Goal: Task Accomplishment & Management: Manage account settings

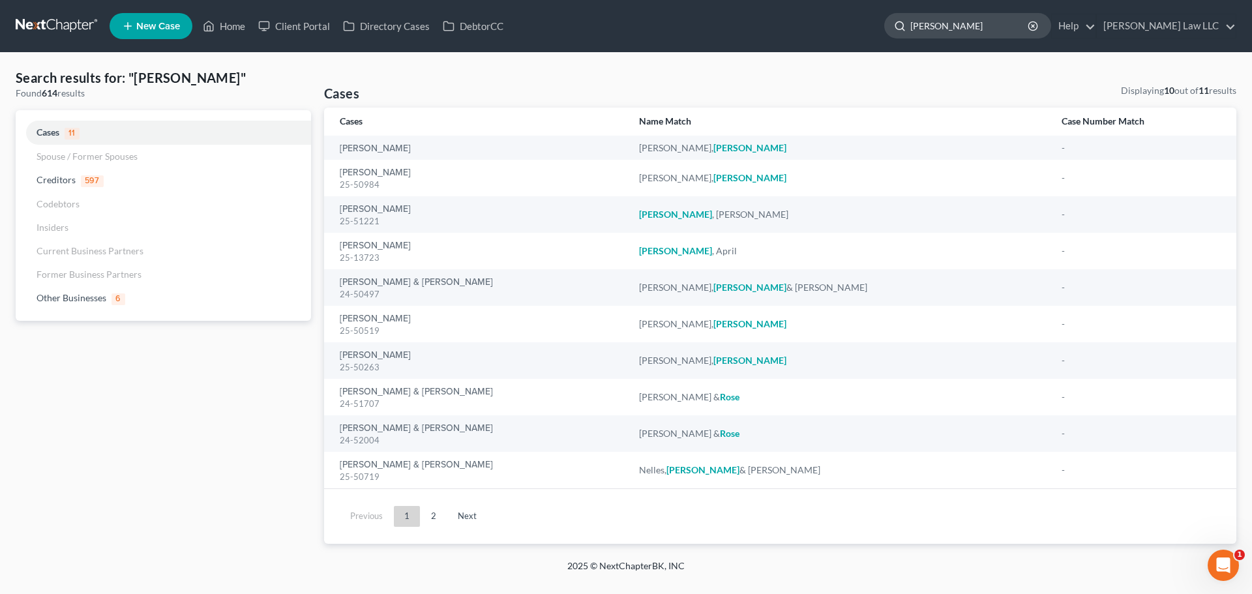
click at [998, 35] on input "[PERSON_NAME]" at bounding box center [969, 26] width 119 height 24
click at [999, 29] on input "[PERSON_NAME]" at bounding box center [969, 26] width 119 height 24
type input "kapeluck"
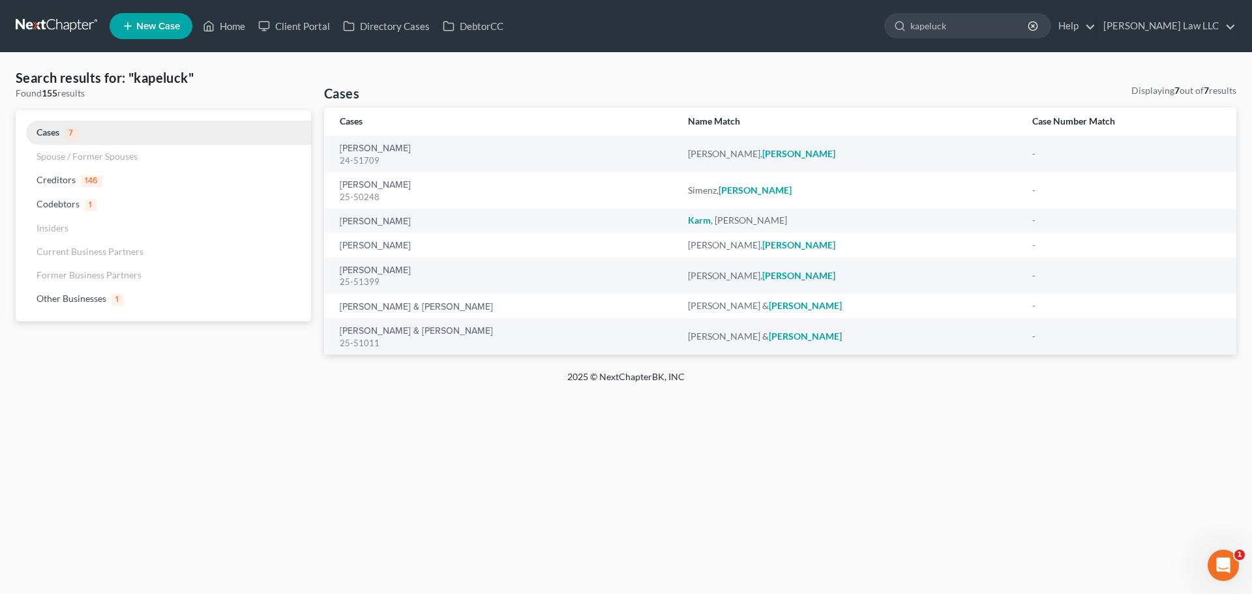
click at [90, 135] on link "Cases 7" at bounding box center [163, 133] width 295 height 24
click at [70, 33] on link at bounding box center [57, 25] width 83 height 23
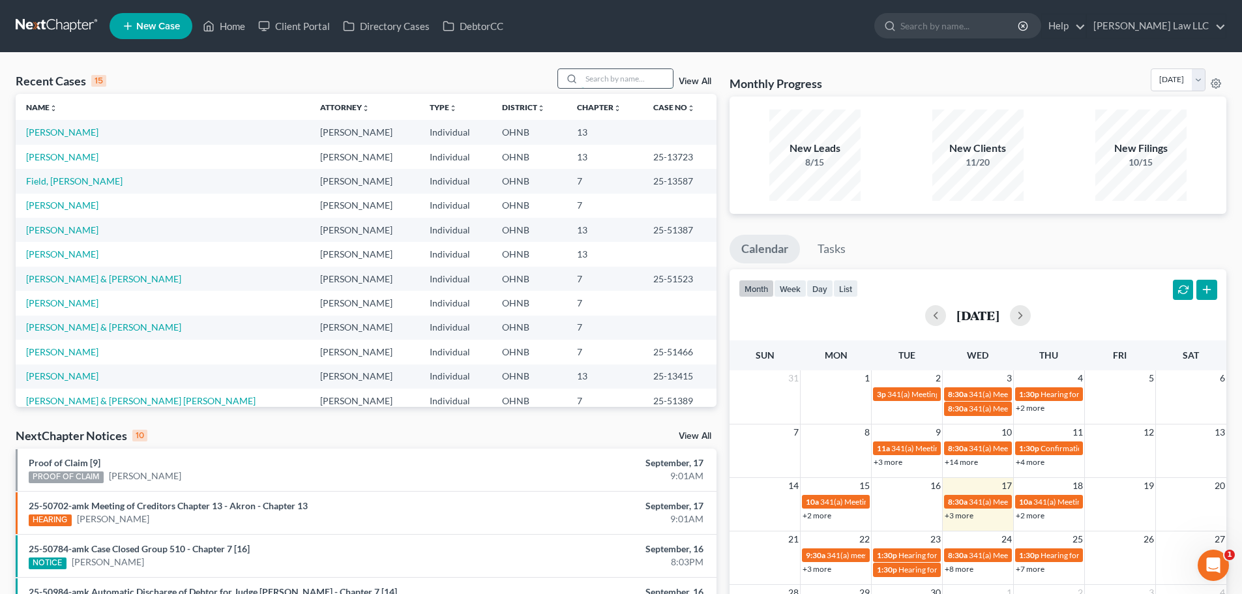
click at [621, 80] on input "search" at bounding box center [627, 78] width 91 height 19
type input "SHRADER"
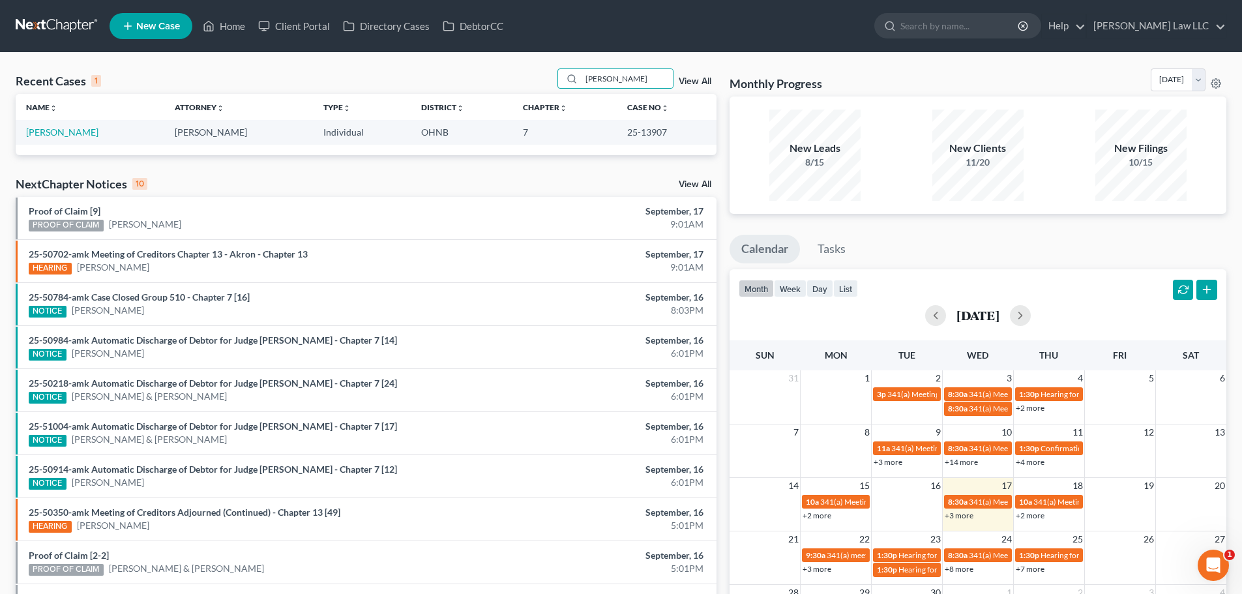
click at [85, 123] on td "Shrader, Thomas" at bounding box center [90, 132] width 149 height 24
click at [77, 133] on link "[PERSON_NAME]" at bounding box center [62, 131] width 72 height 11
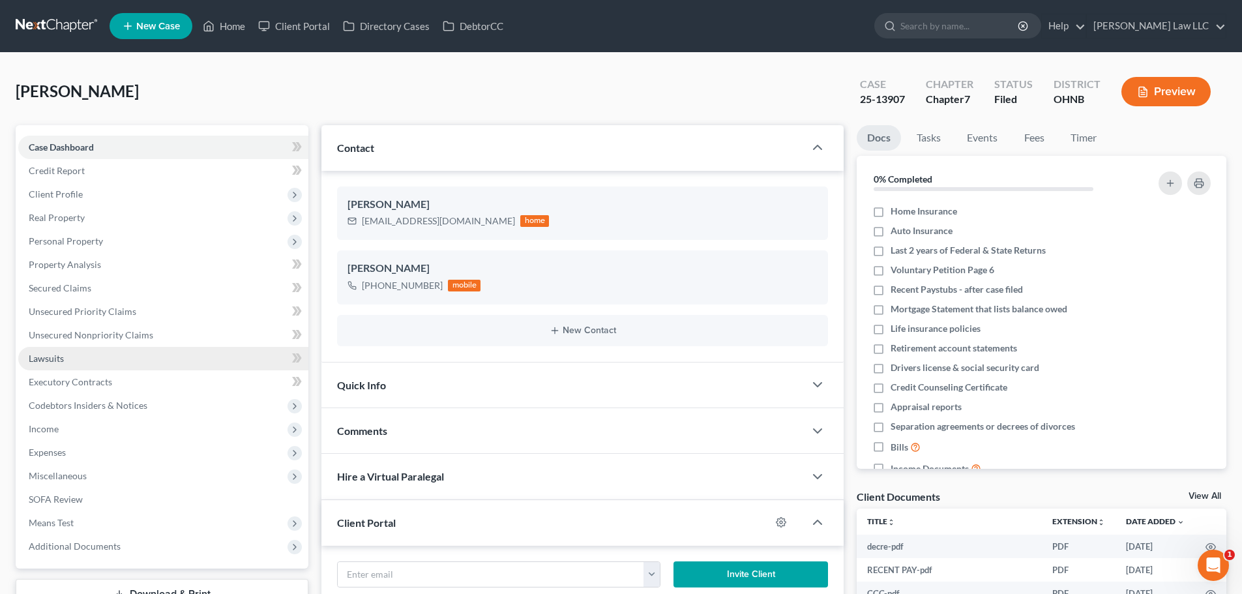
click at [125, 351] on link "Lawsuits" at bounding box center [163, 358] width 290 height 23
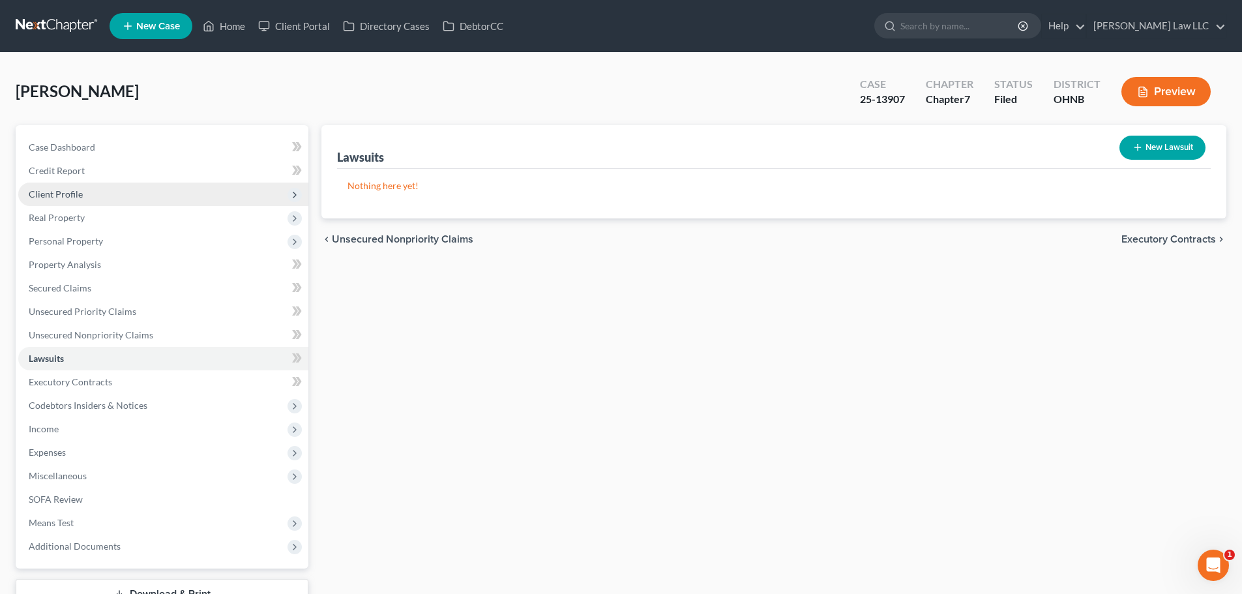
click at [108, 201] on span "Client Profile" at bounding box center [163, 194] width 290 height 23
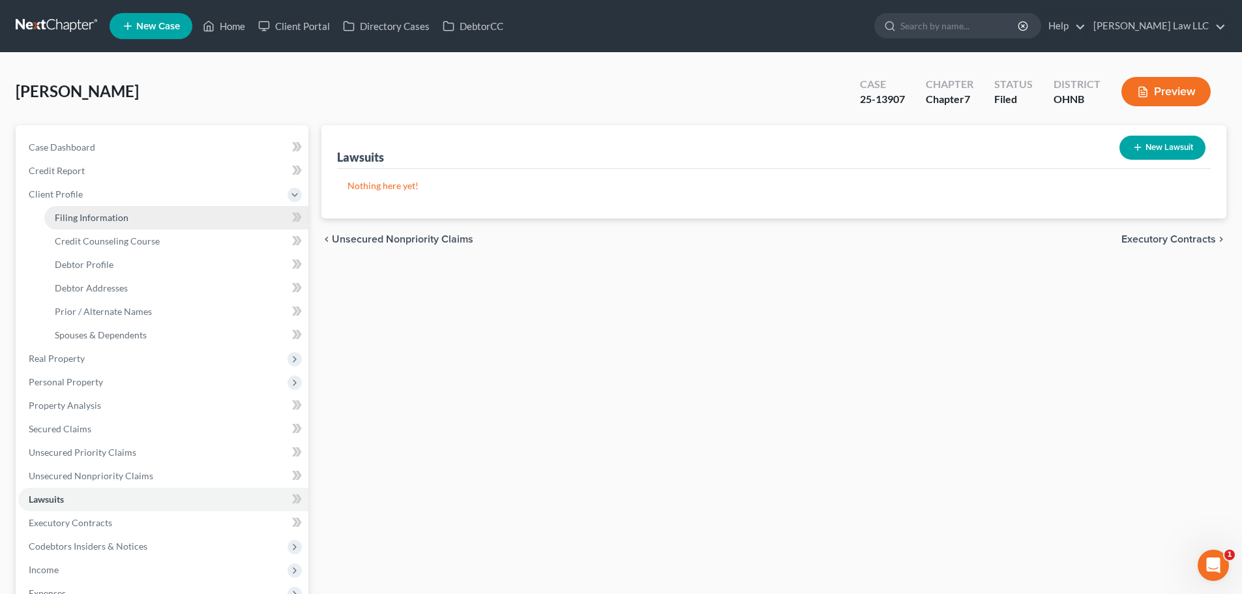
click at [117, 224] on link "Filing Information" at bounding box center [176, 217] width 264 height 23
select select "1"
select select "0"
select select "36"
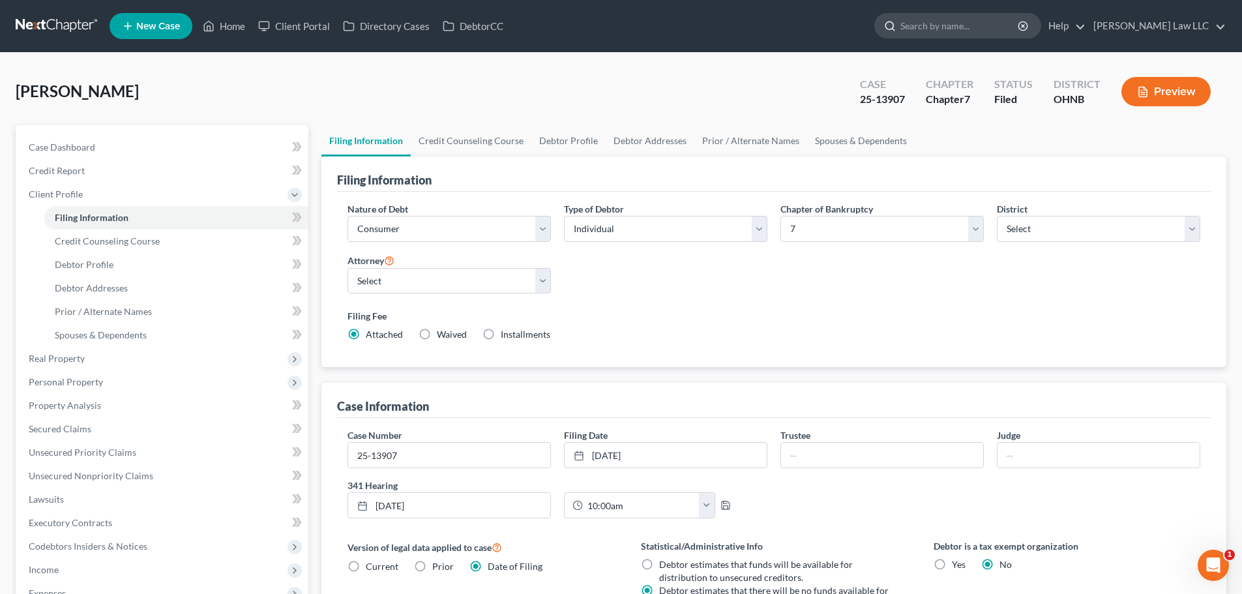
click at [958, 20] on input "search" at bounding box center [959, 26] width 119 height 24
type input "s"
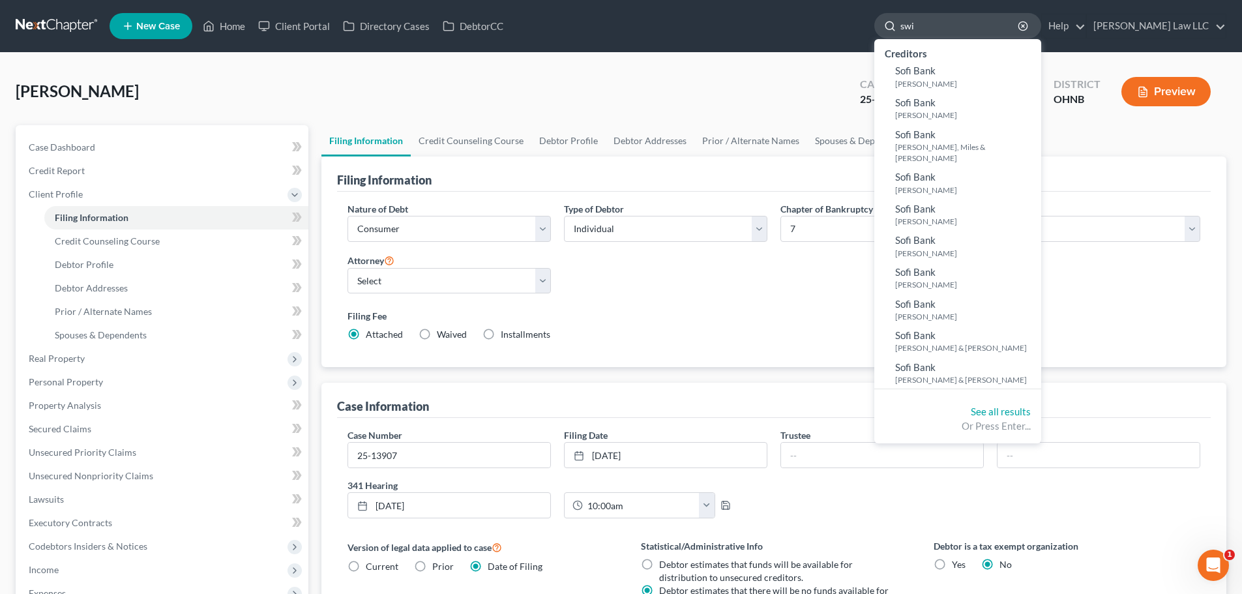
type input "swim"
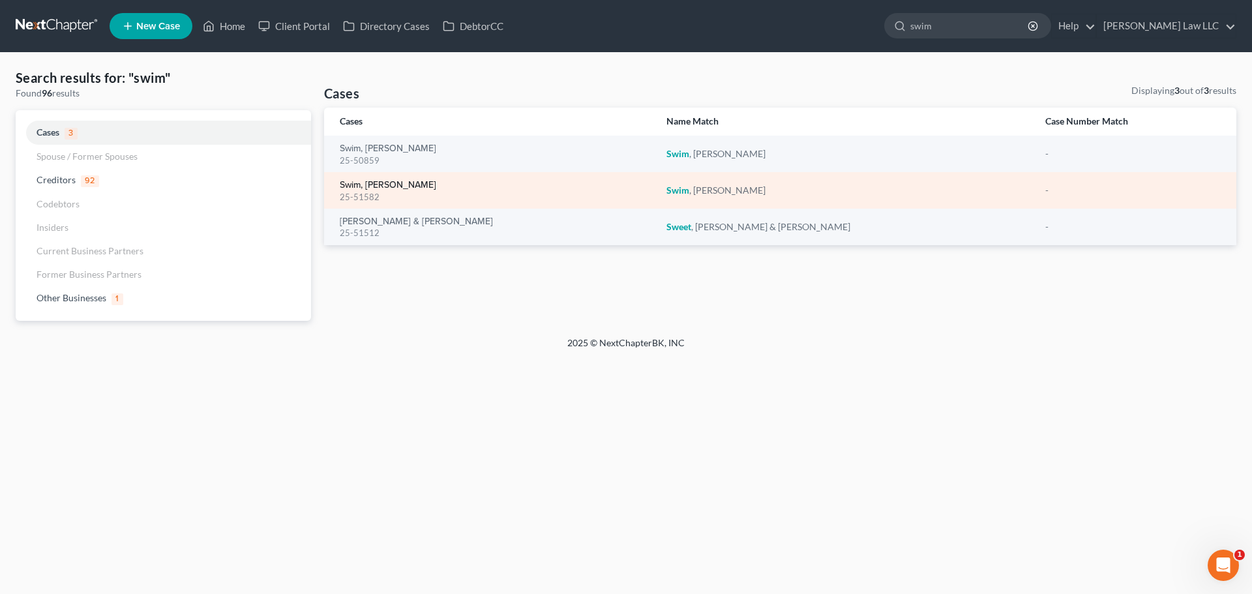
click at [363, 186] on link "Swim, [PERSON_NAME]" at bounding box center [388, 185] width 96 height 9
click at [371, 184] on link "Swim, [PERSON_NAME]" at bounding box center [388, 185] width 96 height 9
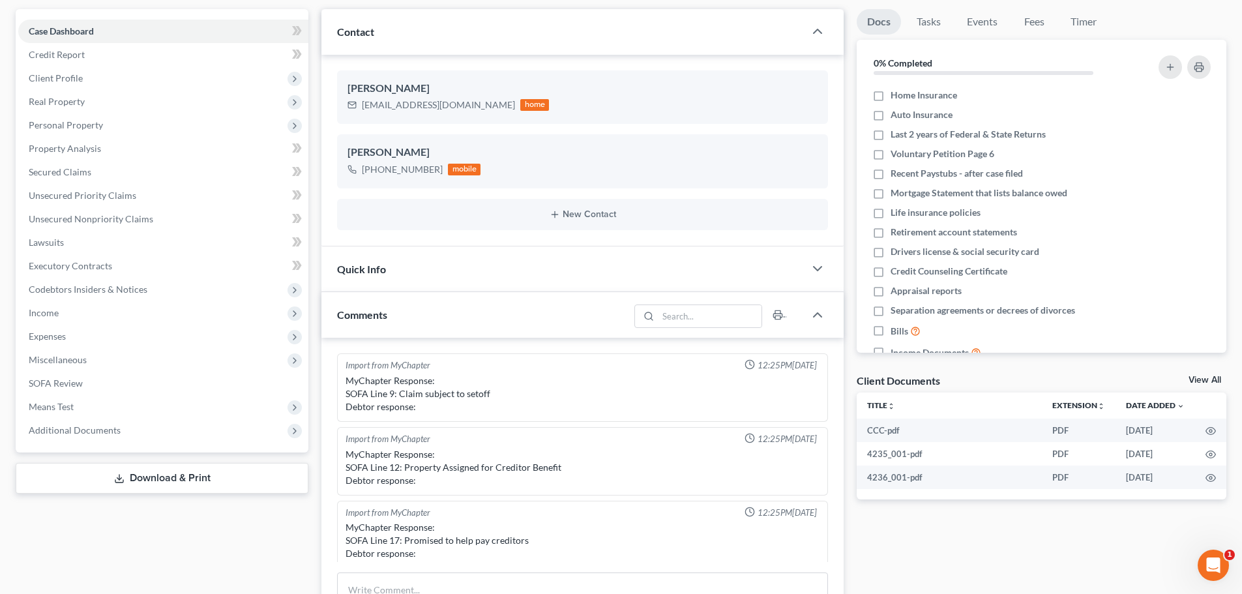
scroll to position [226, 0]
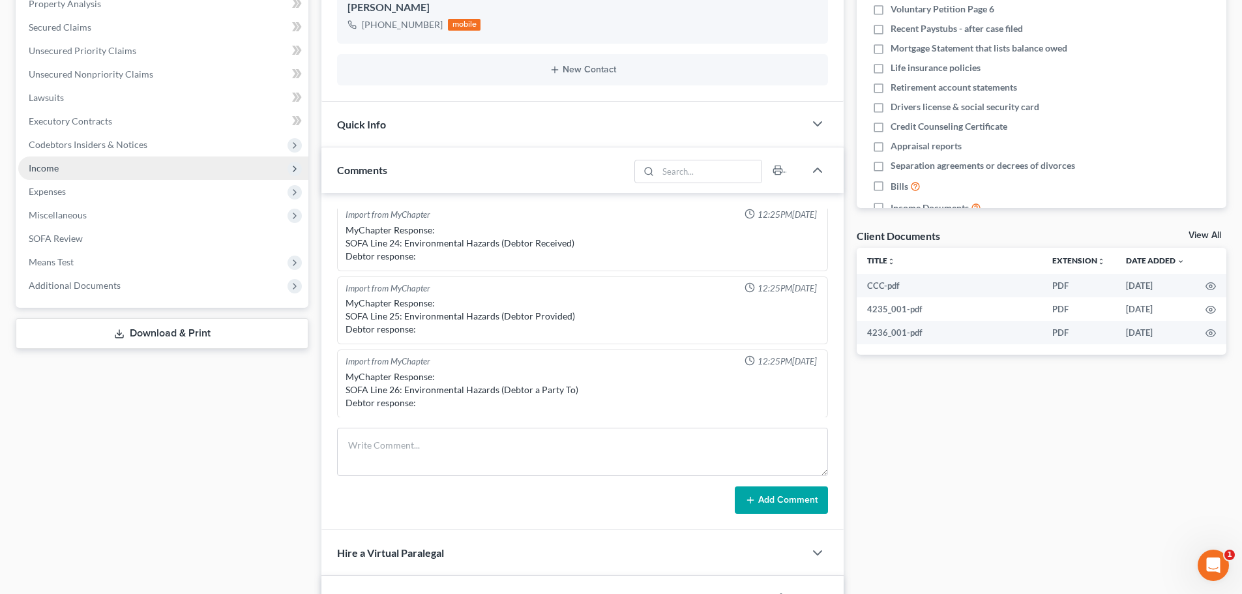
click at [64, 168] on span "Income" at bounding box center [163, 167] width 290 height 23
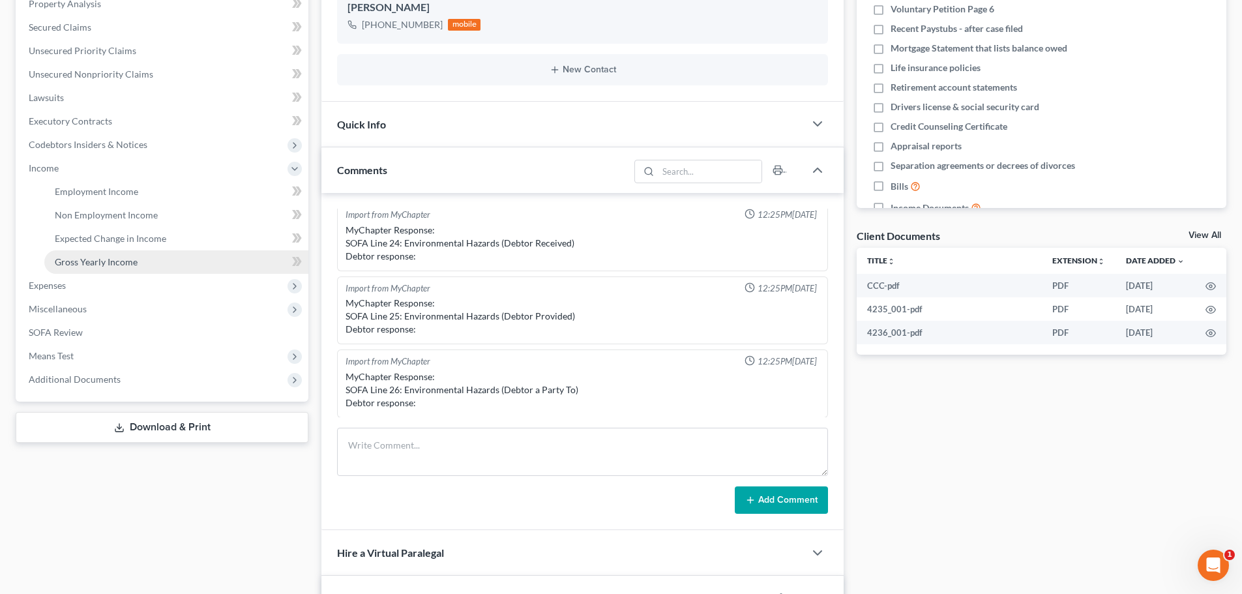
click at [95, 259] on span "Gross Yearly Income" at bounding box center [96, 261] width 83 height 11
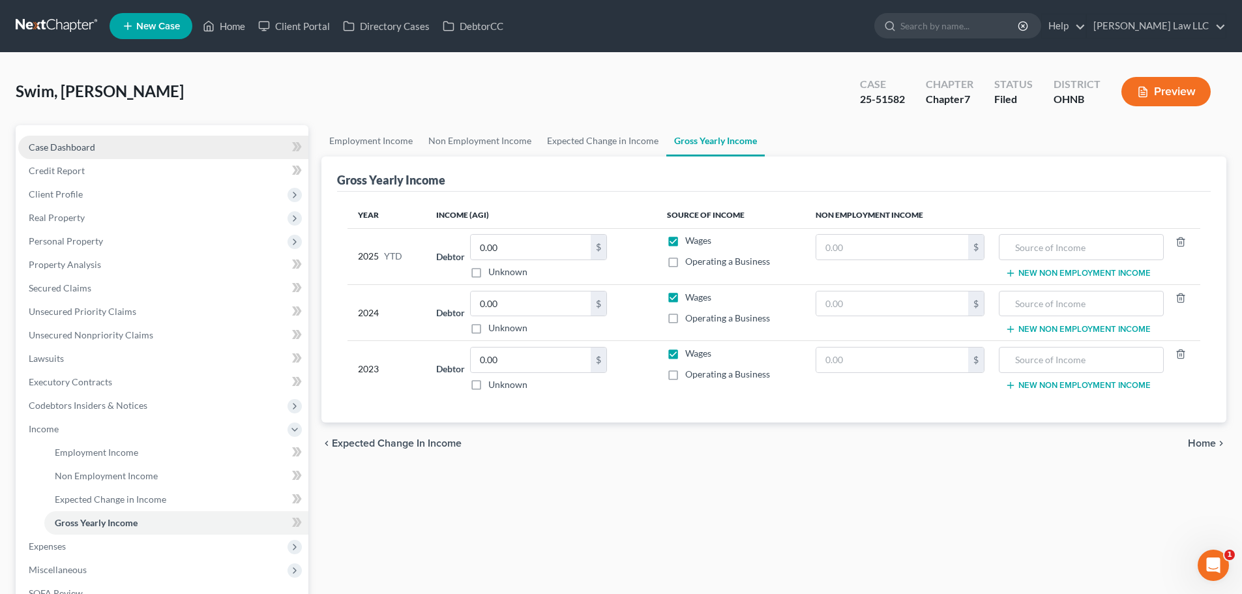
click at [83, 149] on span "Case Dashboard" at bounding box center [62, 146] width 66 height 11
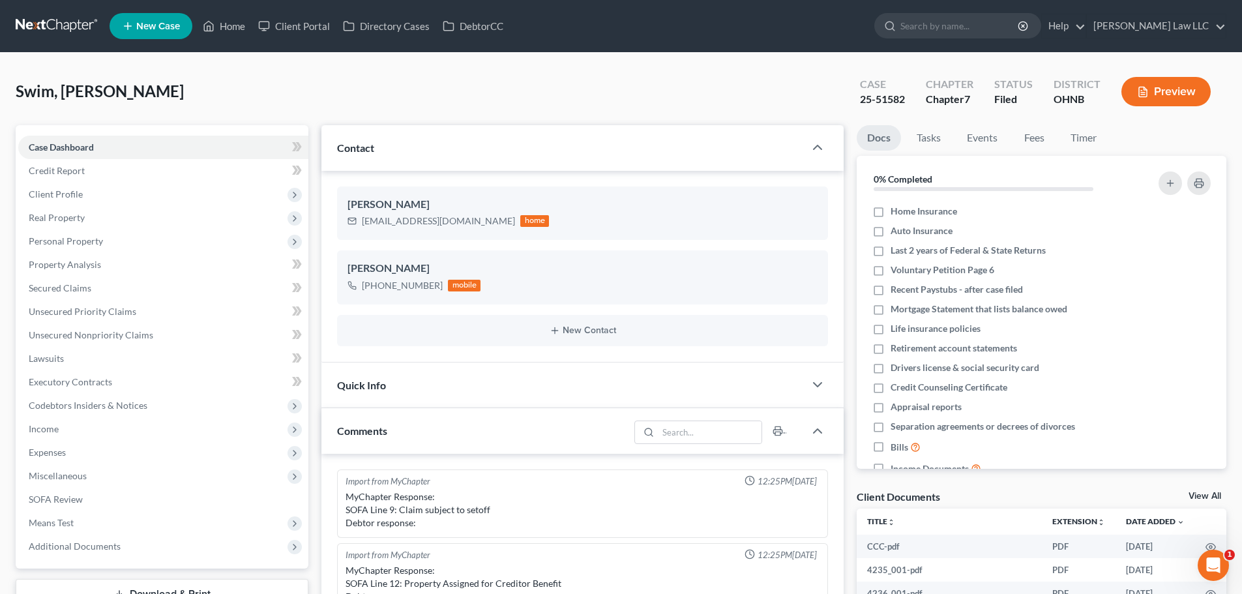
scroll to position [226, 0]
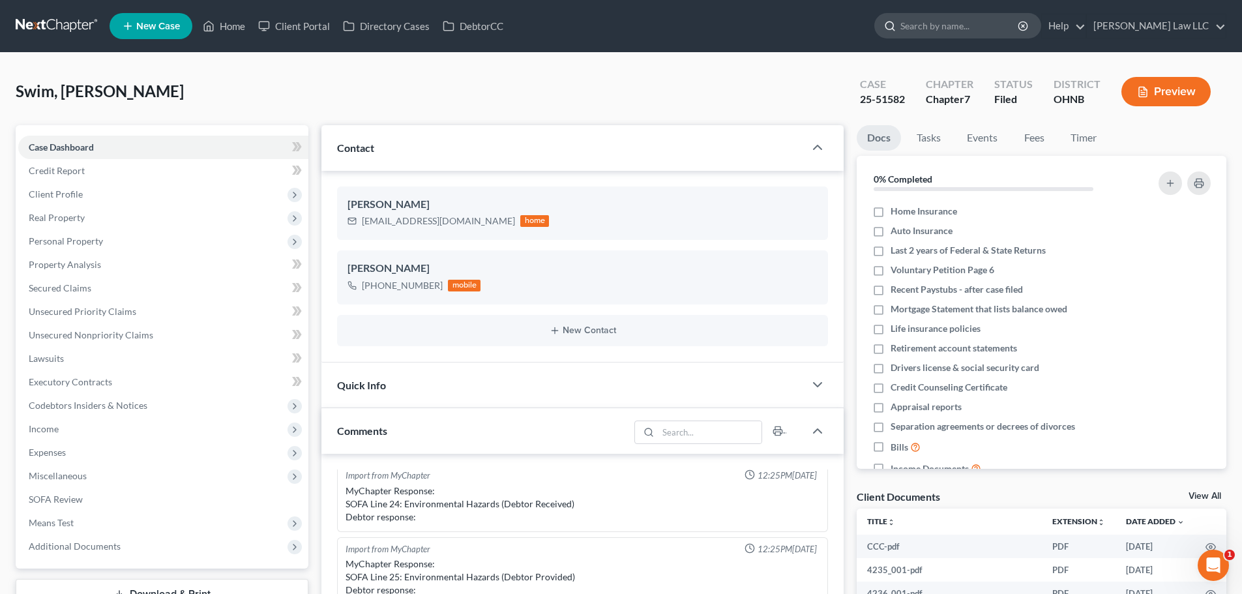
click at [981, 26] on input "search" at bounding box center [959, 26] width 119 height 24
type input "domec"
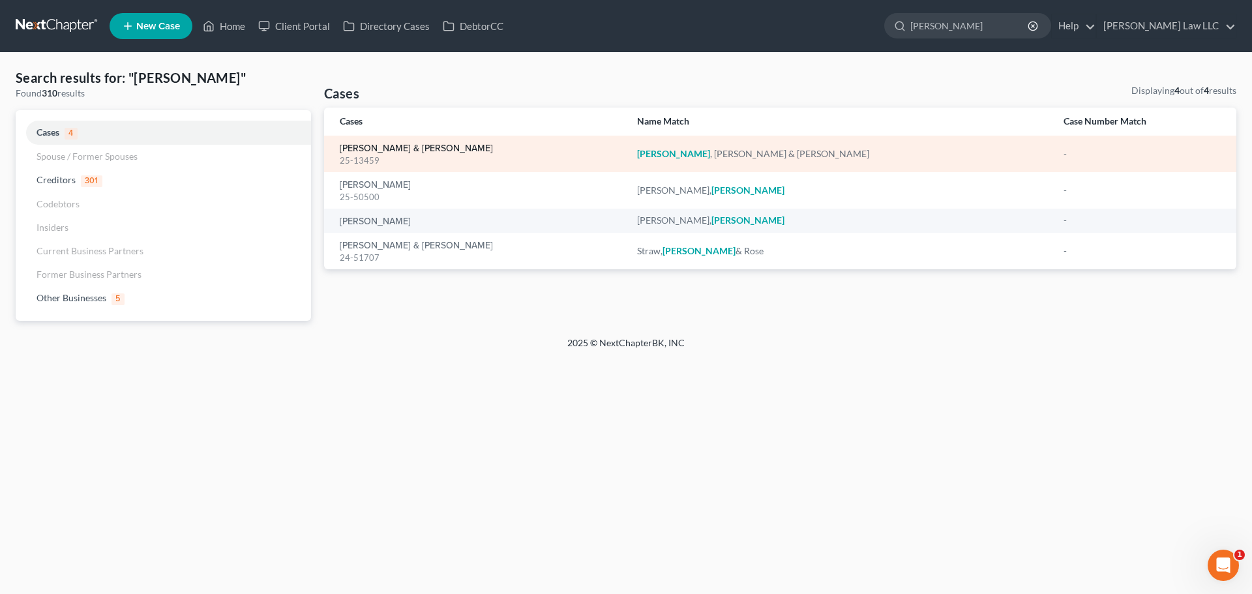
click at [405, 145] on link "[PERSON_NAME] & [PERSON_NAME]" at bounding box center [416, 148] width 153 height 9
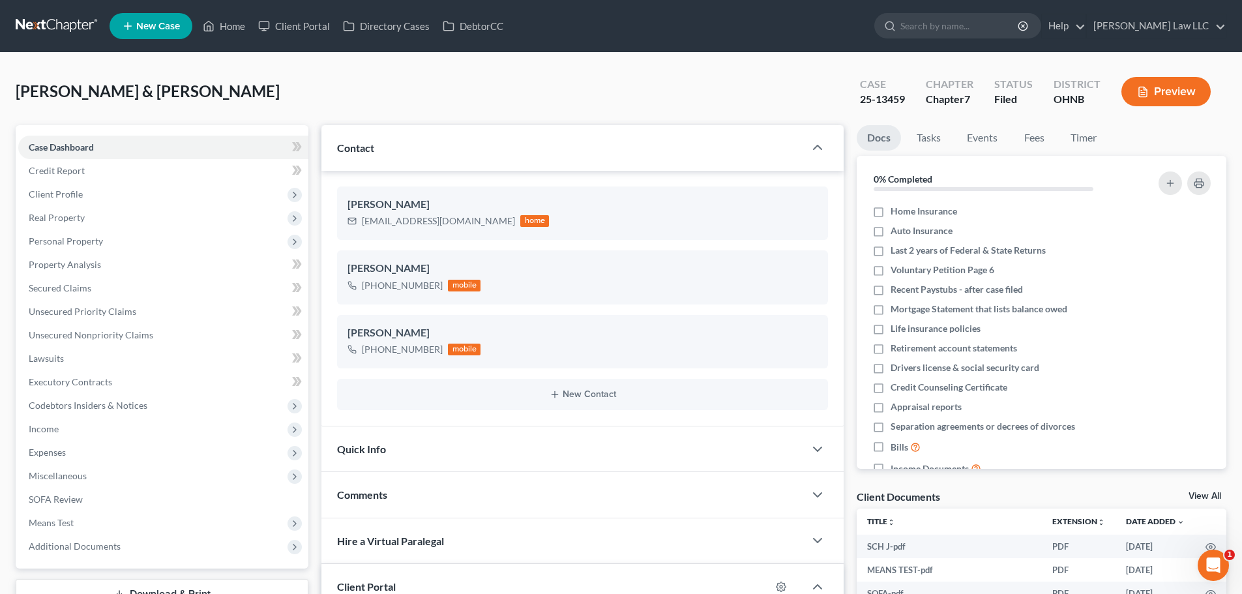
scroll to position [461, 0]
click at [95, 340] on span "Unsecured Nonpriority Claims" at bounding box center [91, 334] width 125 height 11
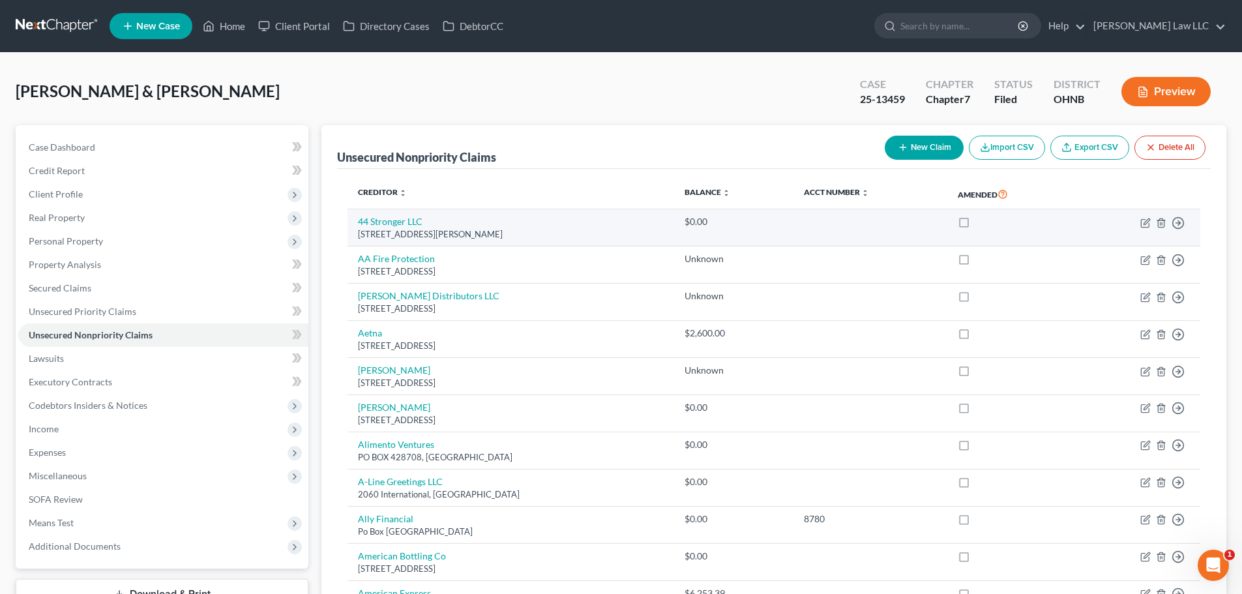
click at [976, 225] on label at bounding box center [976, 225] width 0 height 0
click at [981, 222] on input "checkbox" at bounding box center [985, 219] width 8 height 8
checkbox input "true"
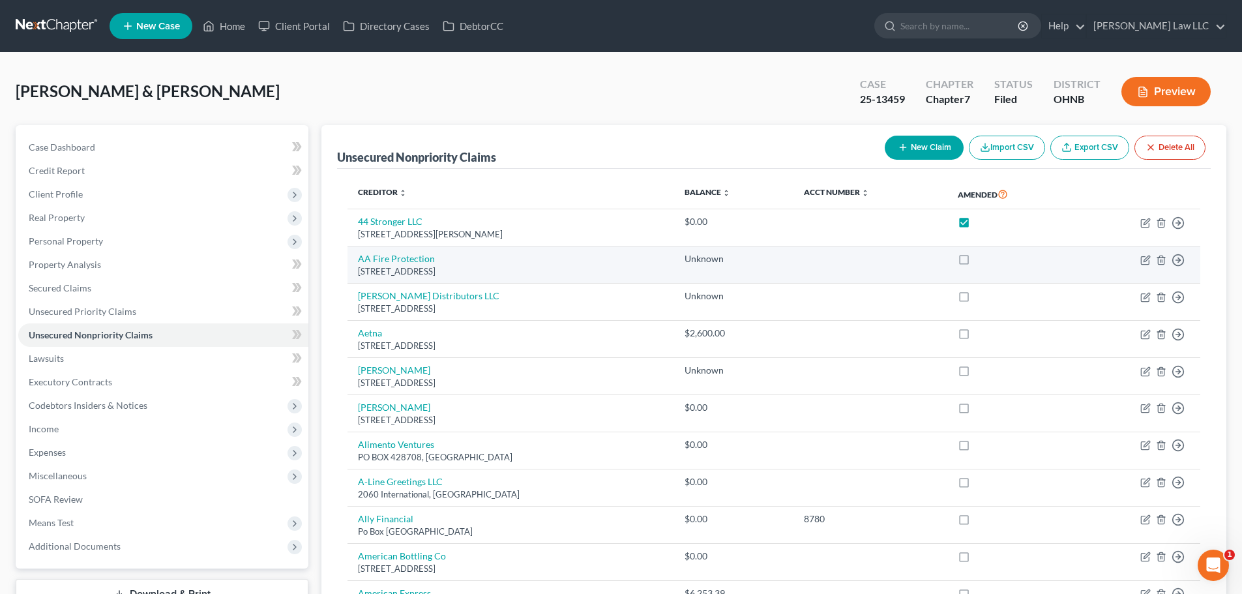
click at [976, 262] on label at bounding box center [976, 262] width 0 height 0
click at [981, 261] on input "checkbox" at bounding box center [985, 256] width 8 height 8
checkbox input "true"
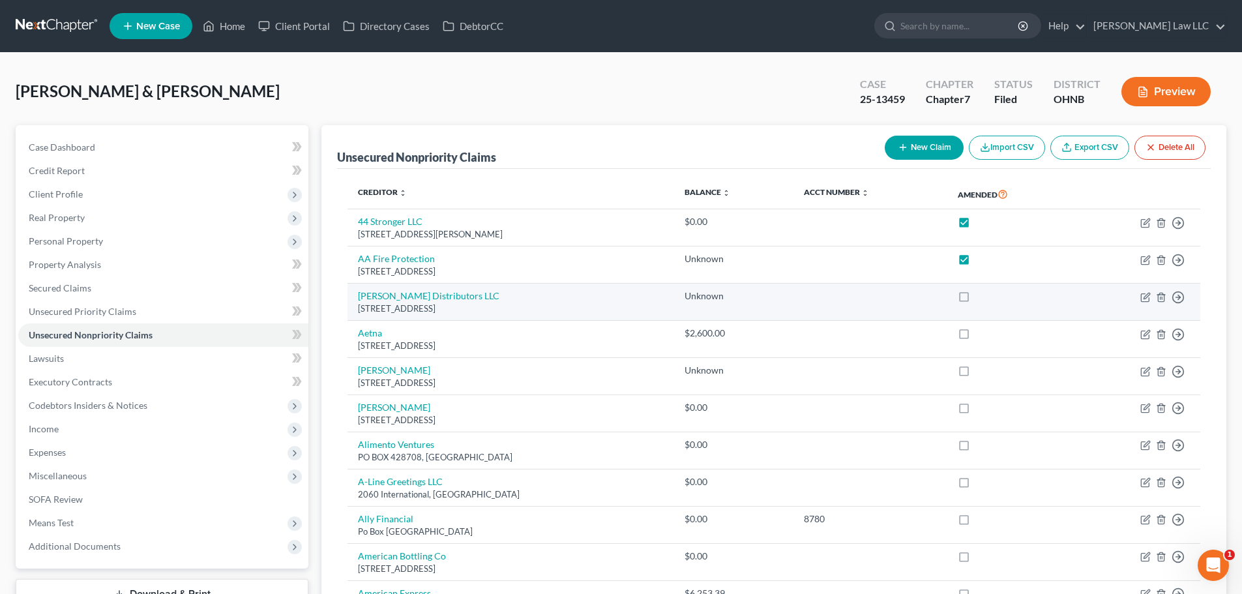
click at [976, 299] on label at bounding box center [976, 299] width 0 height 0
click at [981, 296] on input "checkbox" at bounding box center [985, 293] width 8 height 8
checkbox input "true"
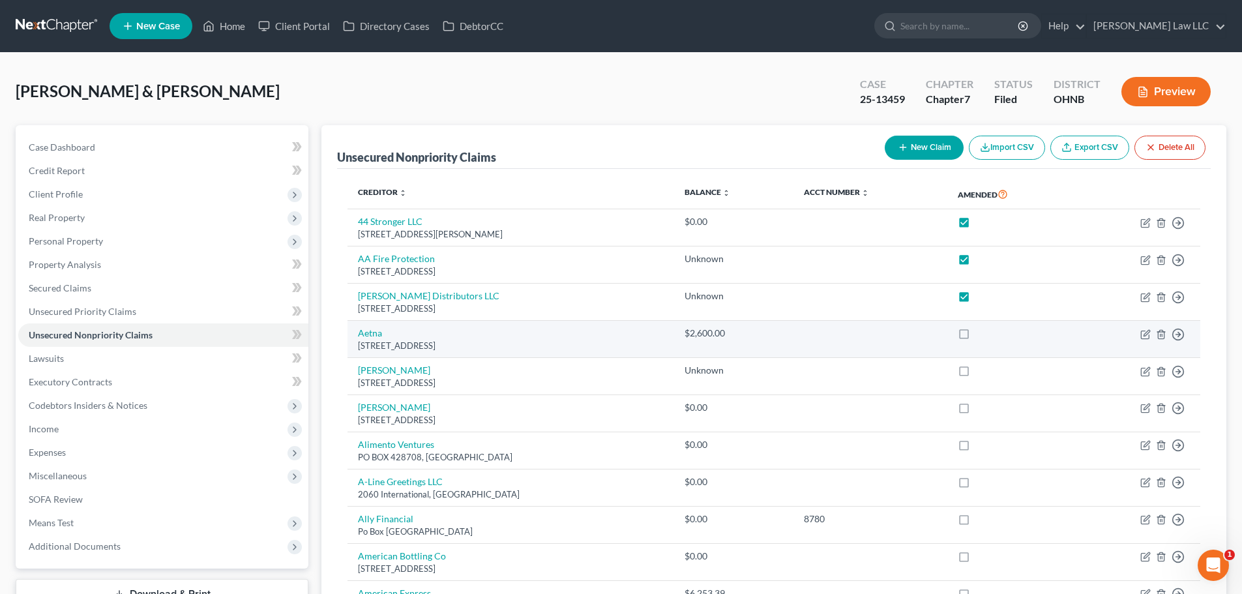
click at [976, 336] on label at bounding box center [976, 336] width 0 height 0
click at [981, 333] on input "checkbox" at bounding box center [985, 331] width 8 height 8
checkbox input "true"
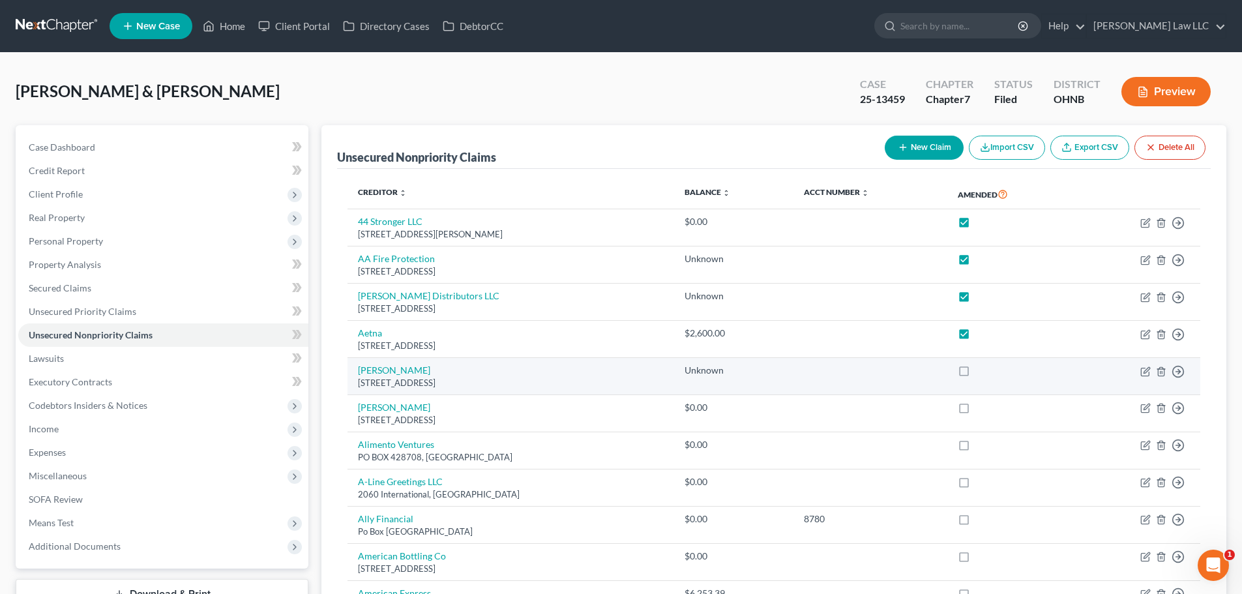
click at [976, 374] on label at bounding box center [976, 374] width 0 height 0
click at [981, 371] on input "checkbox" at bounding box center [985, 368] width 8 height 8
checkbox input "true"
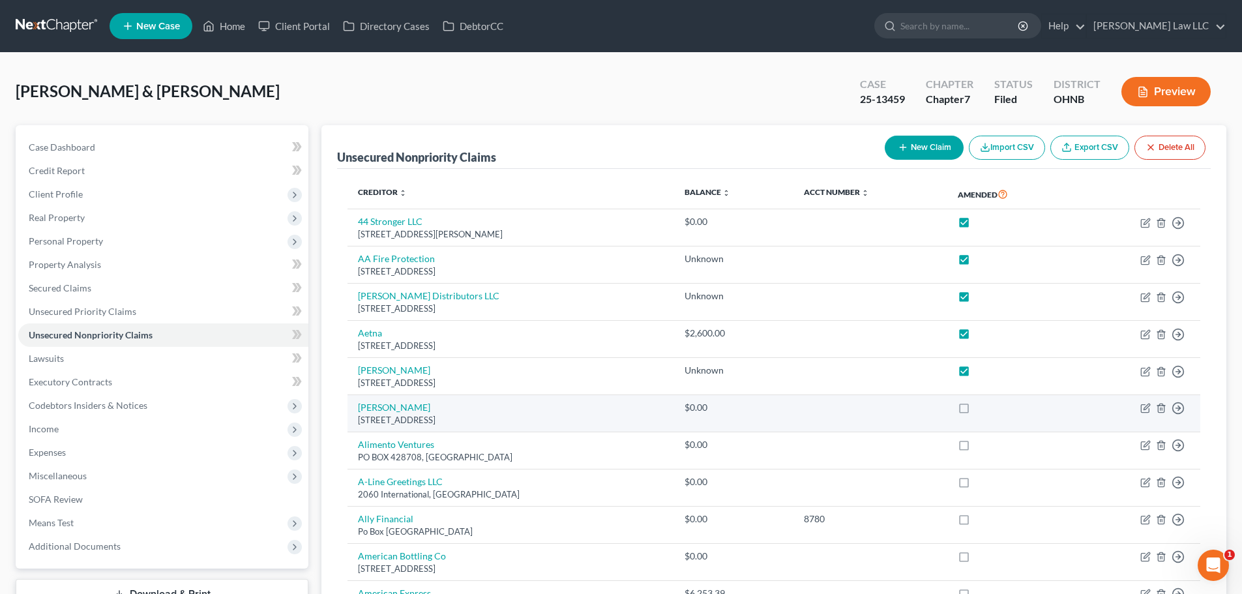
click at [976, 411] on label at bounding box center [976, 411] width 0 height 0
click at [981, 409] on input "checkbox" at bounding box center [985, 405] width 8 height 8
checkbox input "true"
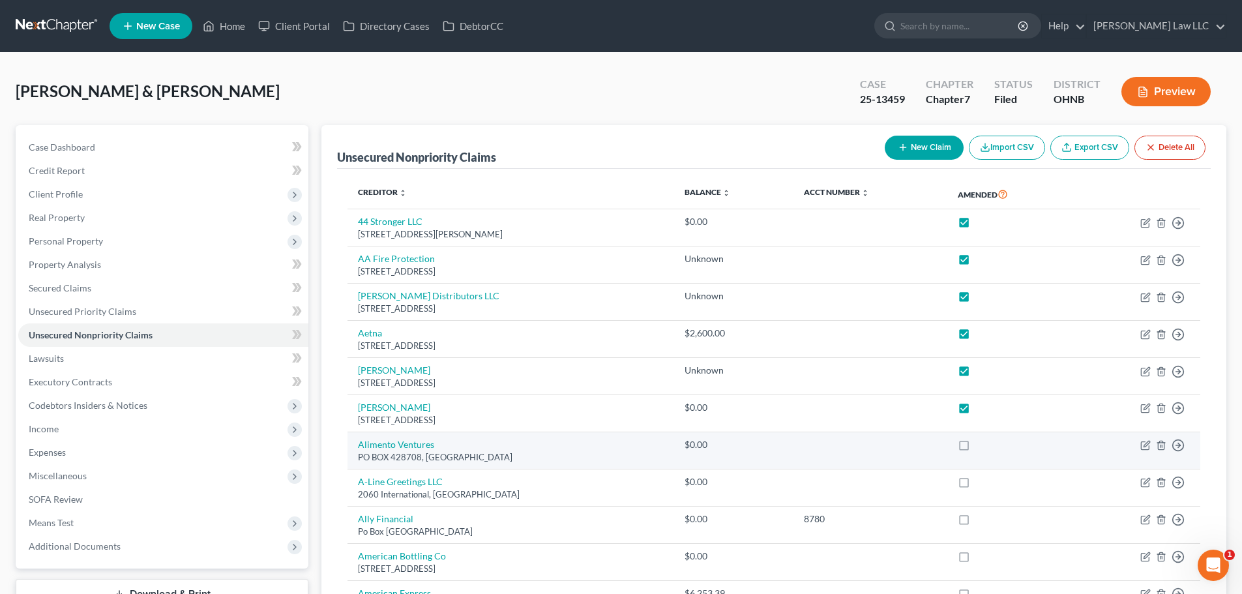
click at [976, 448] on label at bounding box center [976, 448] width 0 height 0
click at [981, 443] on input "checkbox" at bounding box center [985, 442] width 8 height 8
checkbox input "true"
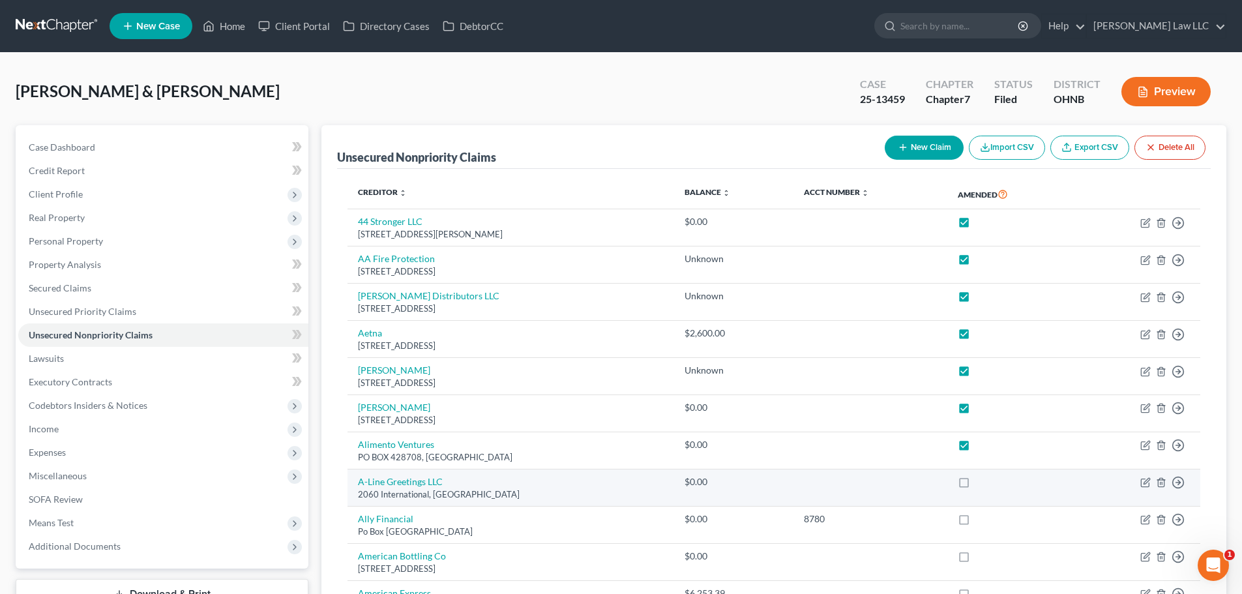
click at [976, 485] on label at bounding box center [976, 485] width 0 height 0
click at [981, 484] on input "checkbox" at bounding box center [985, 479] width 8 height 8
checkbox input "true"
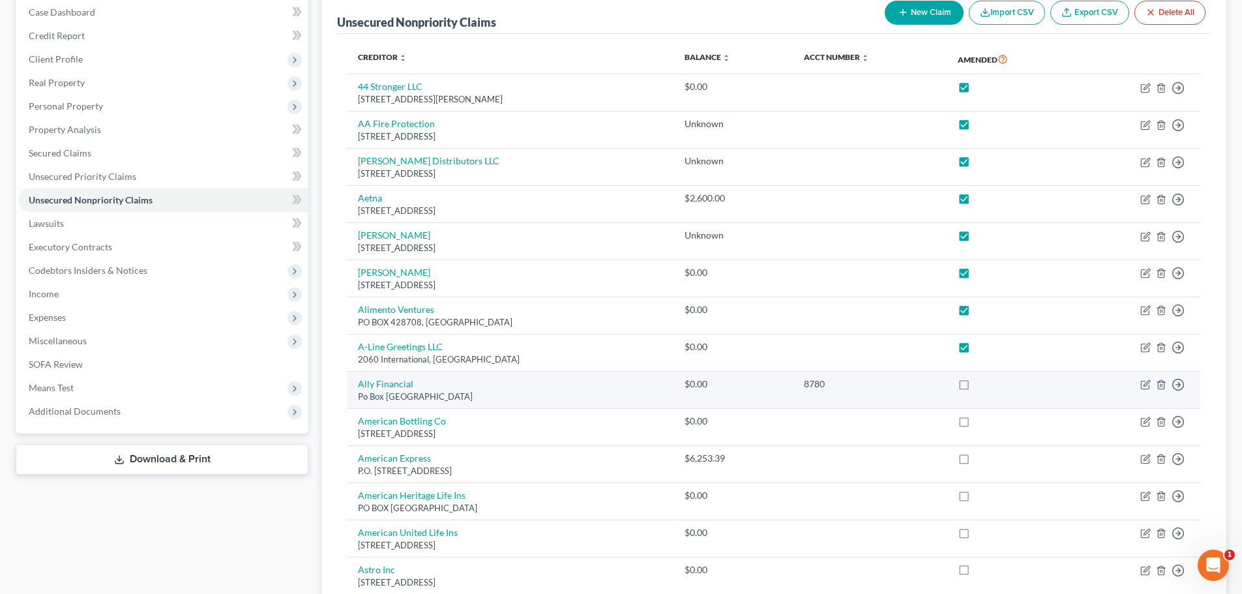
scroll to position [196, 0]
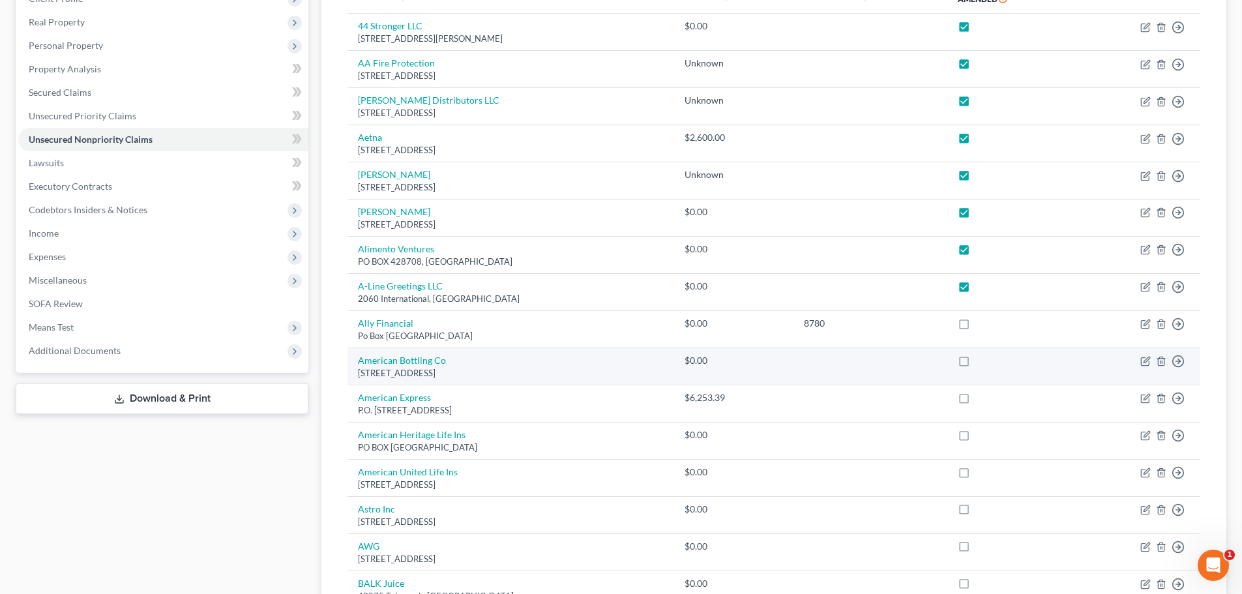
click at [976, 364] on label at bounding box center [976, 364] width 0 height 0
click at [981, 360] on input "checkbox" at bounding box center [985, 358] width 8 height 8
checkbox input "true"
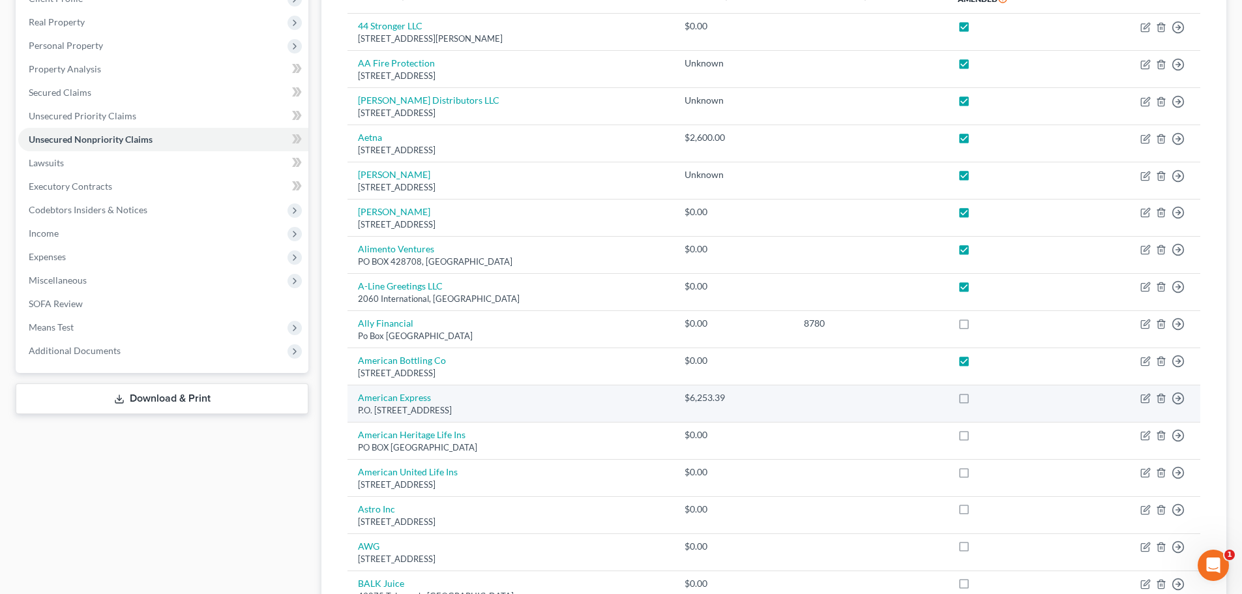
click at [976, 401] on label at bounding box center [976, 401] width 0 height 0
click at [981, 400] on input "checkbox" at bounding box center [985, 395] width 8 height 8
checkbox input "true"
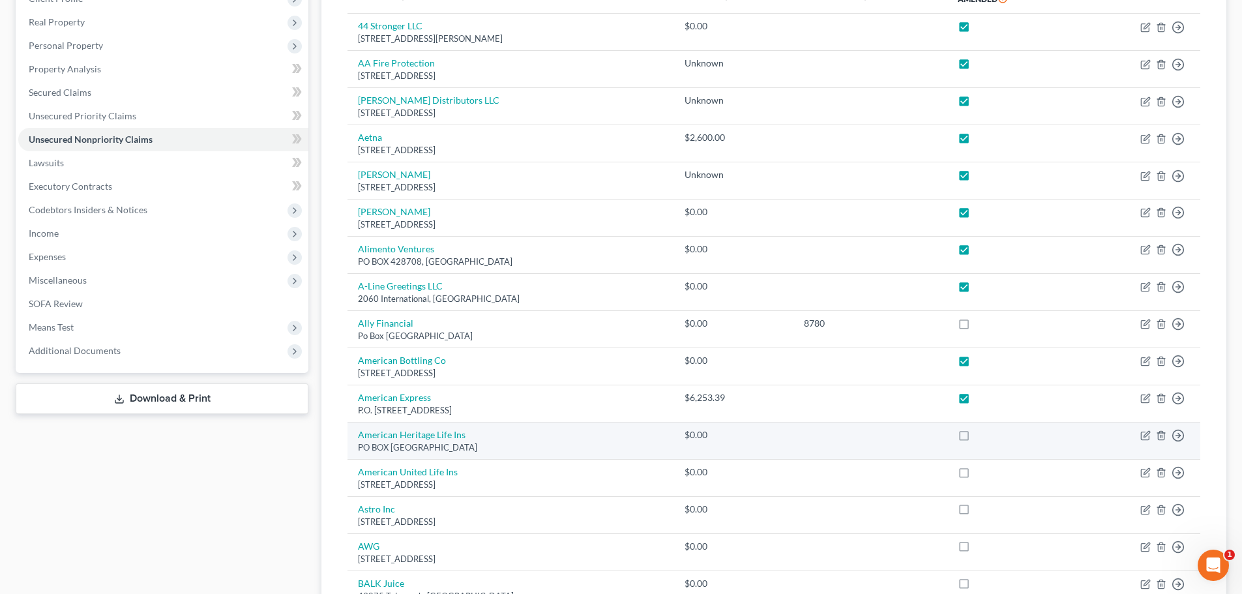
click at [976, 438] on label at bounding box center [976, 438] width 0 height 0
click at [981, 434] on input "checkbox" at bounding box center [985, 432] width 8 height 8
checkbox input "true"
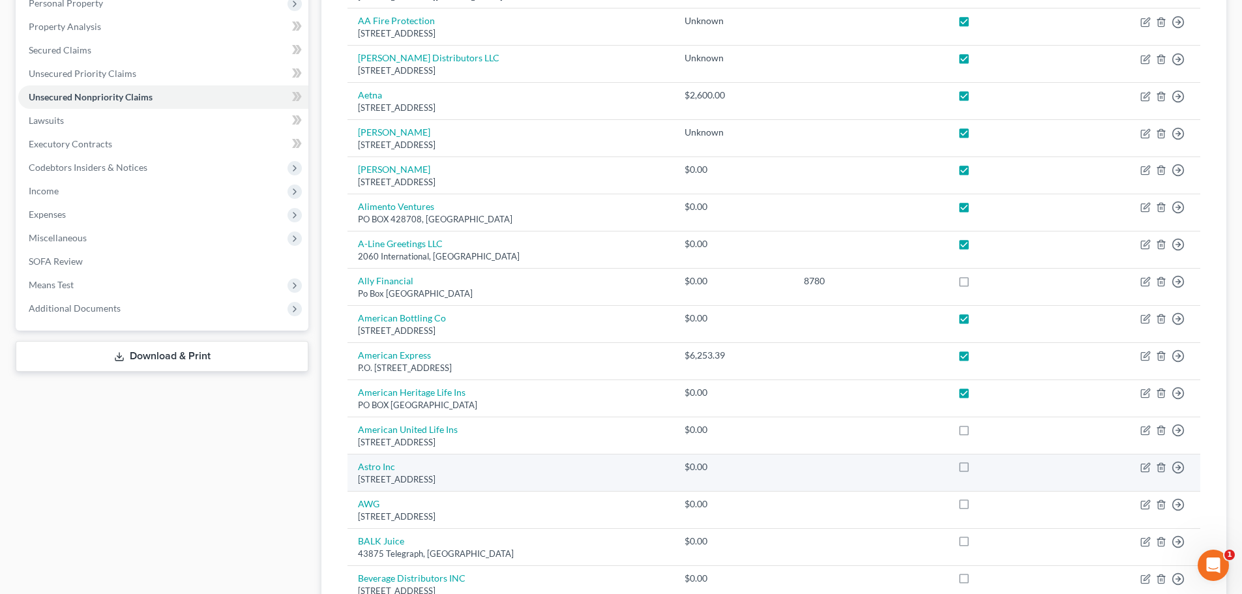
scroll to position [261, 0]
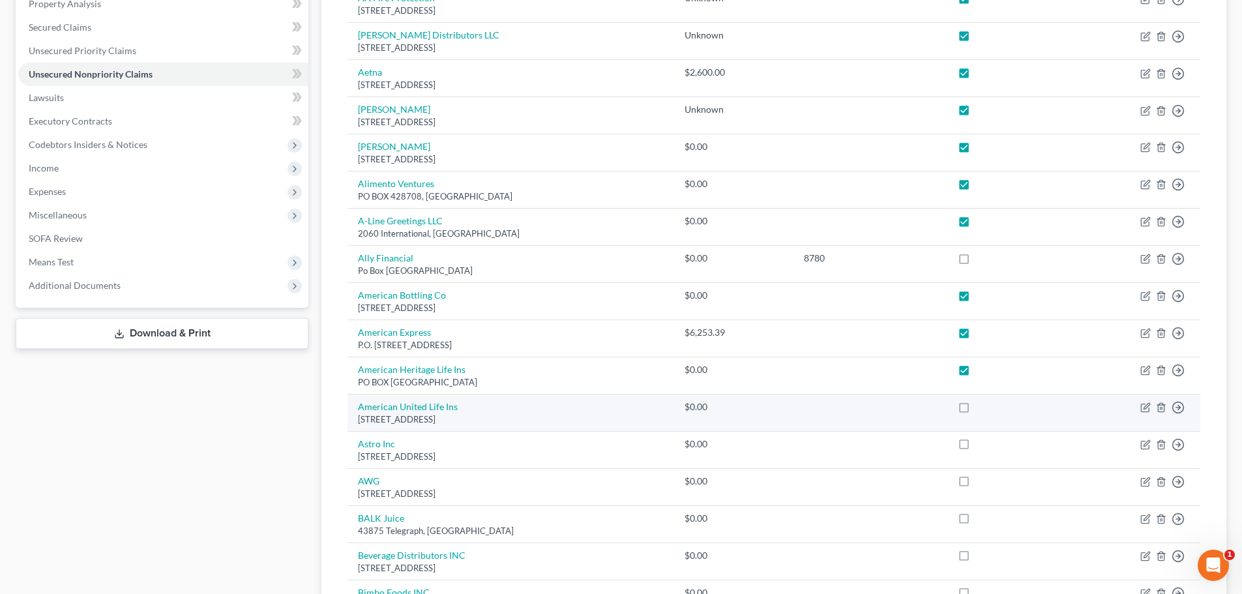
click at [976, 410] on label at bounding box center [976, 410] width 0 height 0
click at [981, 409] on input "checkbox" at bounding box center [985, 404] width 8 height 8
checkbox input "true"
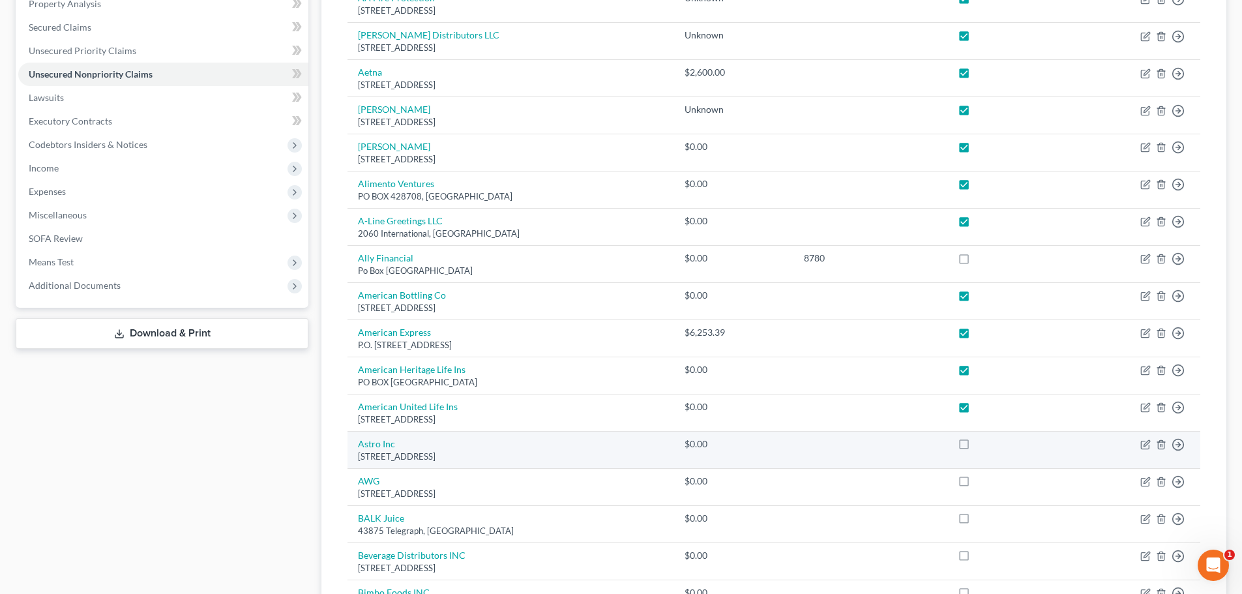
click at [976, 447] on label at bounding box center [976, 447] width 0 height 0
click at [981, 446] on input "checkbox" at bounding box center [985, 441] width 8 height 8
checkbox input "true"
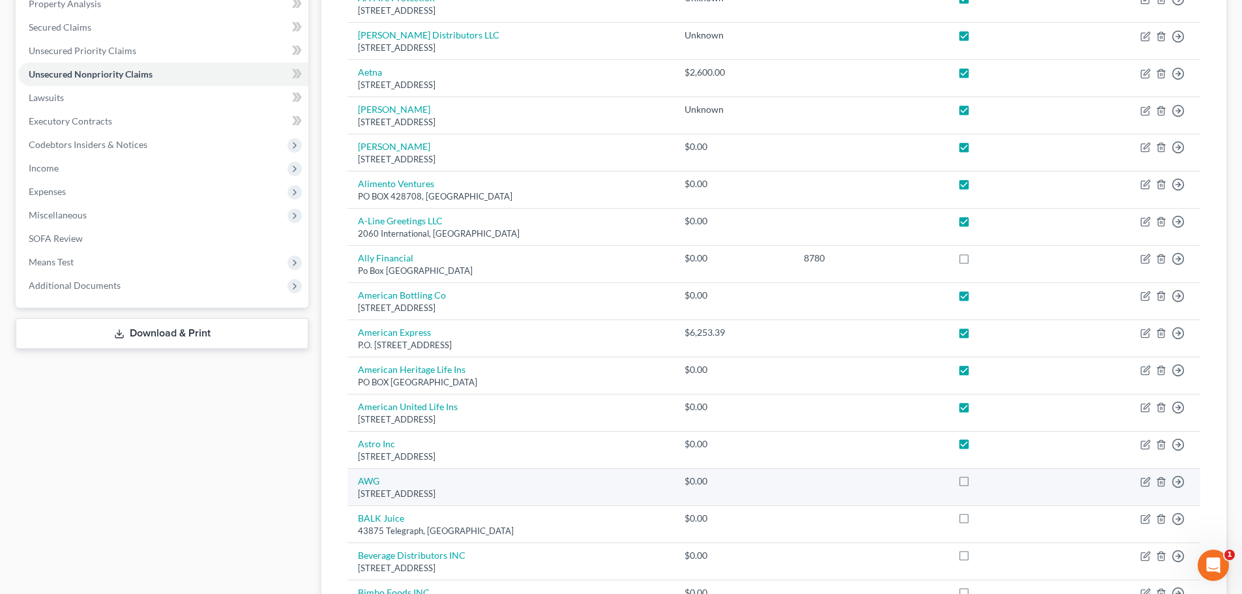
click at [976, 484] on label at bounding box center [976, 484] width 0 height 0
click at [981, 480] on input "checkbox" at bounding box center [985, 479] width 8 height 8
checkbox input "true"
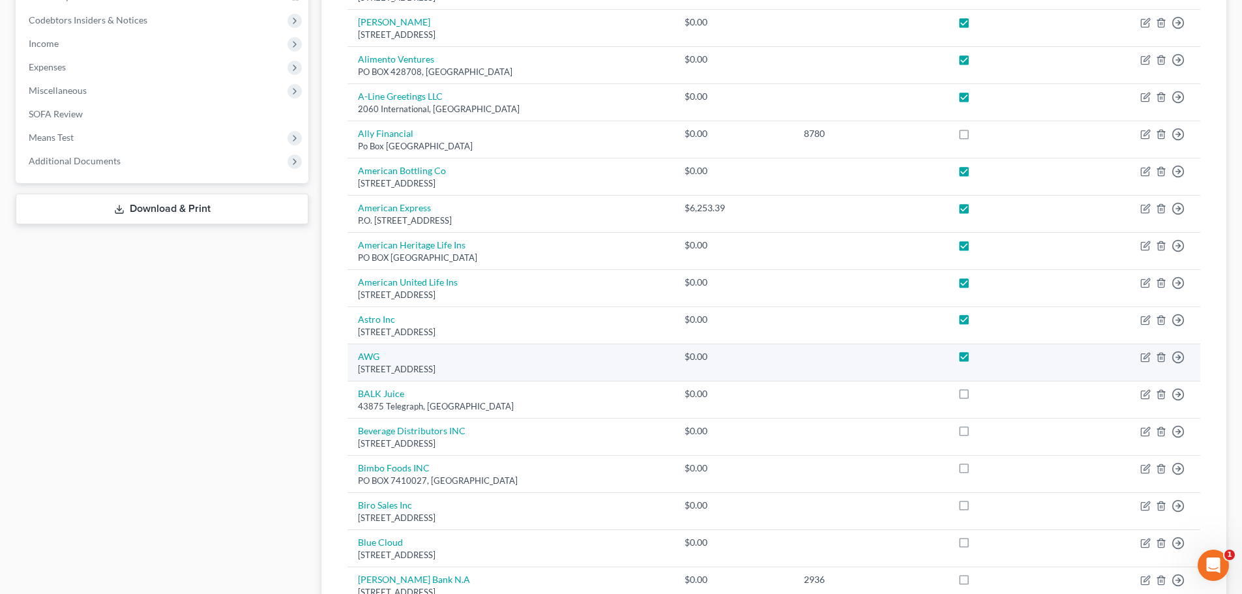
scroll to position [391, 0]
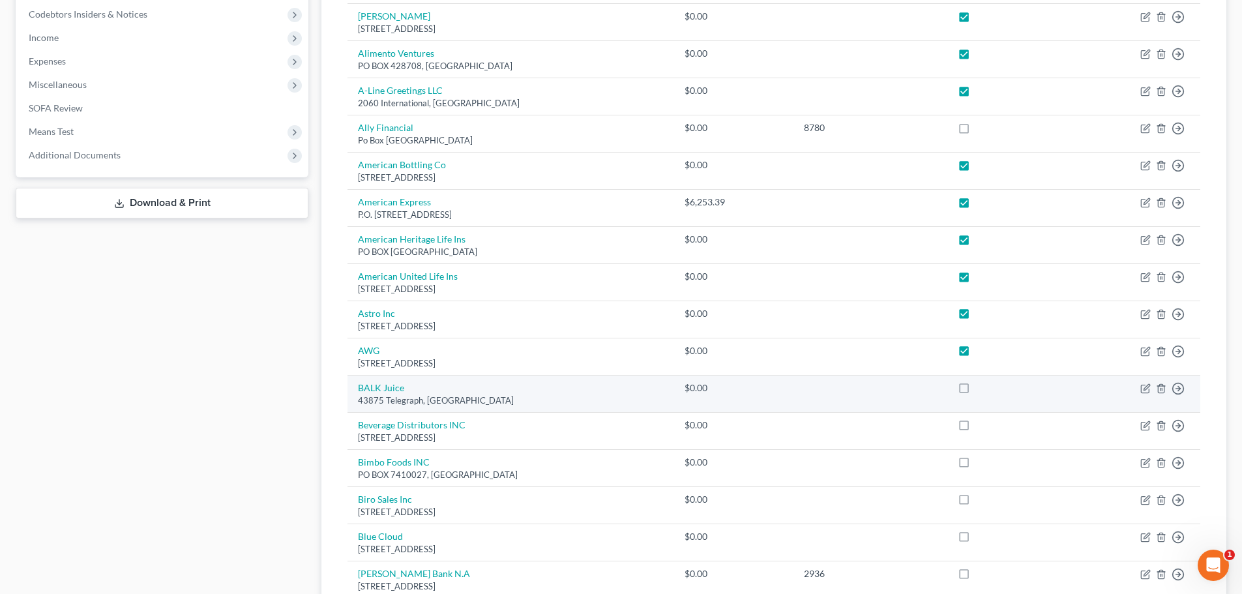
click at [976, 391] on label at bounding box center [976, 391] width 0 height 0
click at [981, 390] on input "checkbox" at bounding box center [985, 385] width 8 height 8
checkbox input "true"
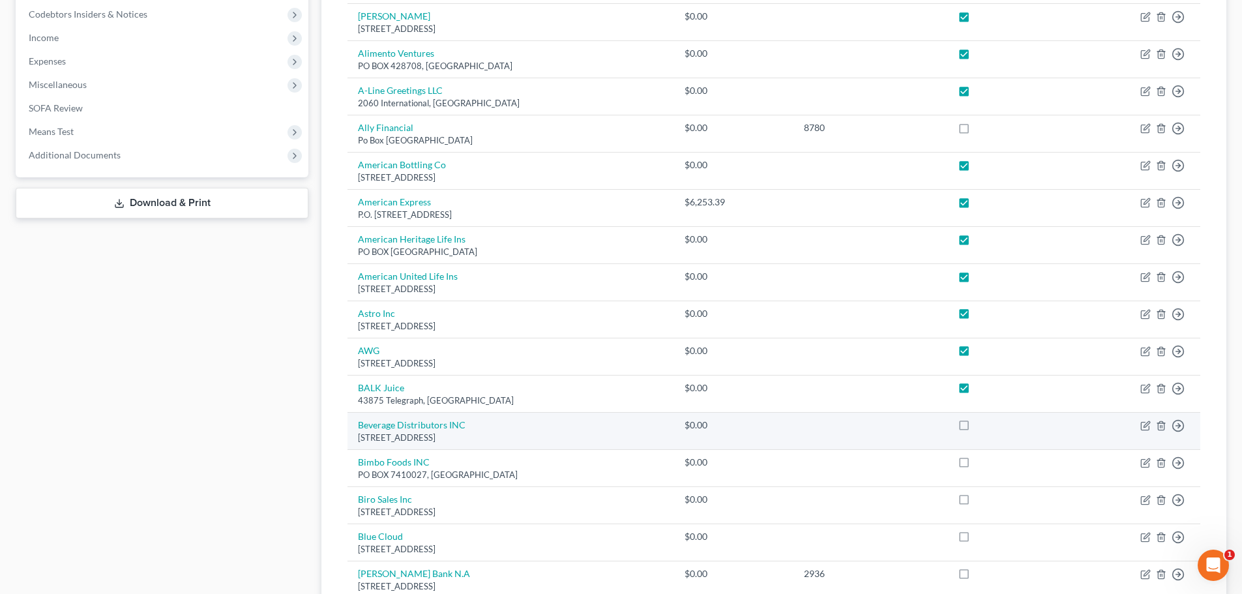
click at [976, 428] on label at bounding box center [976, 428] width 0 height 0
click at [981, 427] on input "checkbox" at bounding box center [985, 423] width 8 height 8
checkbox input "true"
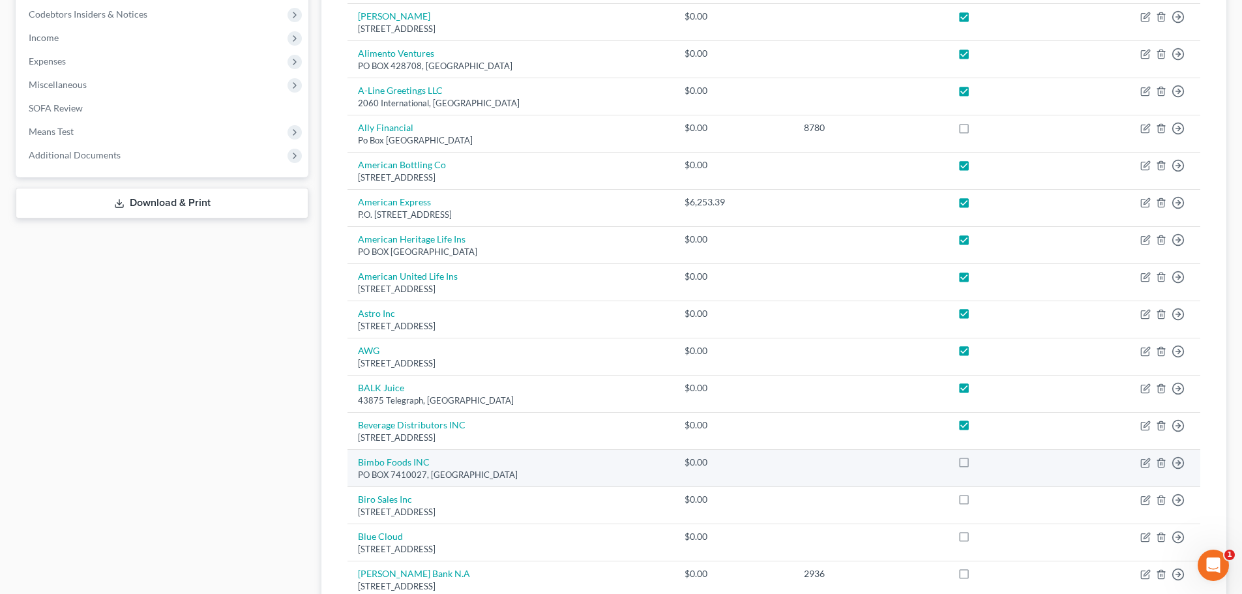
click at [976, 465] on label at bounding box center [976, 465] width 0 height 0
click at [981, 460] on input "checkbox" at bounding box center [985, 460] width 8 height 8
checkbox input "true"
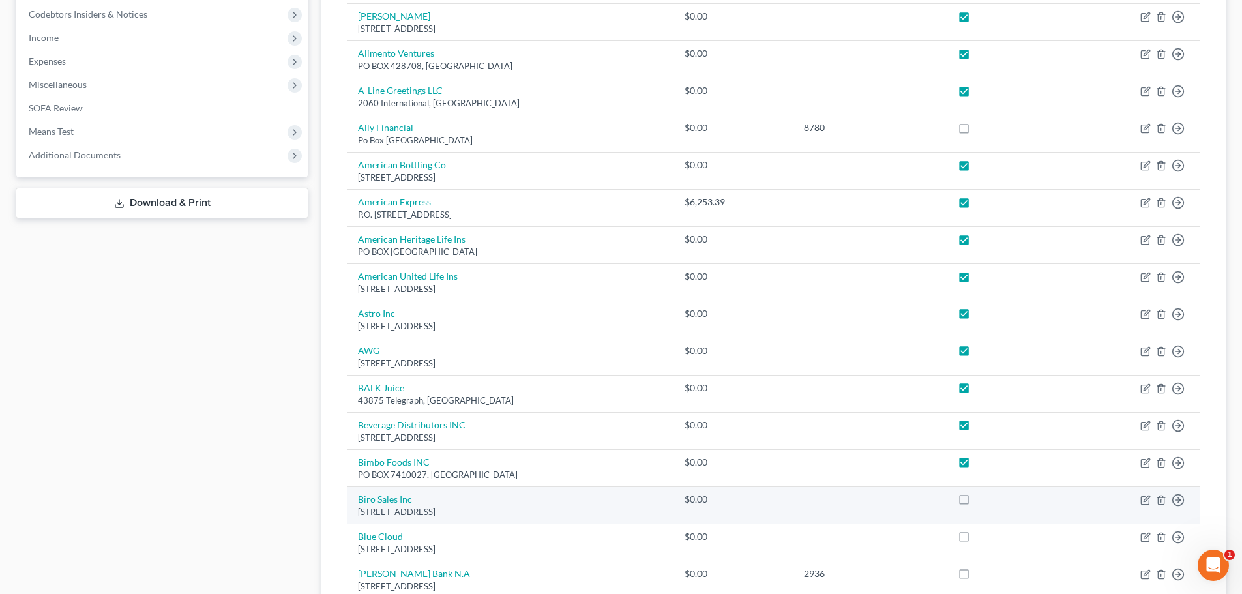
click at [976, 503] on label at bounding box center [976, 503] width 0 height 0
click at [981, 496] on input "checkbox" at bounding box center [985, 497] width 8 height 8
checkbox input "true"
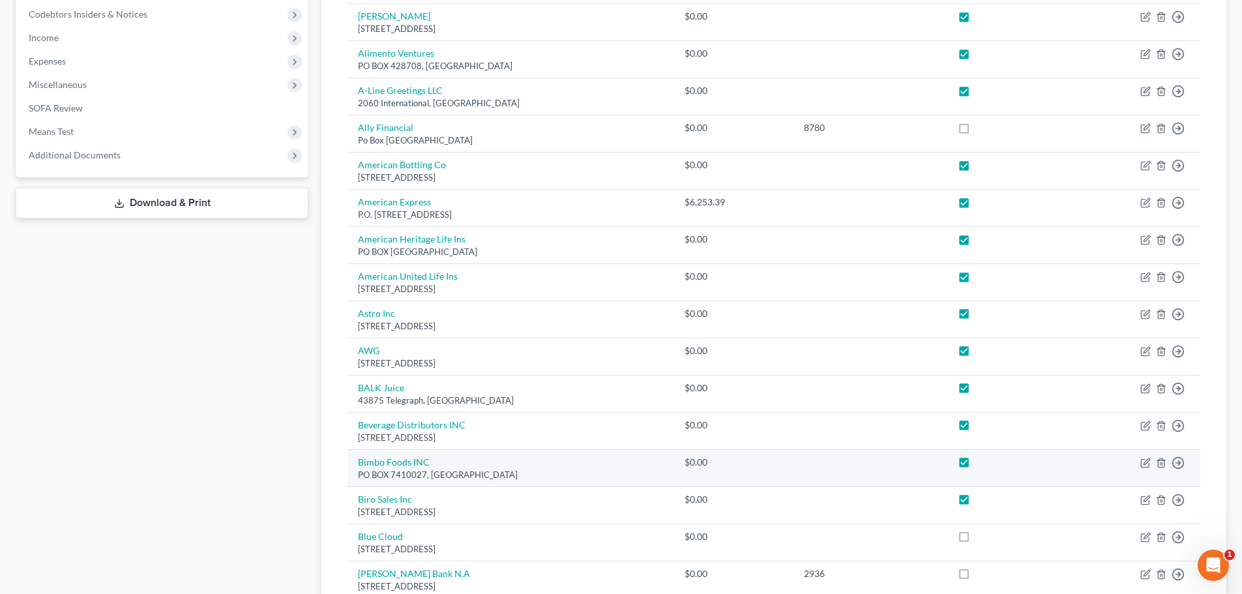
scroll to position [587, 0]
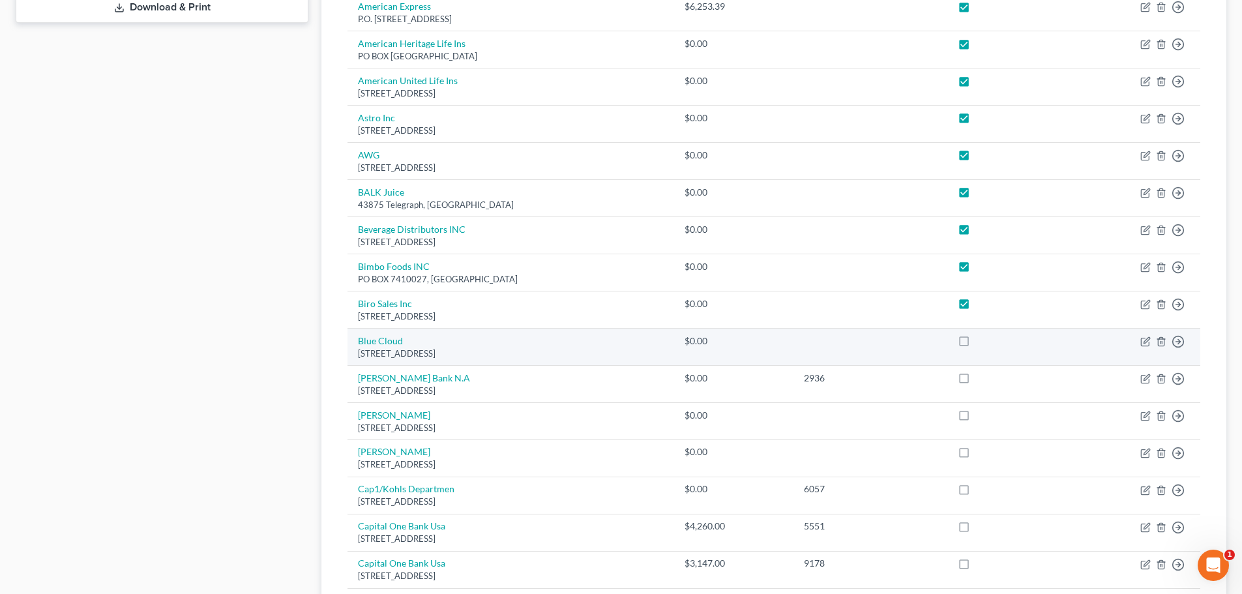
click at [976, 344] on label at bounding box center [976, 344] width 0 height 0
click at [981, 342] on input "checkbox" at bounding box center [985, 338] width 8 height 8
checkbox input "true"
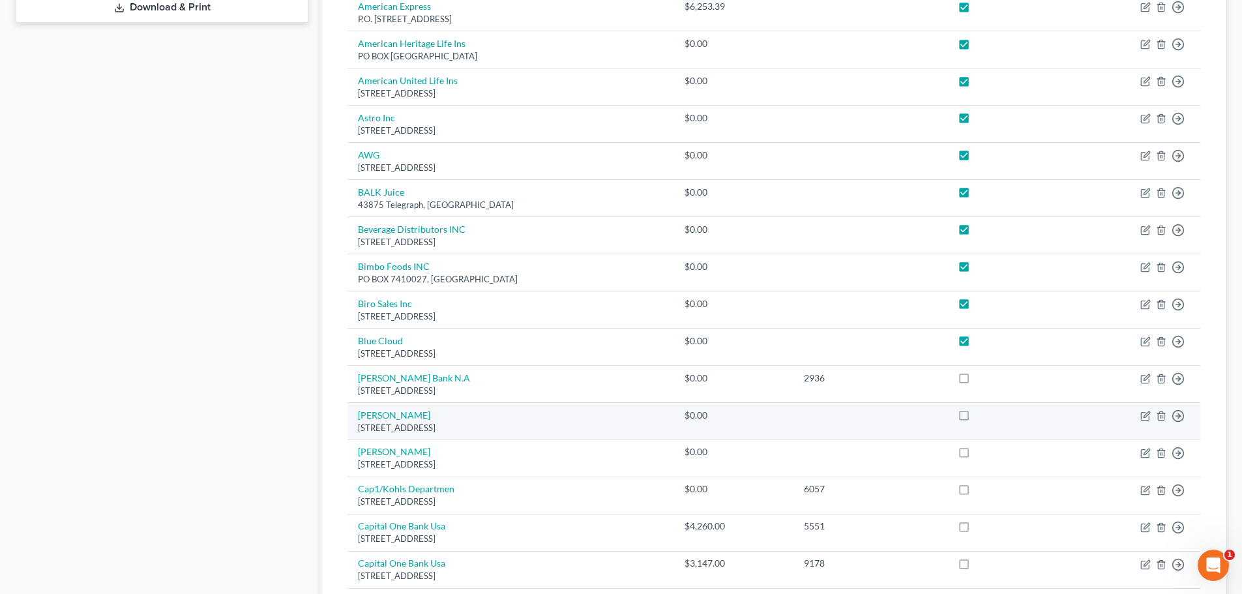
click at [976, 419] on label at bounding box center [976, 419] width 0 height 0
click at [981, 417] on input "checkbox" at bounding box center [985, 413] width 8 height 8
checkbox input "true"
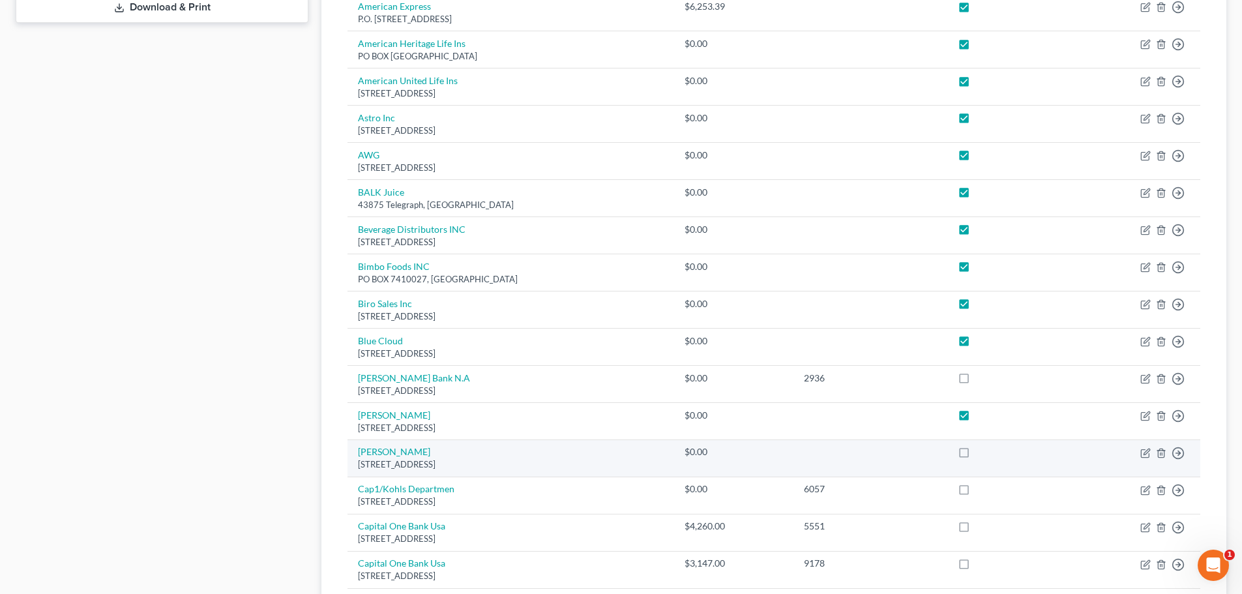
click at [976, 455] on label at bounding box center [976, 455] width 0 height 0
click at [981, 452] on input "checkbox" at bounding box center [985, 449] width 8 height 8
checkbox input "true"
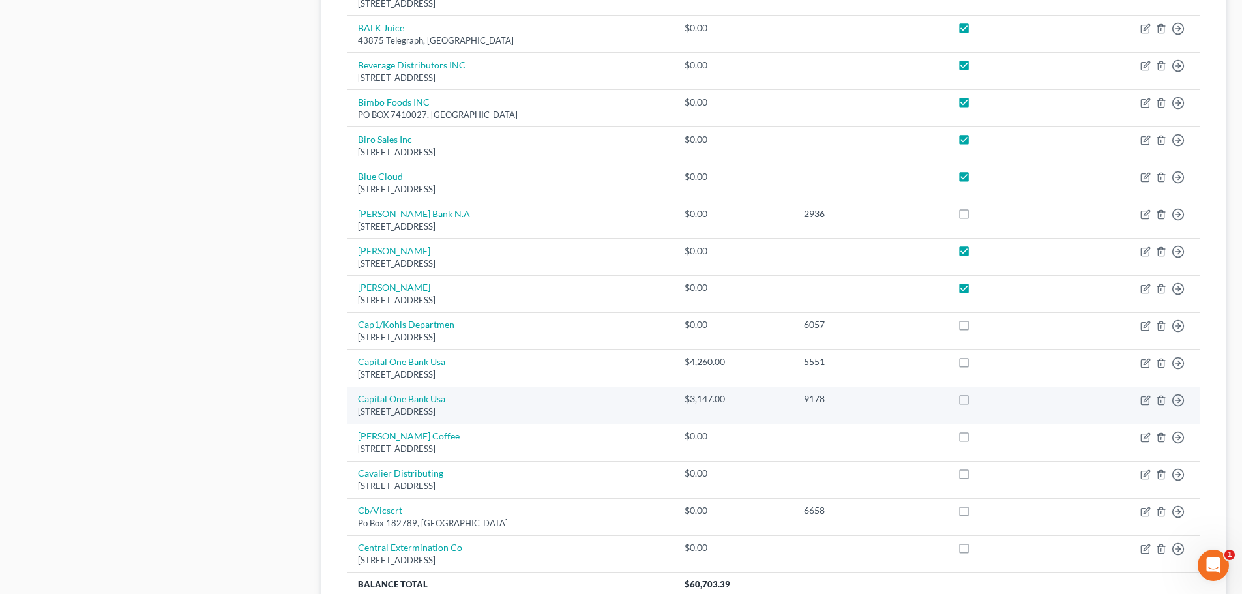
scroll to position [782, 0]
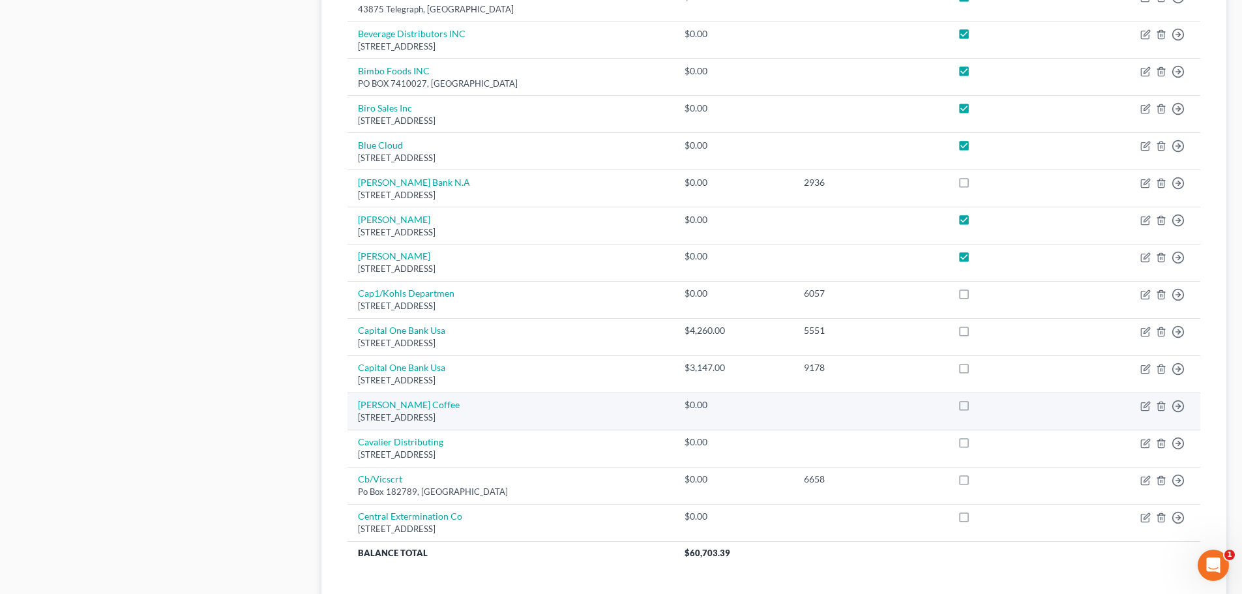
click at [976, 408] on label at bounding box center [976, 408] width 0 height 0
click at [981, 407] on input "checkbox" at bounding box center [985, 402] width 8 height 8
checkbox input "true"
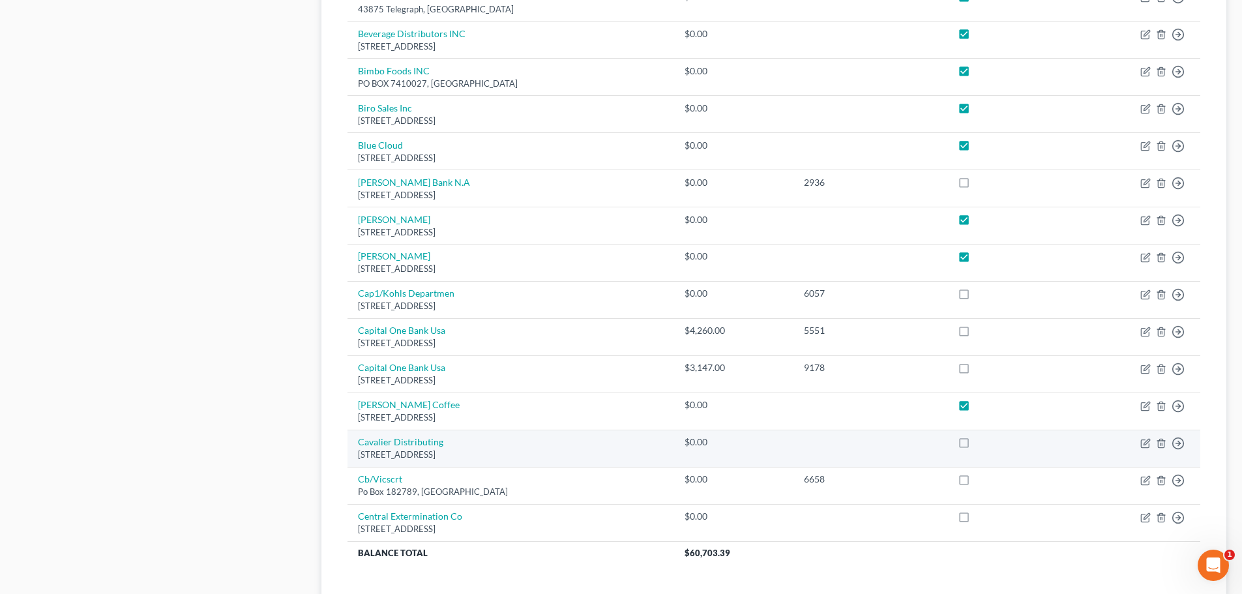
click at [976, 445] on label at bounding box center [976, 445] width 0 height 0
click at [981, 443] on input "checkbox" at bounding box center [985, 439] width 8 height 8
checkbox input "true"
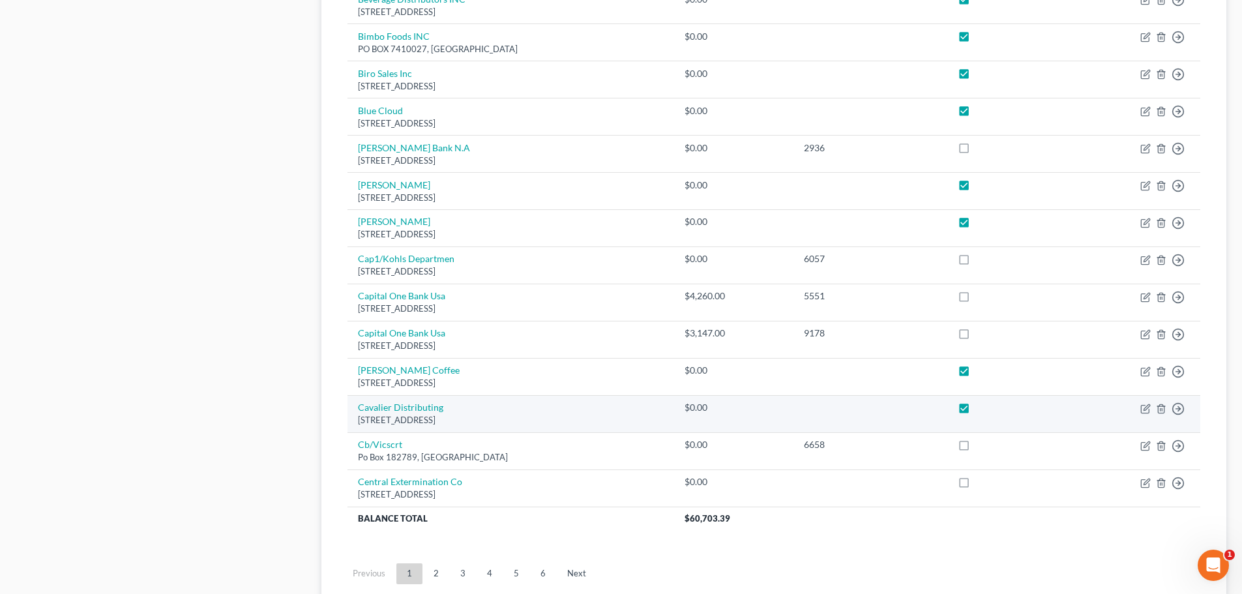
scroll to position [847, 0]
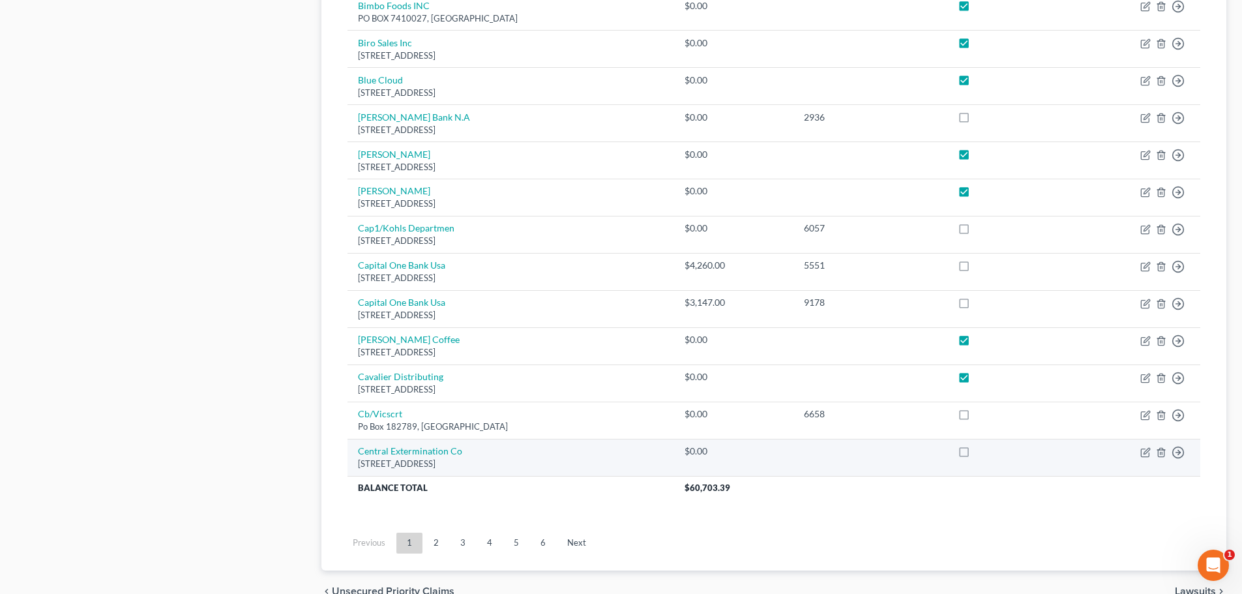
click at [976, 454] on label at bounding box center [976, 454] width 0 height 0
click at [981, 453] on input "checkbox" at bounding box center [985, 449] width 8 height 8
checkbox input "true"
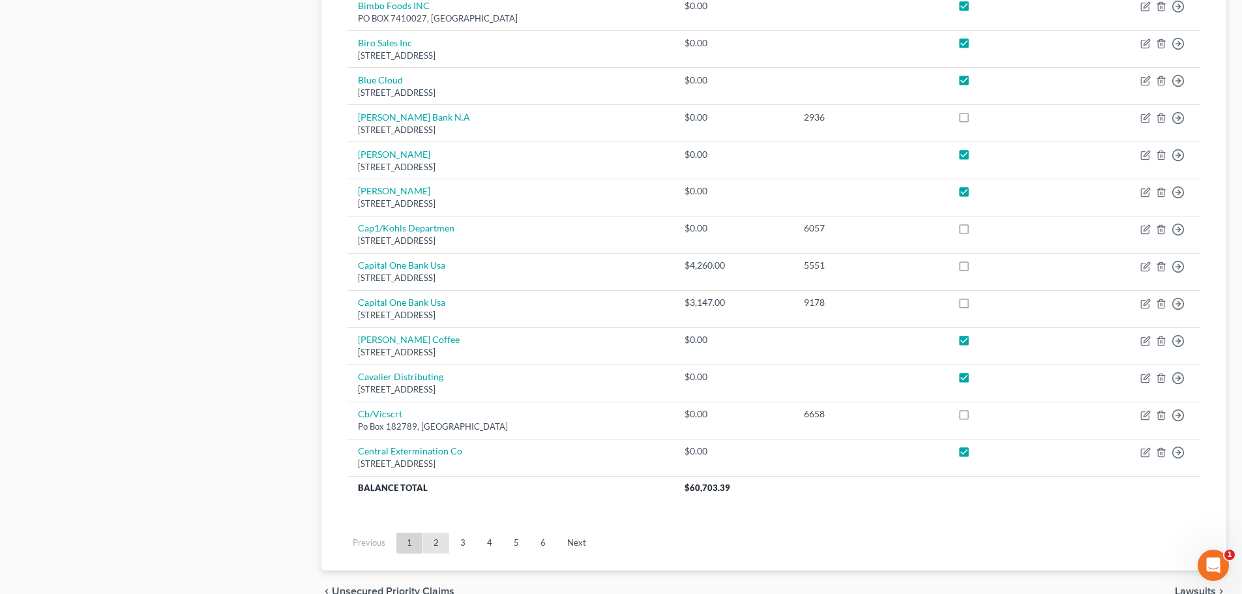
click at [435, 542] on link "2" at bounding box center [436, 543] width 26 height 21
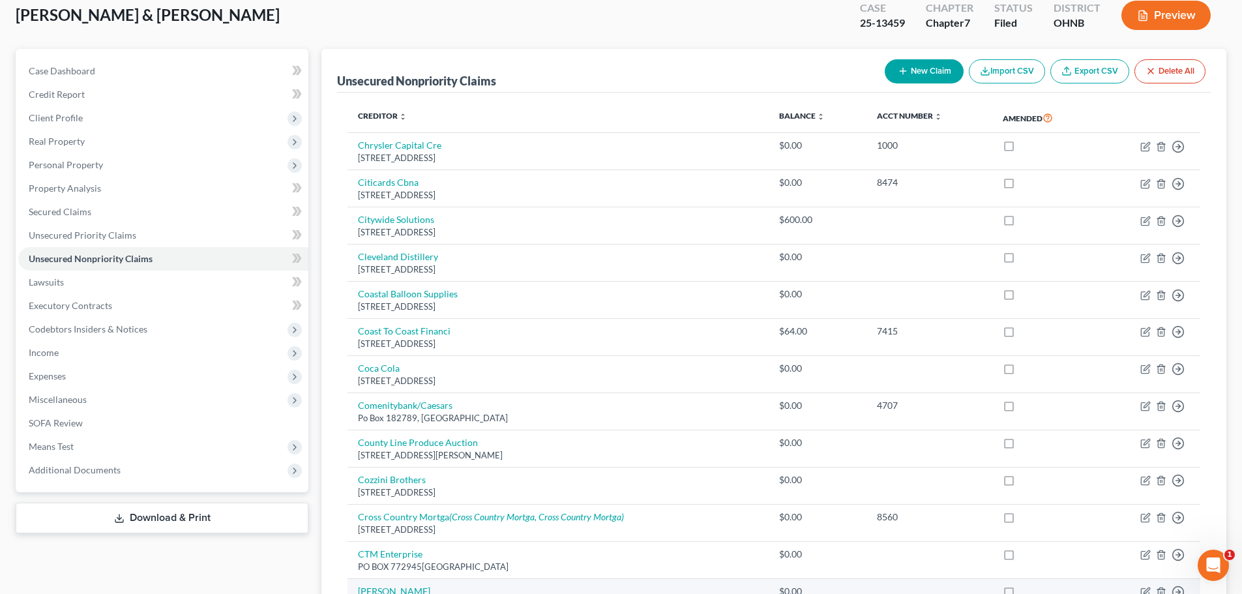
scroll to position [0, 0]
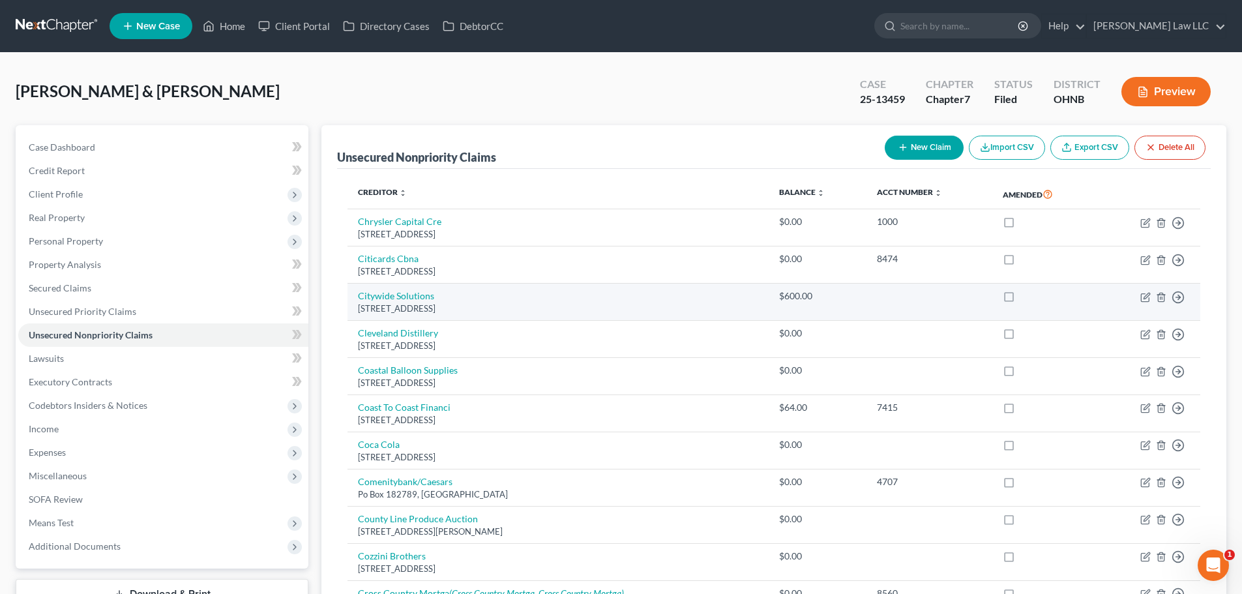
click at [1021, 299] on label at bounding box center [1021, 299] width 0 height 0
click at [1026, 295] on input "checkbox" at bounding box center [1030, 293] width 8 height 8
checkbox input "true"
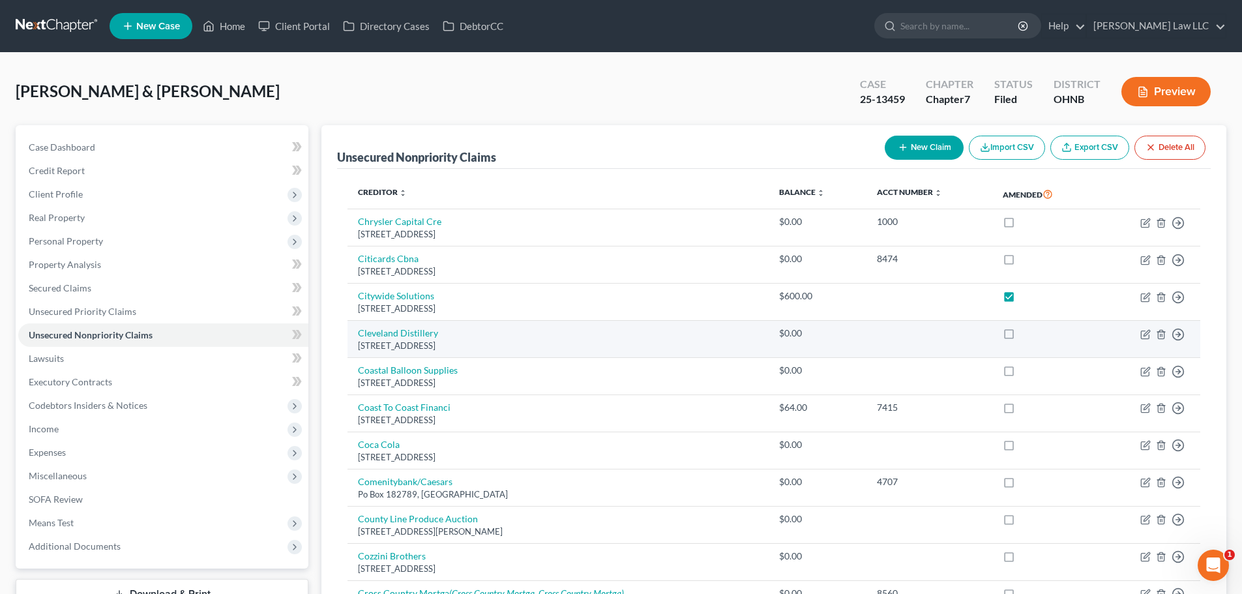
click at [1021, 336] on label at bounding box center [1021, 336] width 0 height 0
click at [1026, 335] on input "checkbox" at bounding box center [1030, 331] width 8 height 8
checkbox input "true"
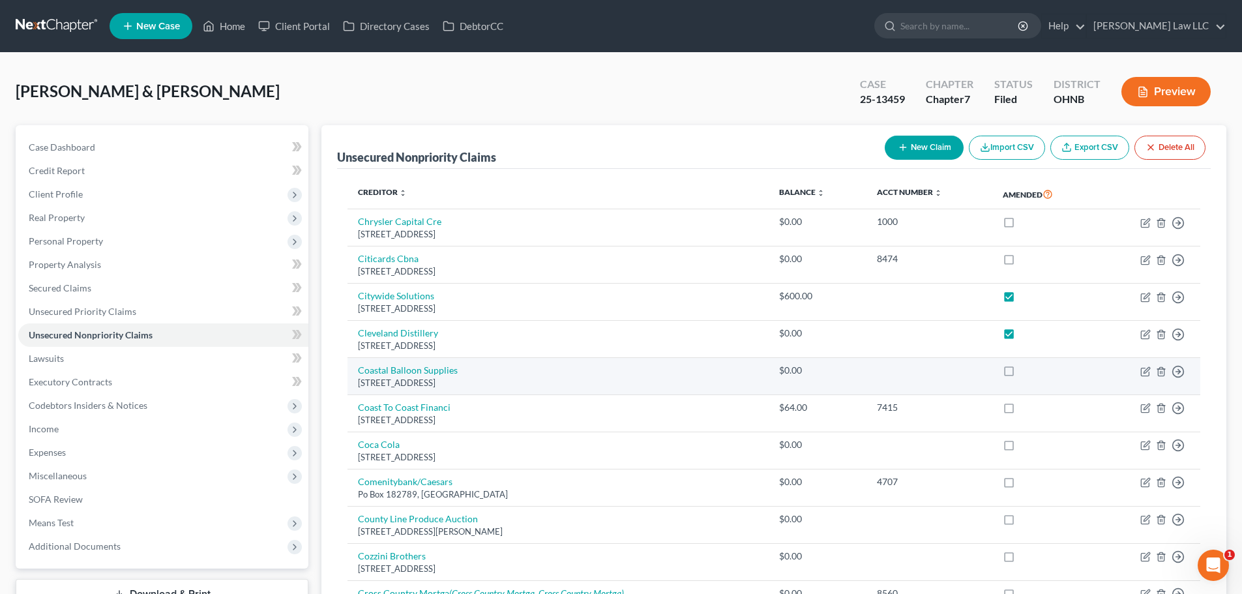
click at [1021, 374] on label at bounding box center [1021, 374] width 0 height 0
click at [1026, 372] on input "checkbox" at bounding box center [1030, 368] width 8 height 8
checkbox input "true"
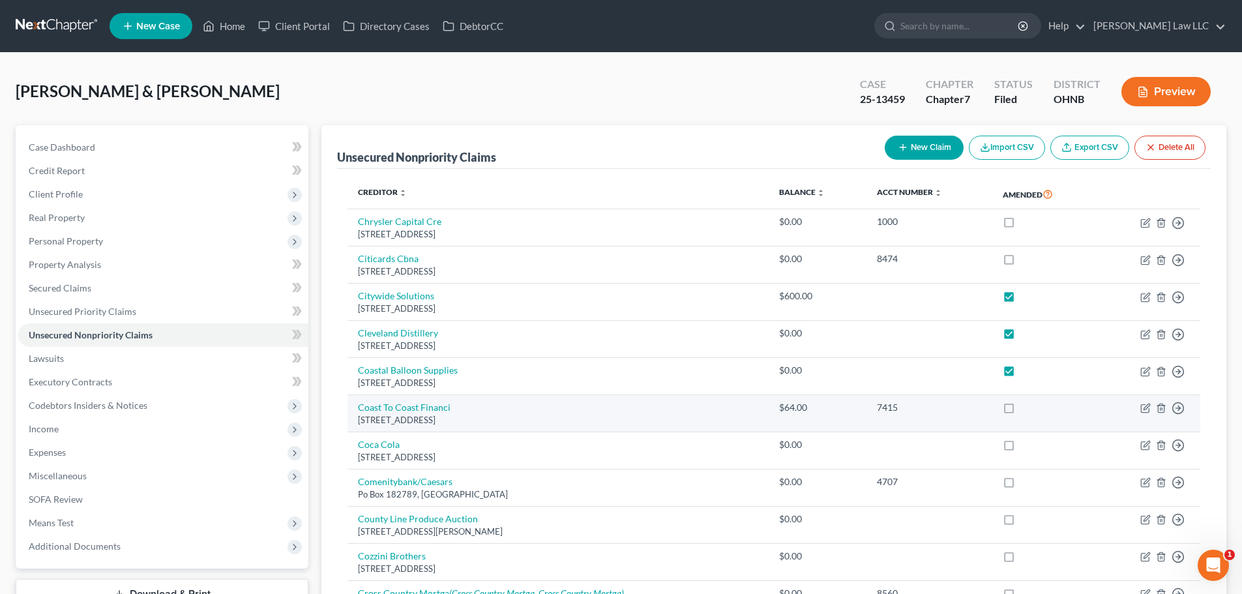
click at [1021, 411] on label at bounding box center [1021, 411] width 0 height 0
click at [1026, 407] on input "checkbox" at bounding box center [1030, 405] width 8 height 8
click at [1021, 411] on label at bounding box center [1021, 411] width 0 height 0
click at [1026, 407] on input "checkbox" at bounding box center [1030, 405] width 8 height 8
checkbox input "false"
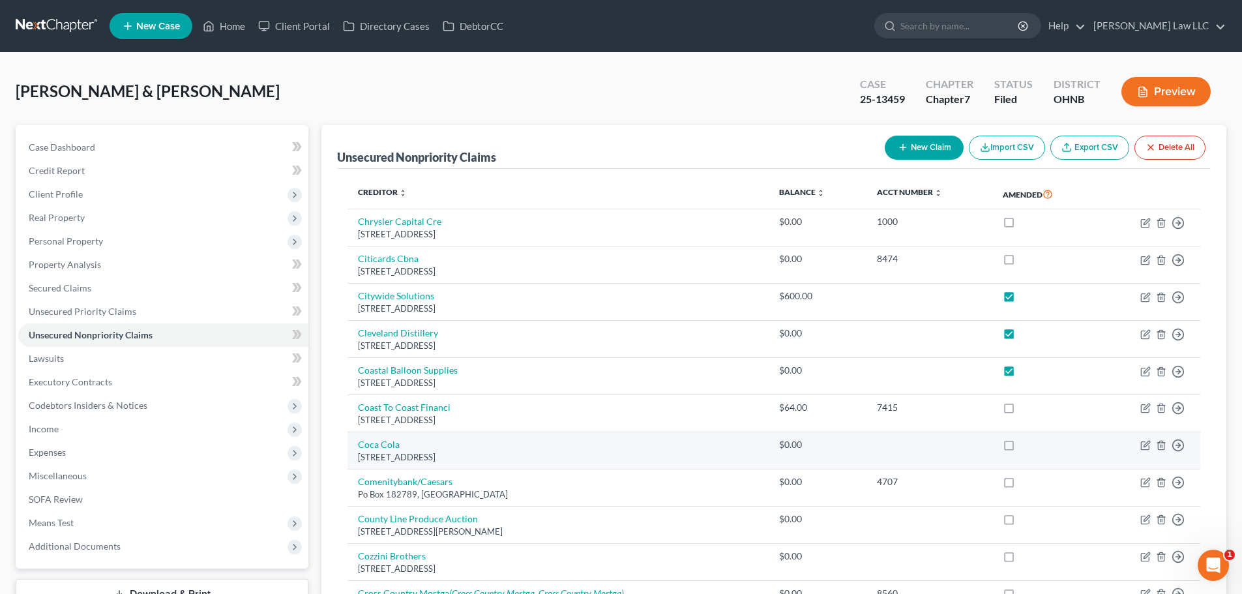
click at [1021, 448] on label at bounding box center [1021, 448] width 0 height 0
click at [1026, 447] on input "checkbox" at bounding box center [1030, 442] width 8 height 8
checkbox input "true"
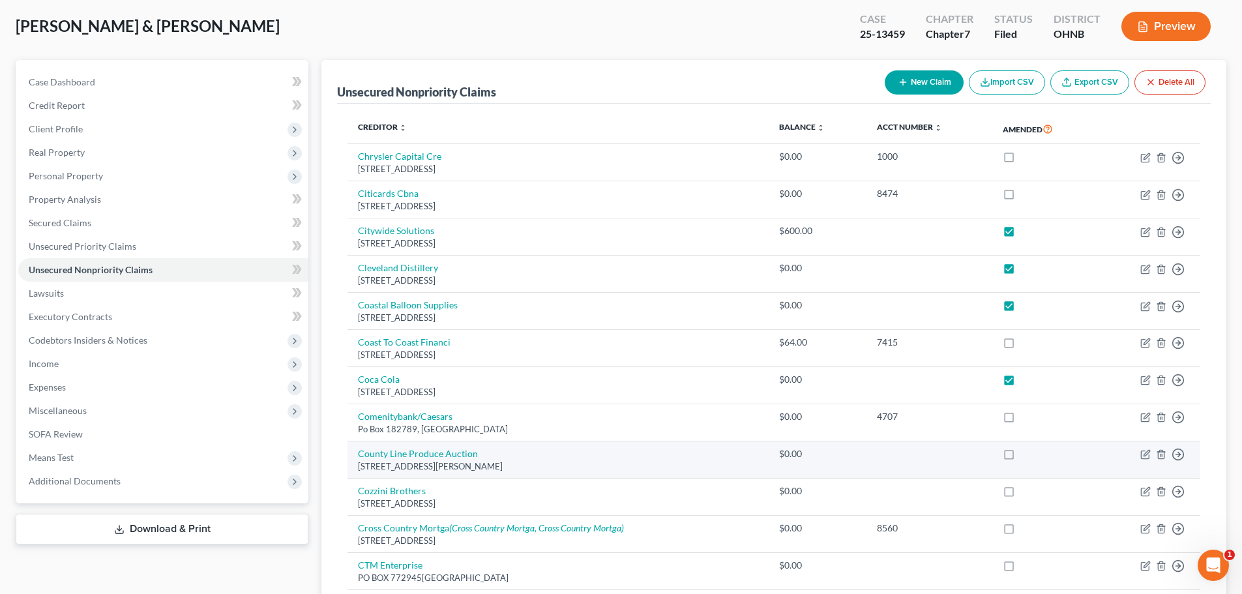
click at [1021, 457] on label at bounding box center [1021, 457] width 0 height 0
click at [1026, 456] on input "checkbox" at bounding box center [1030, 451] width 8 height 8
checkbox input "true"
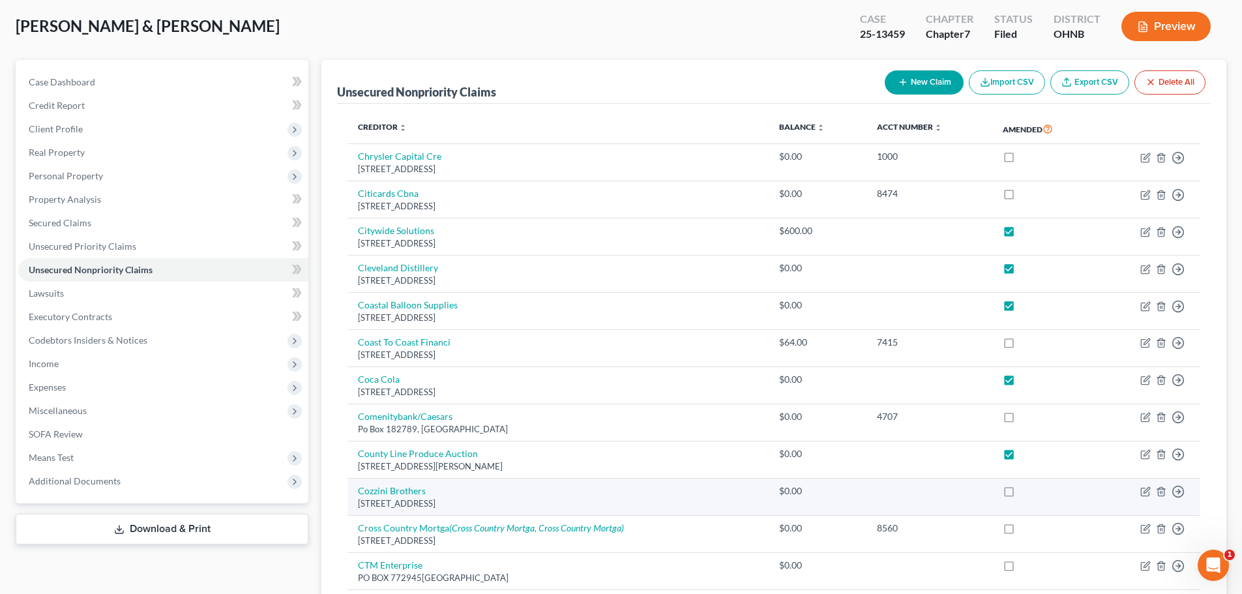
click at [1021, 494] on label at bounding box center [1021, 494] width 0 height 0
click at [1026, 493] on input "checkbox" at bounding box center [1030, 488] width 8 height 8
checkbox input "true"
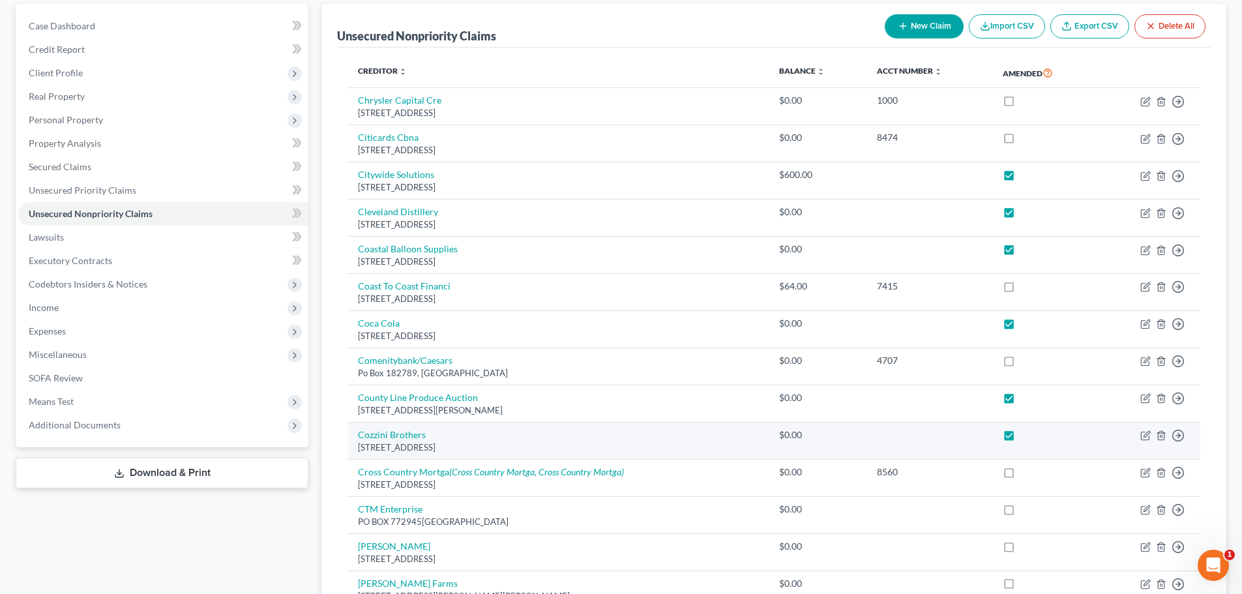
scroll to position [196, 0]
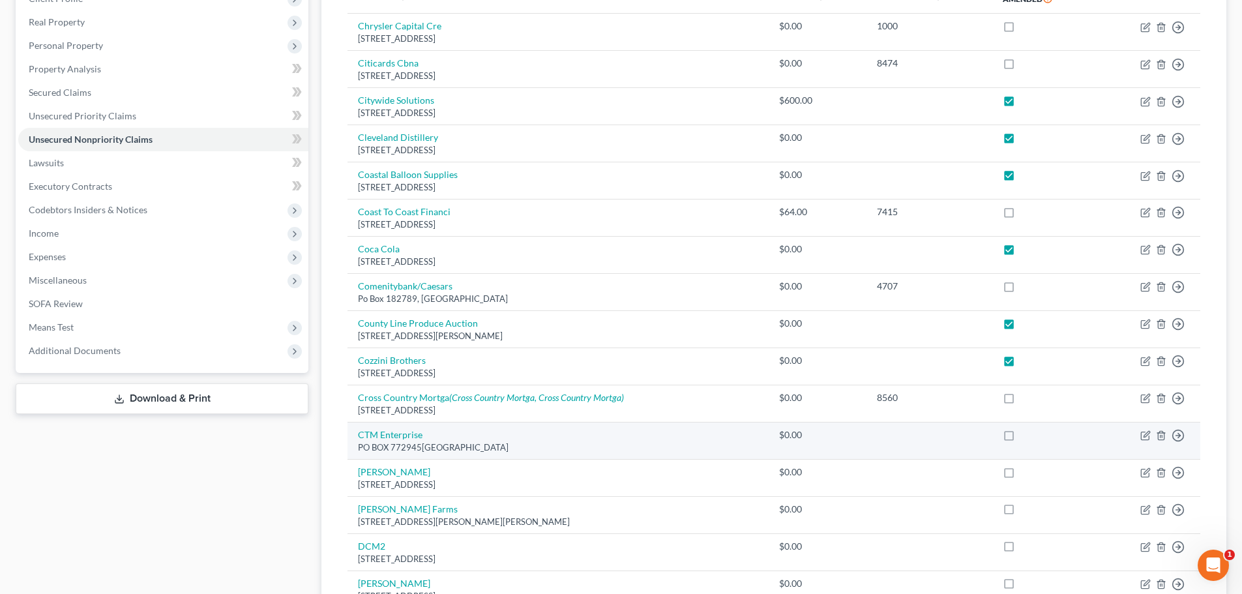
click at [1021, 438] on label at bounding box center [1021, 438] width 0 height 0
click at [1026, 434] on input "checkbox" at bounding box center [1030, 432] width 8 height 8
checkbox input "true"
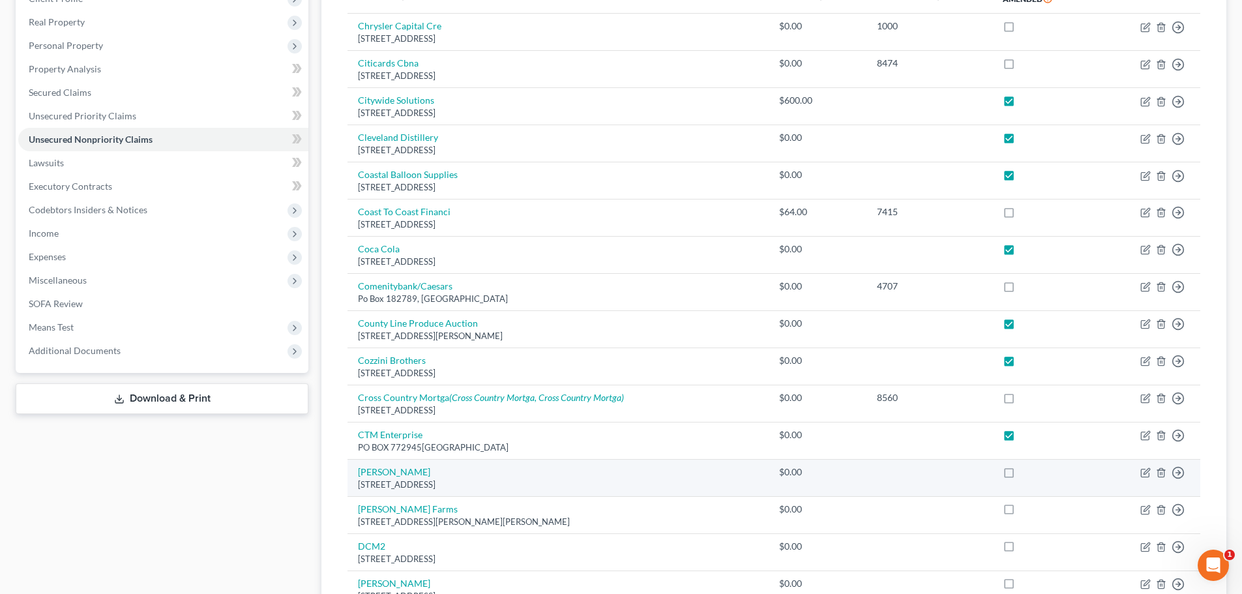
click at [1021, 475] on label at bounding box center [1021, 475] width 0 height 0
click at [1026, 471] on input "checkbox" at bounding box center [1030, 469] width 8 height 8
checkbox input "true"
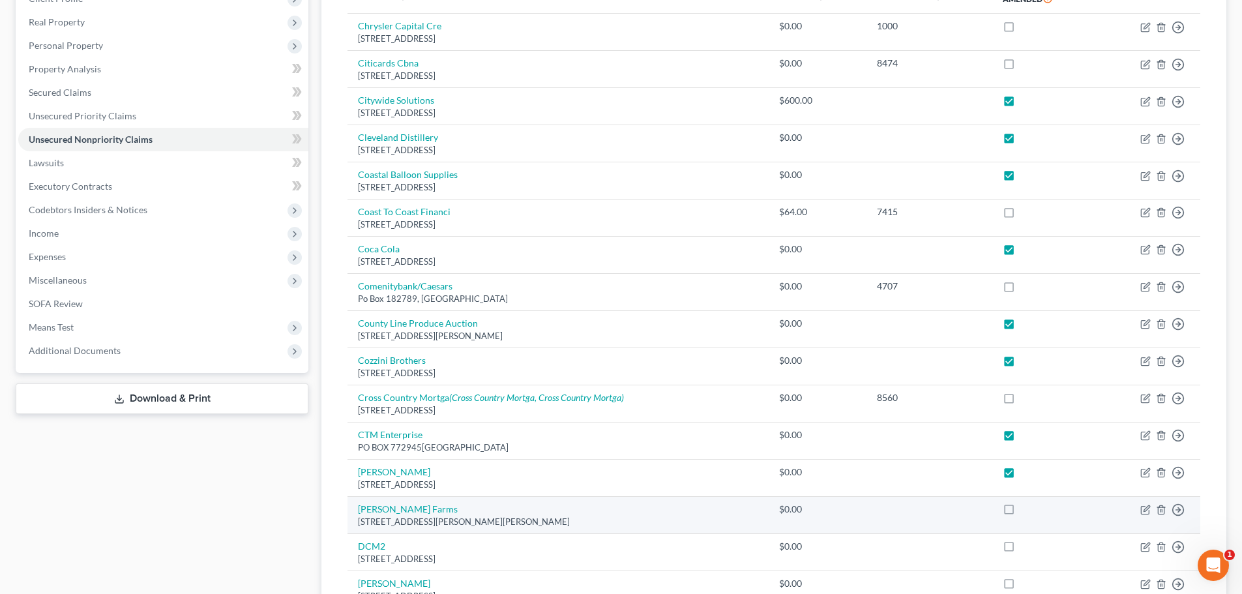
click at [1021, 512] on label at bounding box center [1021, 512] width 0 height 0
click at [1026, 506] on input "checkbox" at bounding box center [1030, 507] width 8 height 8
checkbox input "true"
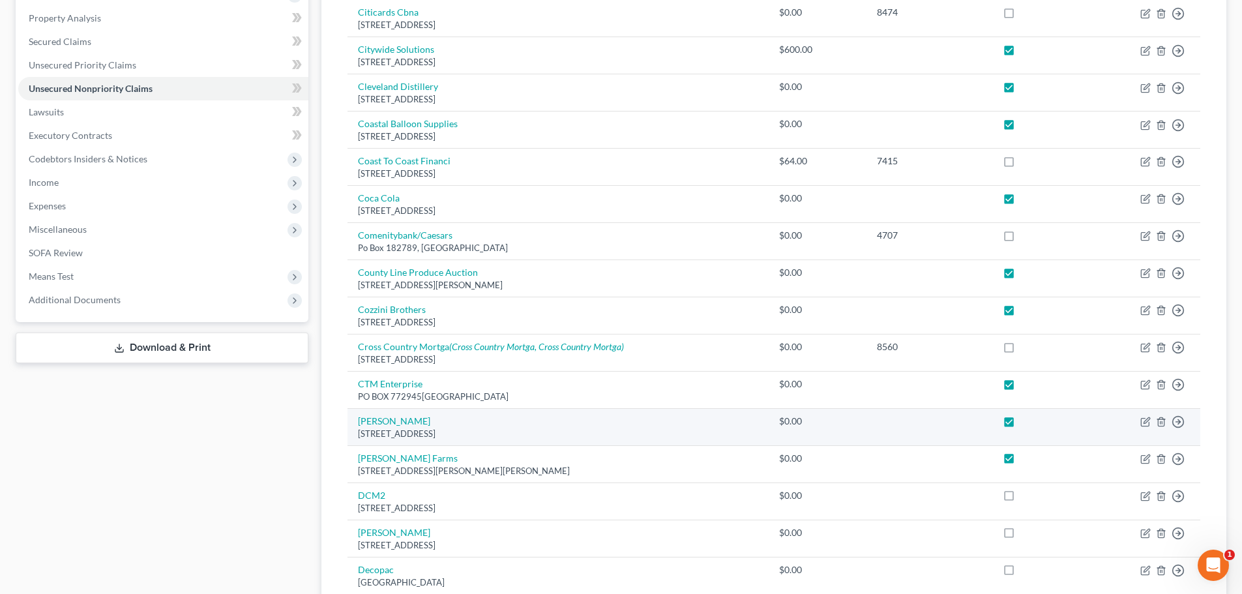
scroll to position [326, 0]
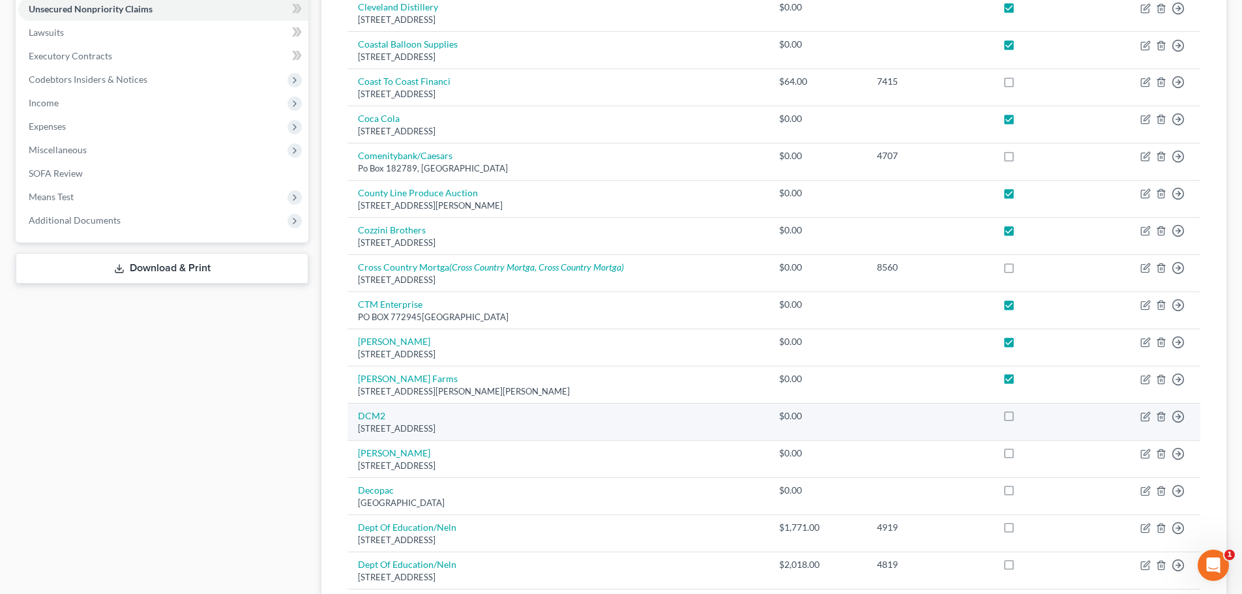
click at [1021, 419] on label at bounding box center [1021, 419] width 0 height 0
click at [1026, 418] on input "checkbox" at bounding box center [1030, 413] width 8 height 8
checkbox input "true"
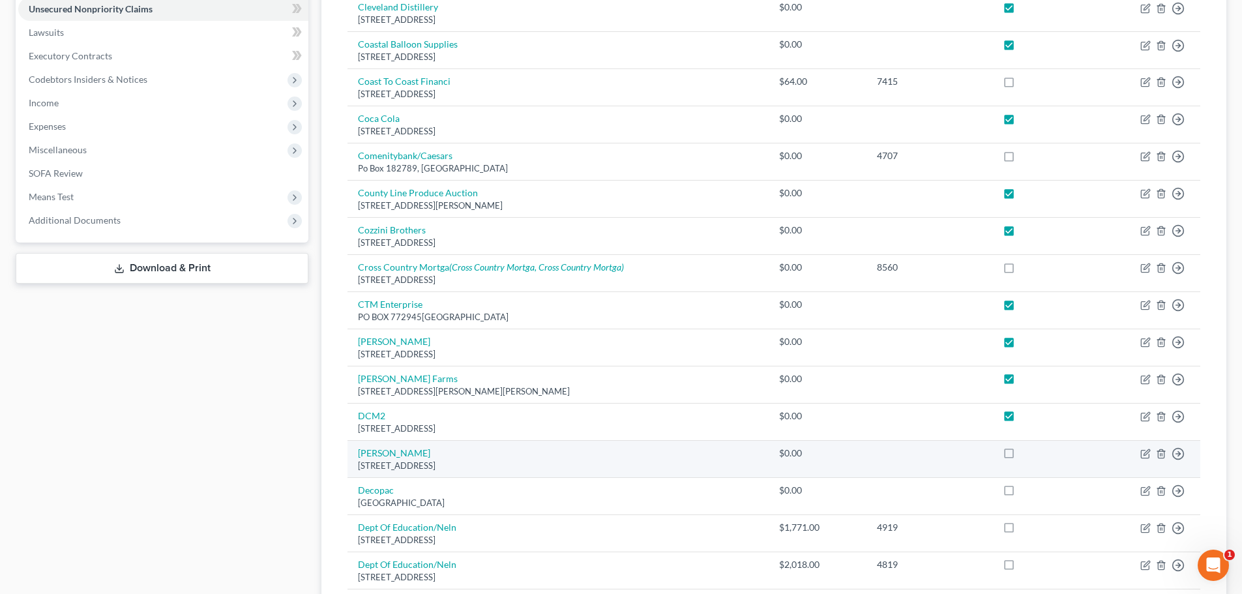
click at [1021, 456] on label at bounding box center [1021, 456] width 0 height 0
click at [1026, 454] on input "checkbox" at bounding box center [1030, 451] width 8 height 8
checkbox input "true"
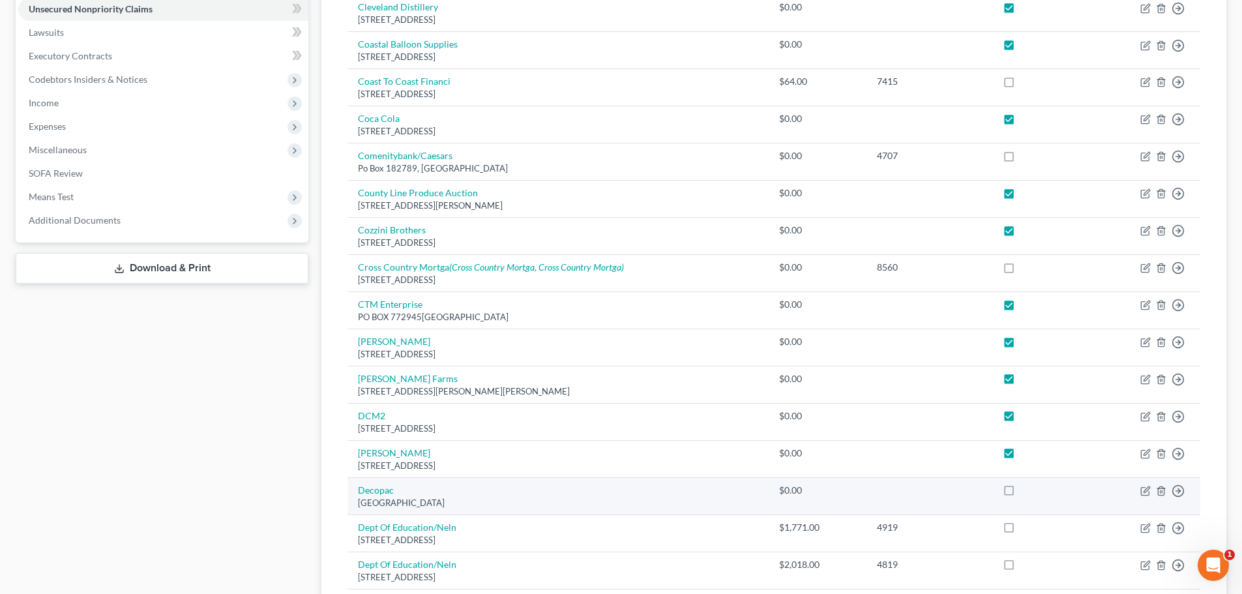
click at [1021, 493] on label at bounding box center [1021, 493] width 0 height 0
click at [1026, 491] on input "checkbox" at bounding box center [1030, 488] width 8 height 8
checkbox input "true"
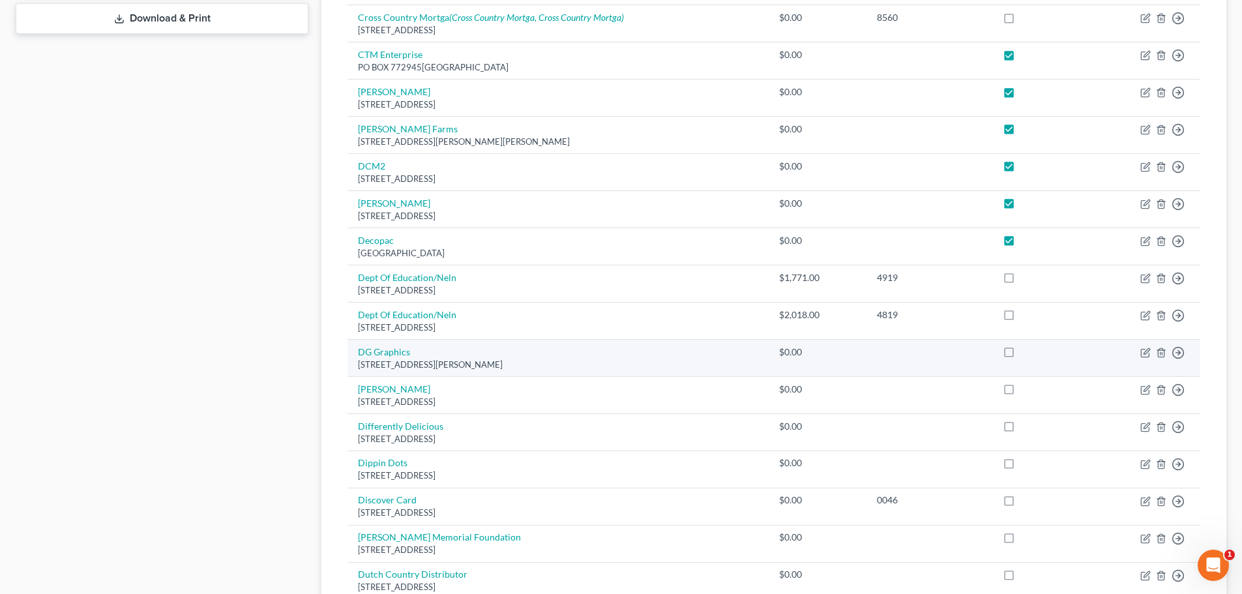
scroll to position [587, 0]
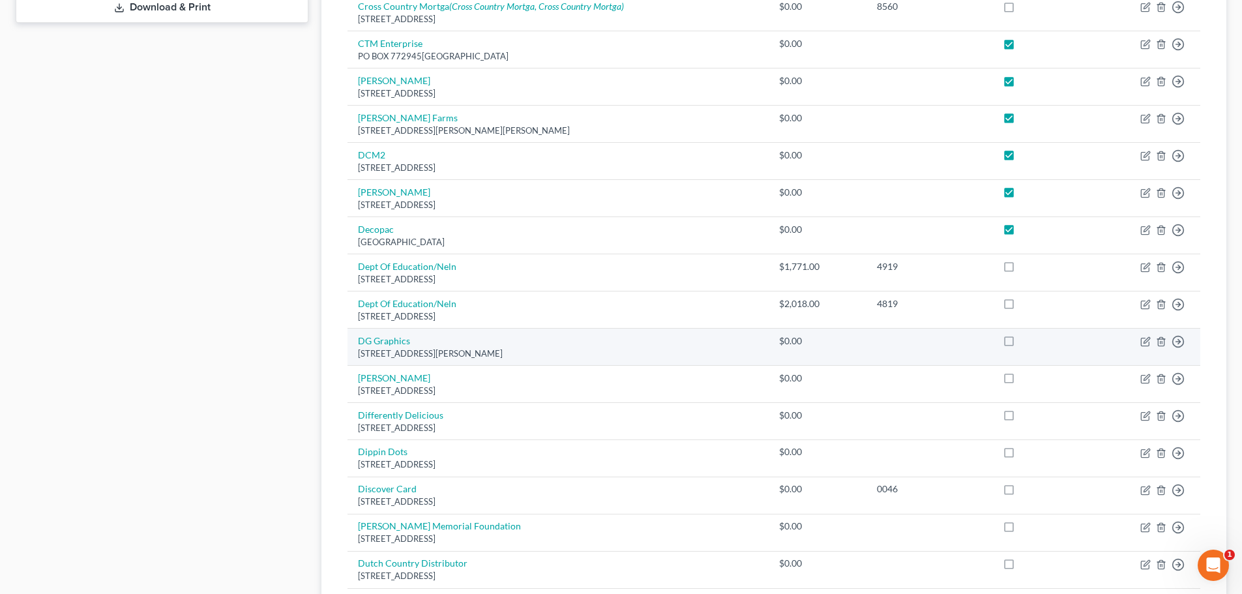
click at [1021, 344] on label at bounding box center [1021, 344] width 0 height 0
click at [1026, 342] on input "checkbox" at bounding box center [1030, 338] width 8 height 8
checkbox input "true"
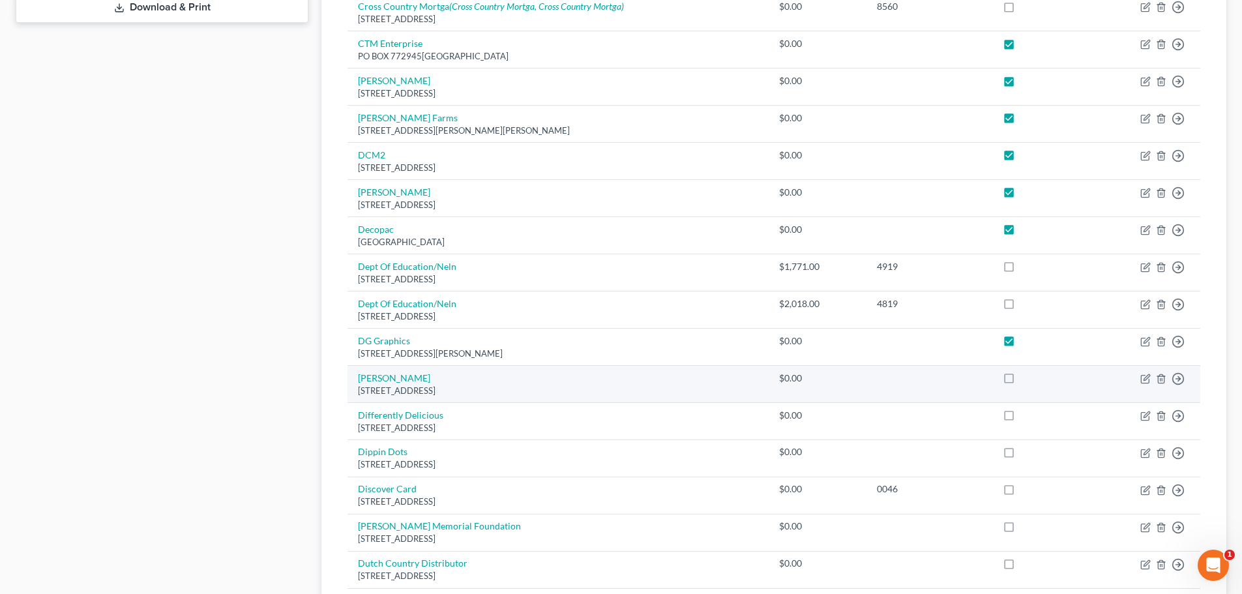
click at [1021, 381] on label at bounding box center [1021, 381] width 0 height 0
click at [1026, 380] on input "checkbox" at bounding box center [1030, 376] width 8 height 8
checkbox input "true"
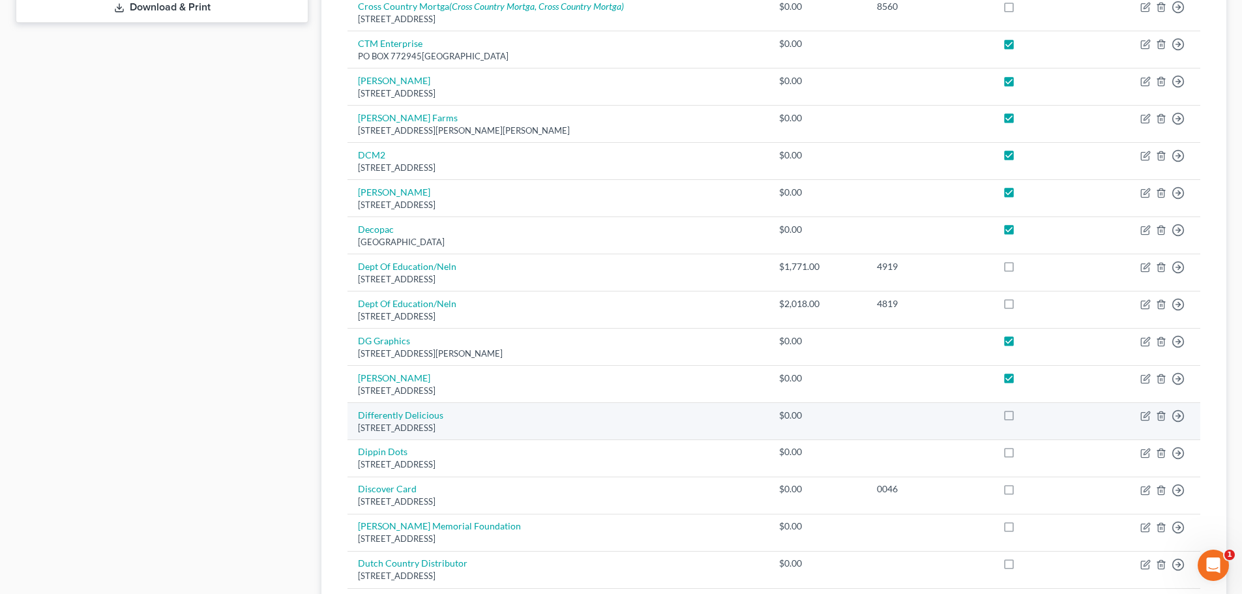
click at [1021, 419] on label at bounding box center [1021, 419] width 0 height 0
click at [1026, 416] on input "checkbox" at bounding box center [1030, 413] width 8 height 8
checkbox input "true"
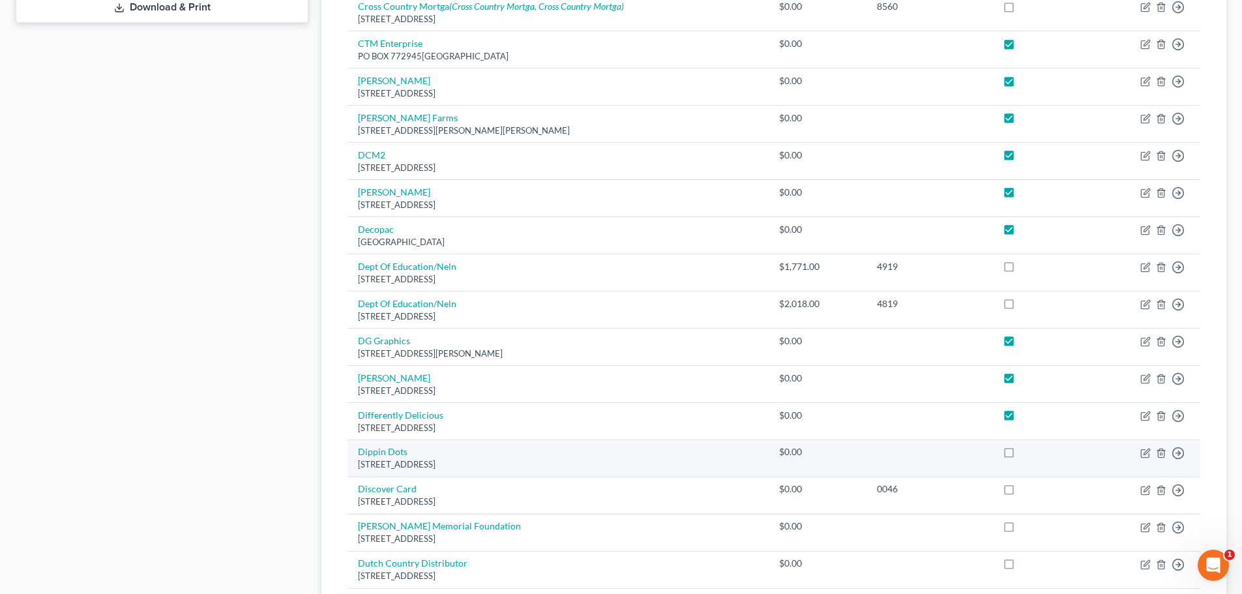
click at [1021, 455] on label at bounding box center [1021, 455] width 0 height 0
click at [1026, 453] on input "checkbox" at bounding box center [1030, 449] width 8 height 8
checkbox input "true"
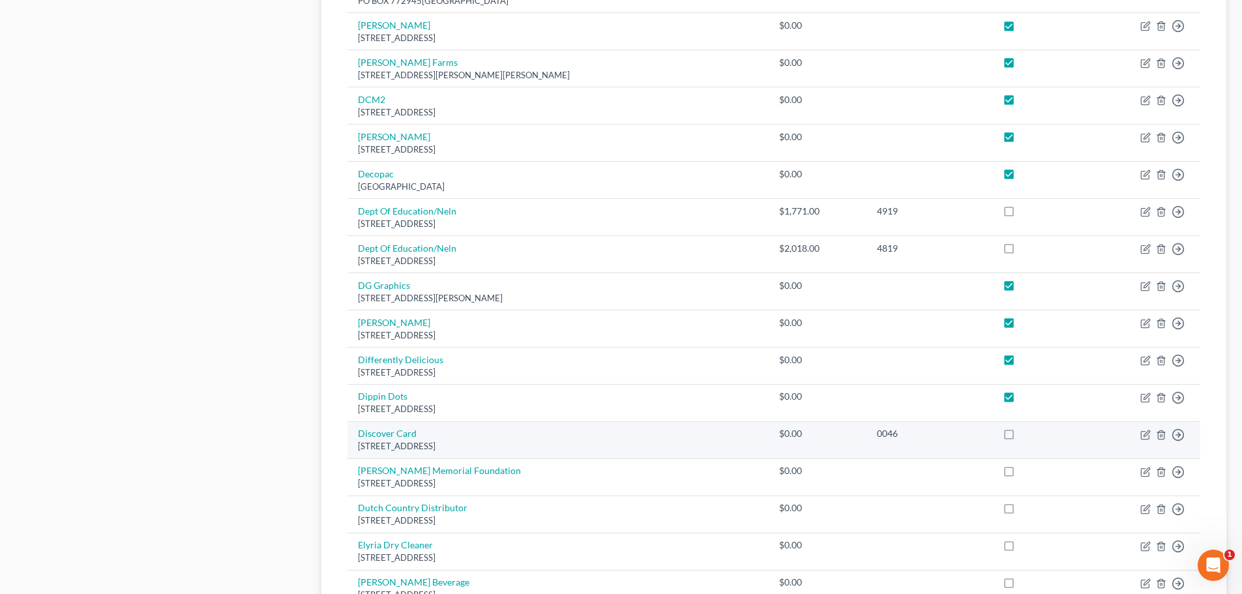
scroll to position [717, 0]
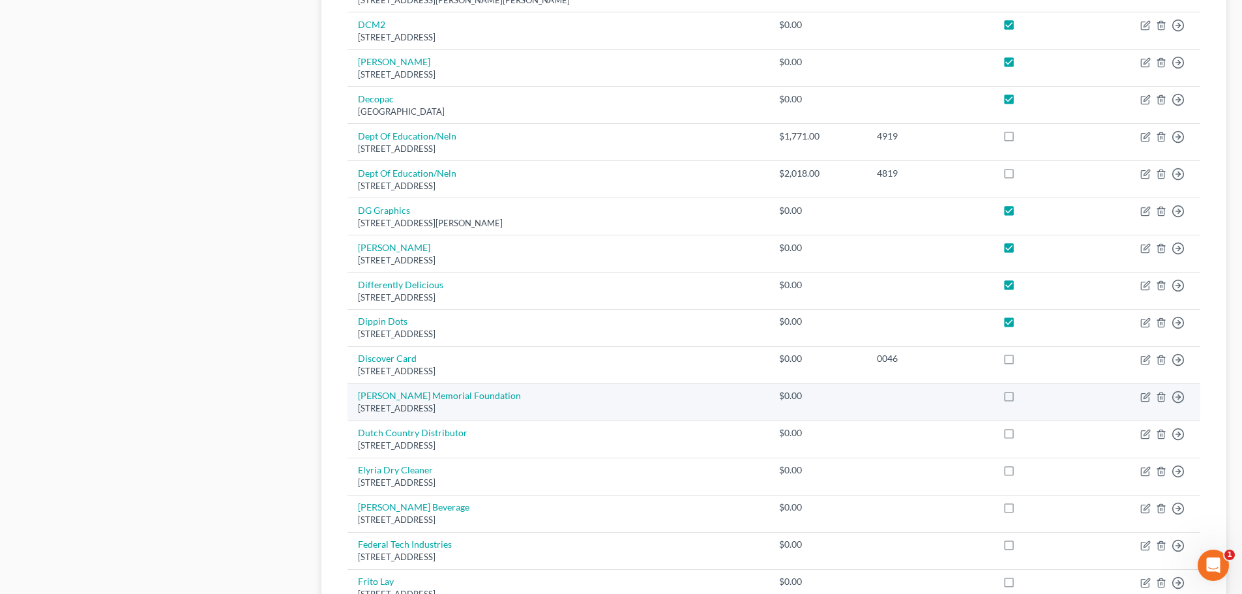
click at [1021, 399] on label at bounding box center [1021, 399] width 0 height 0
click at [1026, 398] on input "checkbox" at bounding box center [1030, 393] width 8 height 8
checkbox input "true"
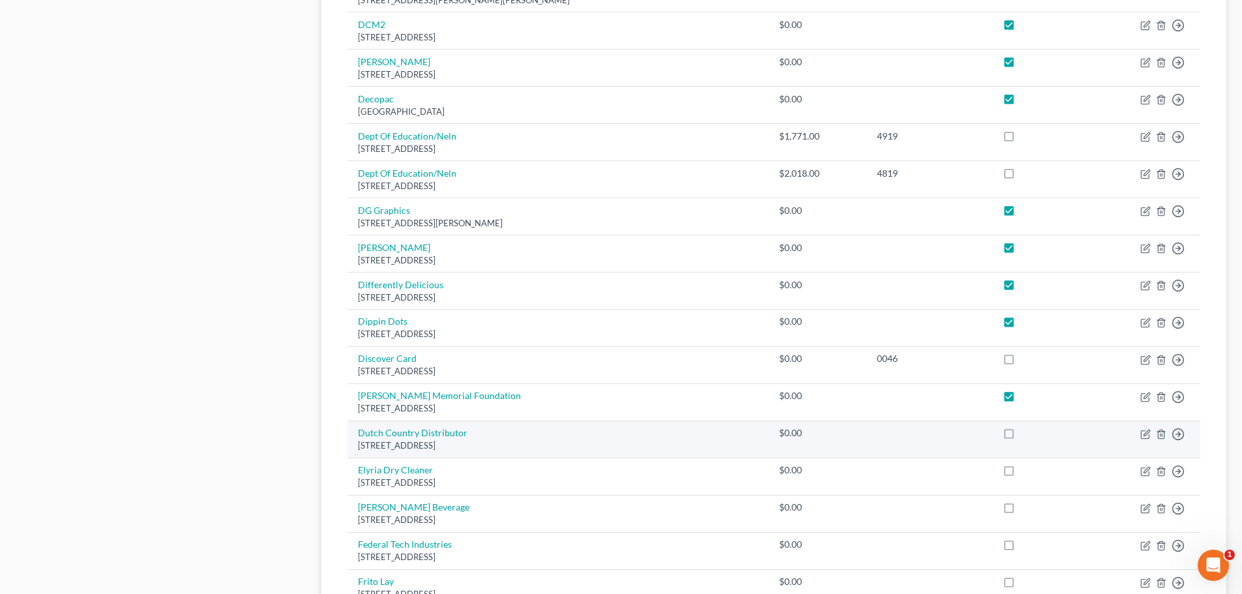
click at [1021, 436] on label at bounding box center [1021, 436] width 0 height 0
click at [1026, 431] on input "checkbox" at bounding box center [1030, 430] width 8 height 8
checkbox input "true"
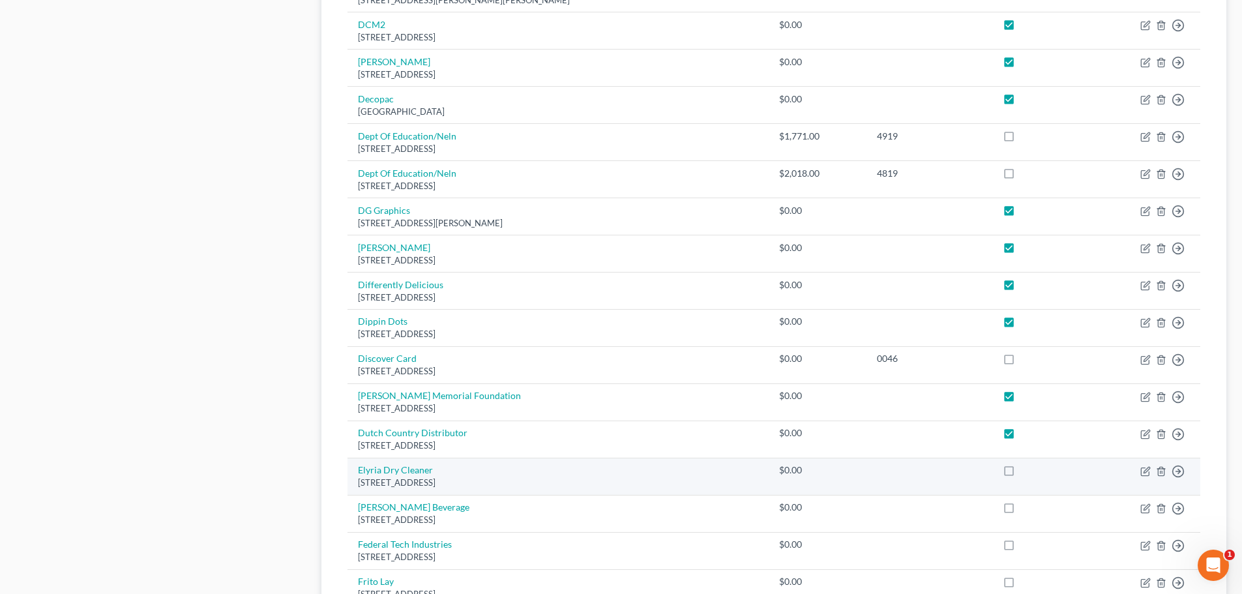
click at [1021, 473] on label at bounding box center [1021, 473] width 0 height 0
click at [1026, 471] on input "checkbox" at bounding box center [1030, 468] width 8 height 8
checkbox input "true"
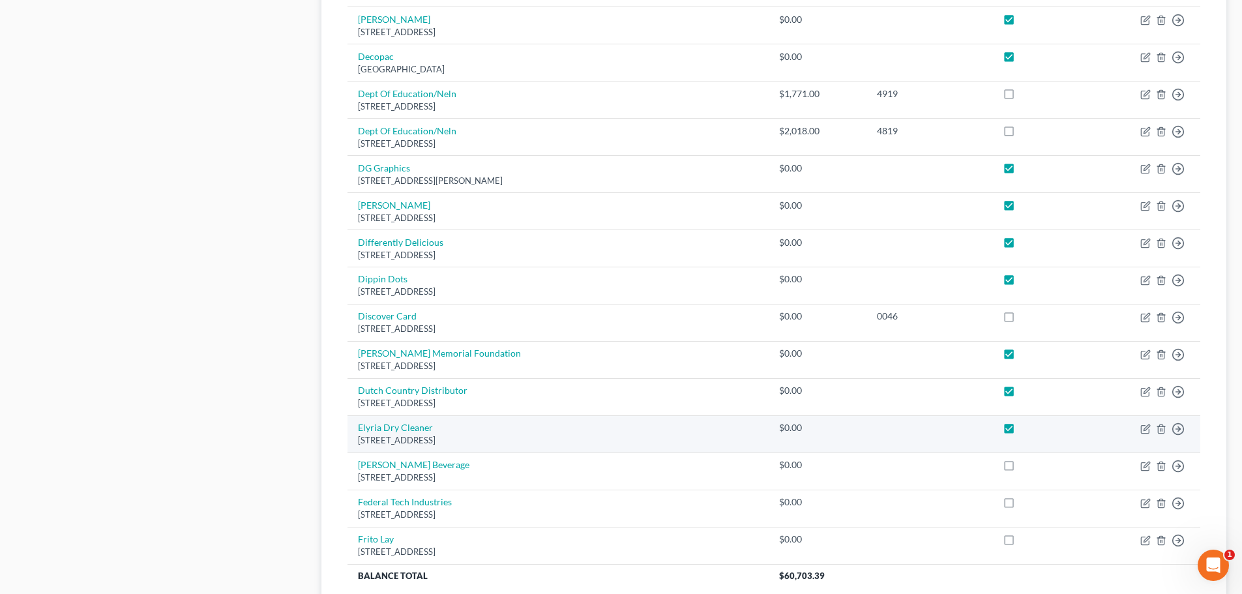
scroll to position [782, 0]
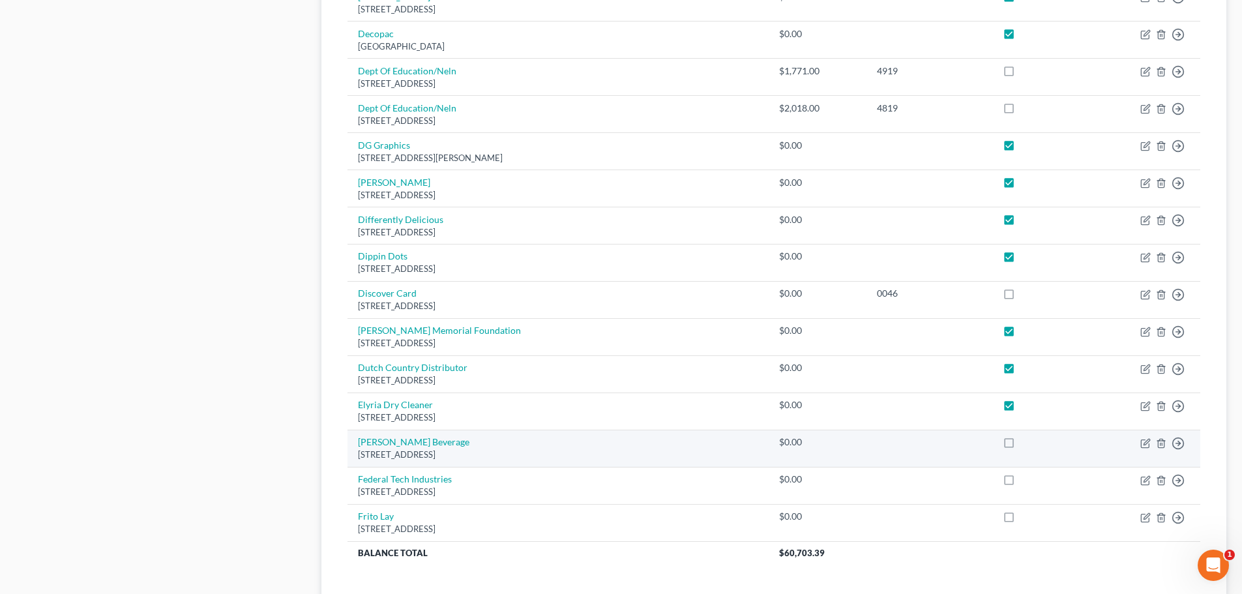
click at [1021, 445] on label at bounding box center [1021, 445] width 0 height 0
click at [1026, 443] on input "checkbox" at bounding box center [1030, 439] width 8 height 8
checkbox input "true"
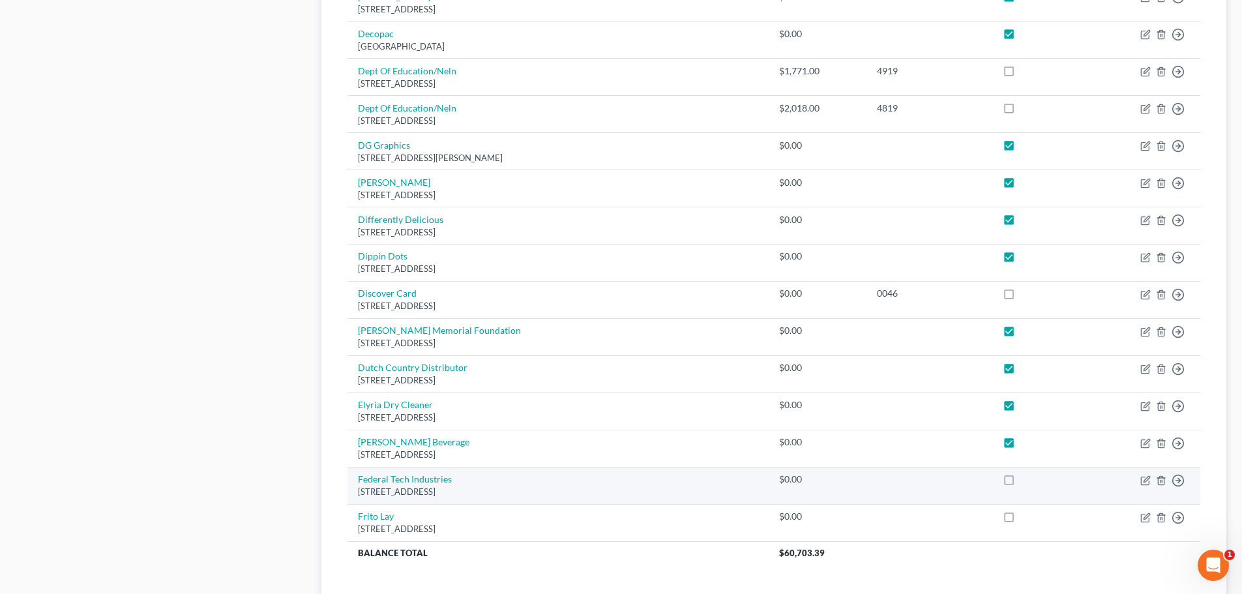
drag, startPoint x: 1010, startPoint y: 478, endPoint x: 1009, endPoint y: 498, distance: 20.3
click at [1021, 482] on label at bounding box center [1021, 482] width 0 height 0
click at [1026, 478] on input "checkbox" at bounding box center [1030, 477] width 8 height 8
checkbox input "true"
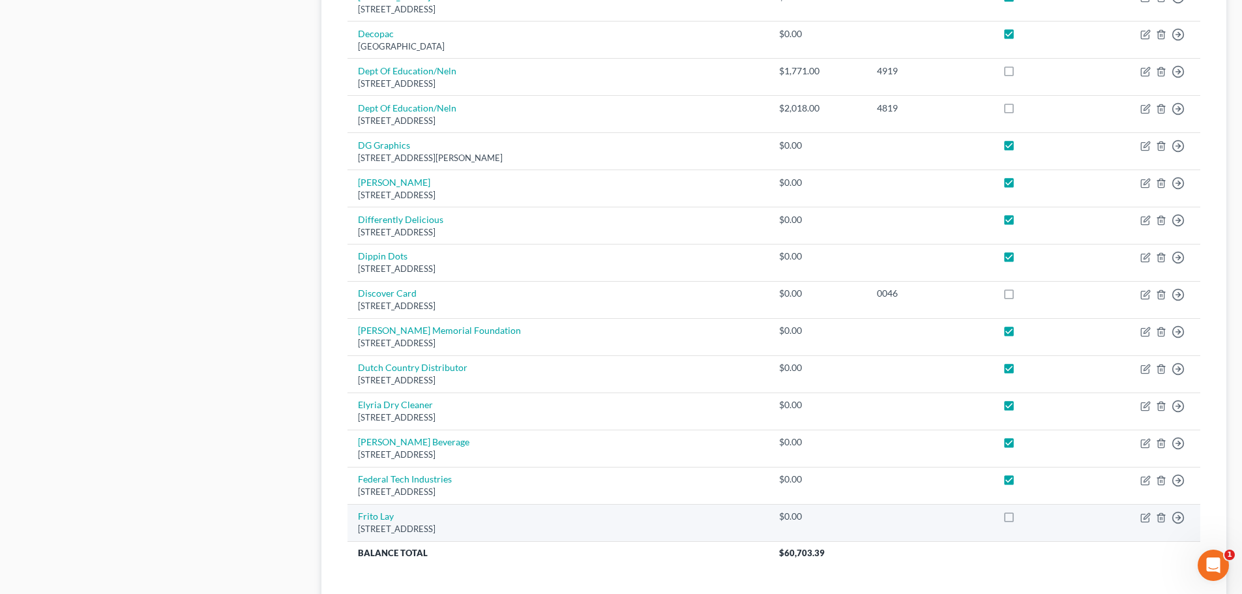
click at [1021, 520] on label at bounding box center [1021, 520] width 0 height 0
click at [1026, 514] on input "checkbox" at bounding box center [1030, 514] width 8 height 8
checkbox input "true"
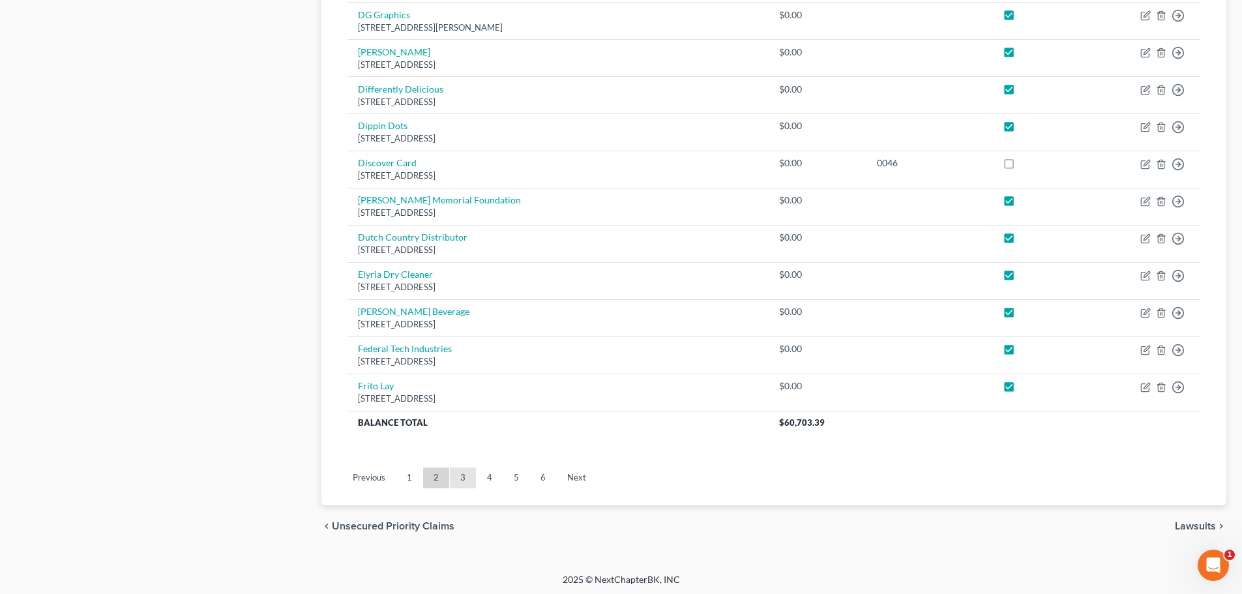
click at [466, 477] on link "3" at bounding box center [463, 477] width 26 height 21
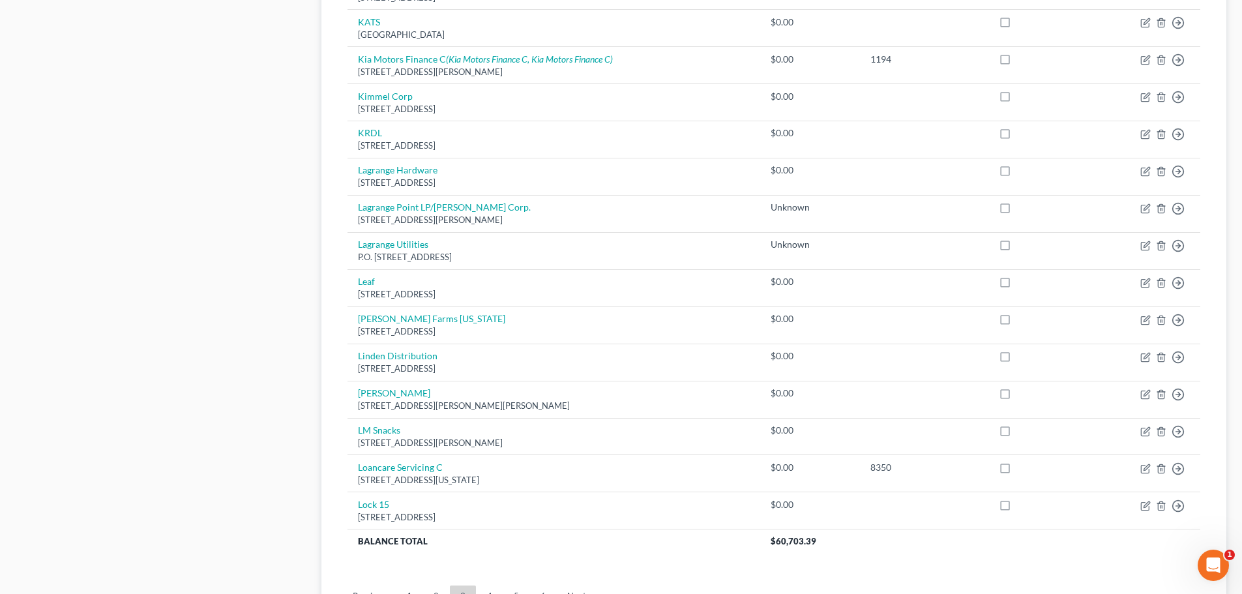
scroll to position [904, 0]
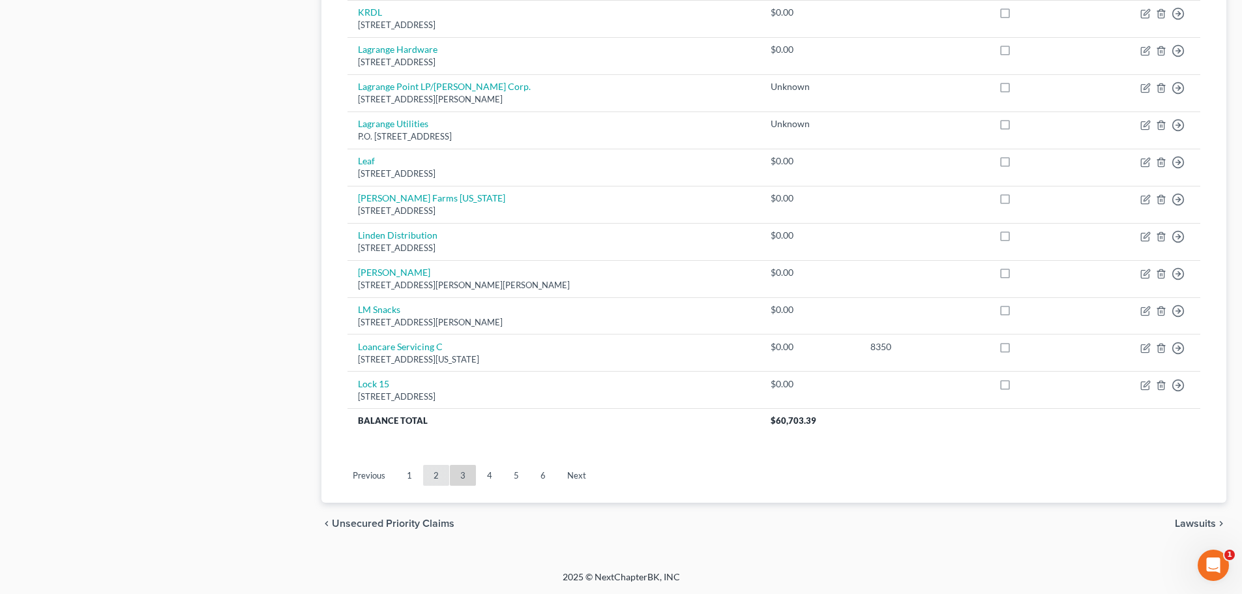
click at [441, 480] on link "2" at bounding box center [436, 475] width 26 height 21
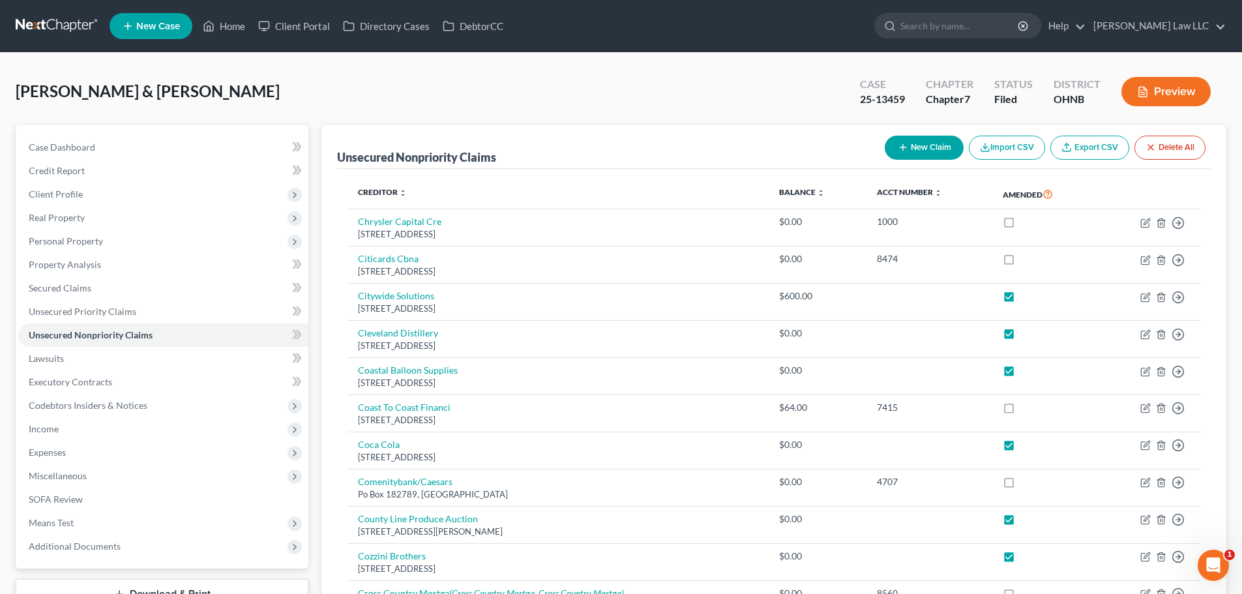
scroll to position [915, 0]
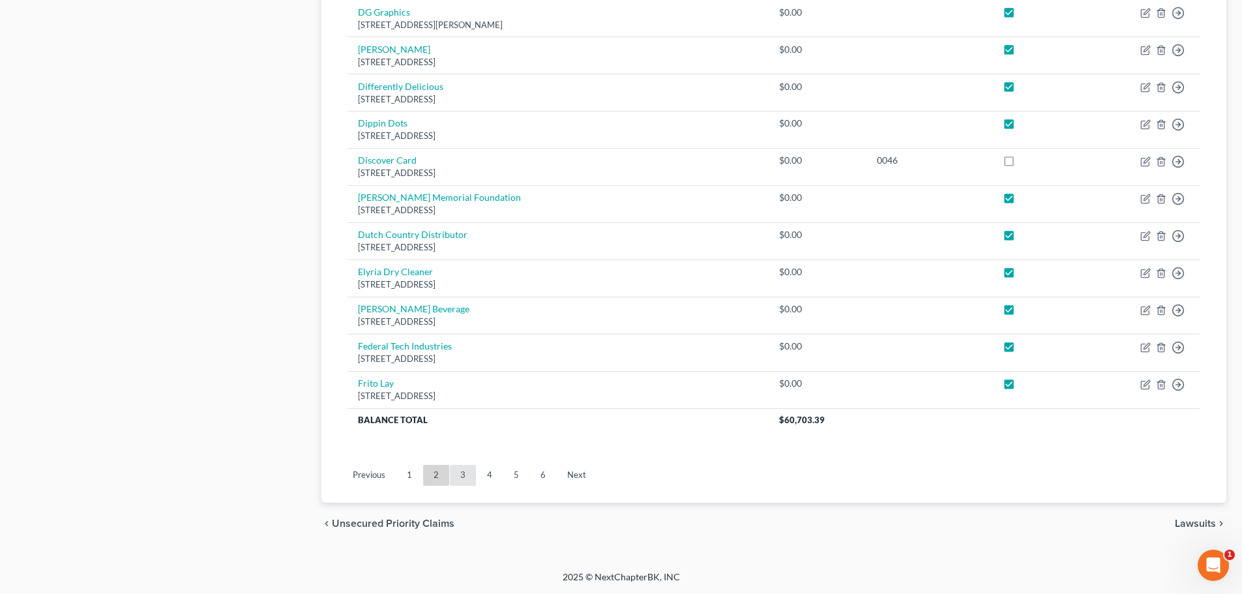
click at [462, 473] on link "3" at bounding box center [463, 475] width 26 height 21
checkbox input "false"
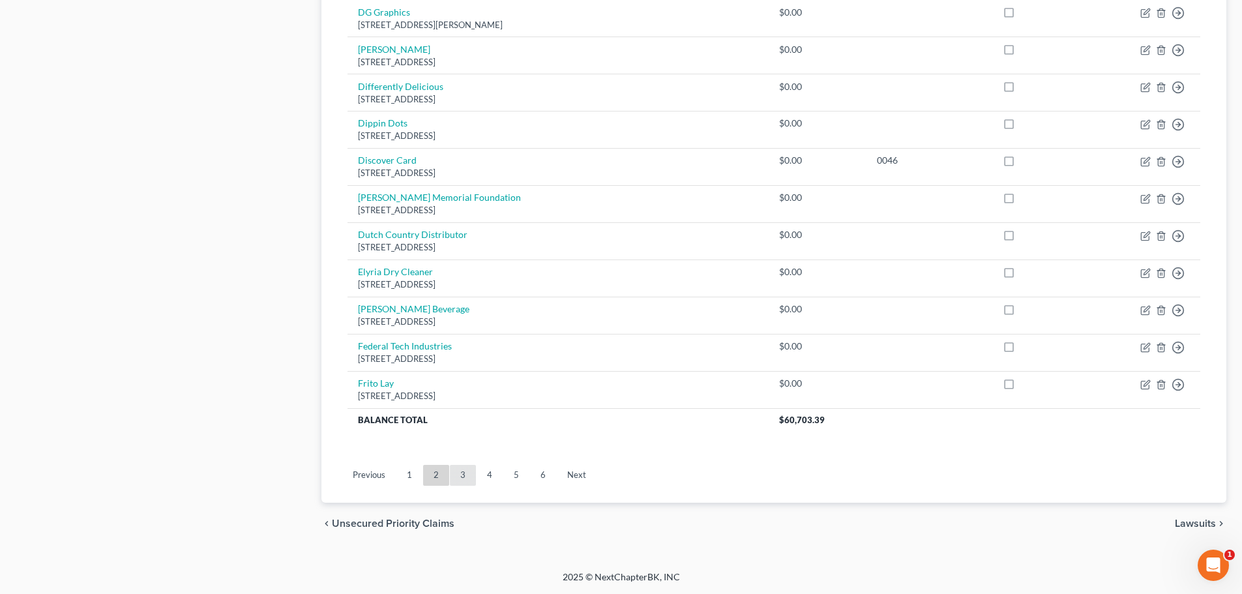
checkbox input "false"
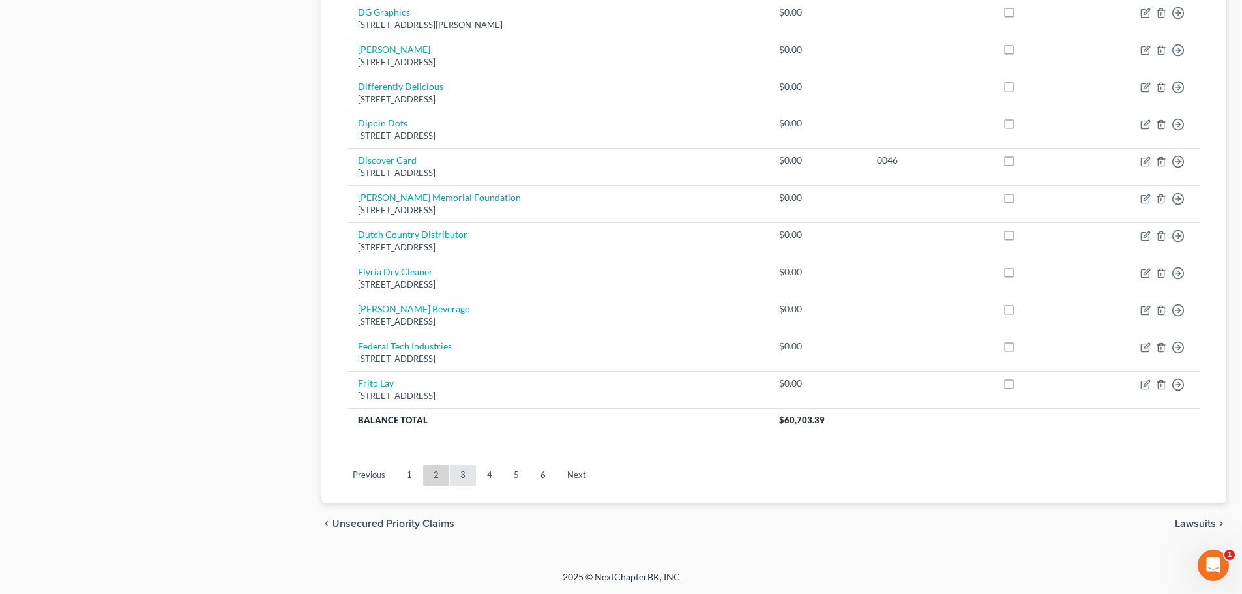
checkbox input "false"
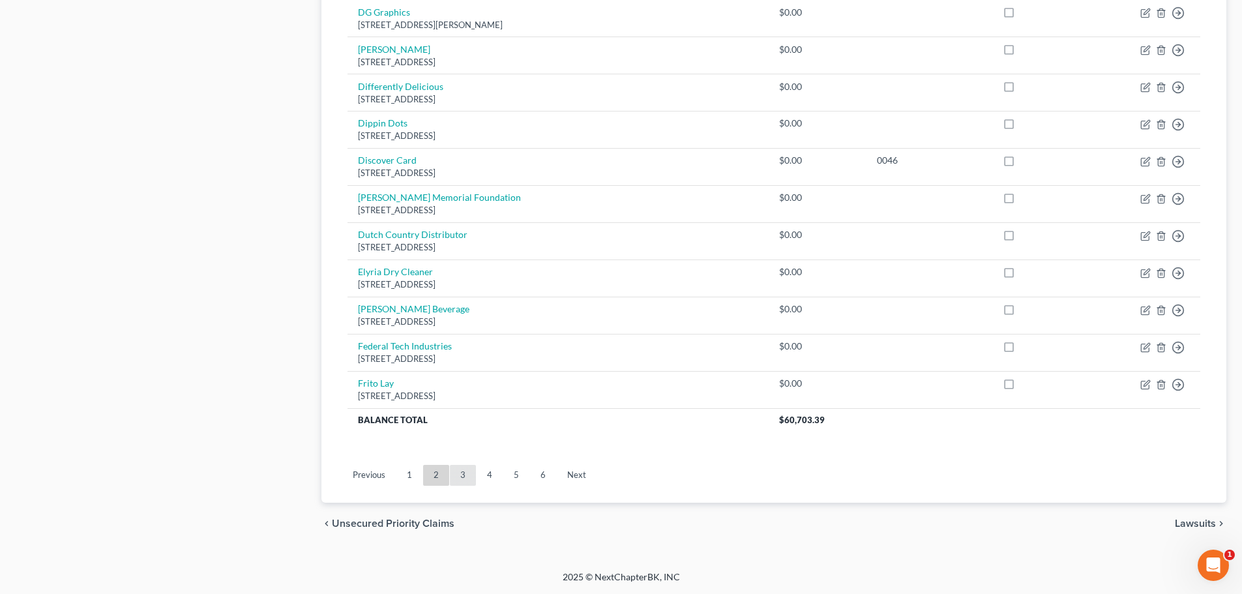
checkbox input "false"
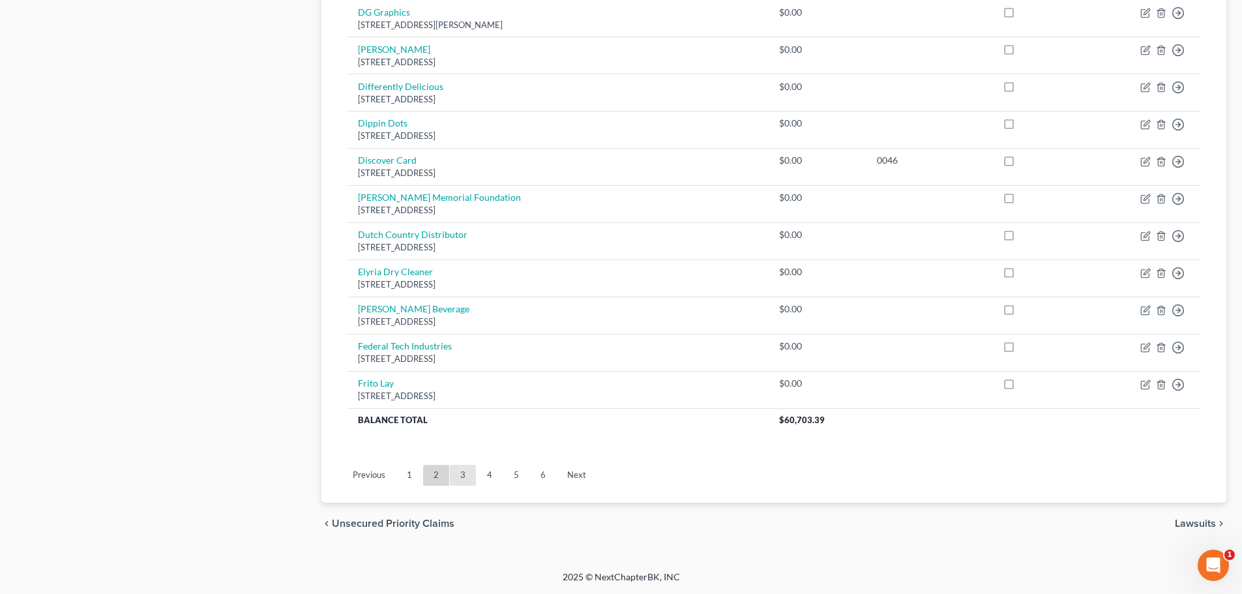
checkbox input "false"
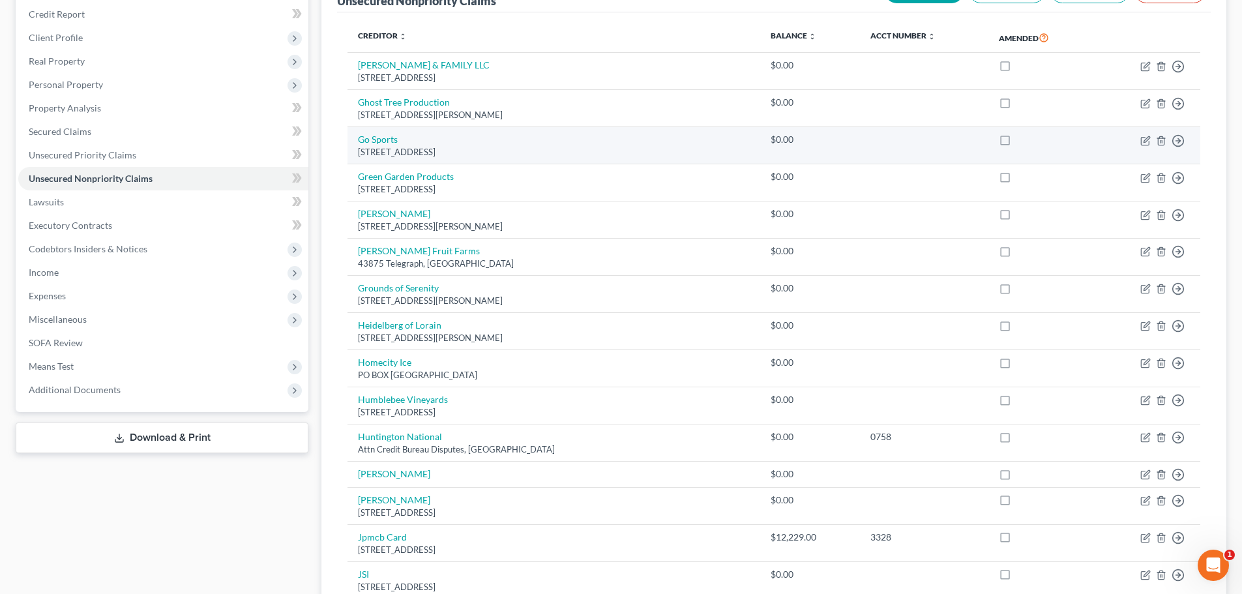
scroll to position [0, 0]
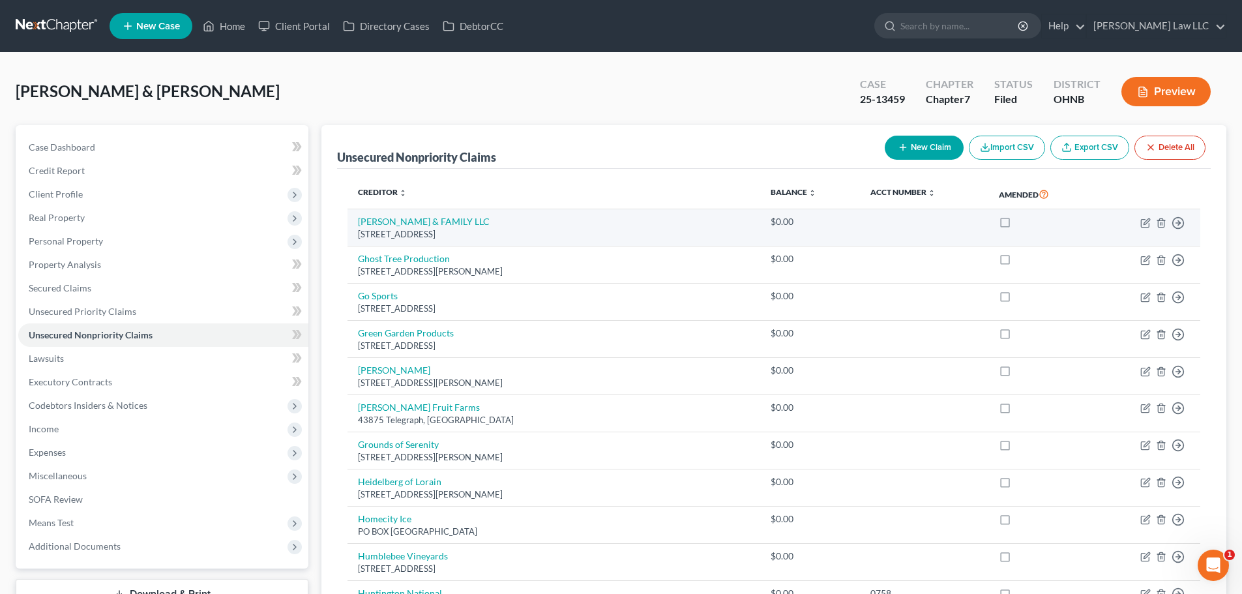
click at [1017, 225] on label at bounding box center [1017, 225] width 0 height 0
click at [1022, 224] on input "checkbox" at bounding box center [1026, 219] width 8 height 8
checkbox input "true"
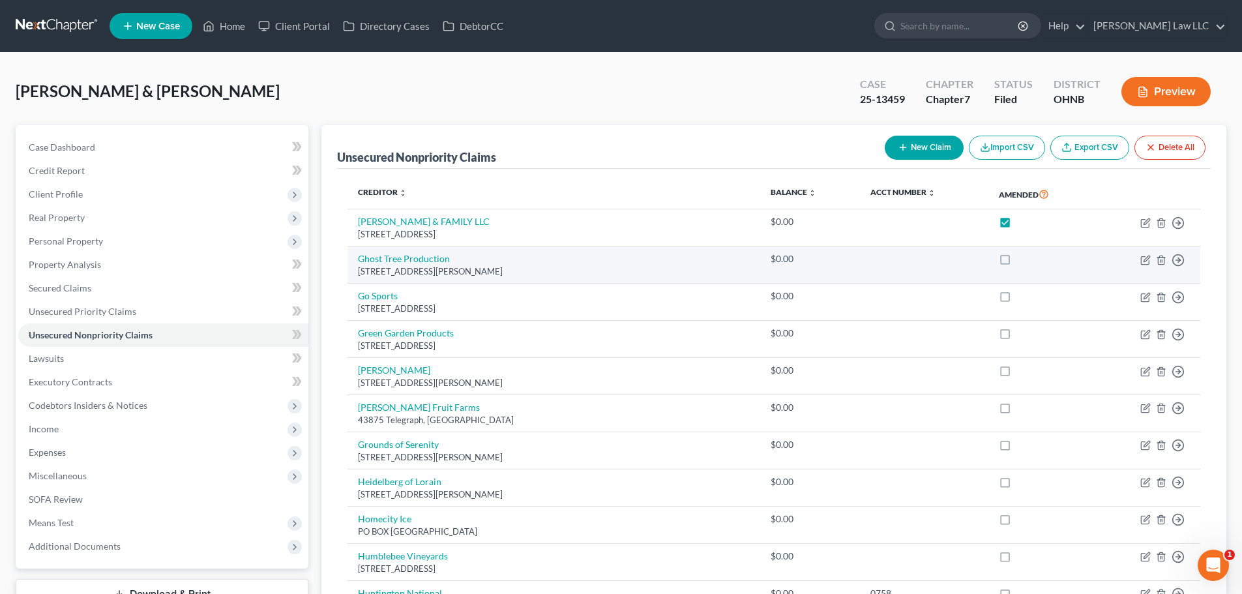
click at [1017, 262] on label at bounding box center [1017, 262] width 0 height 0
click at [1022, 260] on input "checkbox" at bounding box center [1026, 256] width 8 height 8
checkbox input "true"
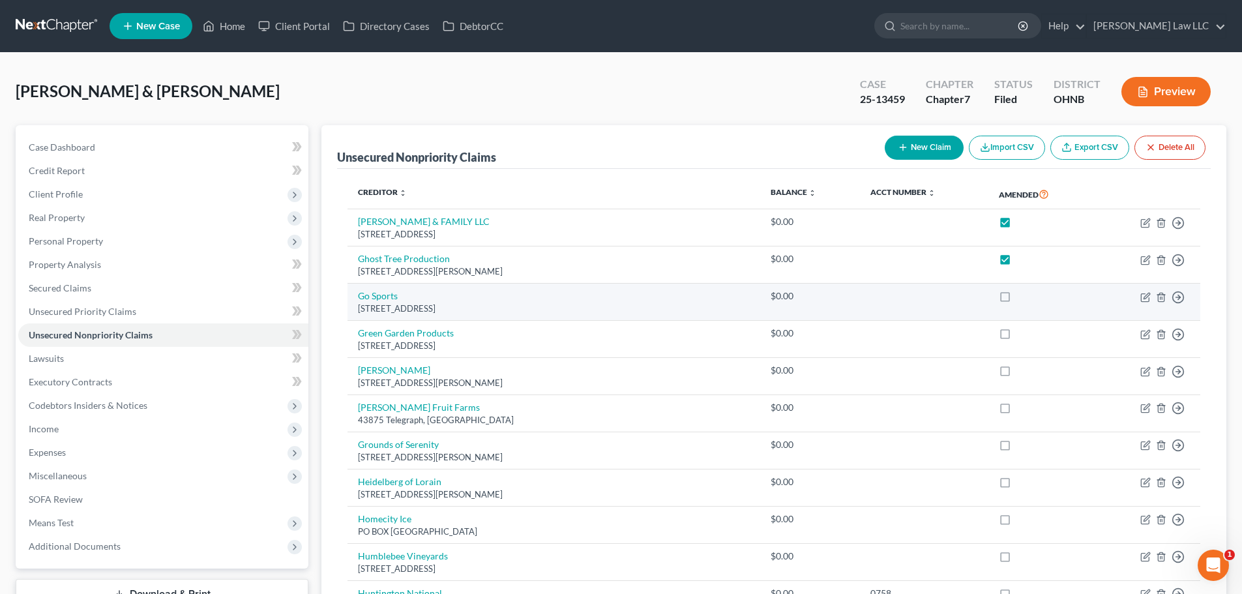
click at [1017, 299] on label at bounding box center [1017, 299] width 0 height 0
click at [1022, 295] on input "checkbox" at bounding box center [1026, 293] width 8 height 8
checkbox input "true"
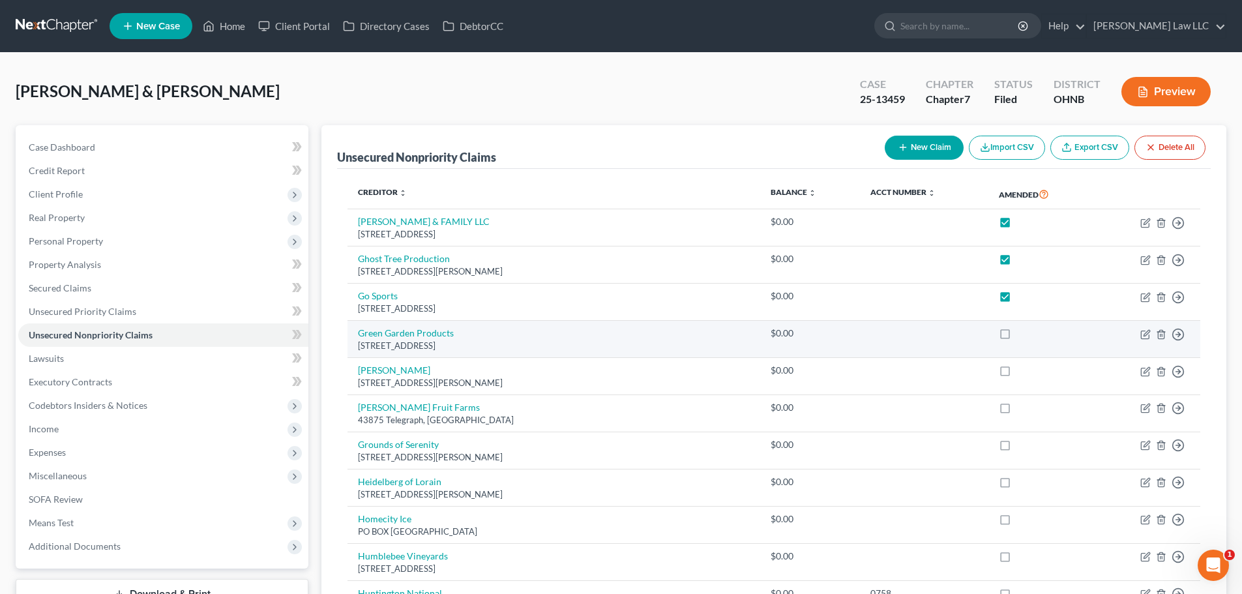
click at [1017, 336] on label at bounding box center [1017, 336] width 0 height 0
click at [1022, 333] on input "checkbox" at bounding box center [1026, 331] width 8 height 8
checkbox input "true"
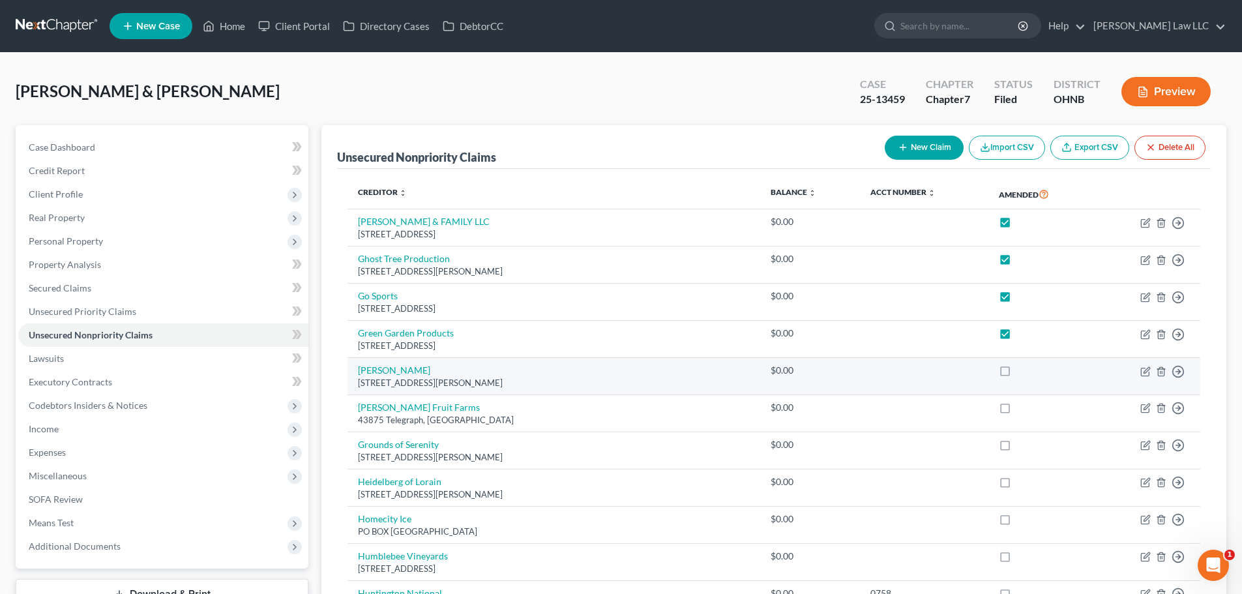
click at [1017, 374] on label at bounding box center [1017, 374] width 0 height 0
click at [1022, 372] on input "checkbox" at bounding box center [1026, 368] width 8 height 8
checkbox input "true"
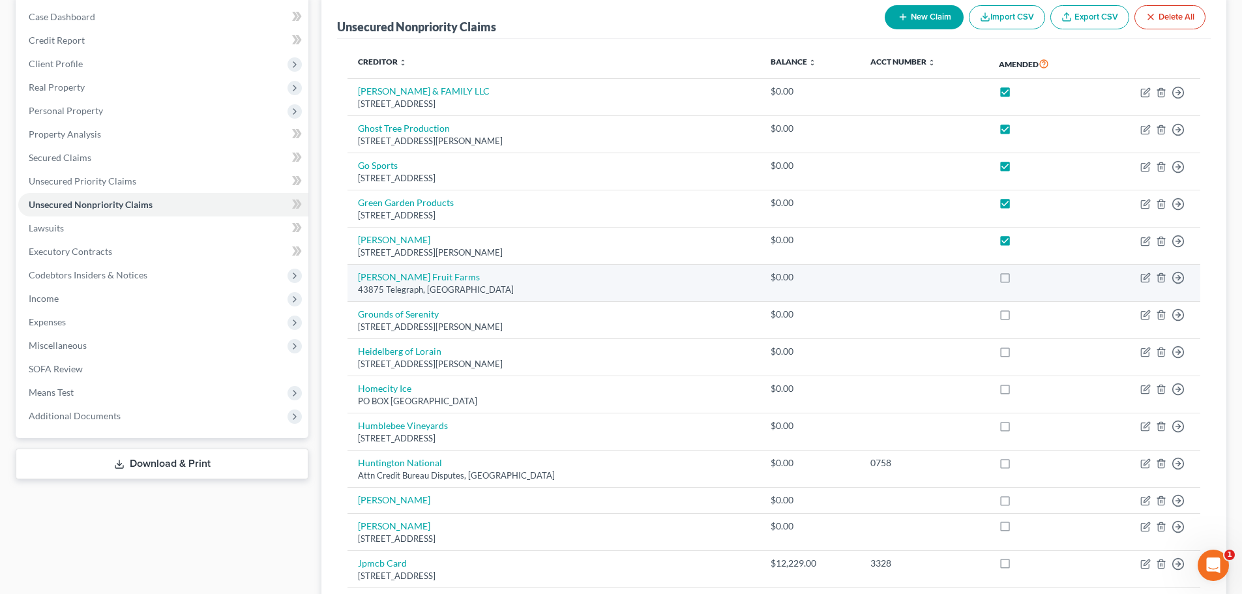
click at [1017, 280] on label at bounding box center [1017, 280] width 0 height 0
click at [1022, 279] on input "checkbox" at bounding box center [1026, 275] width 8 height 8
checkbox input "true"
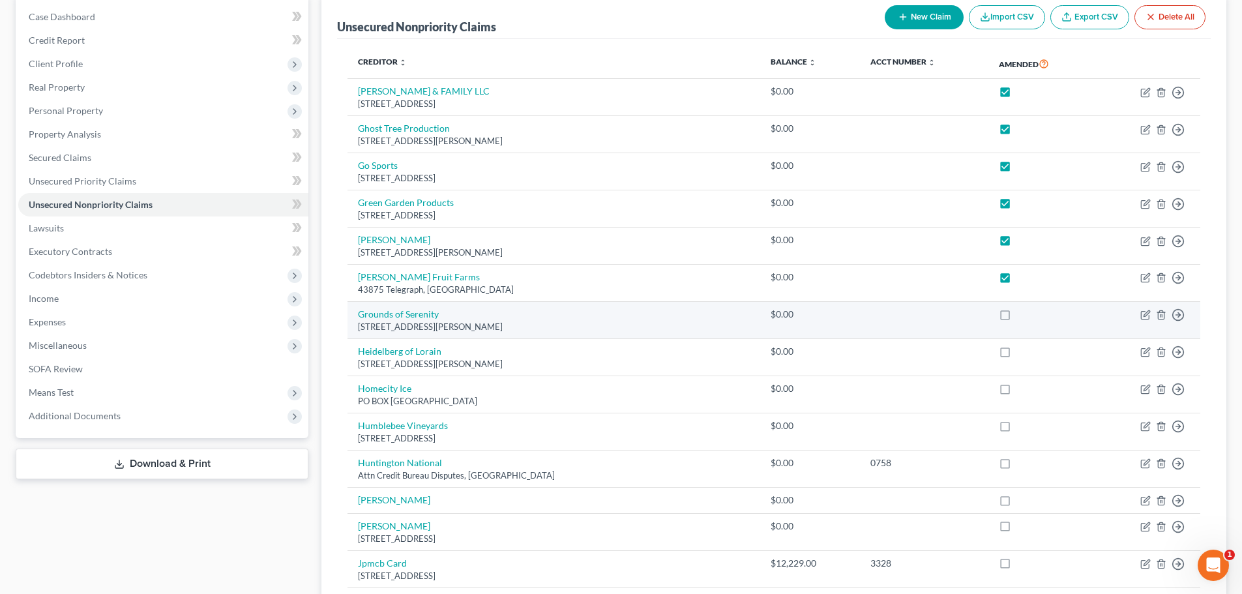
click at [1017, 317] on label at bounding box center [1017, 317] width 0 height 0
click at [1022, 315] on input "checkbox" at bounding box center [1026, 312] width 8 height 8
checkbox input "true"
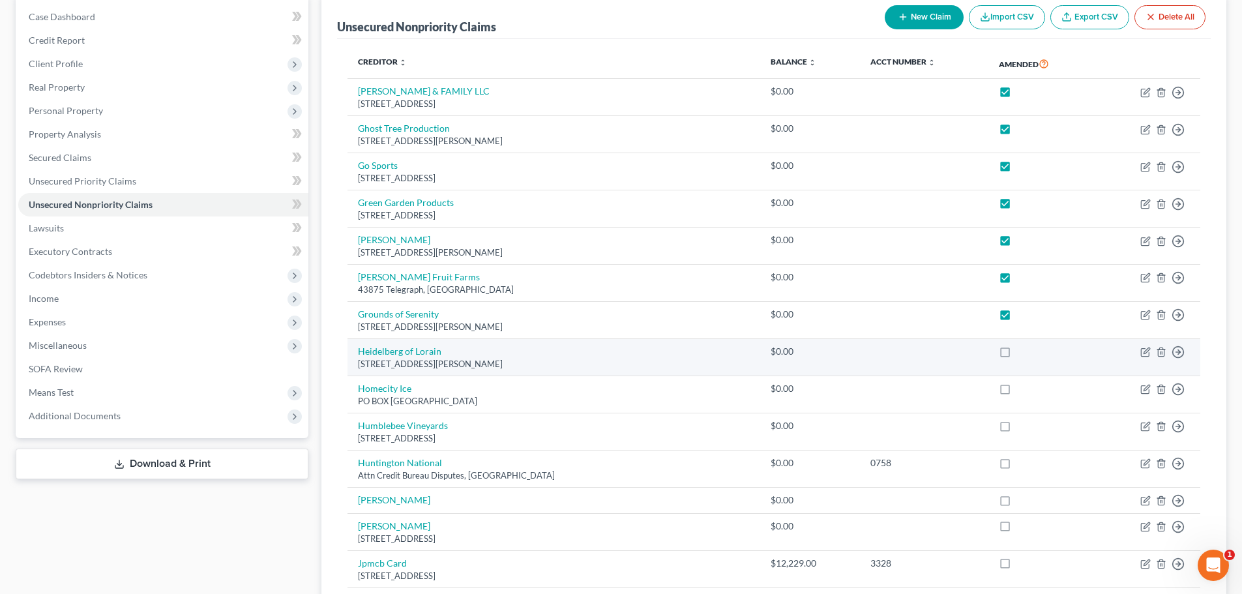
click at [1017, 355] on label at bounding box center [1017, 355] width 0 height 0
click at [1022, 353] on input "checkbox" at bounding box center [1026, 349] width 8 height 8
checkbox input "true"
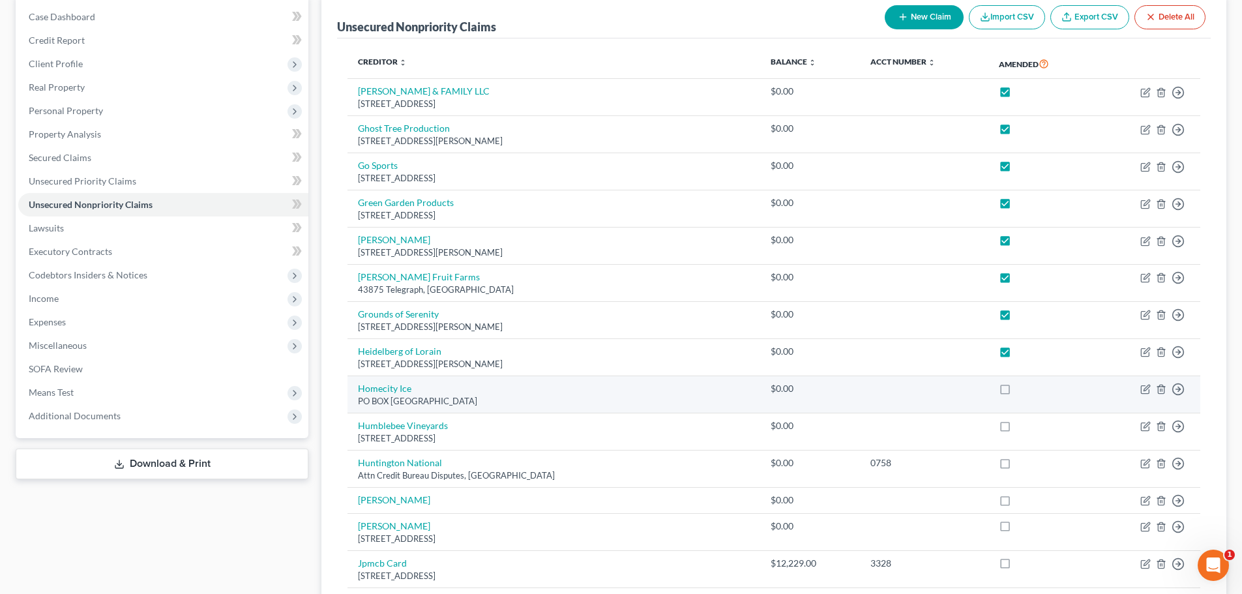
click at [1017, 392] on label at bounding box center [1017, 392] width 0 height 0
click at [1022, 390] on input "checkbox" at bounding box center [1026, 386] width 8 height 8
checkbox input "true"
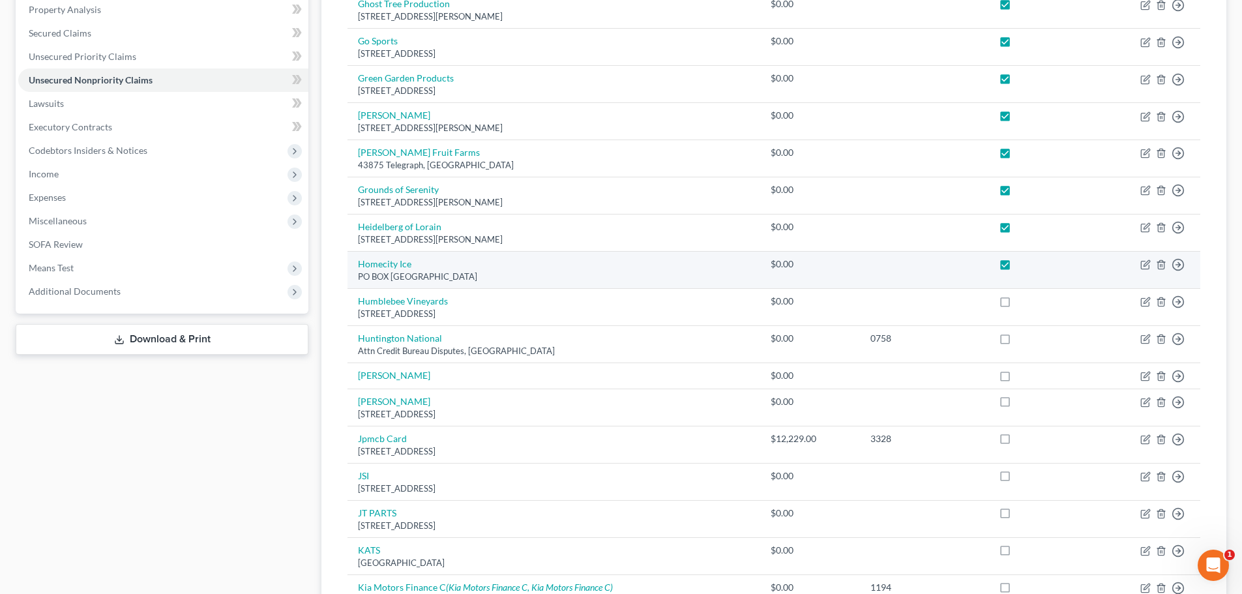
scroll to position [261, 0]
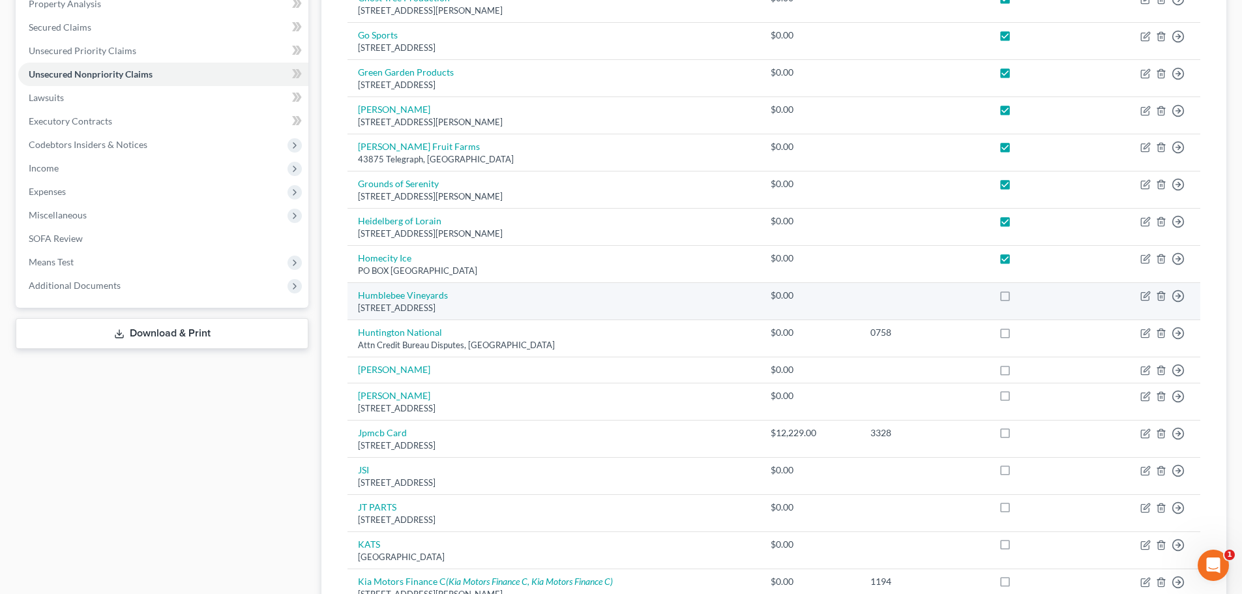
click at [1017, 299] on label at bounding box center [1017, 299] width 0 height 0
click at [1022, 294] on input "checkbox" at bounding box center [1026, 293] width 8 height 8
checkbox input "true"
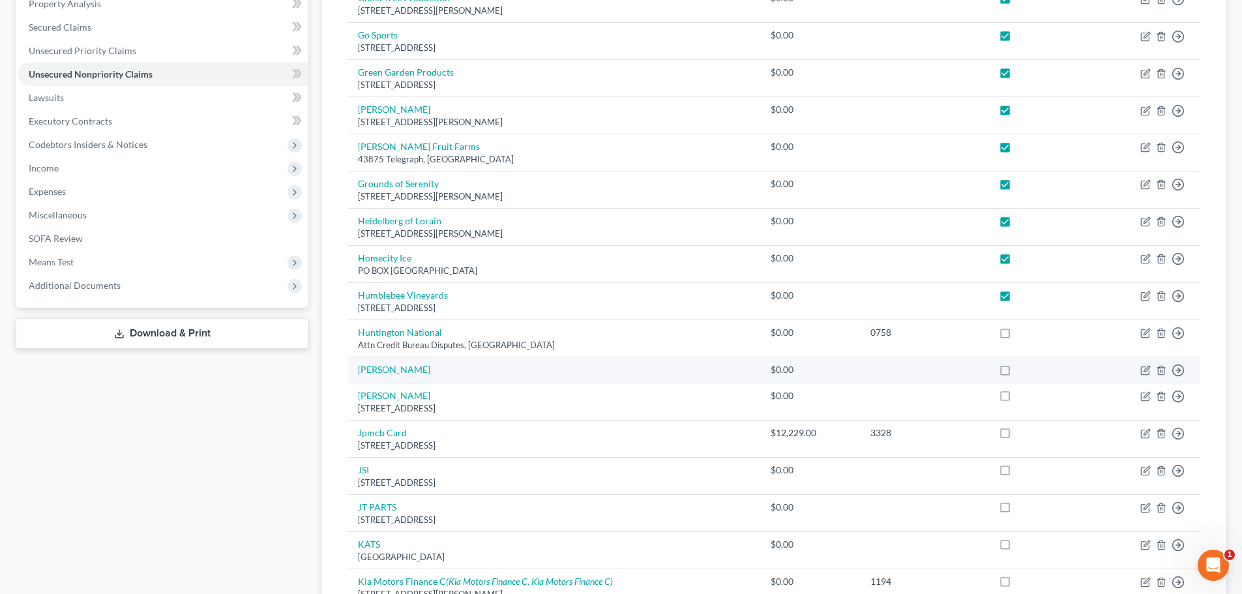
click at [1017, 373] on label at bounding box center [1017, 373] width 0 height 0
click at [1022, 372] on input "checkbox" at bounding box center [1026, 367] width 8 height 8
checkbox input "true"
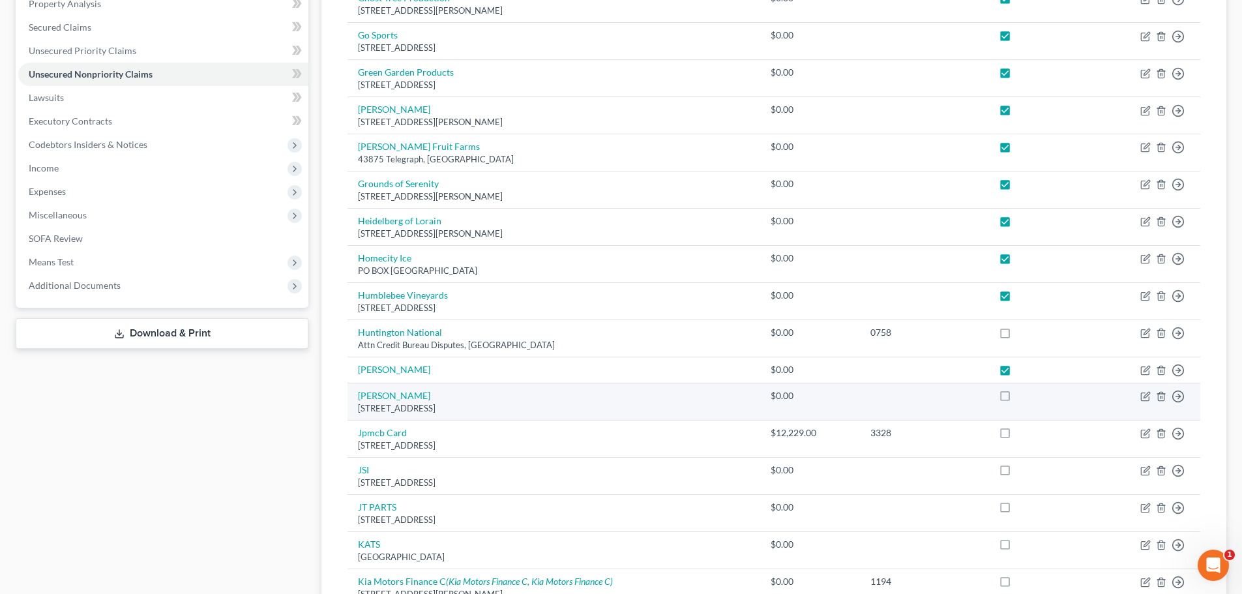
click at [1017, 399] on label at bounding box center [1017, 399] width 0 height 0
click at [1022, 398] on input "checkbox" at bounding box center [1026, 393] width 8 height 8
checkbox input "true"
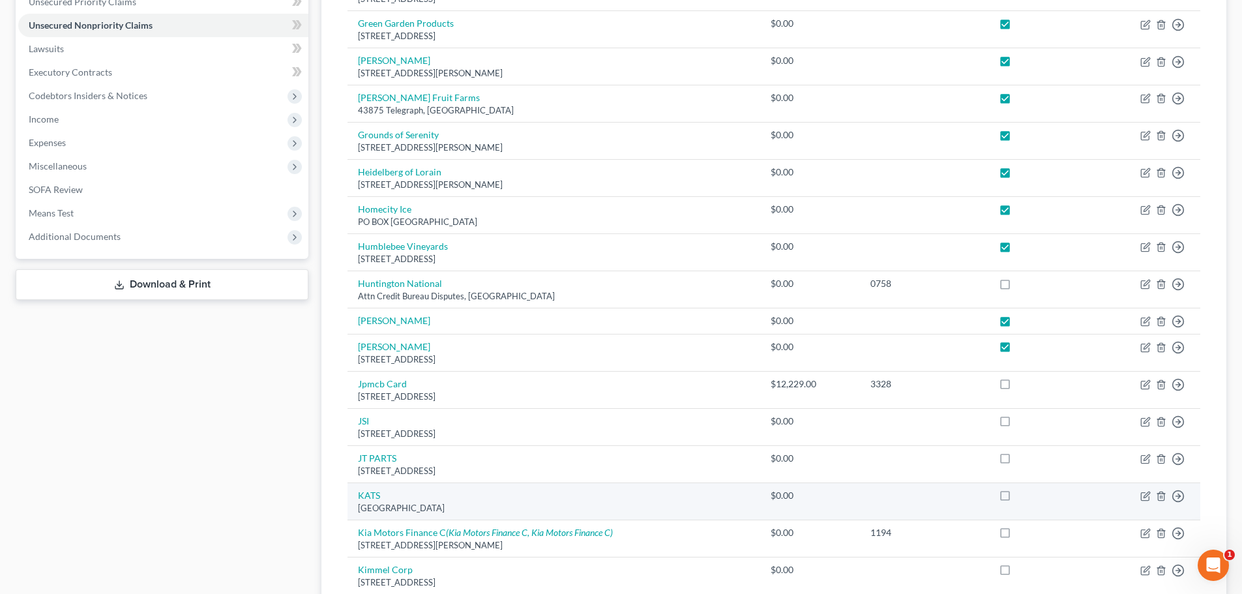
scroll to position [391, 0]
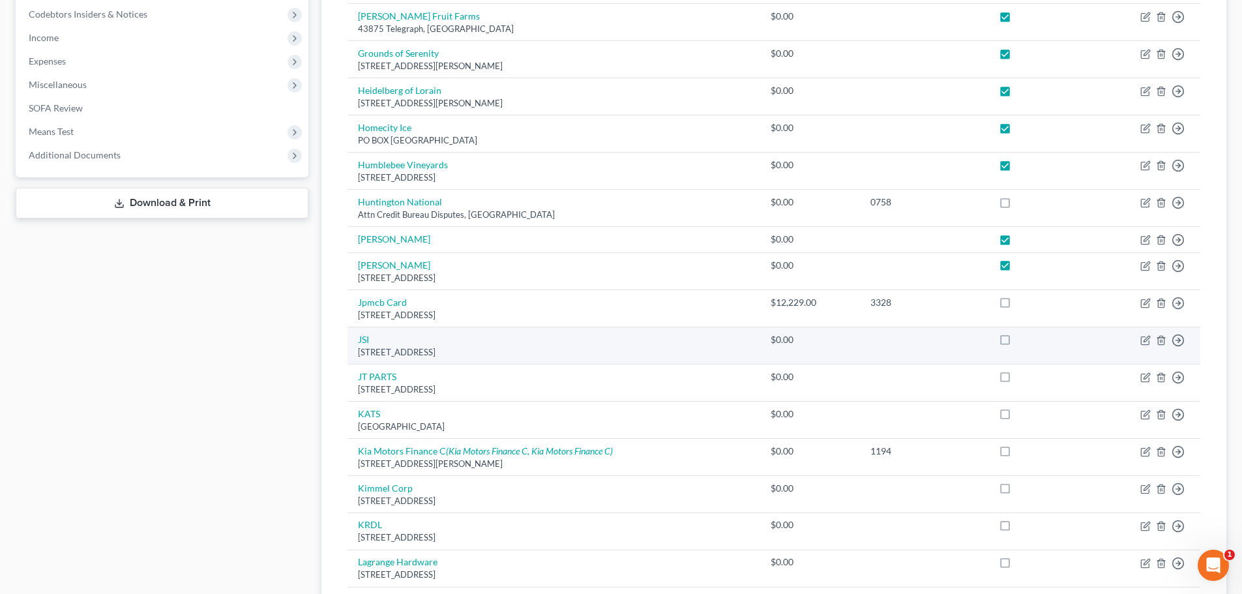
click at [1017, 343] on label at bounding box center [1017, 343] width 0 height 0
click at [1022, 340] on input "checkbox" at bounding box center [1026, 337] width 8 height 8
checkbox input "true"
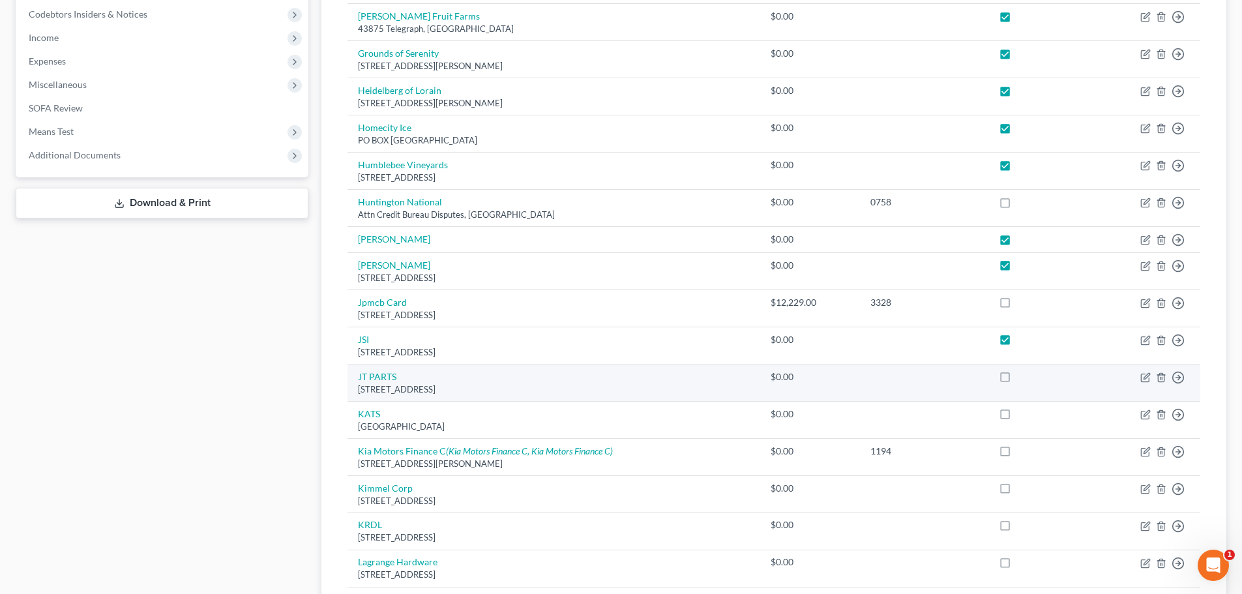
click at [1017, 380] on label at bounding box center [1017, 380] width 0 height 0
click at [1022, 379] on input "checkbox" at bounding box center [1026, 374] width 8 height 8
checkbox input "true"
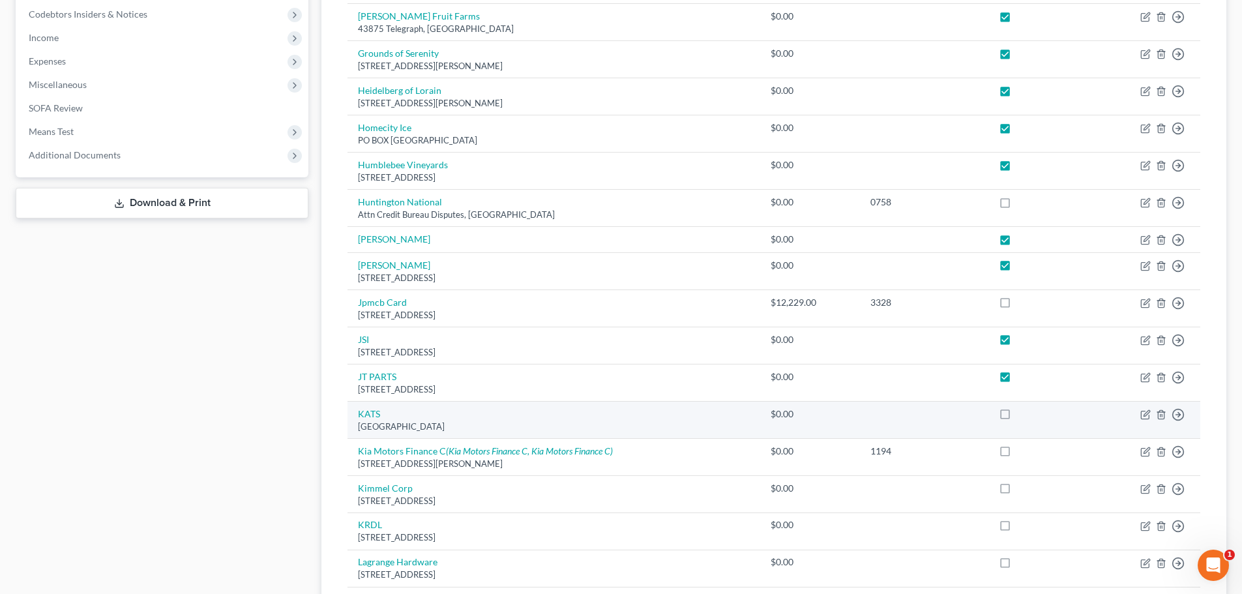
click at [1017, 417] on label at bounding box center [1017, 417] width 0 height 0
click at [1022, 415] on input "checkbox" at bounding box center [1026, 411] width 8 height 8
checkbox input "true"
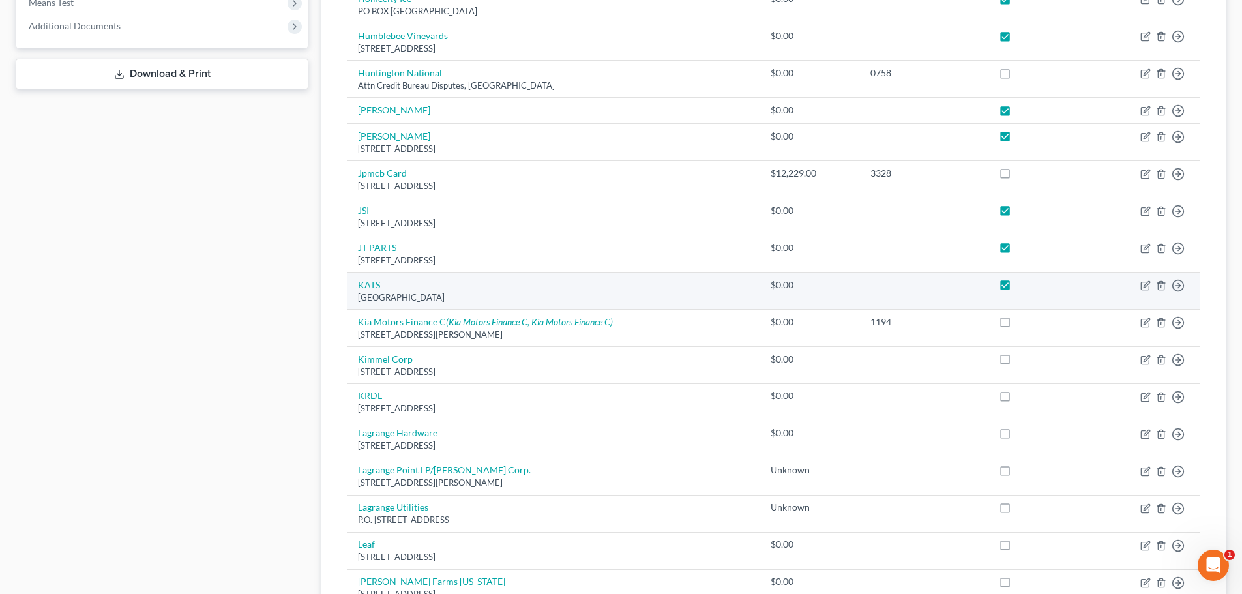
scroll to position [522, 0]
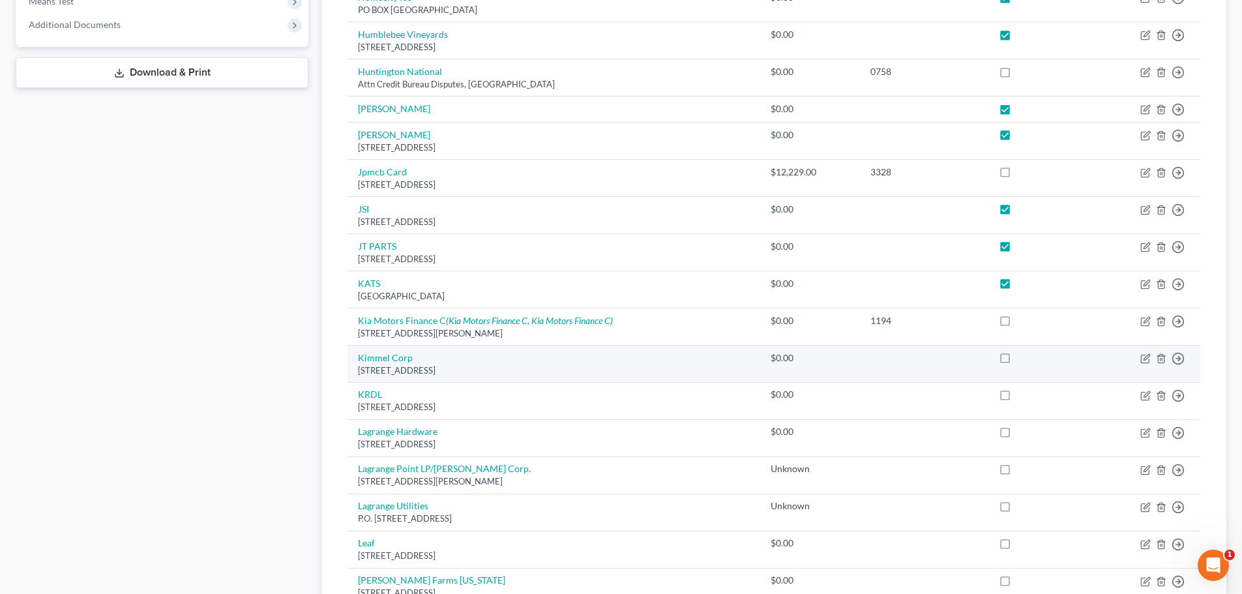
click at [1017, 361] on label at bounding box center [1017, 361] width 0 height 0
click at [1022, 357] on input "checkbox" at bounding box center [1026, 355] width 8 height 8
checkbox input "true"
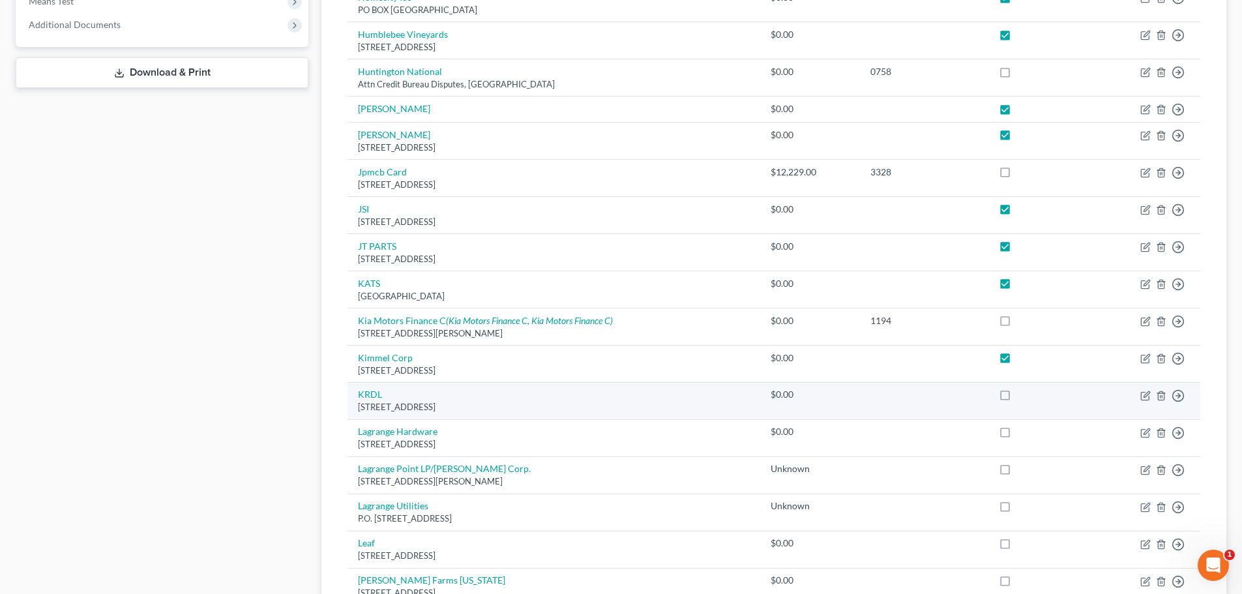
click at [1017, 398] on label at bounding box center [1017, 398] width 0 height 0
click at [1022, 396] on input "checkbox" at bounding box center [1026, 392] width 8 height 8
checkbox input "true"
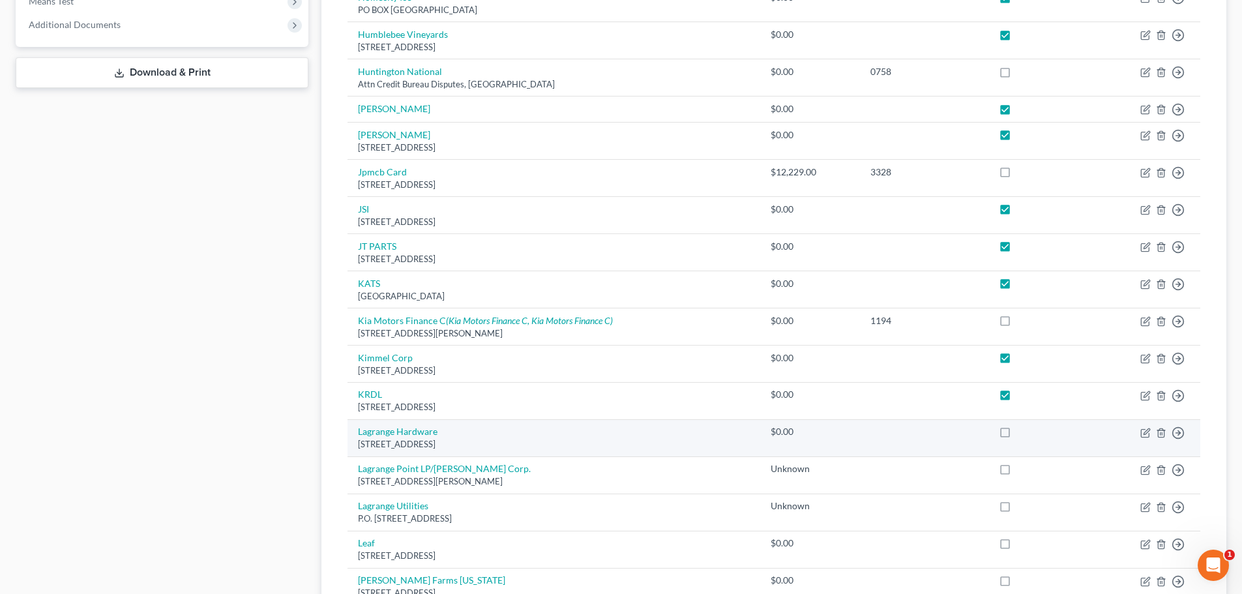
click at [1017, 435] on label at bounding box center [1017, 435] width 0 height 0
click at [1022, 434] on input "checkbox" at bounding box center [1026, 429] width 8 height 8
checkbox input "true"
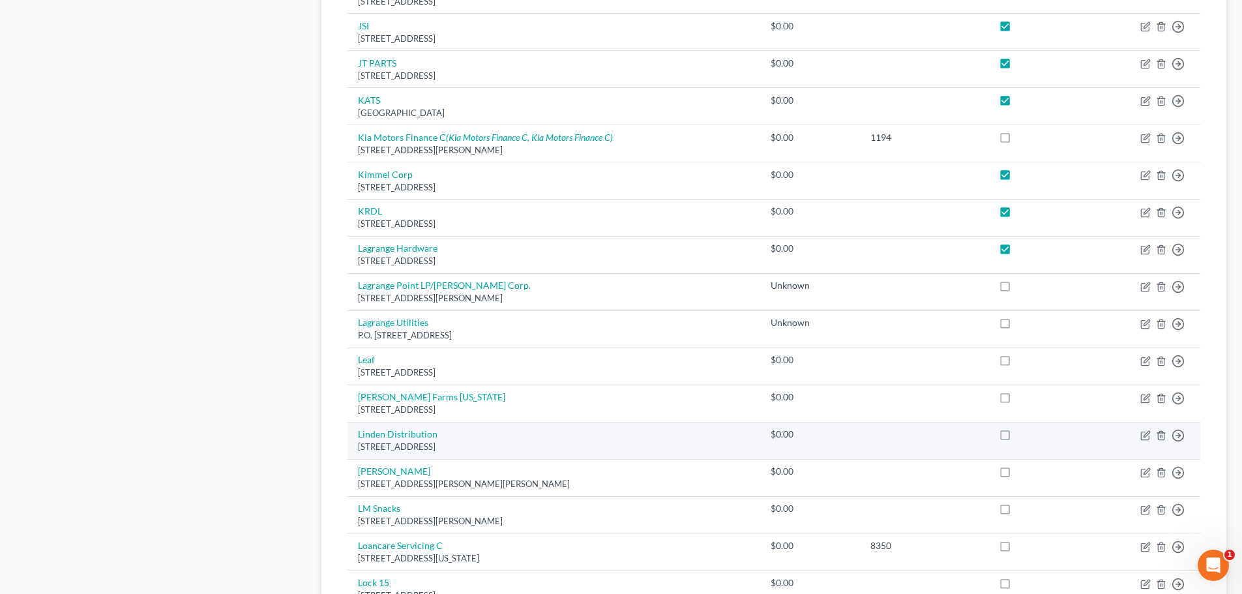
scroll to position [717, 0]
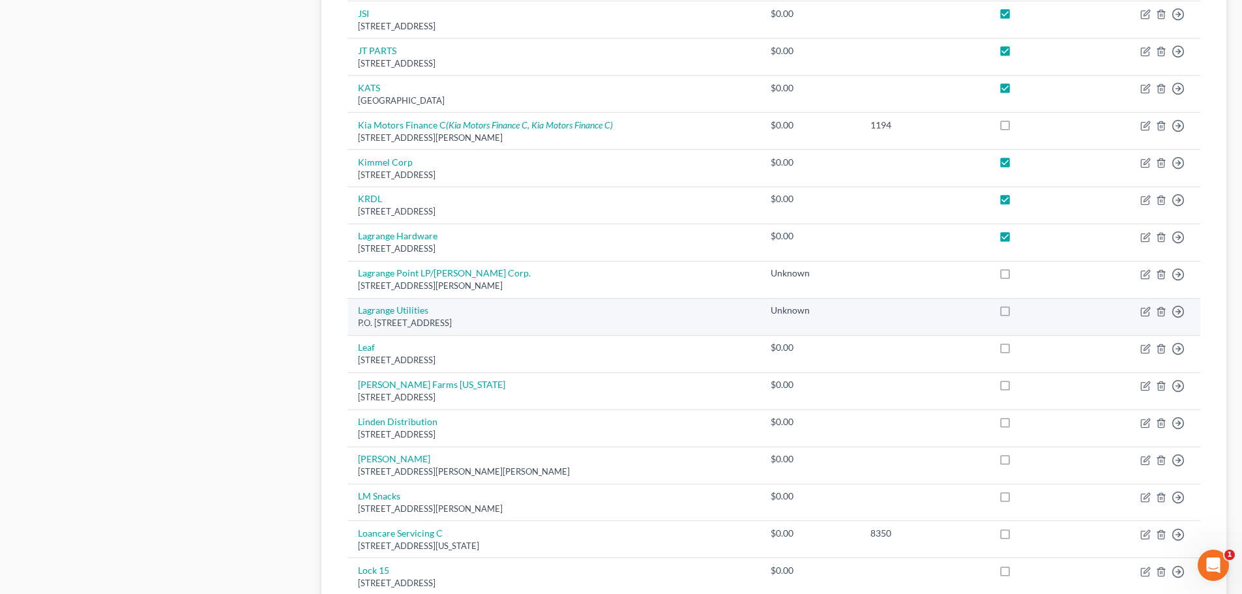
click at [1017, 314] on label at bounding box center [1017, 314] width 0 height 0
click at [1022, 309] on input "checkbox" at bounding box center [1026, 308] width 8 height 8
checkbox input "true"
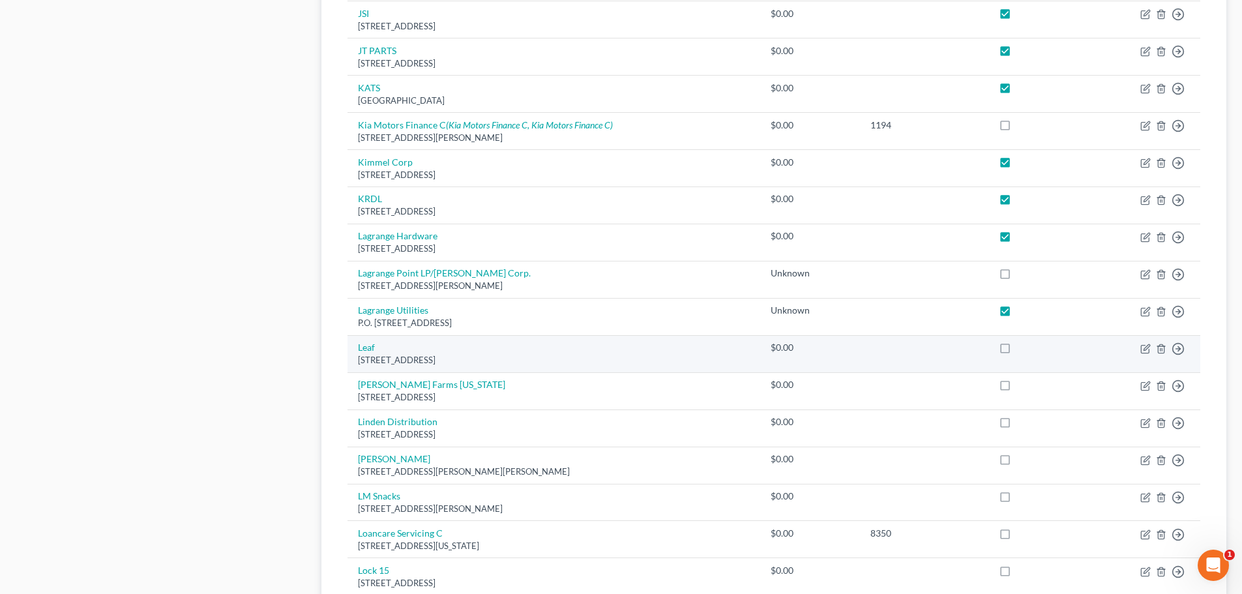
click at [1017, 351] on label at bounding box center [1017, 351] width 0 height 0
click at [1022, 349] on input "checkbox" at bounding box center [1026, 345] width 8 height 8
checkbox input "true"
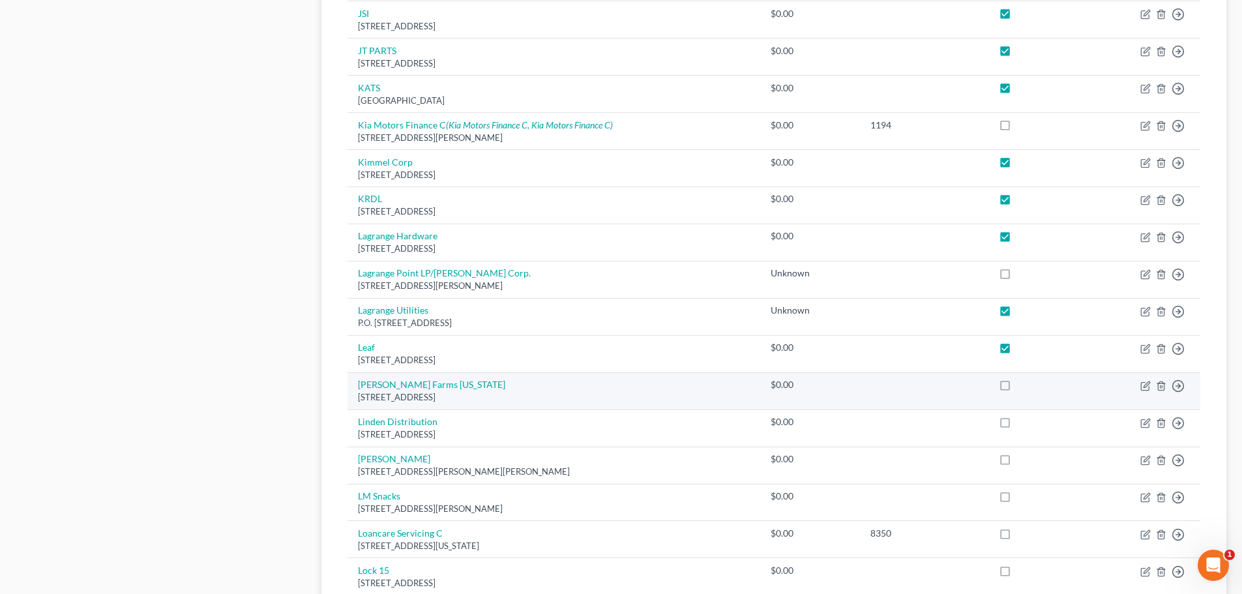
click at [1017, 388] on label at bounding box center [1017, 388] width 0 height 0
click at [1022, 387] on input "checkbox" at bounding box center [1026, 382] width 8 height 8
checkbox input "true"
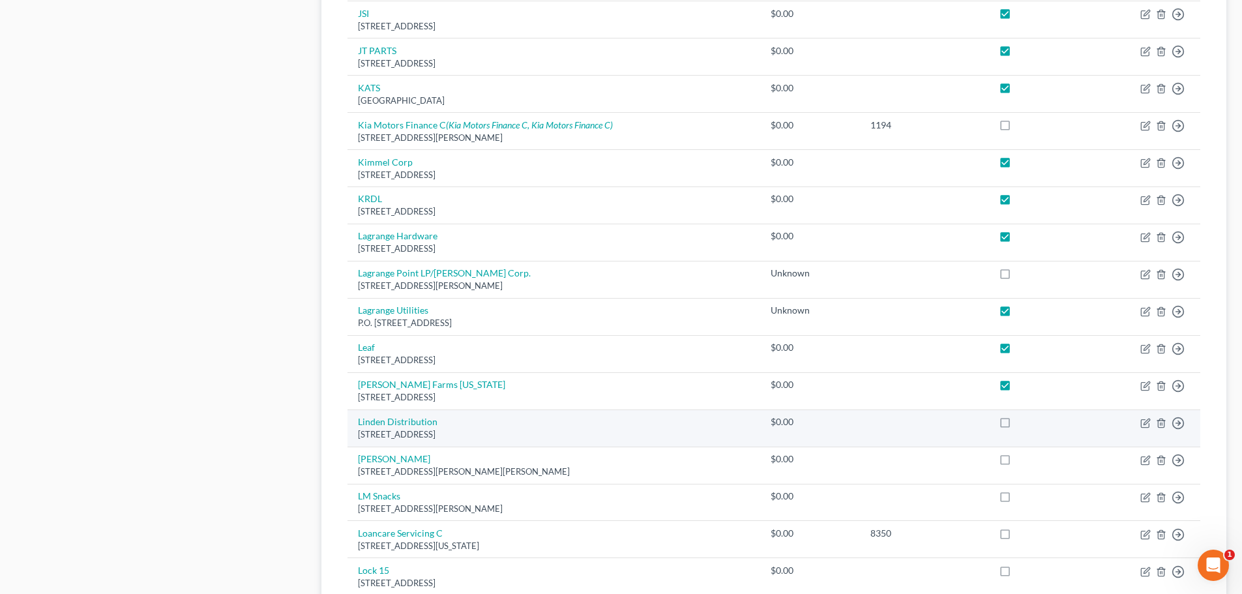
click at [1017, 425] on label at bounding box center [1017, 425] width 0 height 0
click at [1022, 420] on input "checkbox" at bounding box center [1026, 419] width 8 height 8
checkbox input "true"
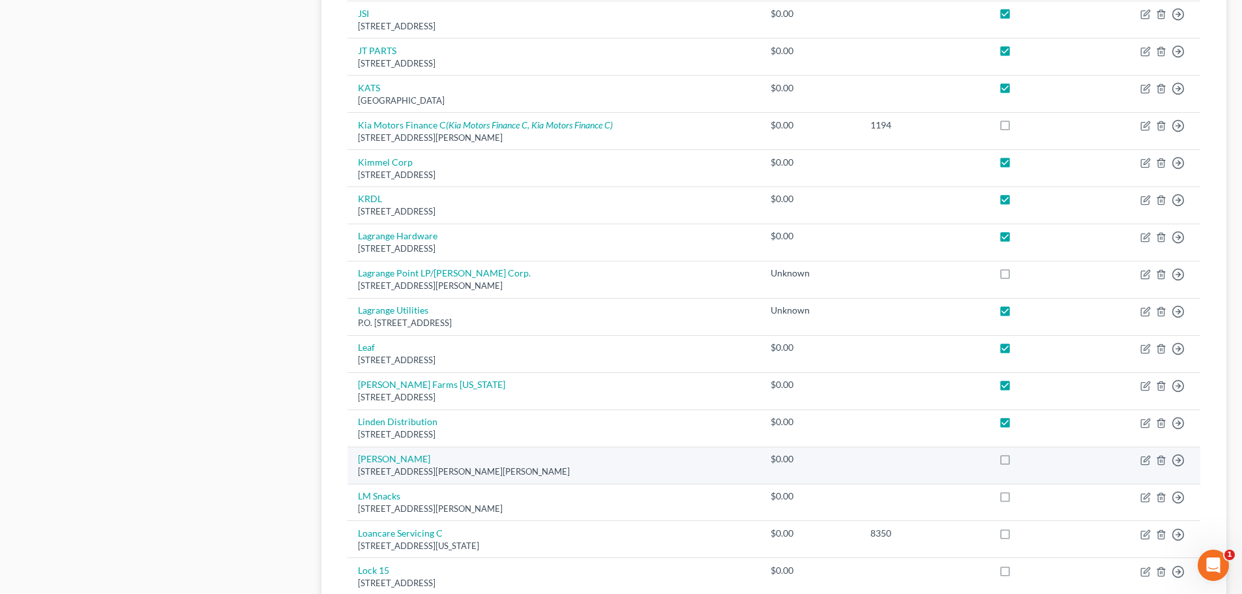
click at [1017, 462] on label at bounding box center [1017, 462] width 0 height 0
click at [1022, 460] on input "checkbox" at bounding box center [1026, 456] width 8 height 8
checkbox input "true"
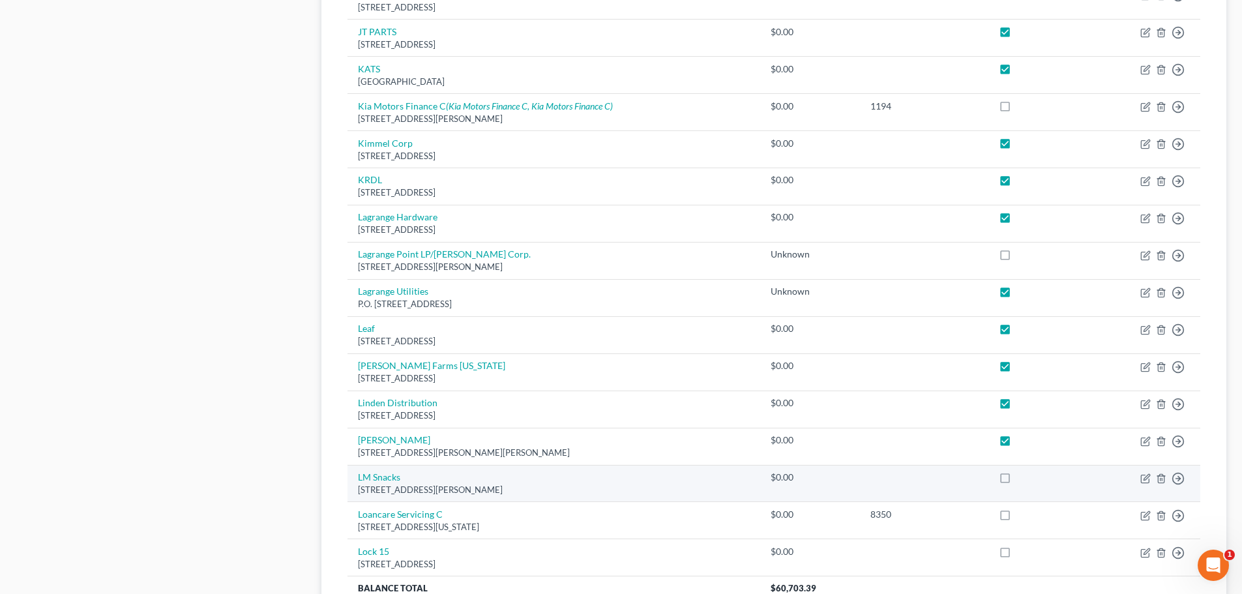
scroll to position [847, 0]
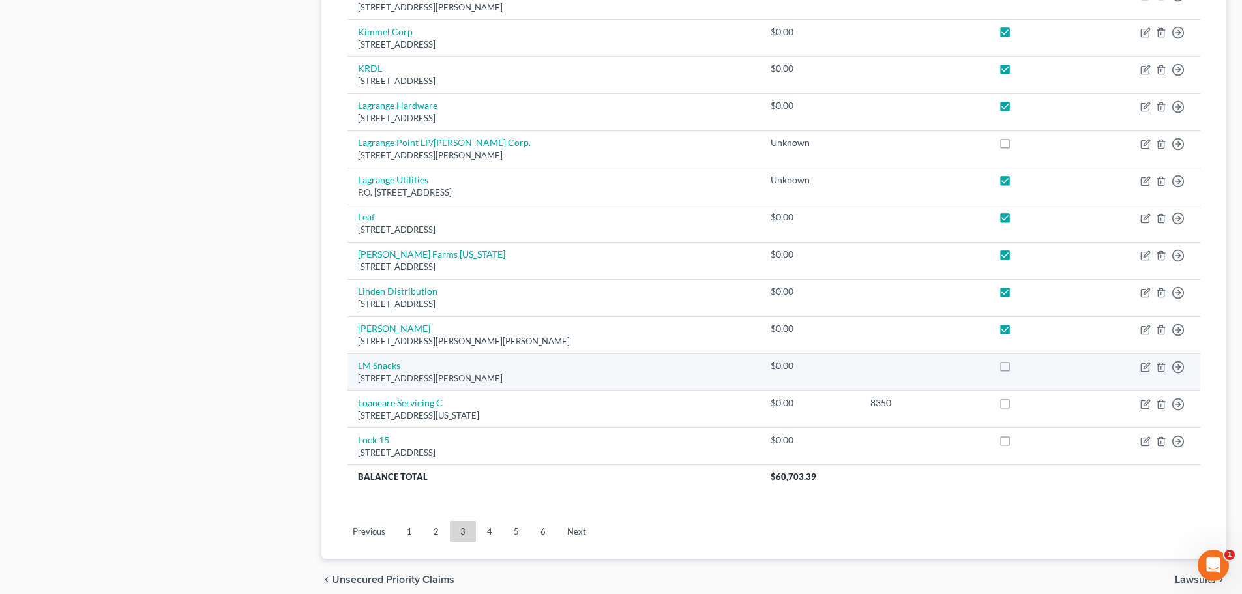
click at [1017, 369] on label at bounding box center [1017, 369] width 0 height 0
click at [1022, 368] on input "checkbox" at bounding box center [1026, 363] width 8 height 8
checkbox input "true"
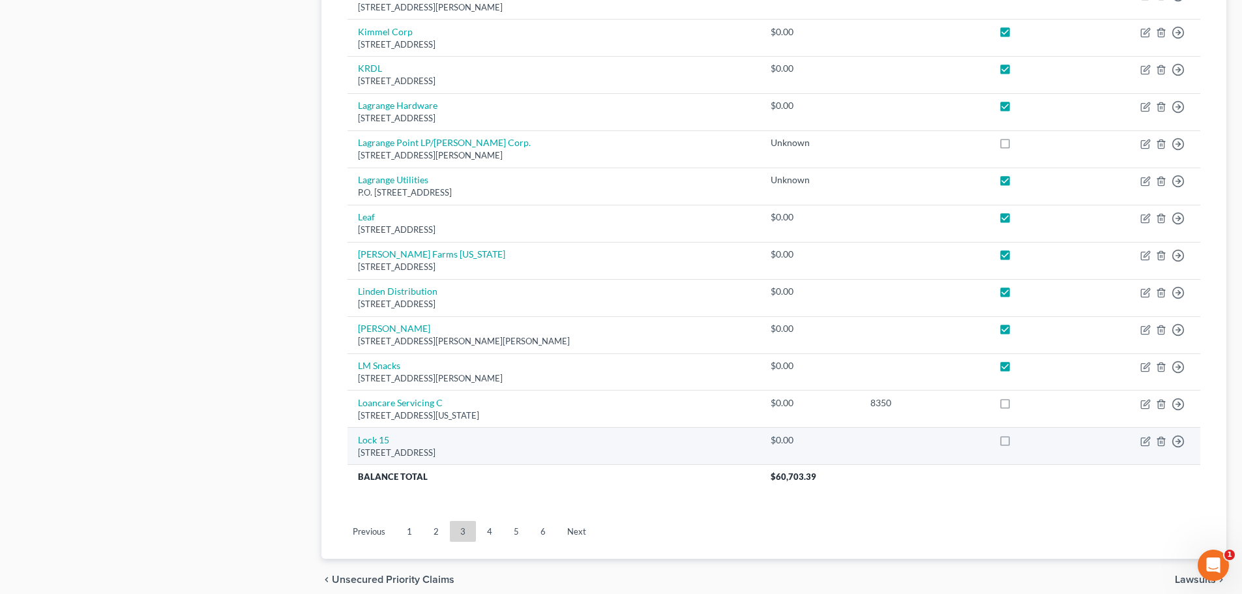
click at [1017, 443] on label at bounding box center [1017, 443] width 0 height 0
click at [1022, 440] on input "checkbox" at bounding box center [1026, 438] width 8 height 8
checkbox input "true"
click at [493, 538] on link "4" at bounding box center [490, 531] width 26 height 21
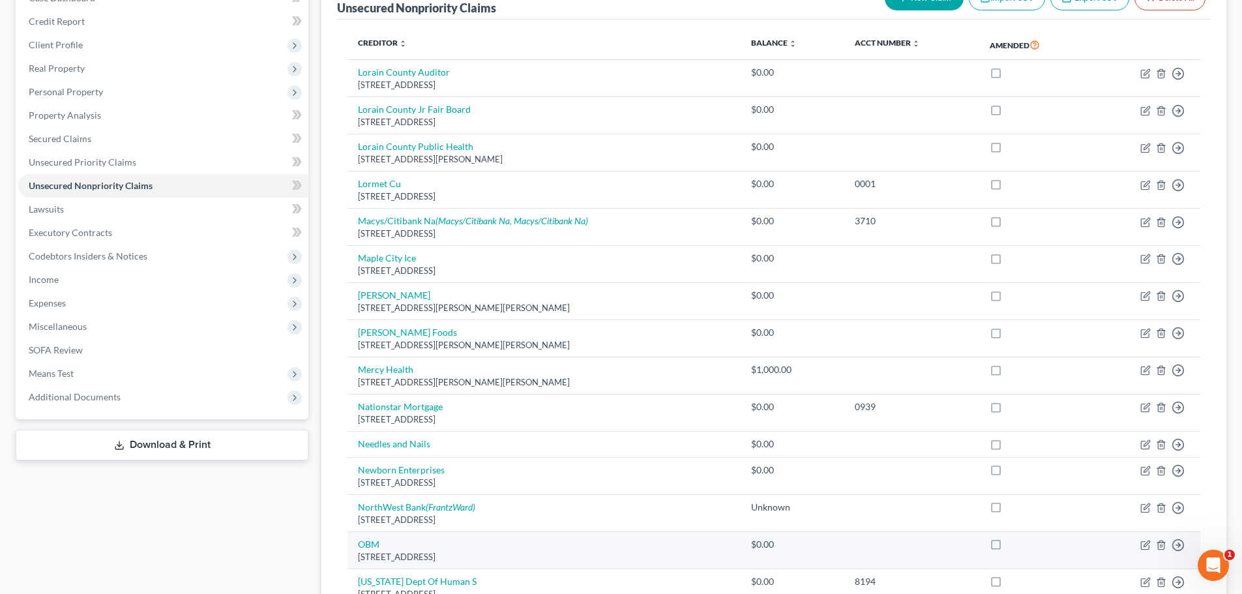
scroll to position [65, 0]
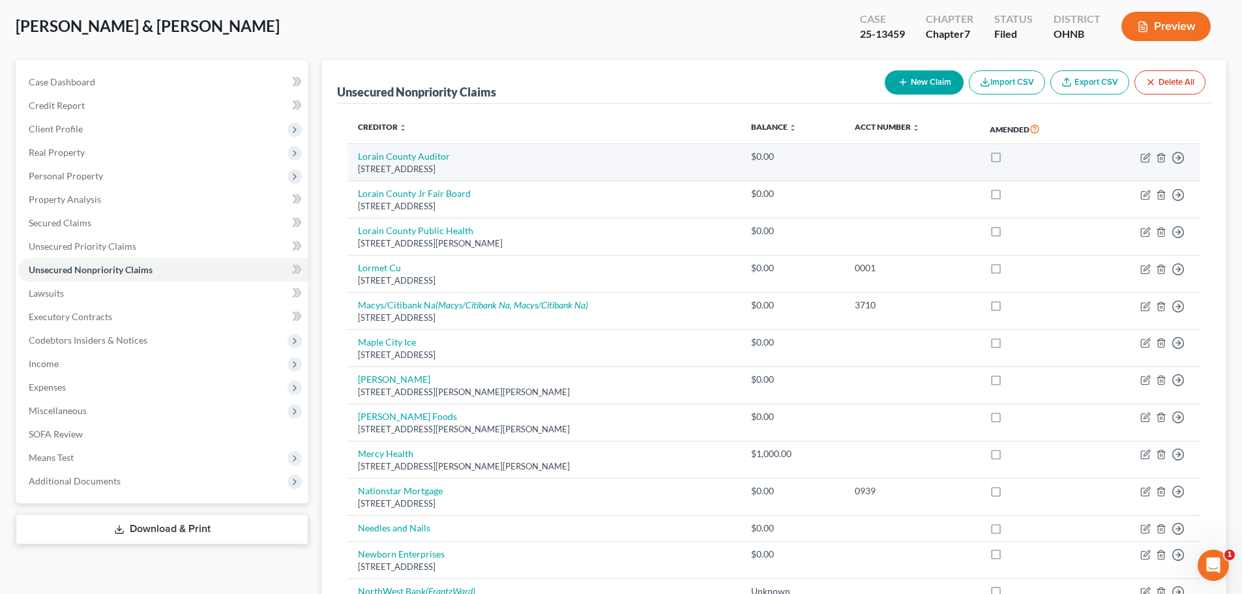
click at [1008, 160] on label at bounding box center [1008, 160] width 0 height 0
click at [1013, 158] on input "checkbox" at bounding box center [1017, 154] width 8 height 8
checkbox input "true"
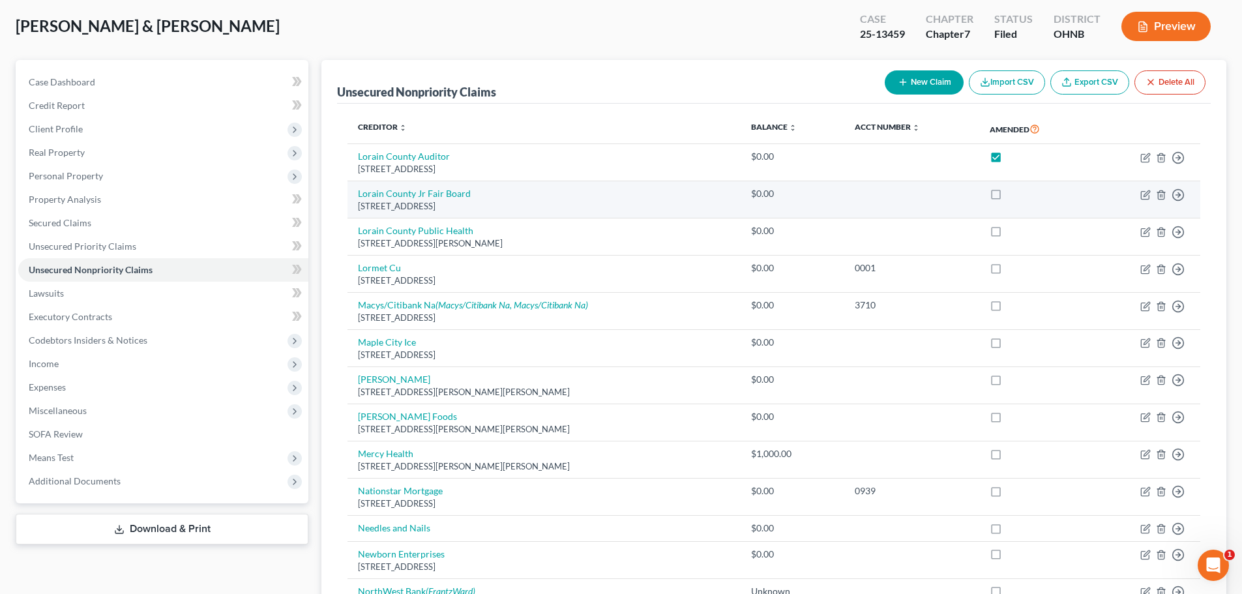
click at [1008, 197] on label at bounding box center [1008, 197] width 0 height 0
click at [1013, 193] on input "checkbox" at bounding box center [1017, 191] width 8 height 8
checkbox input "true"
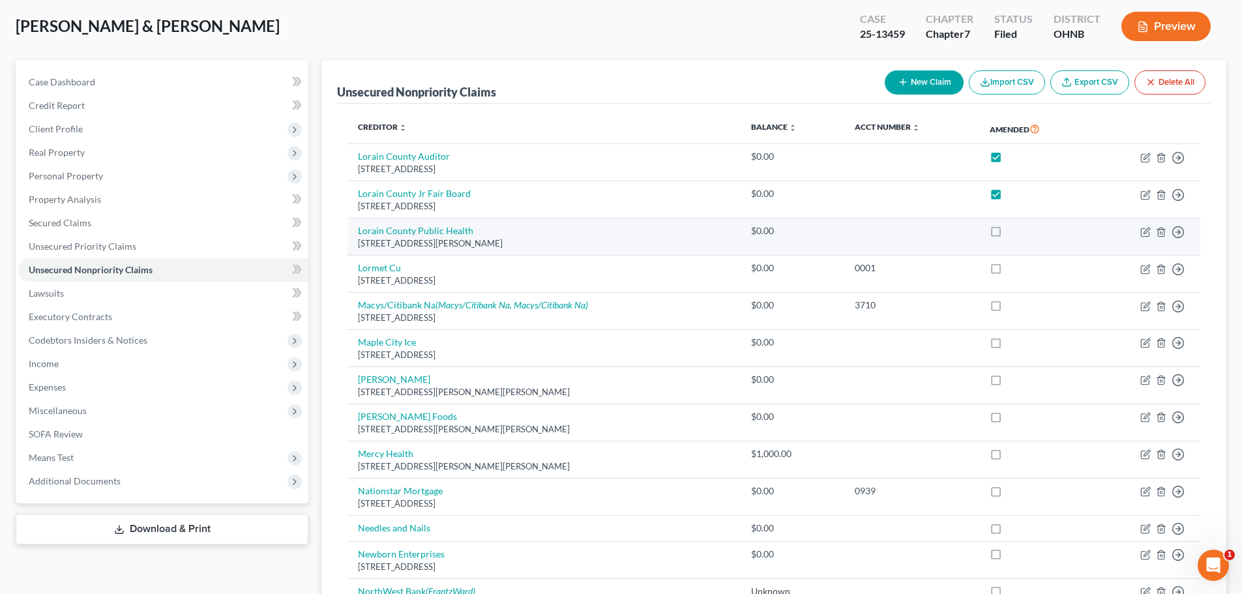
click at [1008, 234] on label at bounding box center [1008, 234] width 0 height 0
click at [1013, 231] on input "checkbox" at bounding box center [1017, 228] width 8 height 8
checkbox input "true"
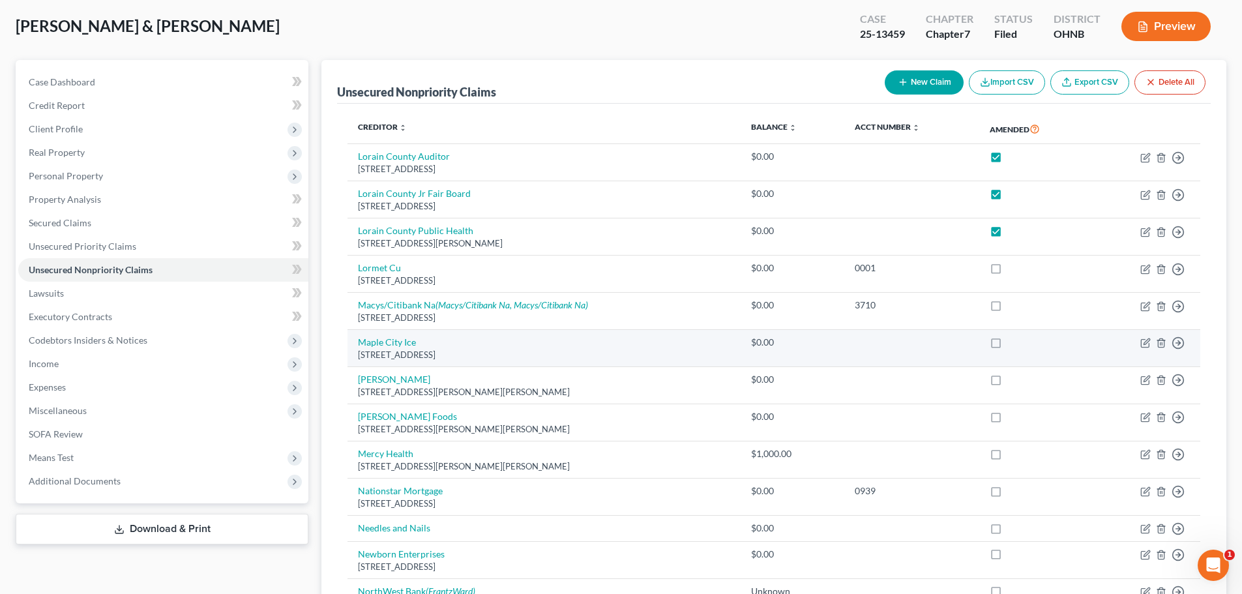
click at [1008, 346] on label at bounding box center [1008, 346] width 0 height 0
click at [1013, 344] on input "checkbox" at bounding box center [1017, 340] width 8 height 8
checkbox input "true"
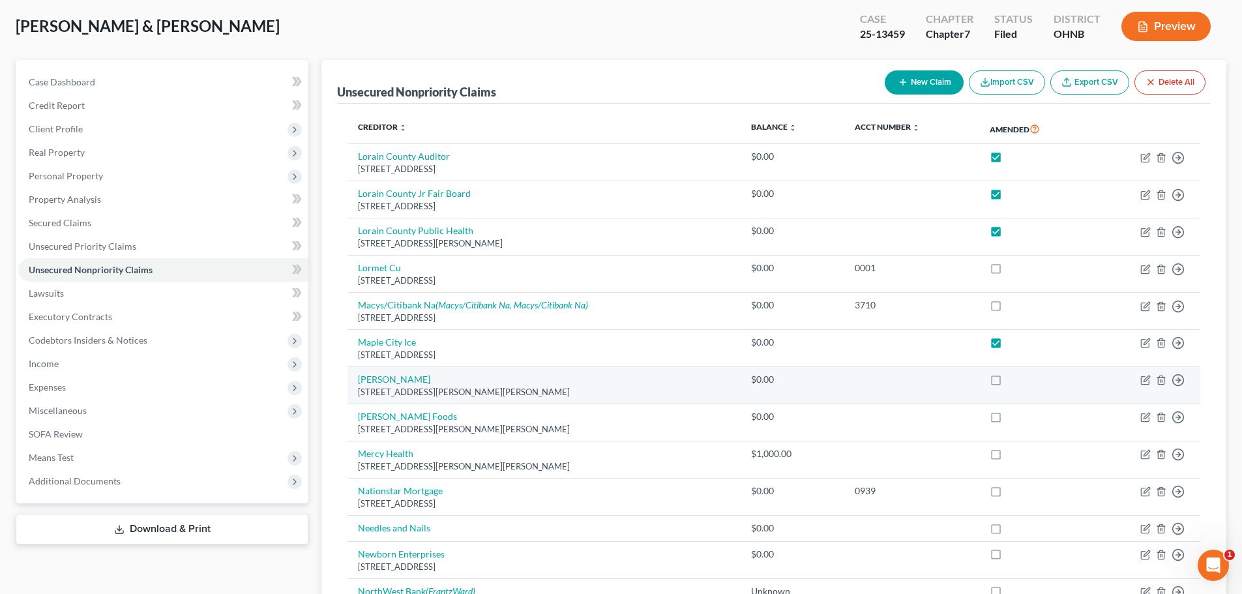
click at [1008, 383] on label at bounding box center [1008, 383] width 0 height 0
click at [1013, 381] on input "checkbox" at bounding box center [1017, 377] width 8 height 8
checkbox input "true"
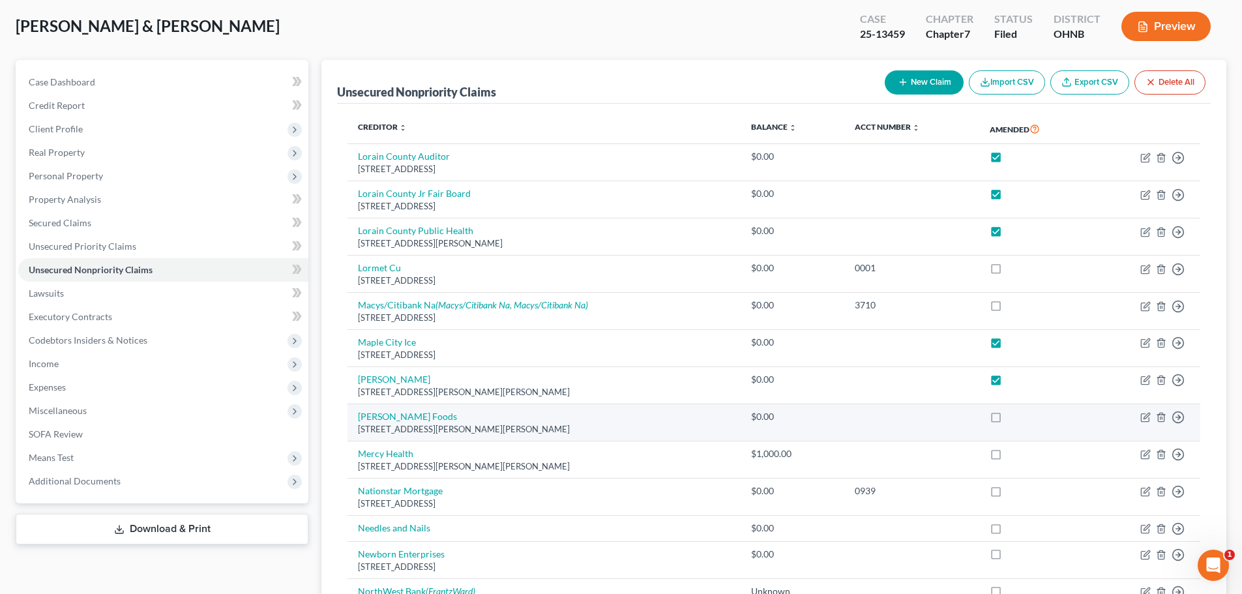
click at [1008, 420] on label at bounding box center [1008, 420] width 0 height 0
click at [1013, 419] on input "checkbox" at bounding box center [1017, 414] width 8 height 8
checkbox input "true"
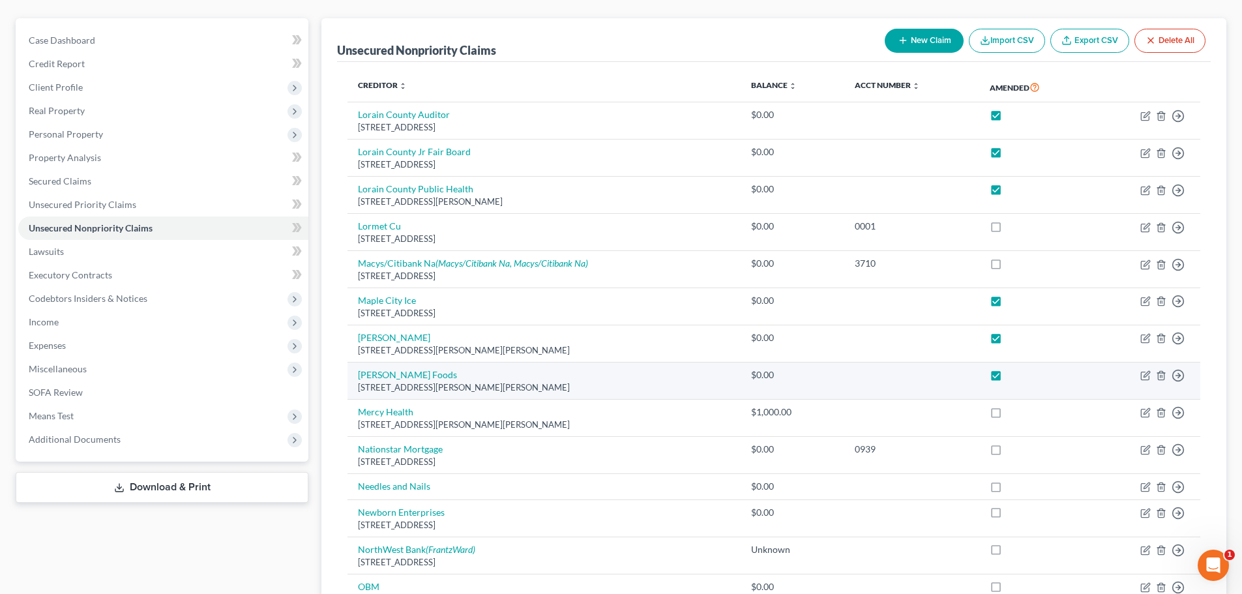
scroll to position [130, 0]
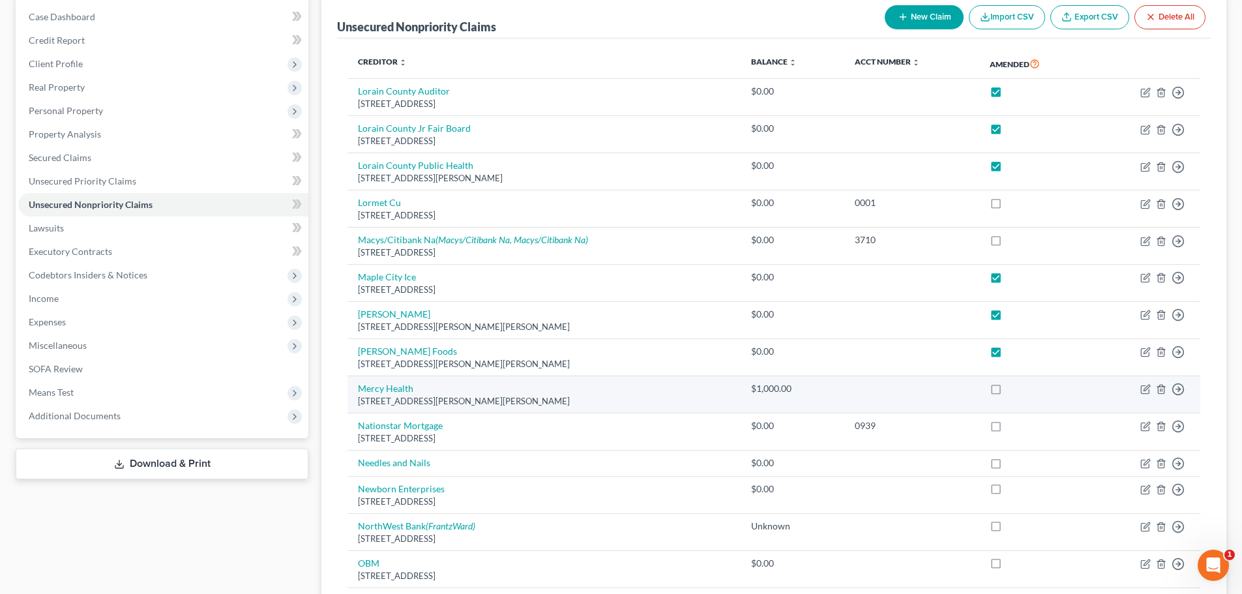
click at [1008, 392] on label at bounding box center [1008, 392] width 0 height 0
click at [1013, 390] on input "checkbox" at bounding box center [1017, 386] width 8 height 8
checkbox input "true"
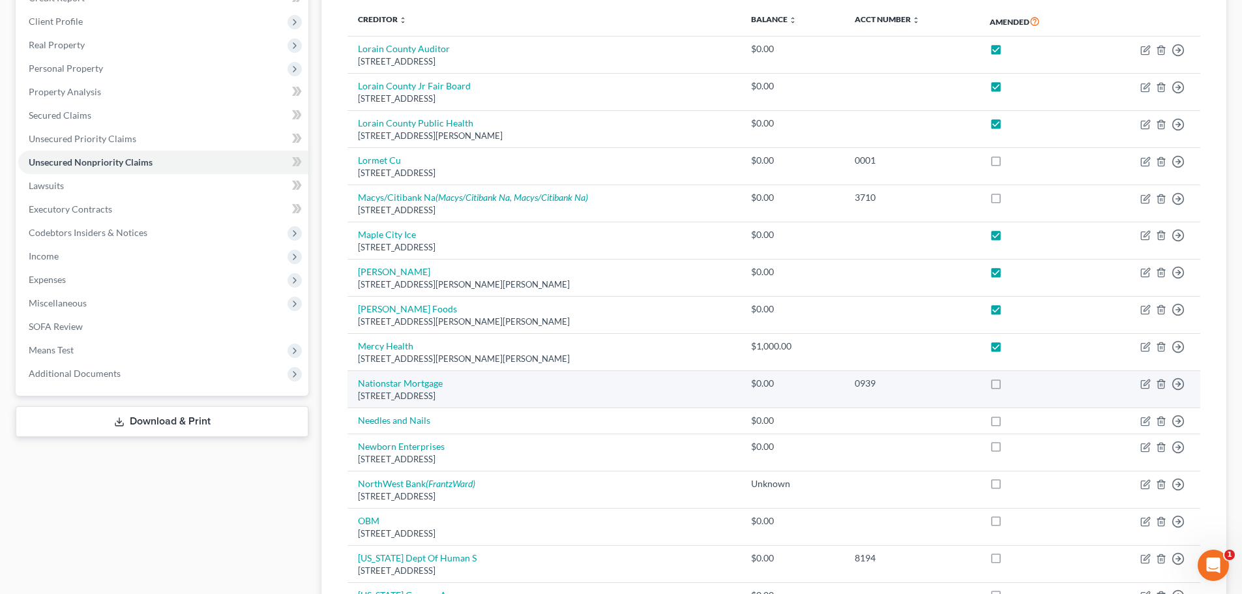
scroll to position [196, 0]
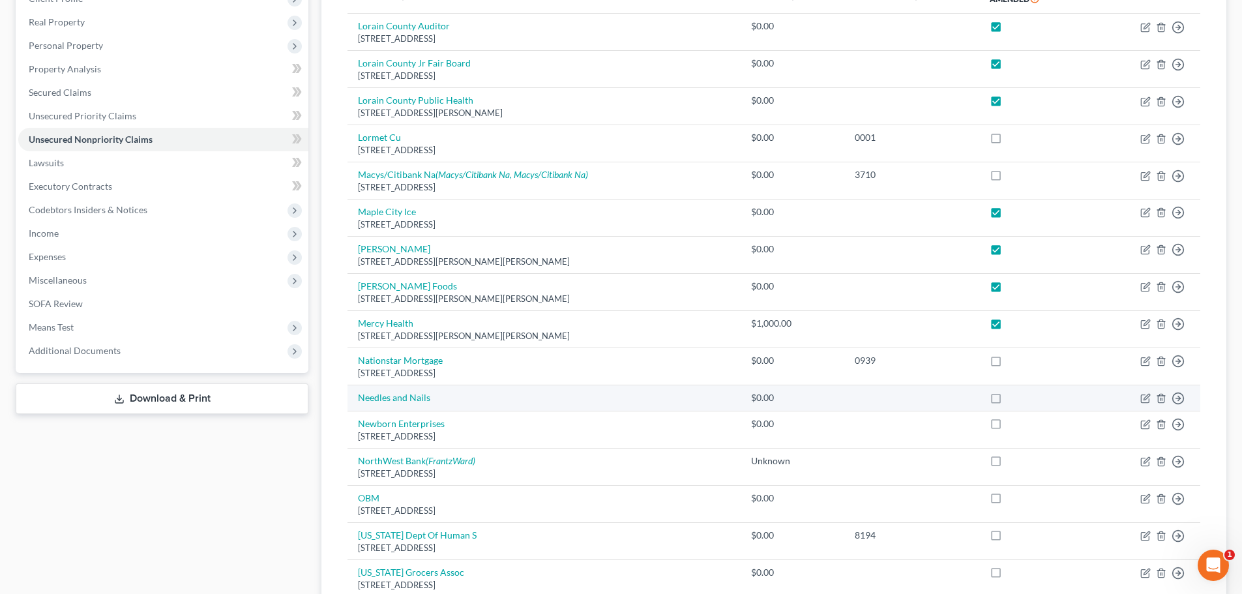
click at [1008, 401] on label at bounding box center [1008, 401] width 0 height 0
click at [1013, 400] on input "checkbox" at bounding box center [1017, 395] width 8 height 8
checkbox input "true"
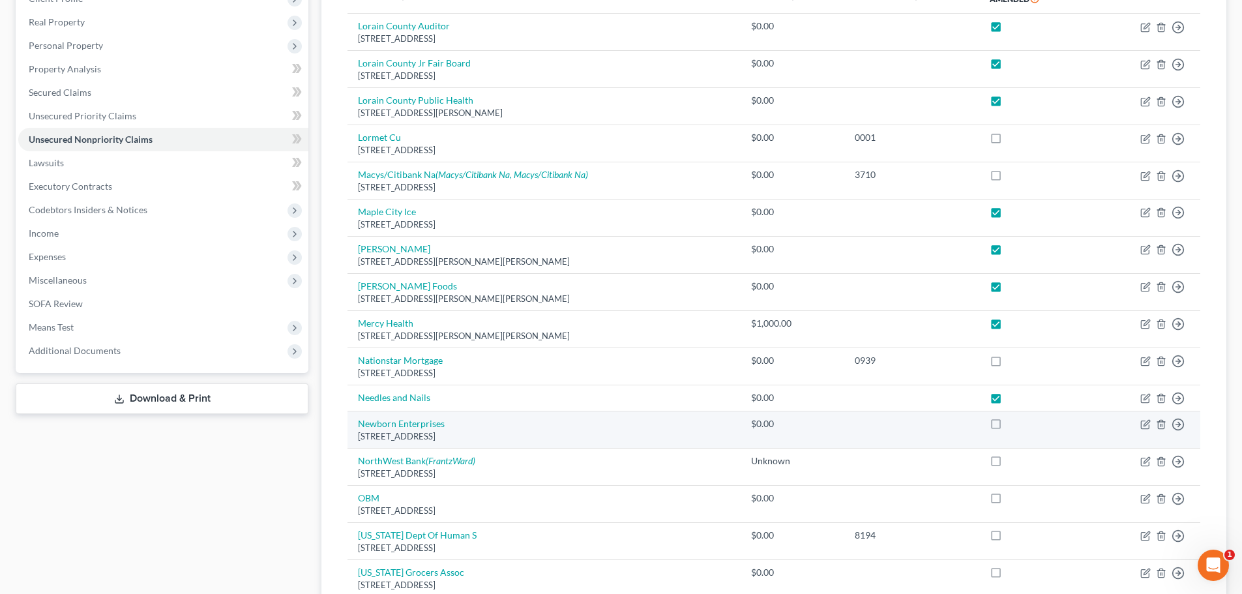
click at [1008, 427] on label at bounding box center [1008, 427] width 0 height 0
click at [1013, 425] on input "checkbox" at bounding box center [1017, 421] width 8 height 8
checkbox input "true"
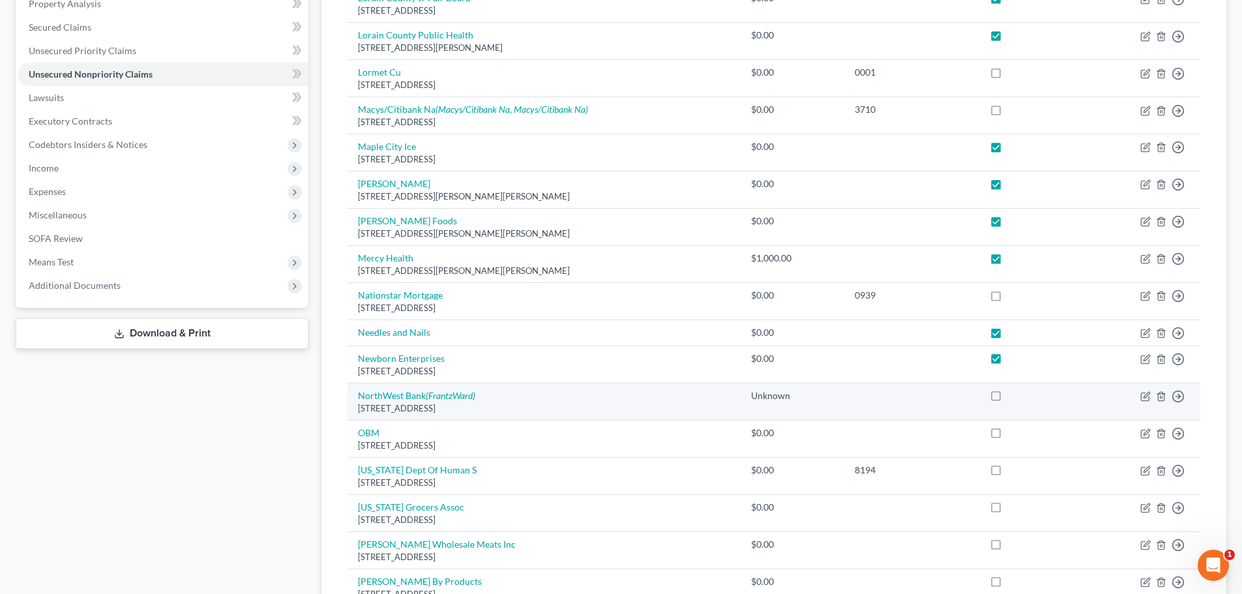
scroll to position [391, 0]
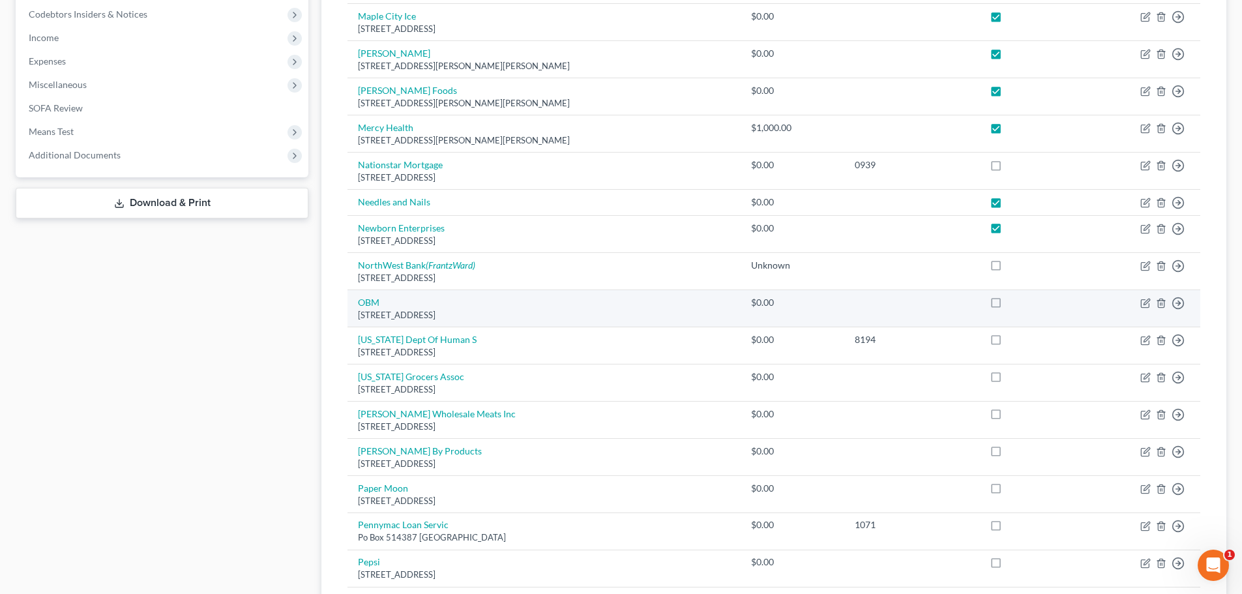
click at [1008, 306] on label at bounding box center [1008, 306] width 0 height 0
click at [1013, 303] on input "checkbox" at bounding box center [1017, 300] width 8 height 8
checkbox input "true"
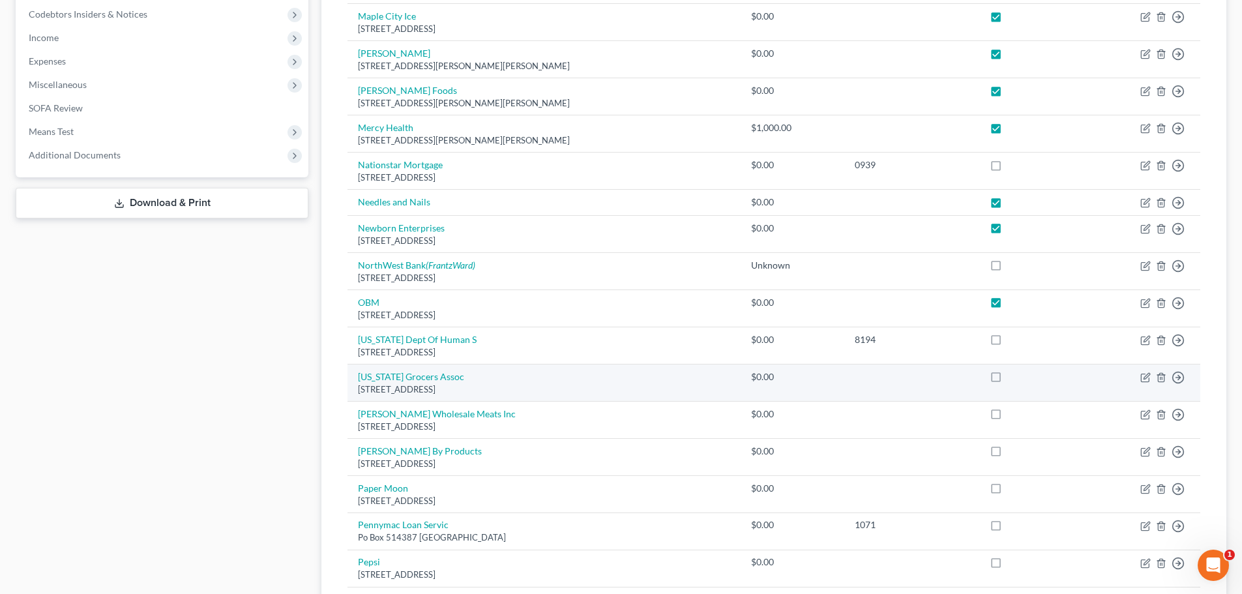
click at [1008, 380] on label at bounding box center [1008, 380] width 0 height 0
click at [1013, 379] on input "checkbox" at bounding box center [1017, 374] width 8 height 8
checkbox input "true"
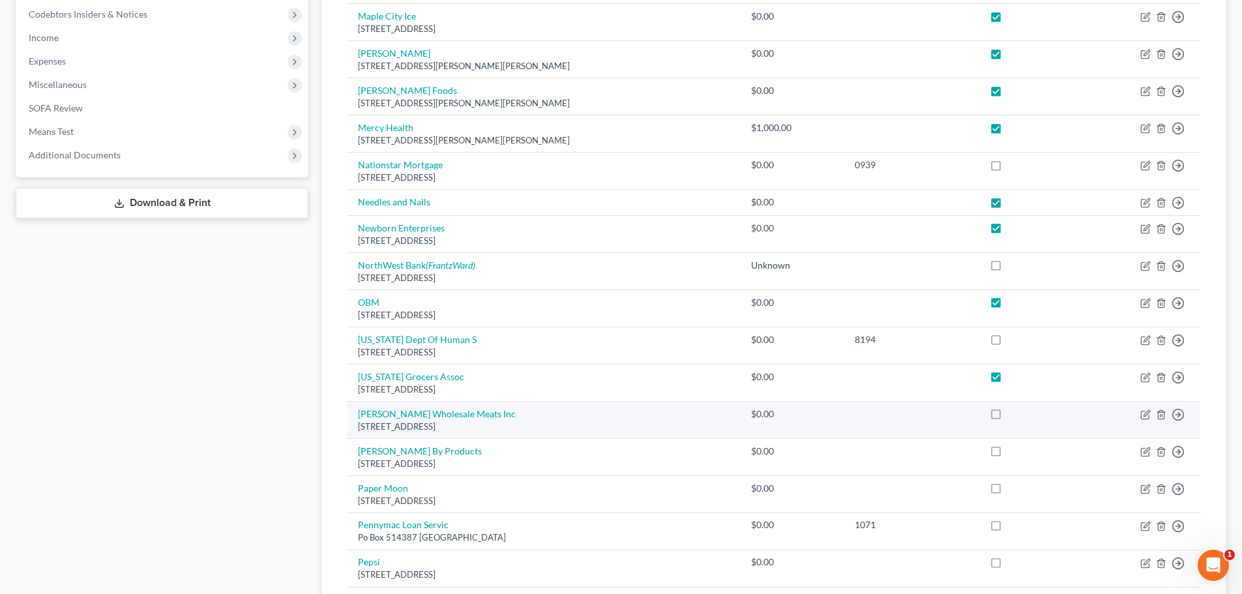
click at [1008, 417] on label at bounding box center [1008, 417] width 0 height 0
click at [1013, 415] on input "checkbox" at bounding box center [1017, 411] width 8 height 8
checkbox input "true"
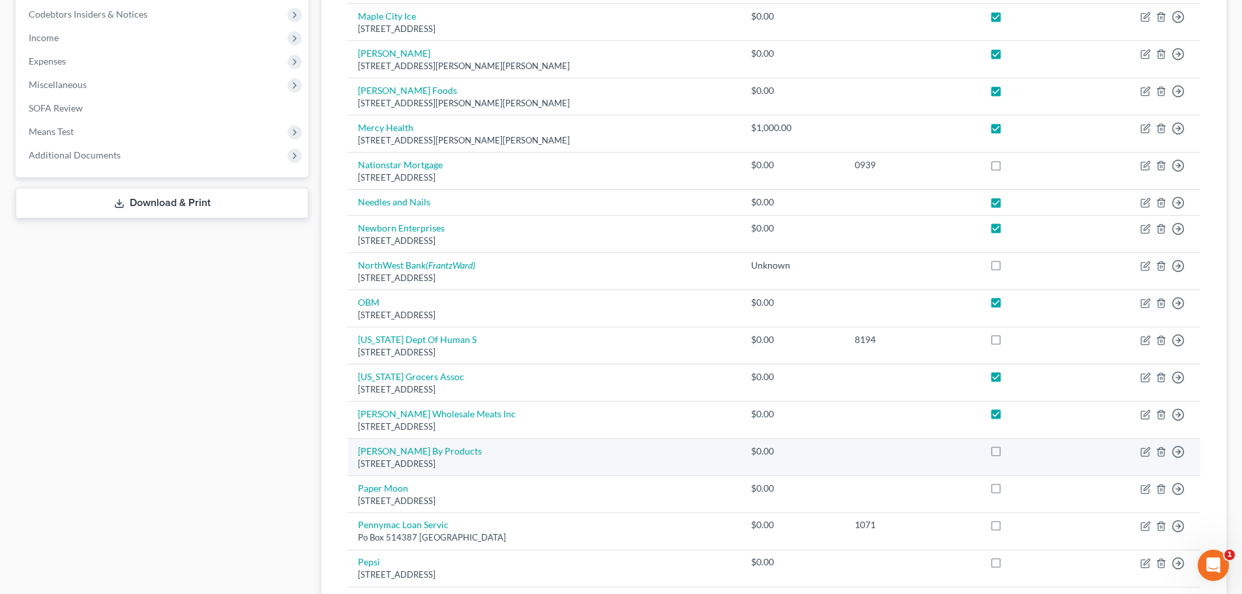
click at [1008, 454] on label at bounding box center [1008, 454] width 0 height 0
click at [1013, 450] on input "checkbox" at bounding box center [1017, 449] width 8 height 8
checkbox input "true"
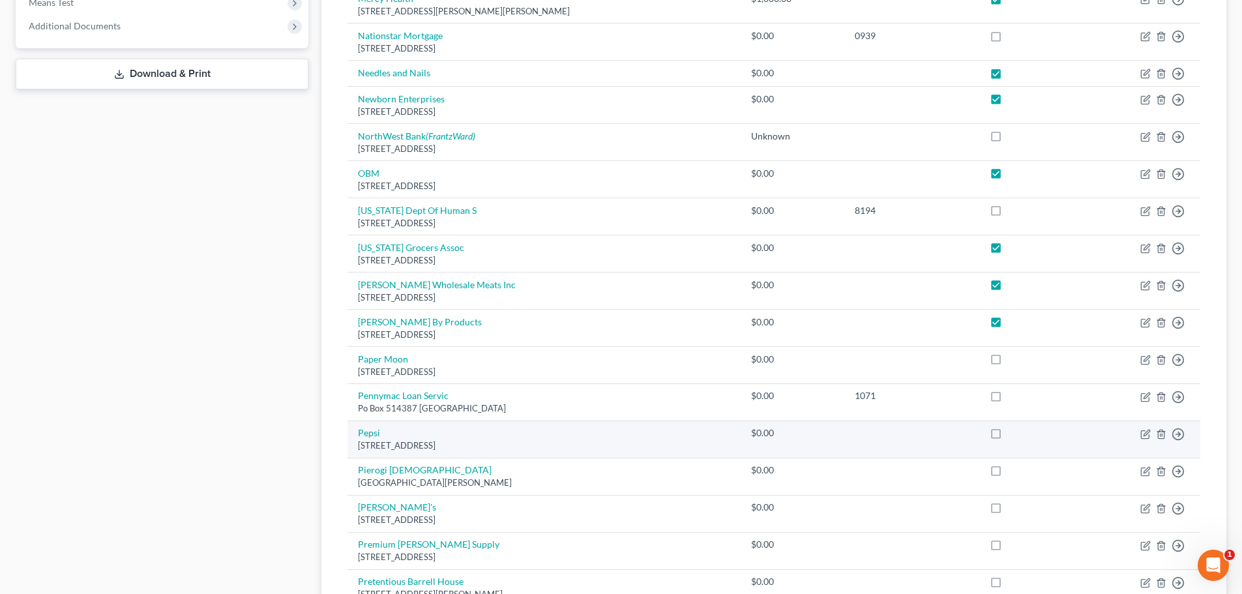
scroll to position [522, 0]
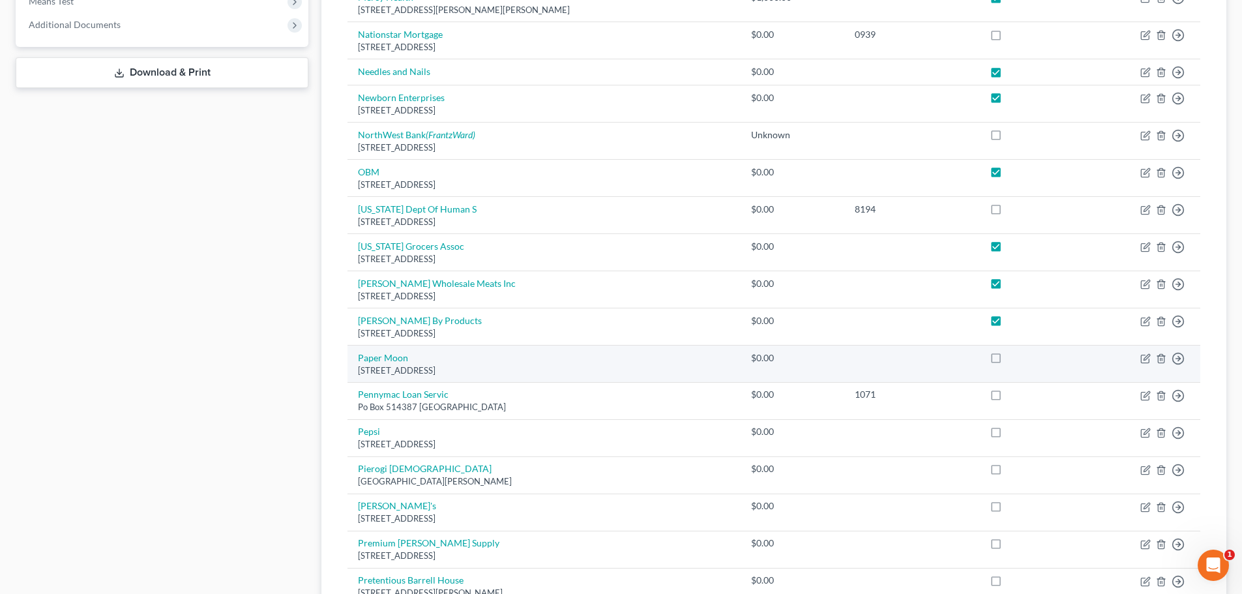
click at [1008, 361] on label at bounding box center [1008, 361] width 0 height 0
click at [1013, 358] on input "checkbox" at bounding box center [1017, 355] width 8 height 8
checkbox input "true"
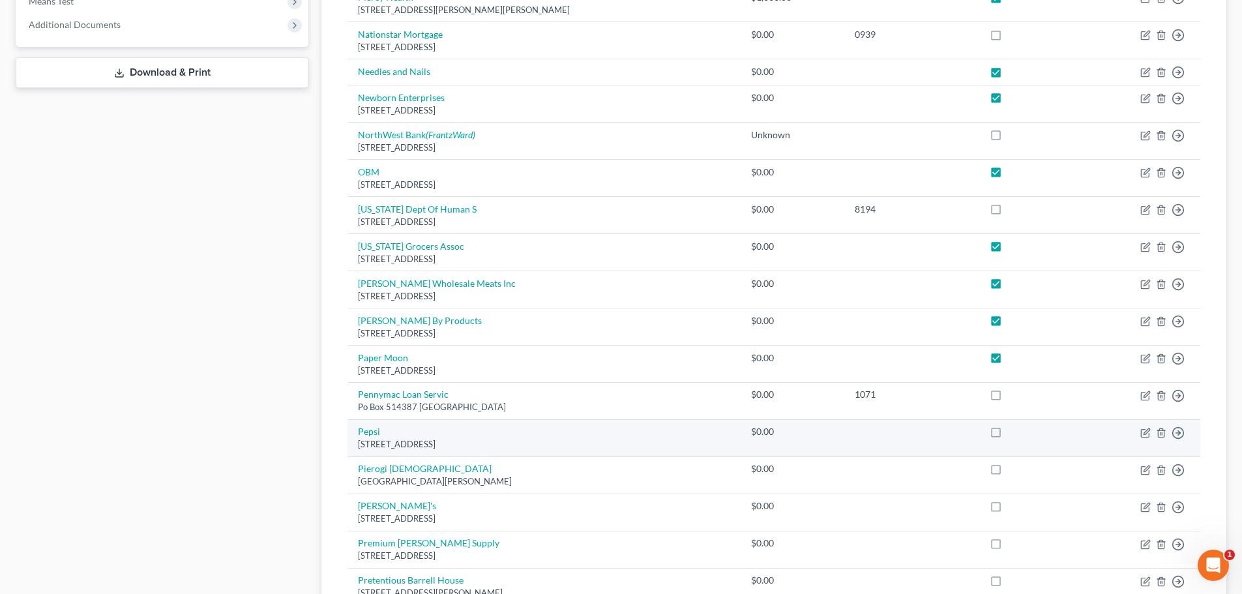
click at [1008, 435] on label at bounding box center [1008, 435] width 0 height 0
click at [1013, 432] on input "checkbox" at bounding box center [1017, 429] width 8 height 8
checkbox input "true"
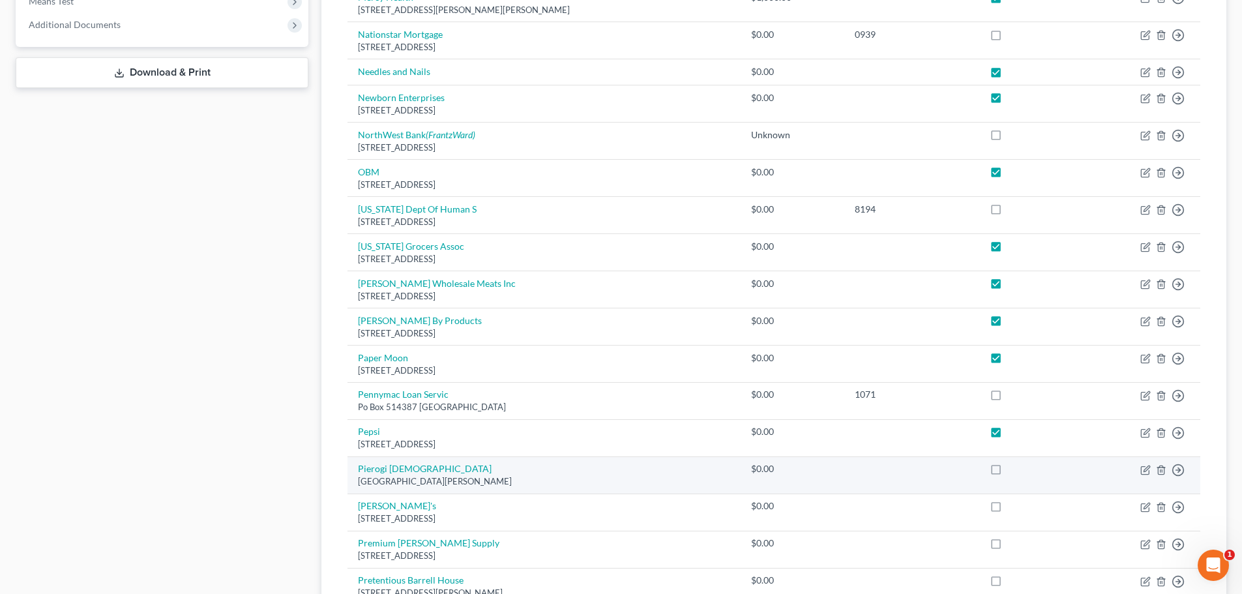
click at [1008, 472] on label at bounding box center [1008, 472] width 0 height 0
click at [1013, 469] on input "checkbox" at bounding box center [1017, 466] width 8 height 8
checkbox input "true"
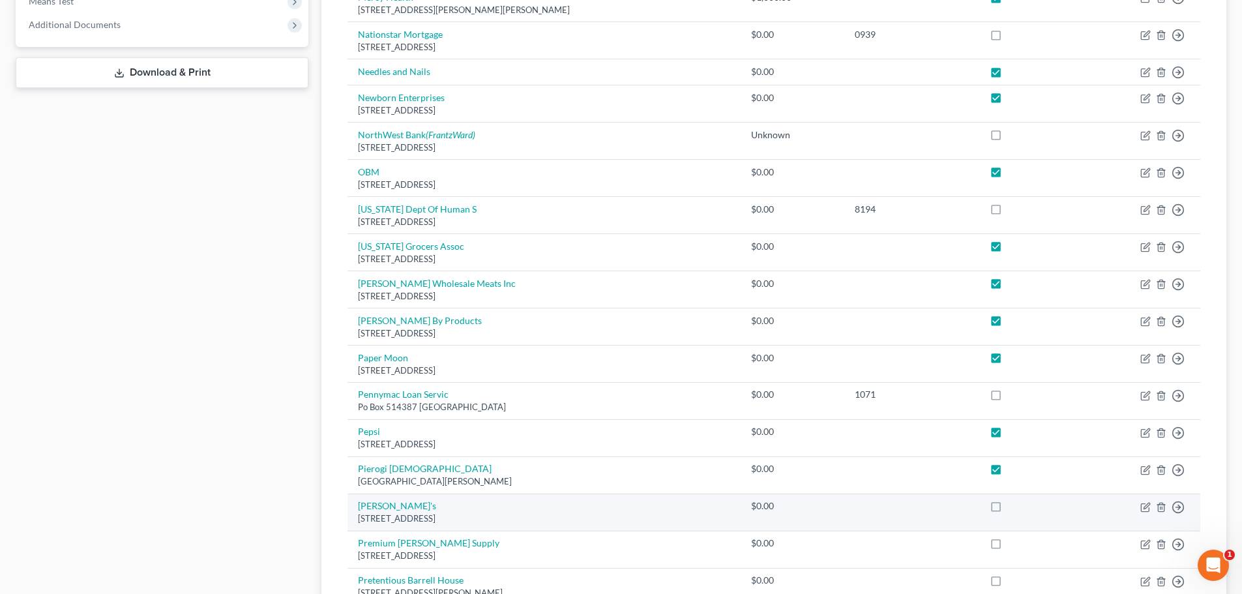
click at [1008, 509] on label at bounding box center [1008, 509] width 0 height 0
click at [1013, 507] on input "checkbox" at bounding box center [1017, 503] width 8 height 8
checkbox input "true"
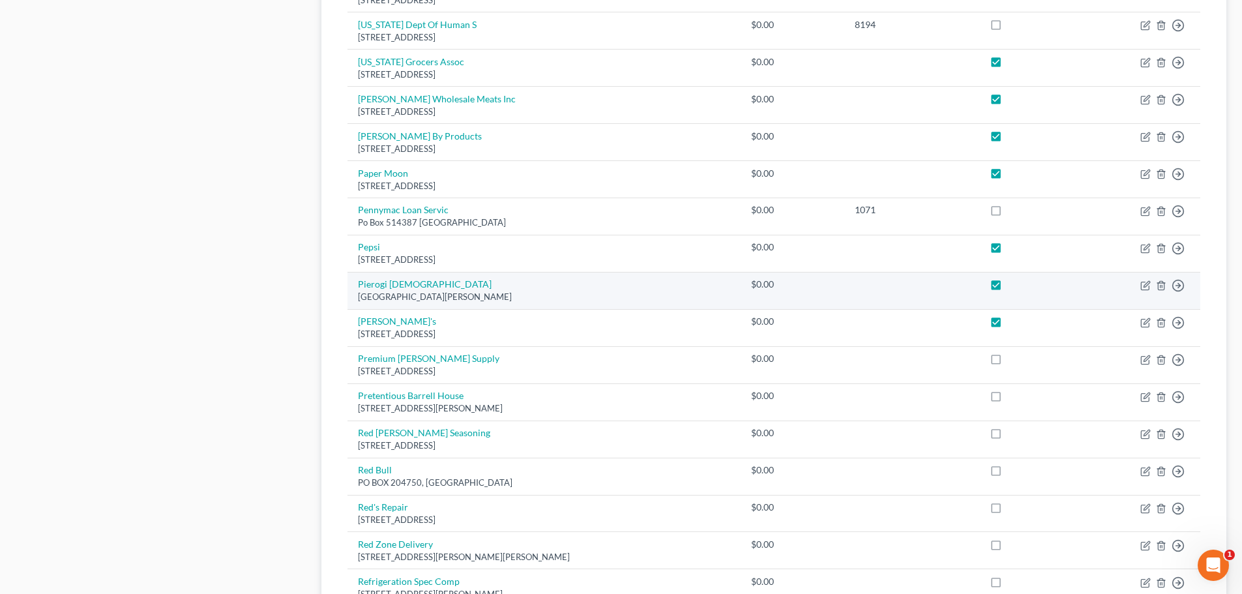
scroll to position [717, 0]
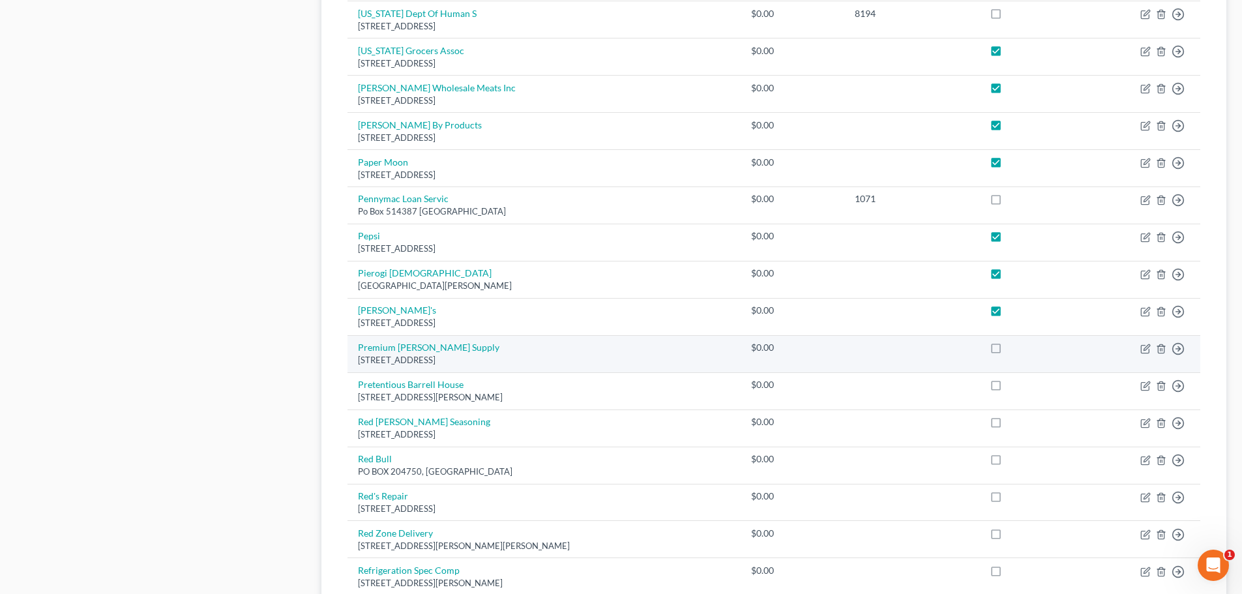
click at [1008, 351] on label at bounding box center [1008, 351] width 0 height 0
click at [1013, 349] on input "checkbox" at bounding box center [1017, 345] width 8 height 8
checkbox input "true"
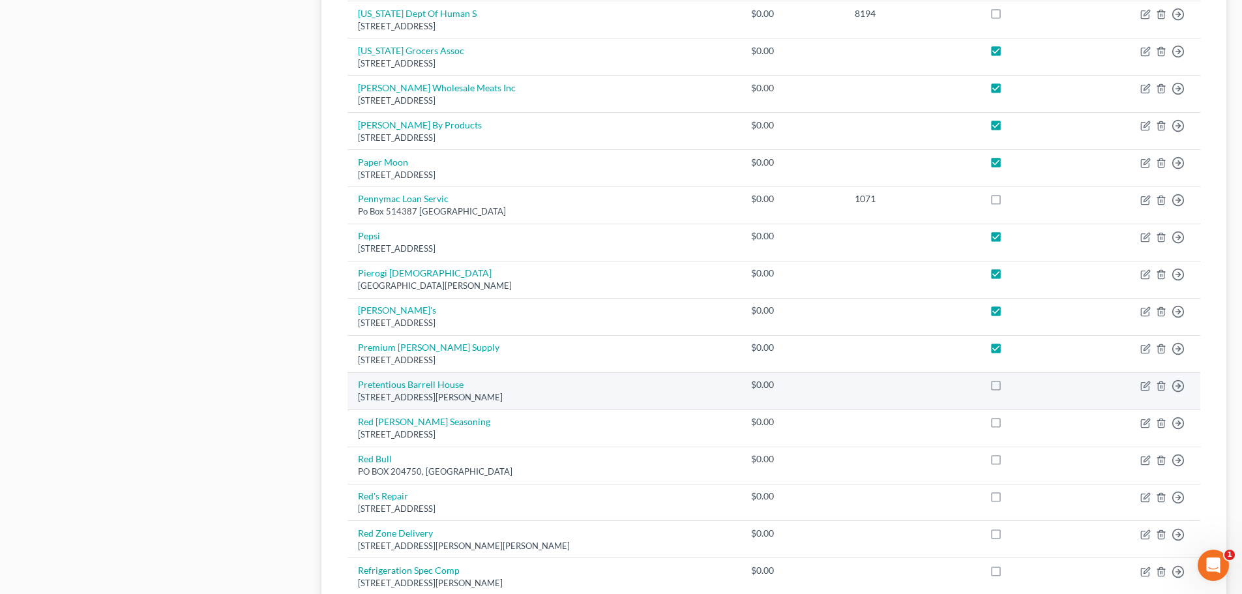
click at [1008, 388] on label at bounding box center [1008, 388] width 0 height 0
click at [1013, 387] on input "checkbox" at bounding box center [1017, 382] width 8 height 8
checkbox input "true"
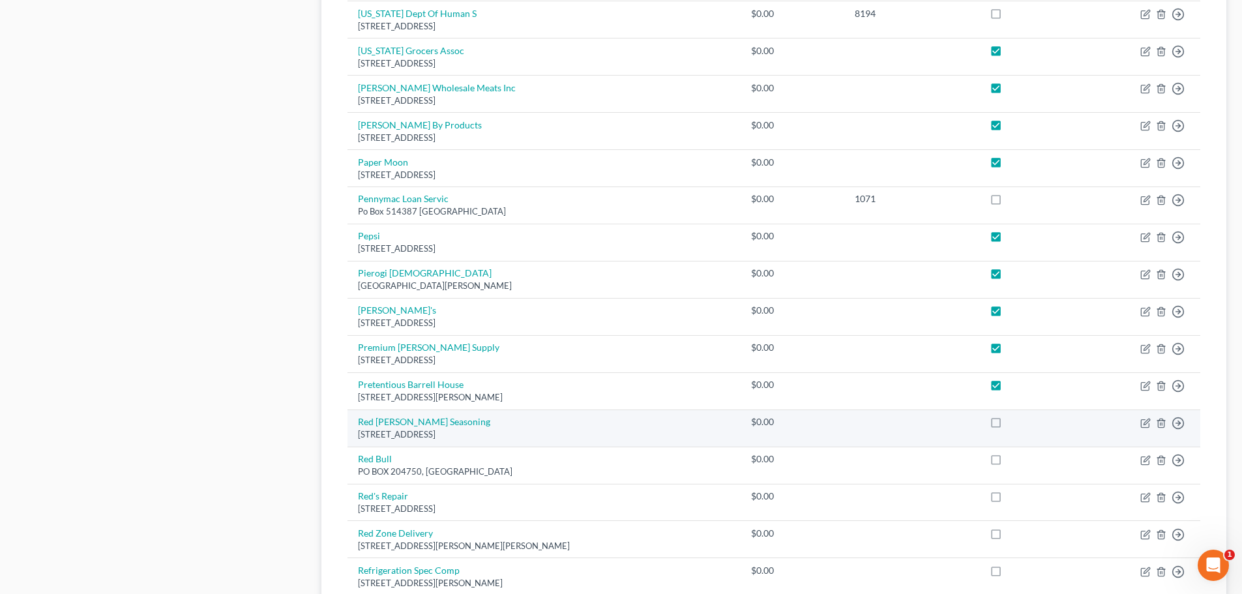
click at [1008, 425] on label at bounding box center [1008, 425] width 0 height 0
click at [1013, 424] on input "checkbox" at bounding box center [1017, 419] width 8 height 8
checkbox input "true"
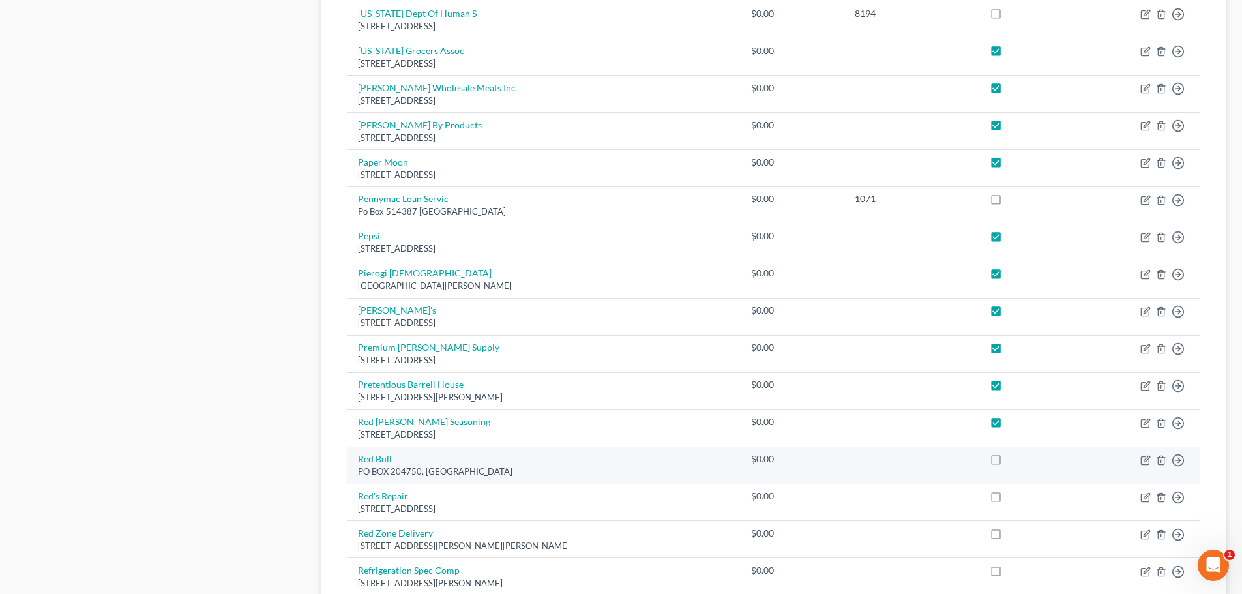
click at [1008, 462] on label at bounding box center [1008, 462] width 0 height 0
click at [1013, 461] on input "checkbox" at bounding box center [1017, 456] width 8 height 8
checkbox input "true"
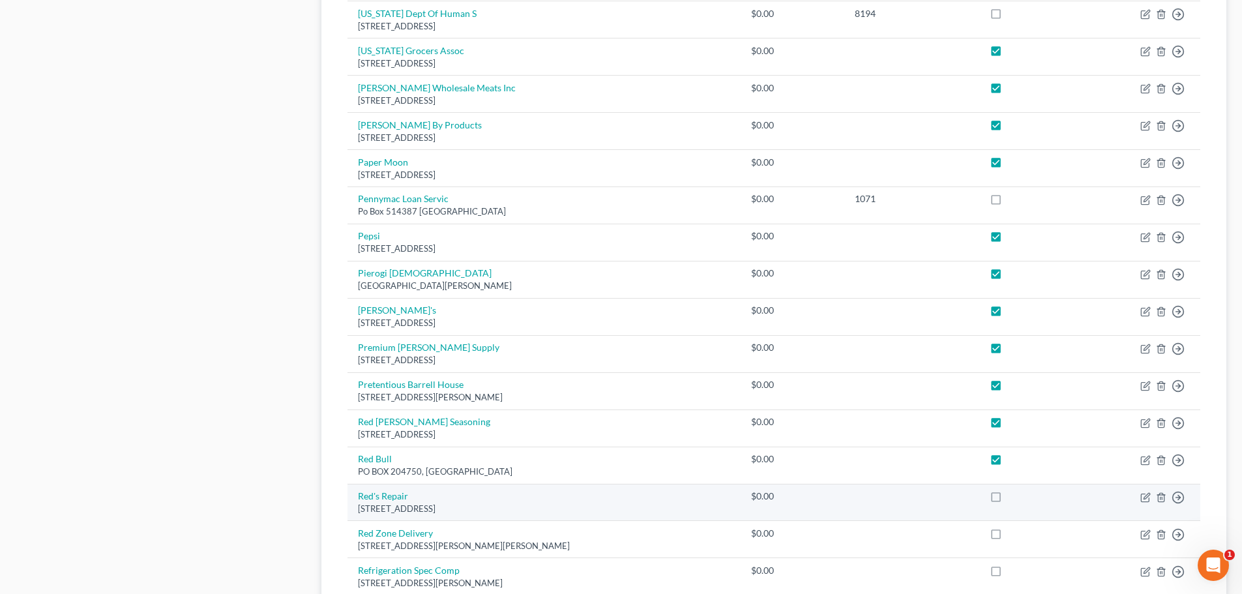
click at [1008, 499] on label at bounding box center [1008, 499] width 0 height 0
click at [1013, 496] on input "checkbox" at bounding box center [1017, 494] width 8 height 8
checkbox input "true"
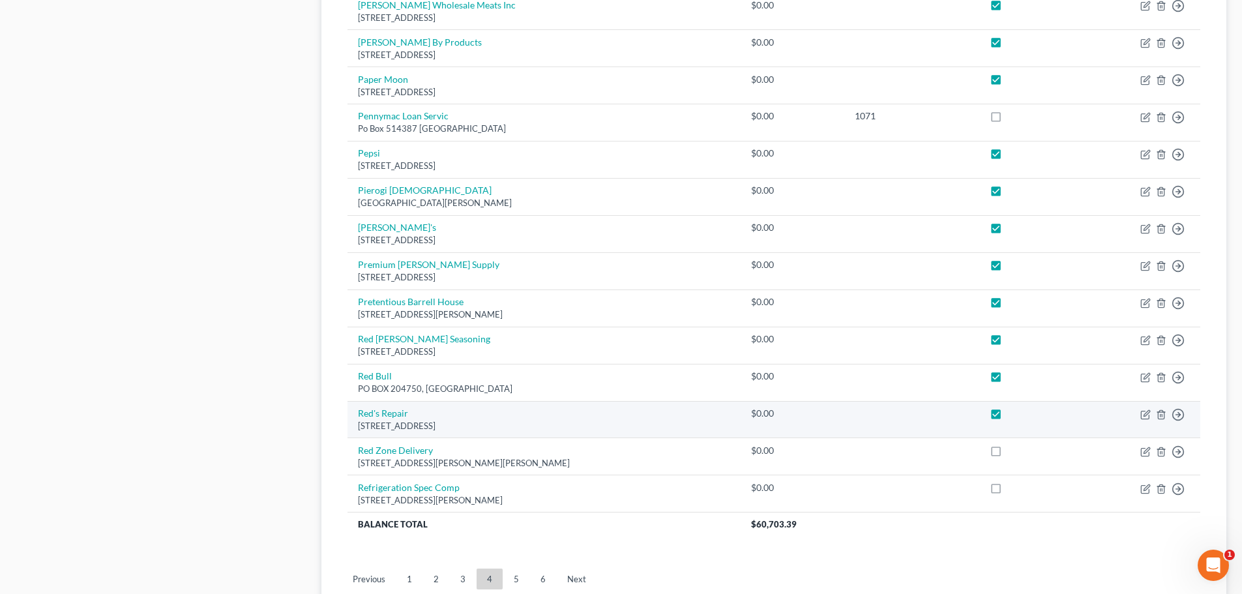
scroll to position [904, 0]
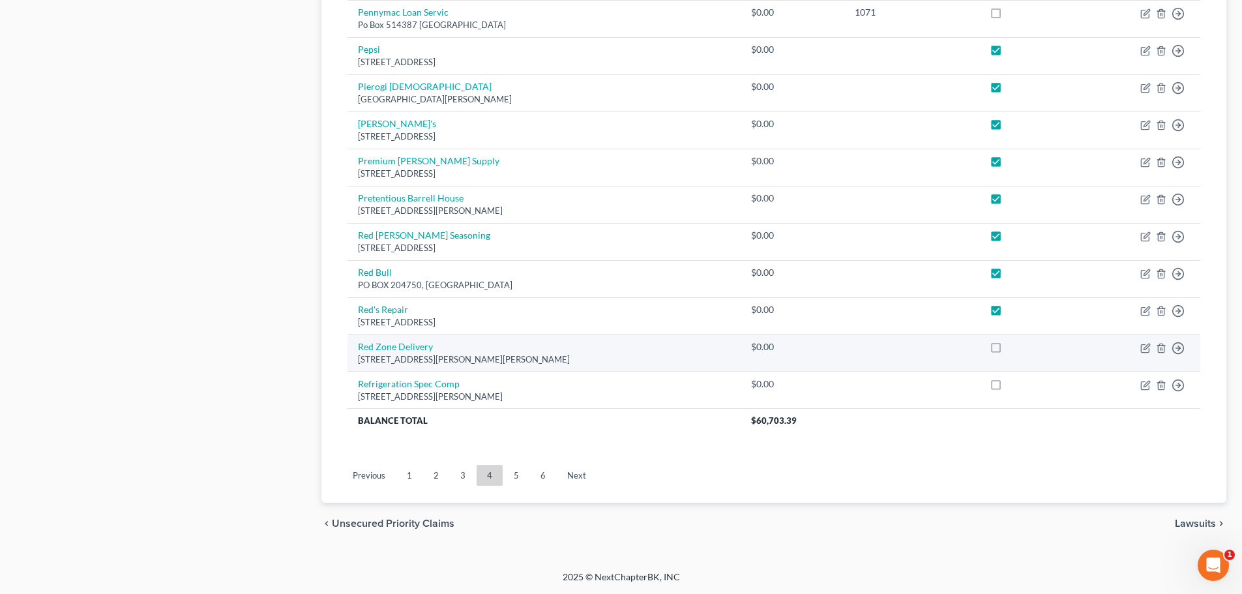
click at [1008, 350] on label at bounding box center [1008, 350] width 0 height 0
click at [1013, 349] on input "checkbox" at bounding box center [1017, 344] width 8 height 8
checkbox input "true"
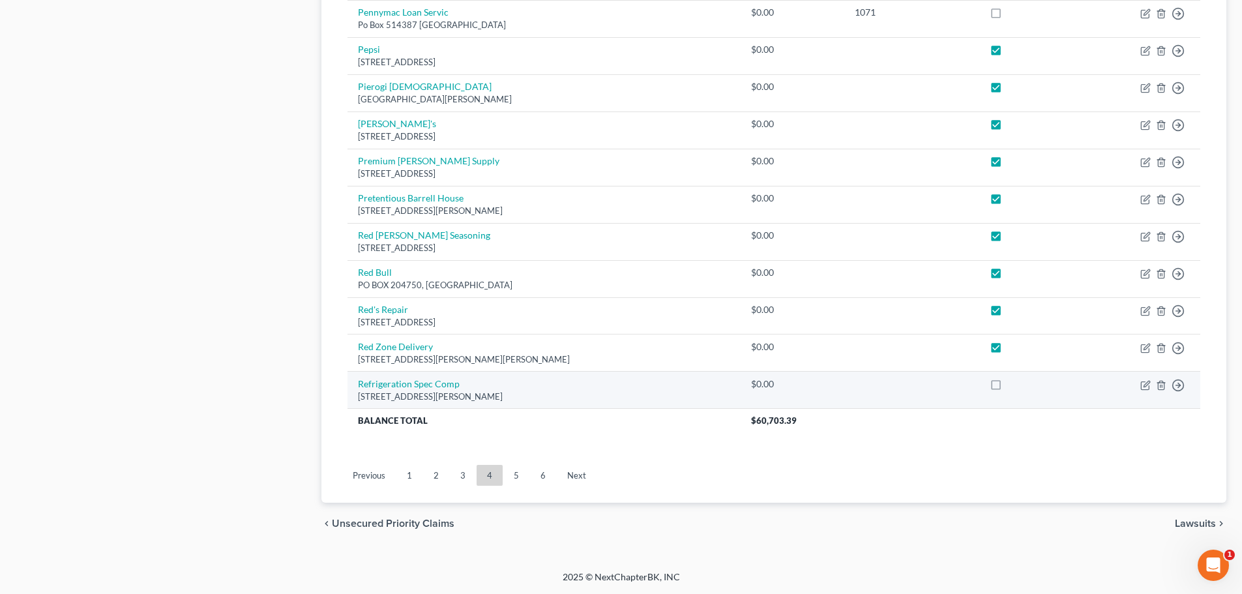
click at [1008, 387] on label at bounding box center [1008, 387] width 0 height 0
click at [1013, 382] on input "checkbox" at bounding box center [1017, 381] width 8 height 8
checkbox input "true"
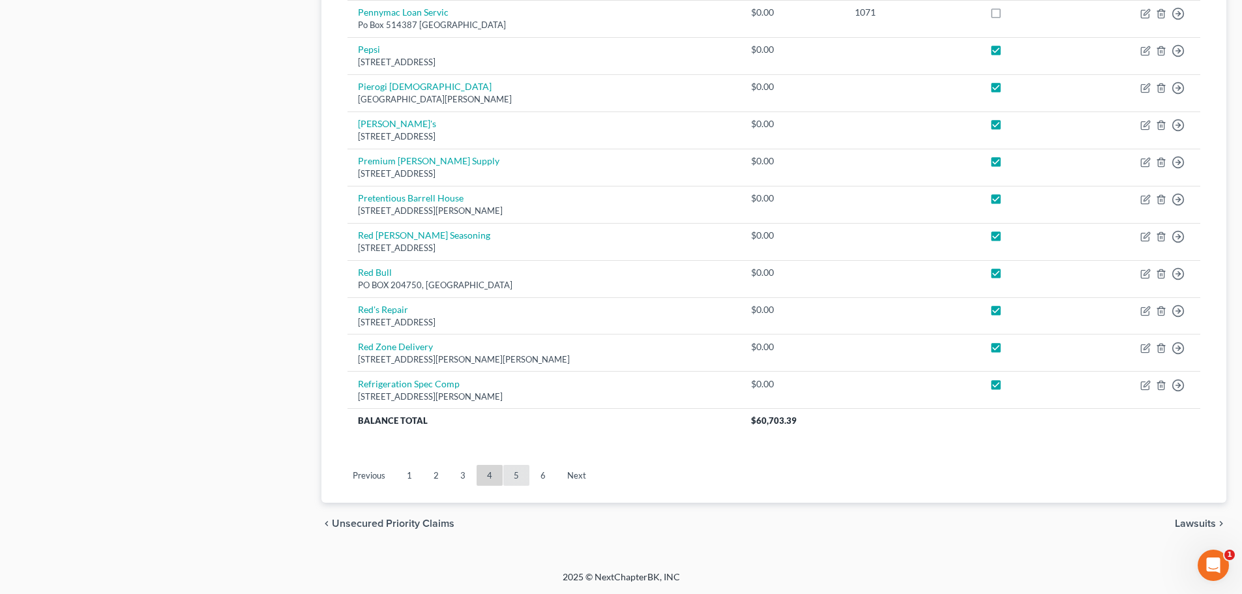
click at [520, 479] on link "5" at bounding box center [516, 475] width 26 height 21
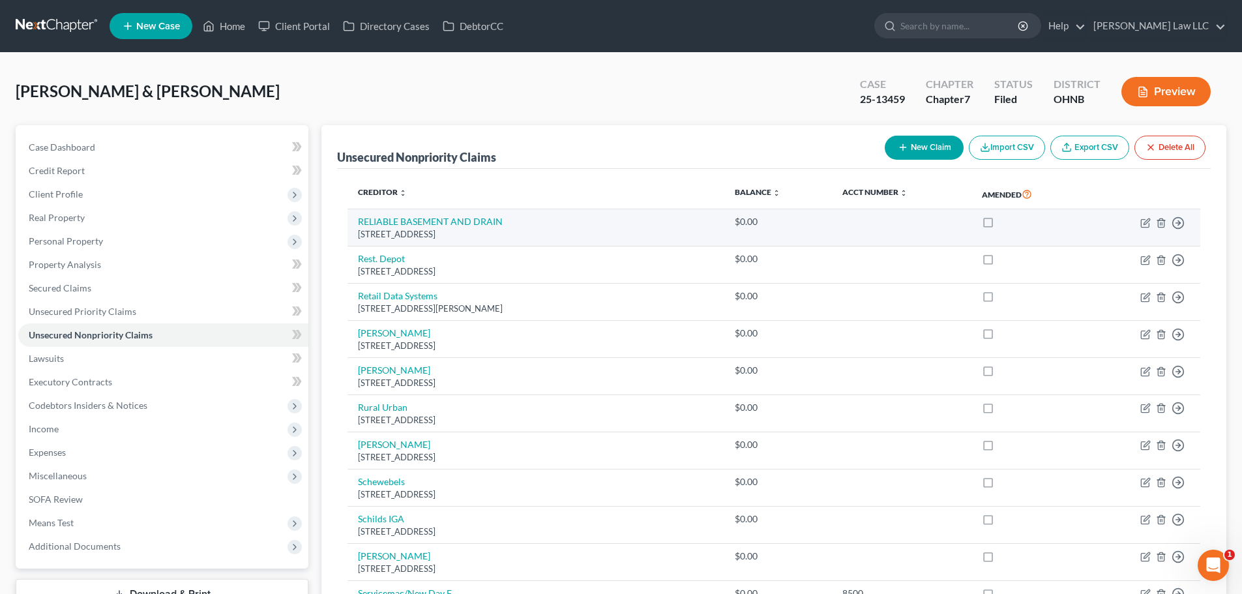
scroll to position [65, 0]
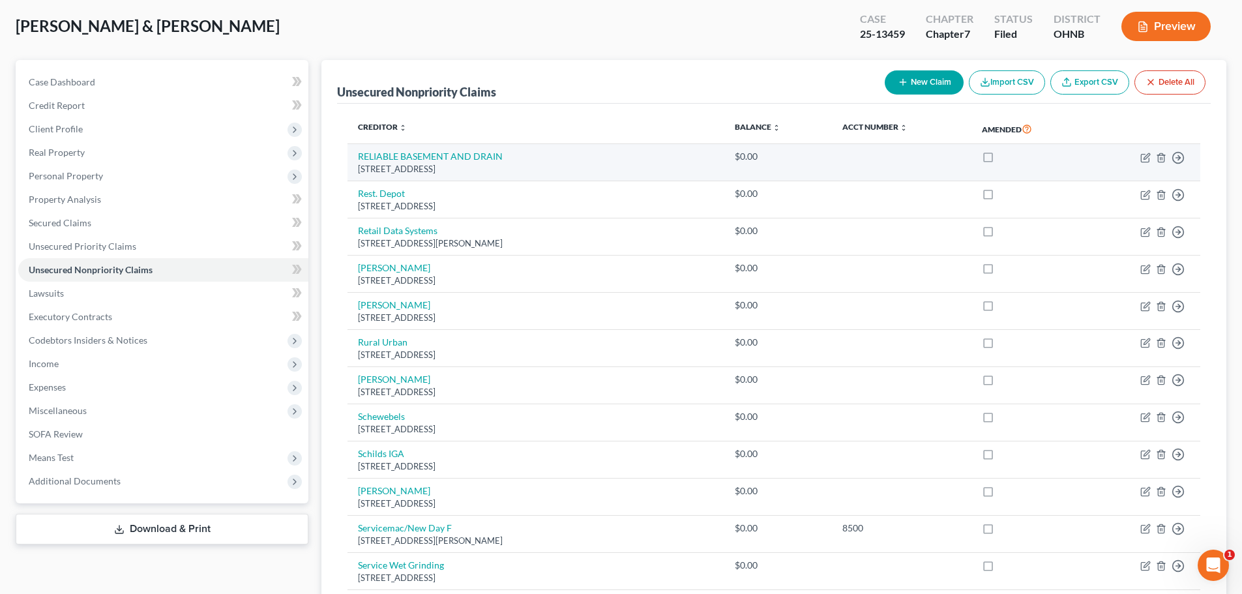
click at [1000, 160] on label at bounding box center [1000, 160] width 0 height 0
click at [1005, 158] on input "checkbox" at bounding box center [1009, 154] width 8 height 8
checkbox input "true"
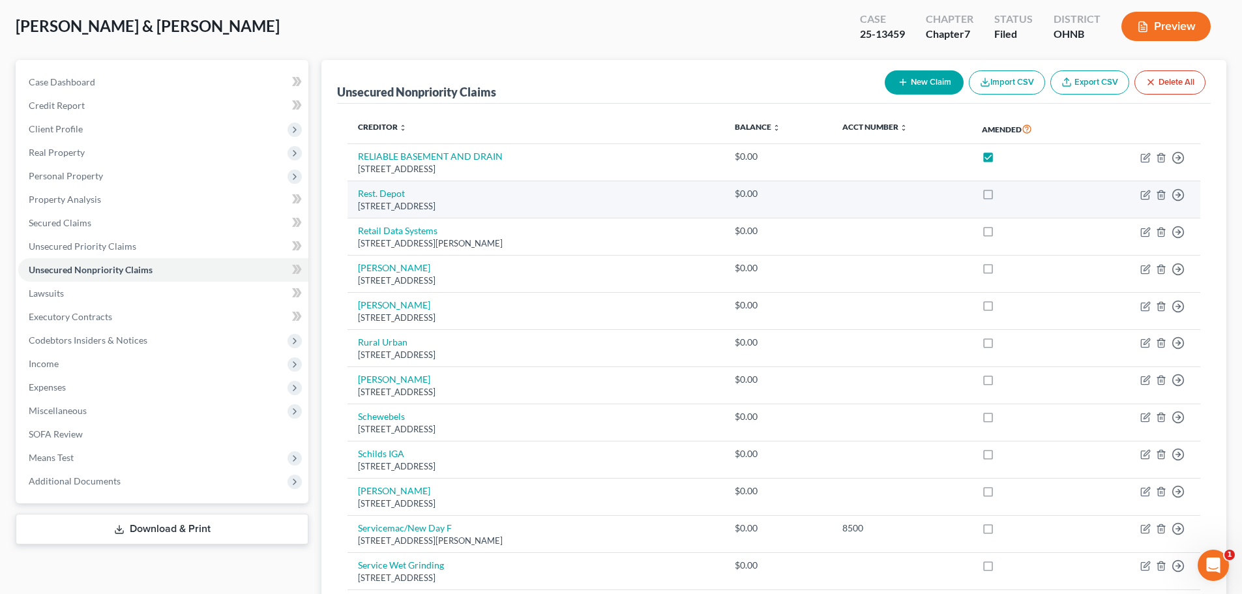
click at [1000, 197] on label at bounding box center [1000, 197] width 0 height 0
click at [1005, 196] on input "checkbox" at bounding box center [1009, 191] width 8 height 8
checkbox input "true"
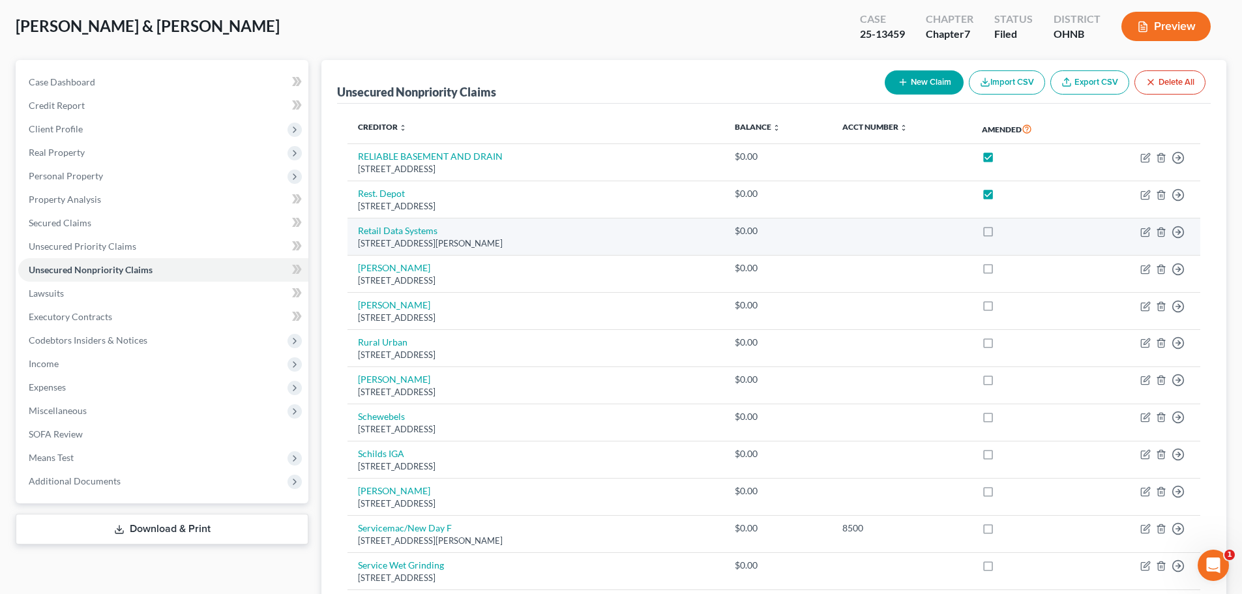
click at [1000, 234] on label at bounding box center [1000, 234] width 0 height 0
click at [1005, 233] on input "checkbox" at bounding box center [1009, 228] width 8 height 8
checkbox input "true"
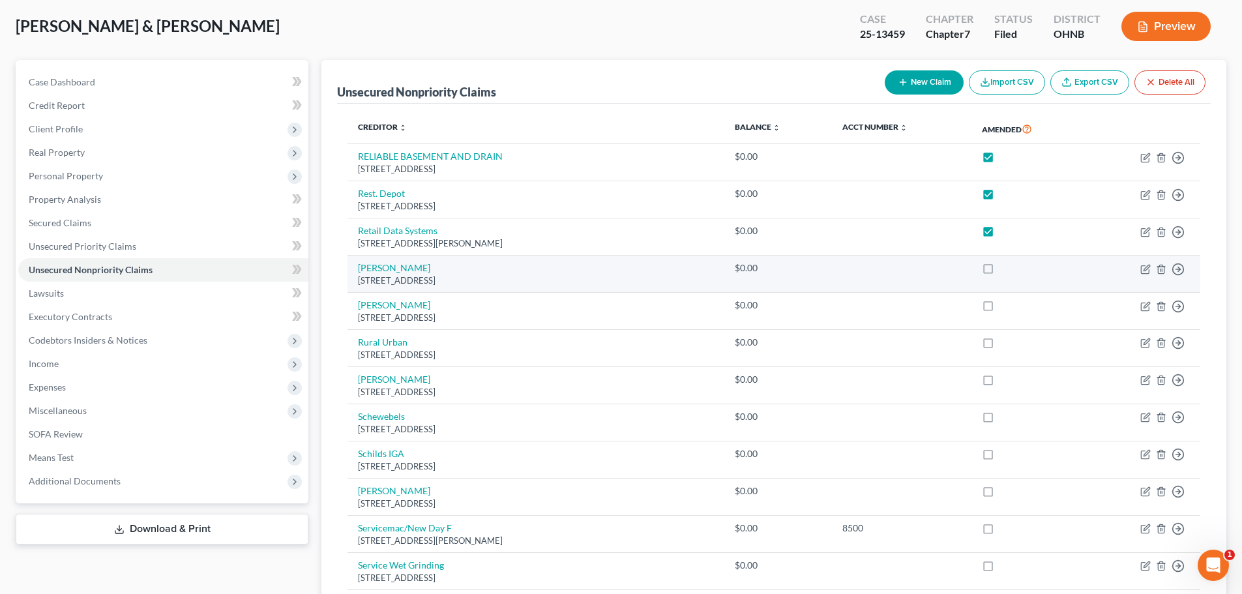
click at [1000, 271] on label at bounding box center [1000, 271] width 0 height 0
click at [1005, 270] on input "checkbox" at bounding box center [1009, 265] width 8 height 8
checkbox input "true"
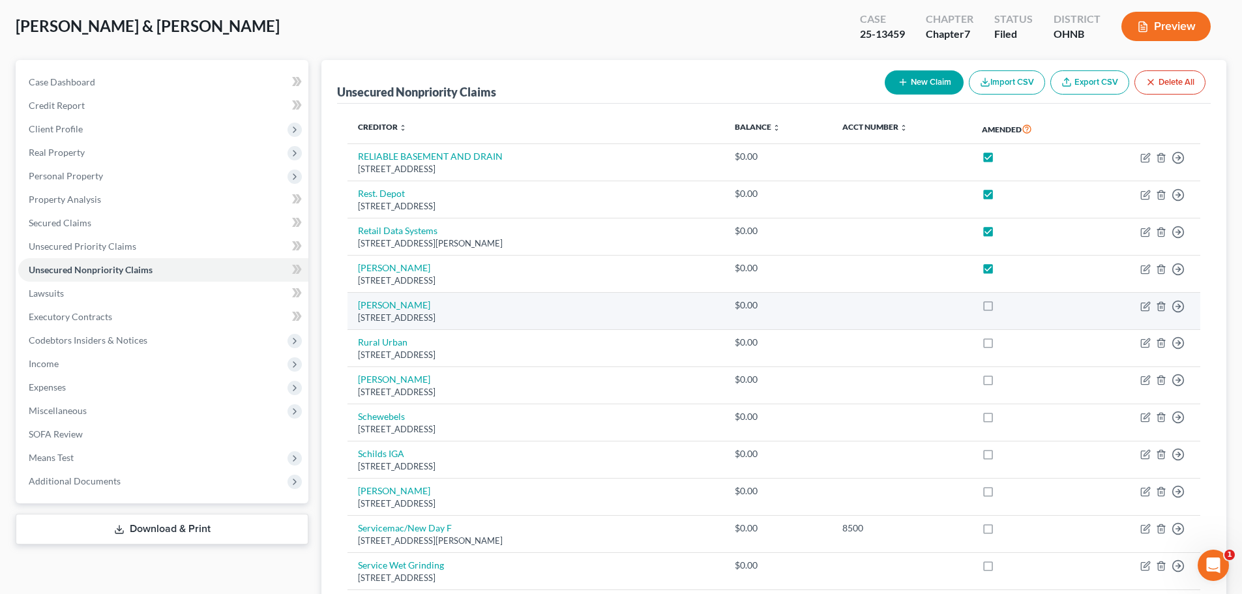
click at [1000, 308] on label at bounding box center [1000, 308] width 0 height 0
click at [1005, 307] on input "checkbox" at bounding box center [1009, 303] width 8 height 8
checkbox input "true"
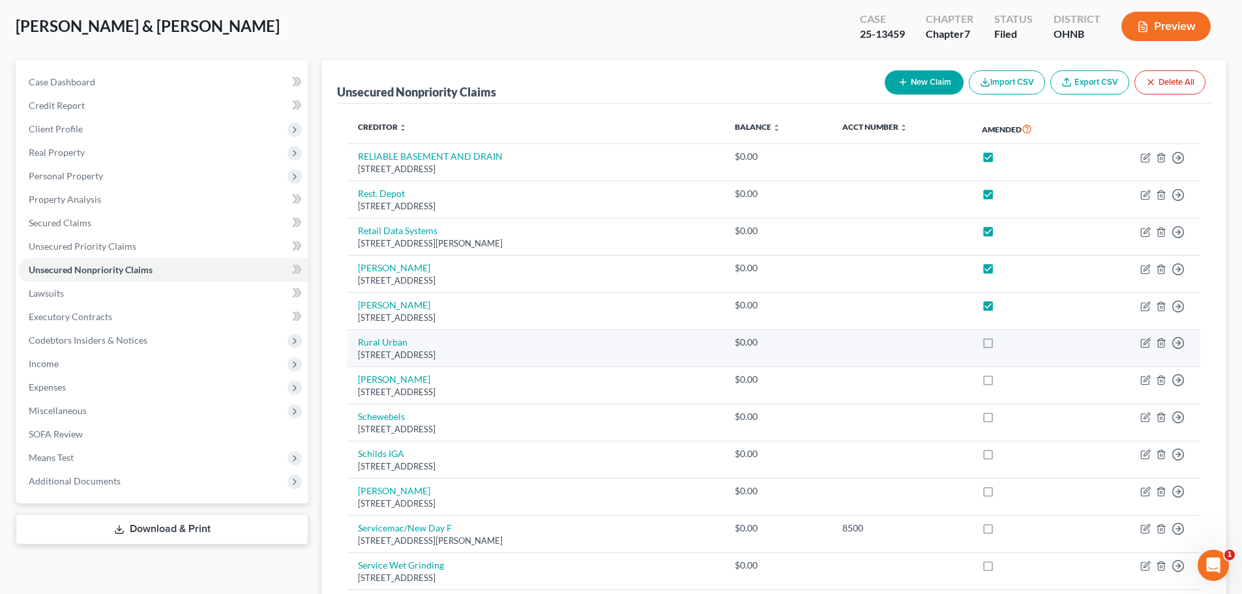
click at [1000, 346] on label at bounding box center [1000, 346] width 0 height 0
click at [1005, 344] on input "checkbox" at bounding box center [1009, 340] width 8 height 8
checkbox input "true"
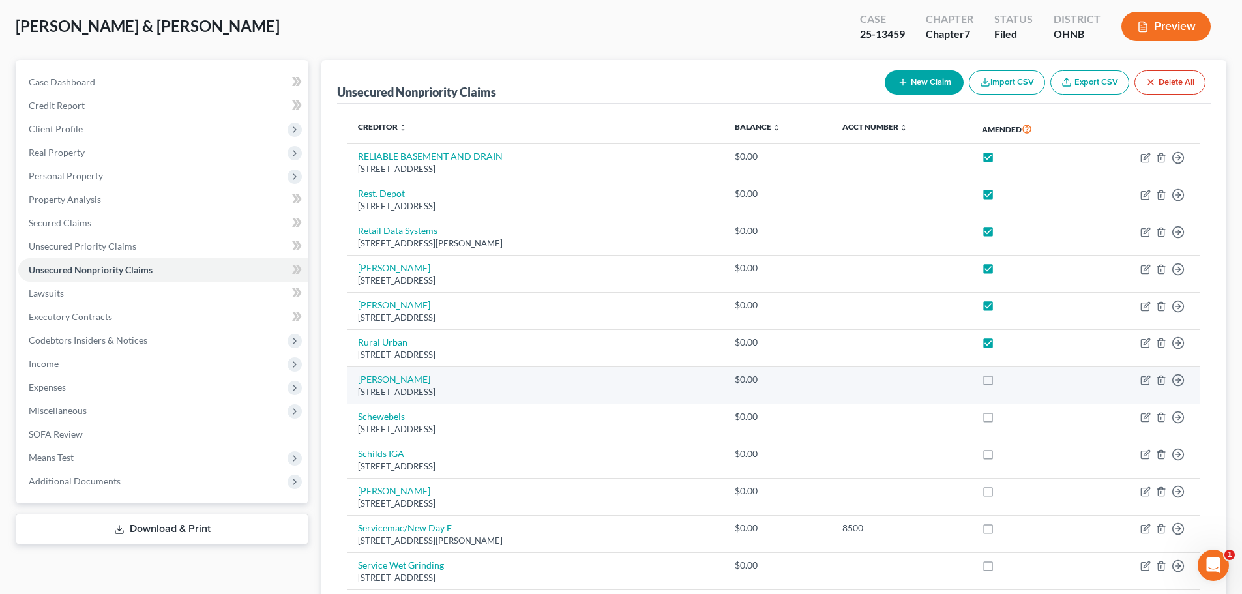
click at [1000, 383] on label at bounding box center [1000, 383] width 0 height 0
click at [1005, 380] on input "checkbox" at bounding box center [1009, 377] width 8 height 8
checkbox input "true"
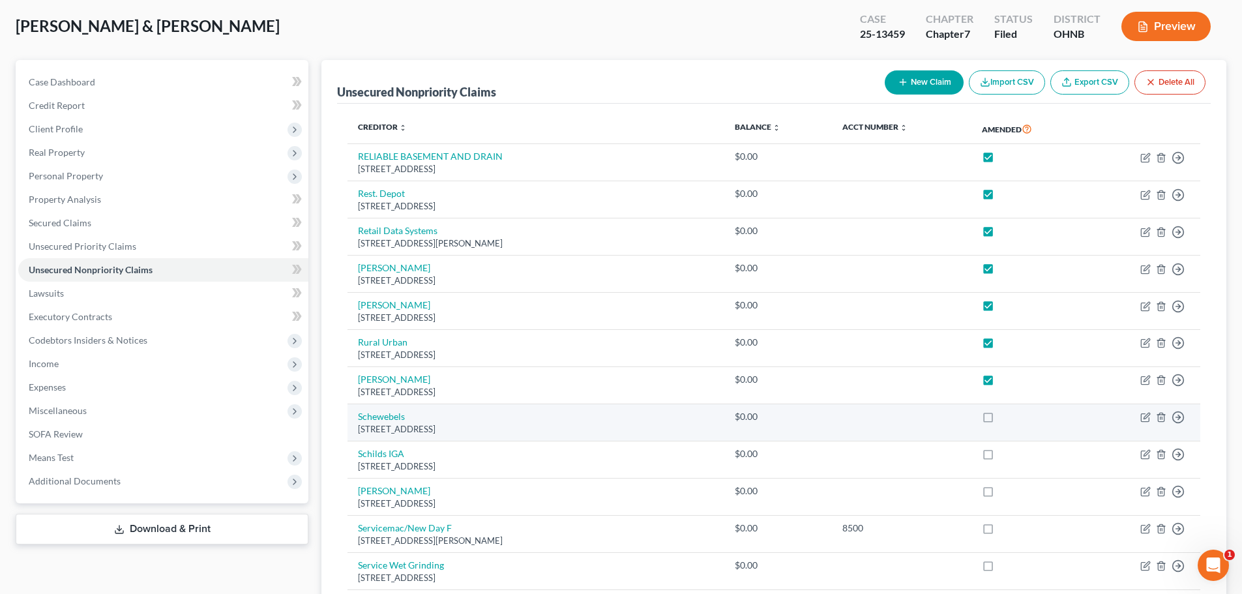
click at [1000, 420] on label at bounding box center [1000, 420] width 0 height 0
click at [1005, 418] on input "checkbox" at bounding box center [1009, 414] width 8 height 8
checkbox input "true"
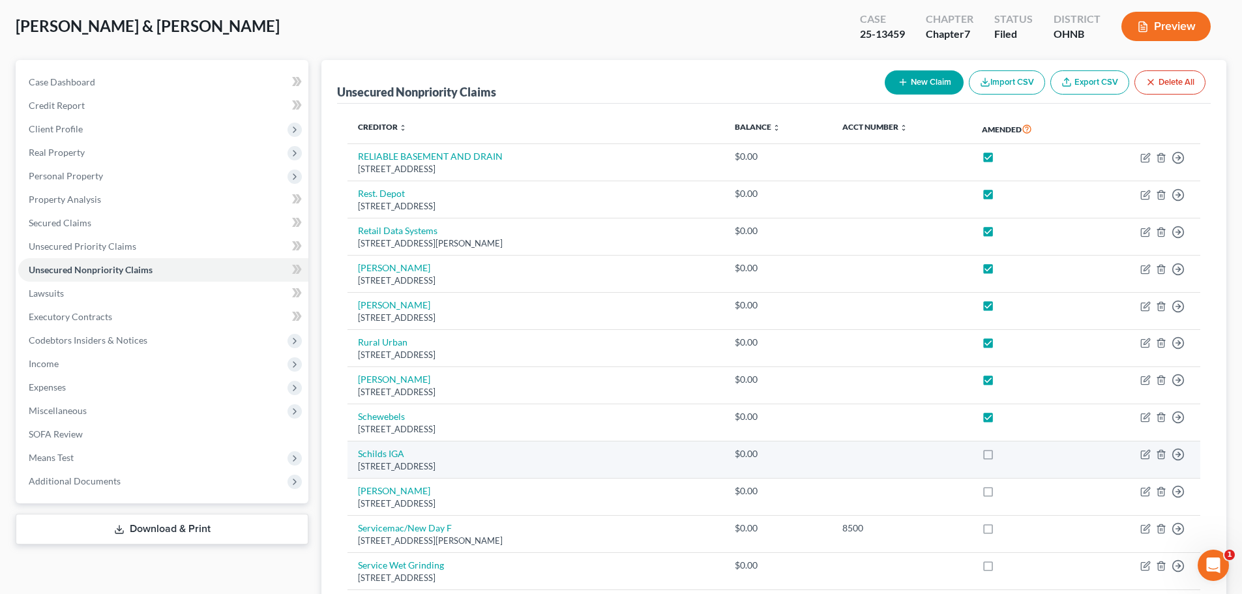
click at [1000, 457] on label at bounding box center [1000, 457] width 0 height 0
click at [1005, 456] on input "checkbox" at bounding box center [1009, 451] width 8 height 8
checkbox input "true"
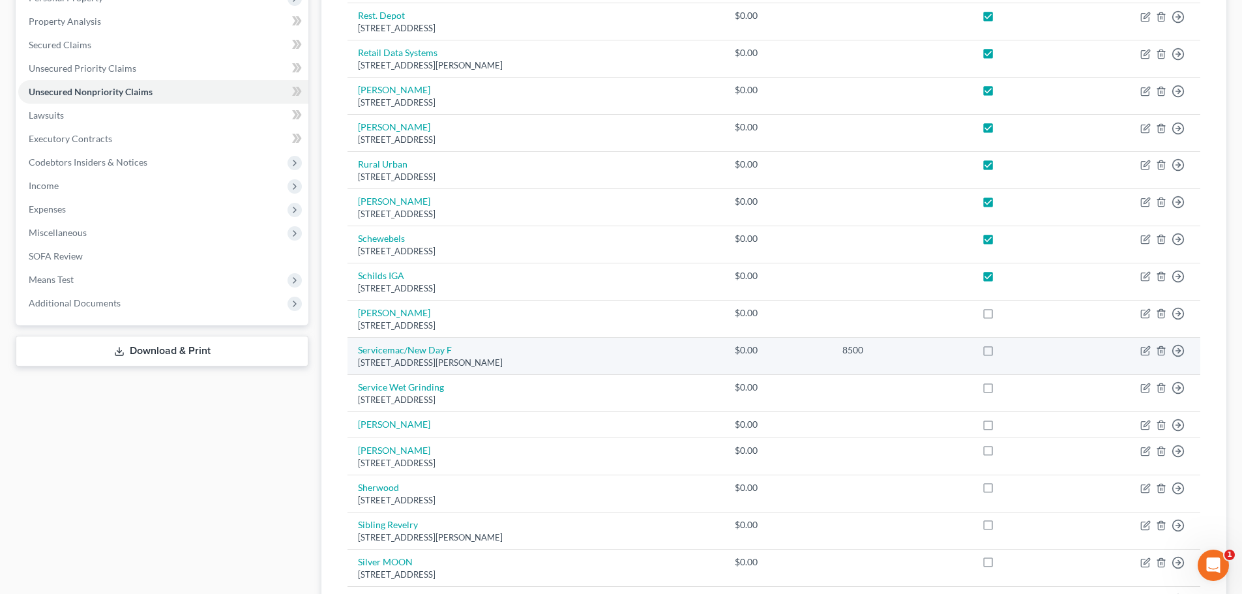
scroll to position [261, 0]
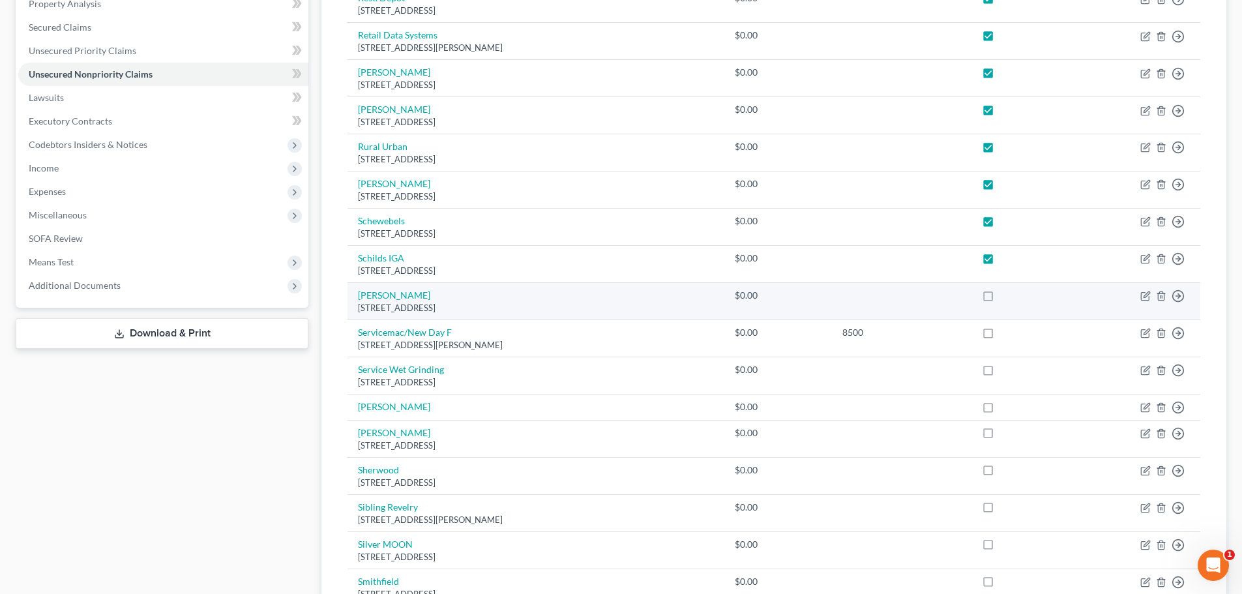
click at [1000, 299] on label at bounding box center [1000, 299] width 0 height 0
click at [1005, 297] on input "checkbox" at bounding box center [1009, 293] width 8 height 8
checkbox input "true"
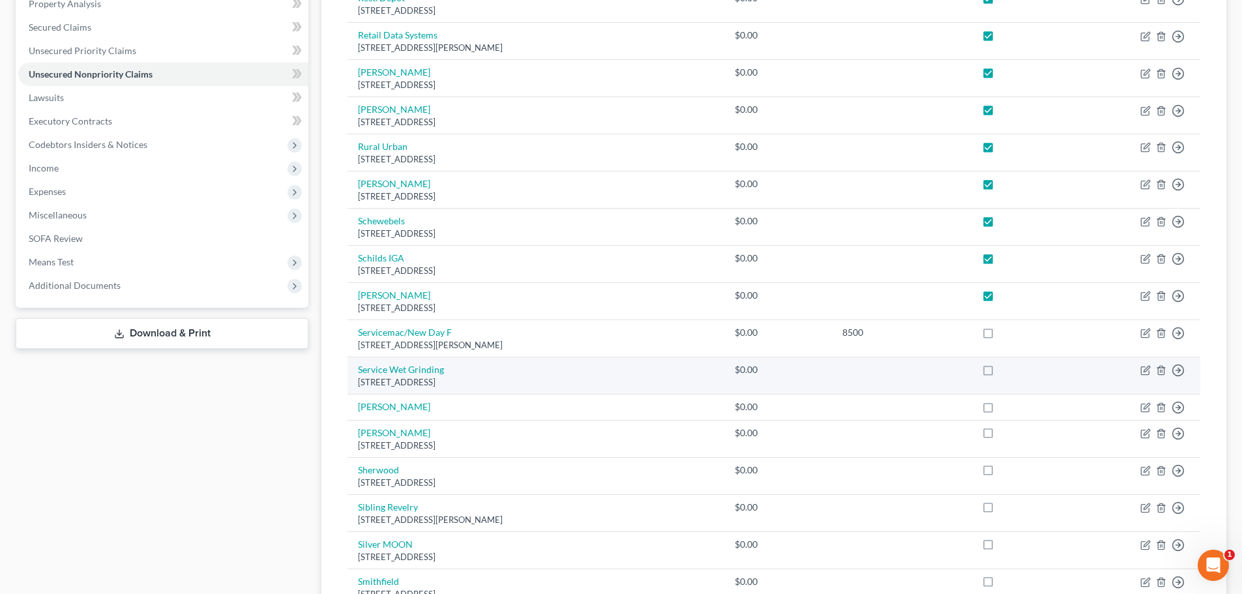
click at [1000, 373] on label at bounding box center [1000, 373] width 0 height 0
click at [1005, 371] on input "checkbox" at bounding box center [1009, 367] width 8 height 8
checkbox input "true"
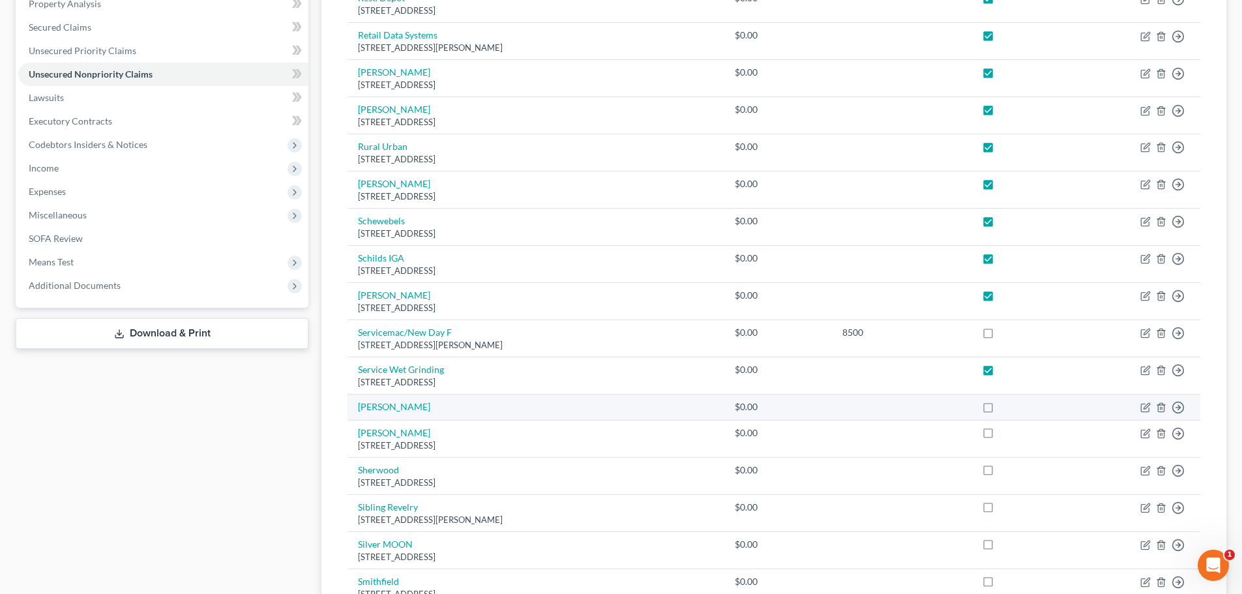
click at [1000, 410] on label at bounding box center [1000, 410] width 0 height 0
click at [1005, 409] on input "checkbox" at bounding box center [1009, 404] width 8 height 8
checkbox input "true"
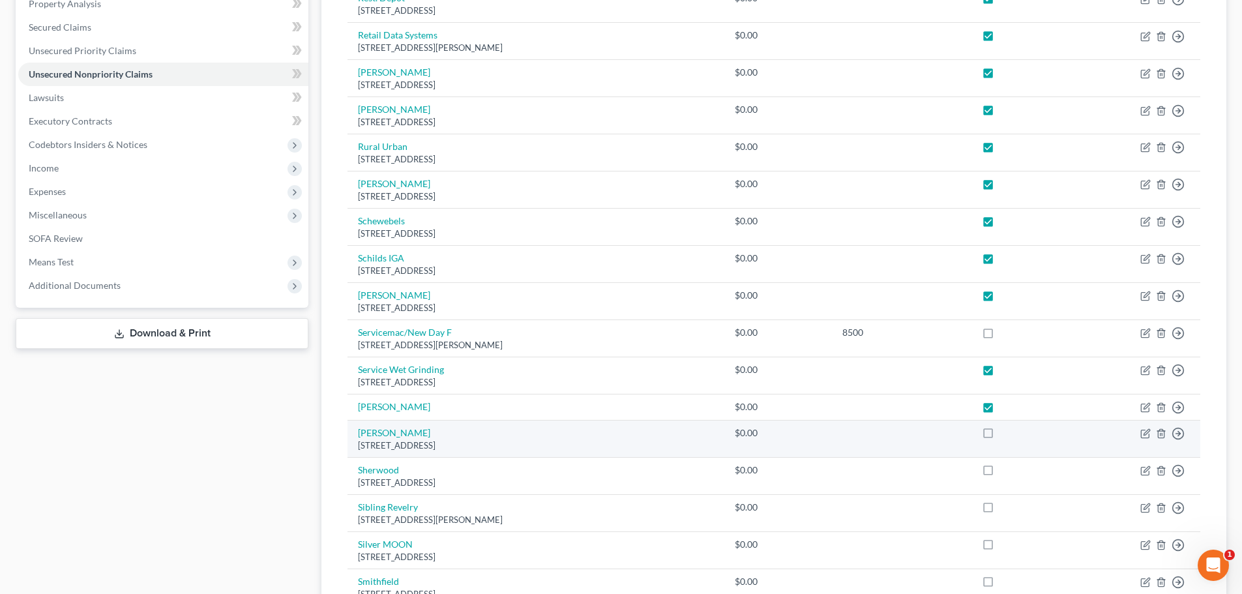
click at [1000, 436] on label at bounding box center [1000, 436] width 0 height 0
click at [1005, 434] on input "checkbox" at bounding box center [1009, 430] width 8 height 8
checkbox input "true"
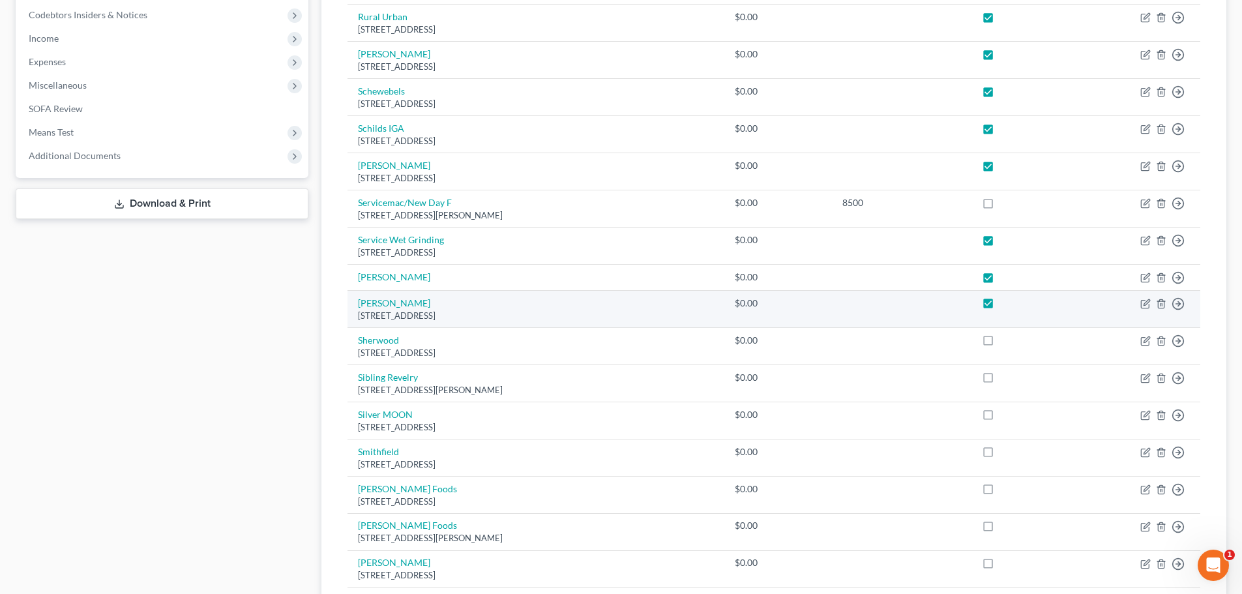
scroll to position [391, 0]
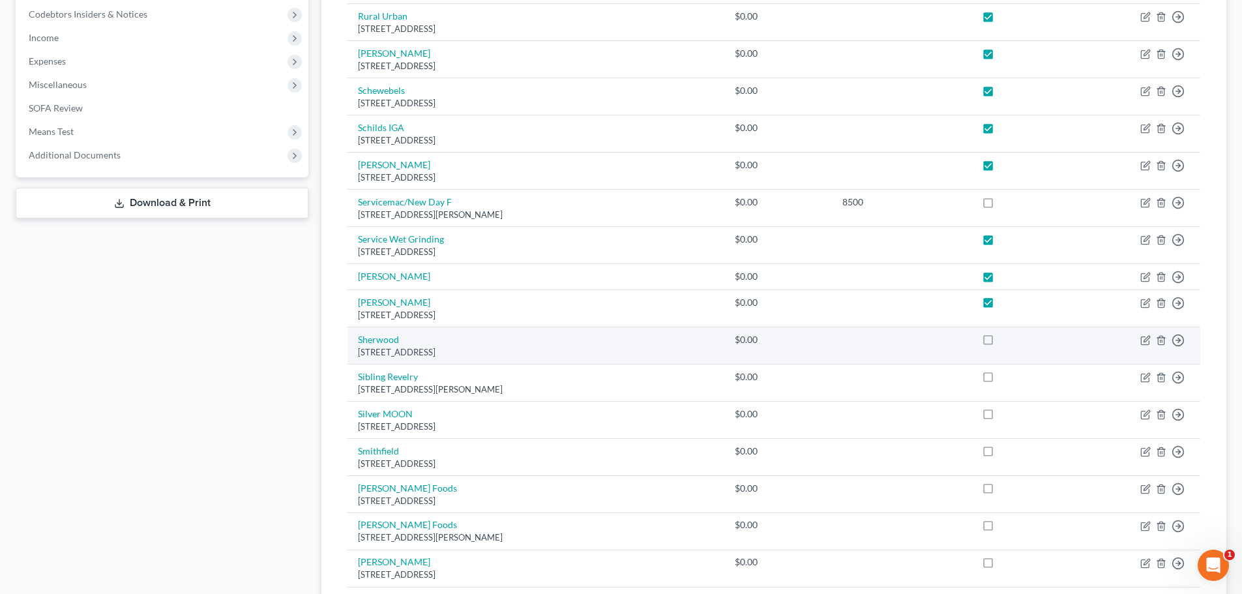
click at [1000, 343] on label at bounding box center [1000, 343] width 0 height 0
click at [1005, 342] on input "checkbox" at bounding box center [1009, 337] width 8 height 8
checkbox input "true"
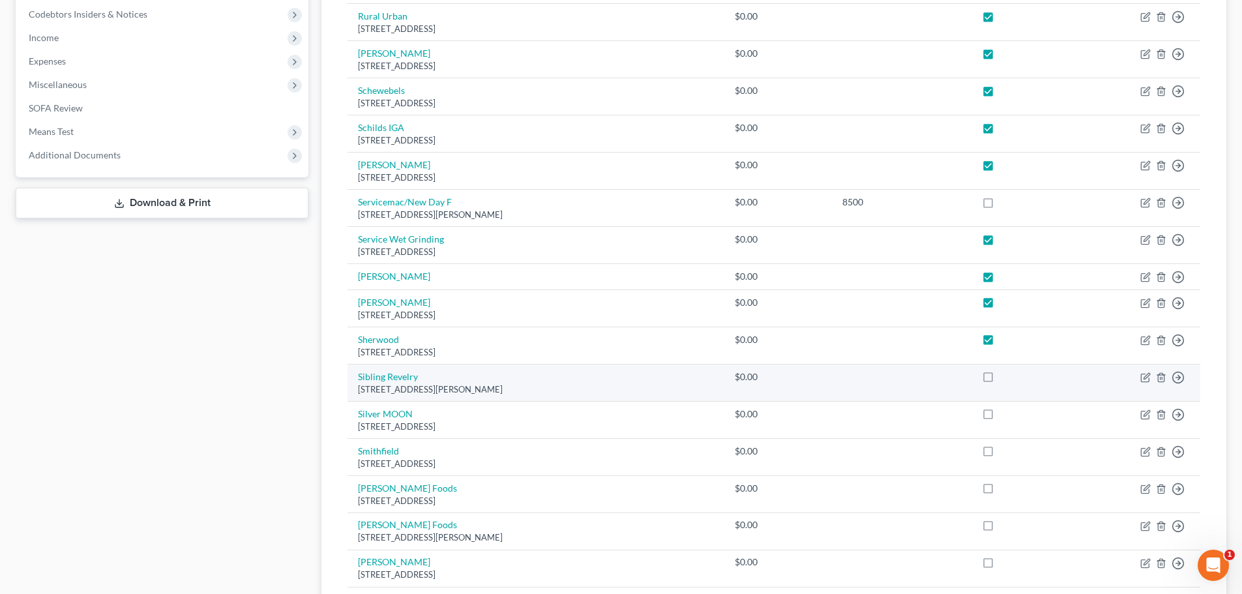
click at [1000, 380] on label at bounding box center [1000, 380] width 0 height 0
click at [1005, 377] on input "checkbox" at bounding box center [1009, 374] width 8 height 8
checkbox input "true"
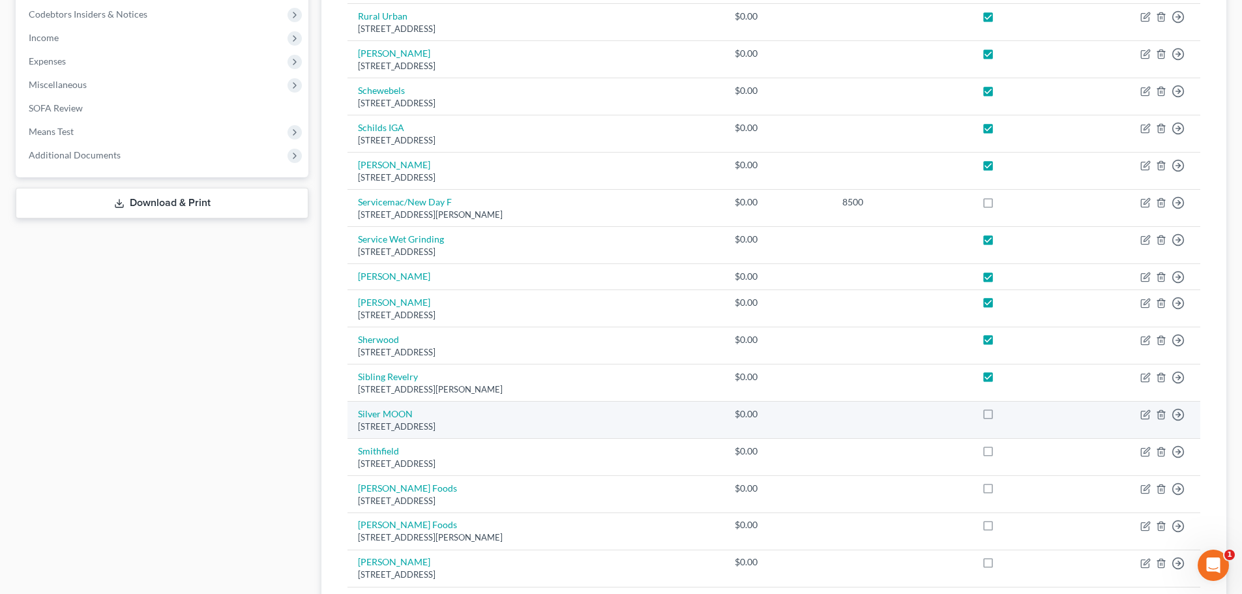
click at [1000, 417] on label at bounding box center [1000, 417] width 0 height 0
click at [1005, 415] on input "checkbox" at bounding box center [1009, 411] width 8 height 8
checkbox input "true"
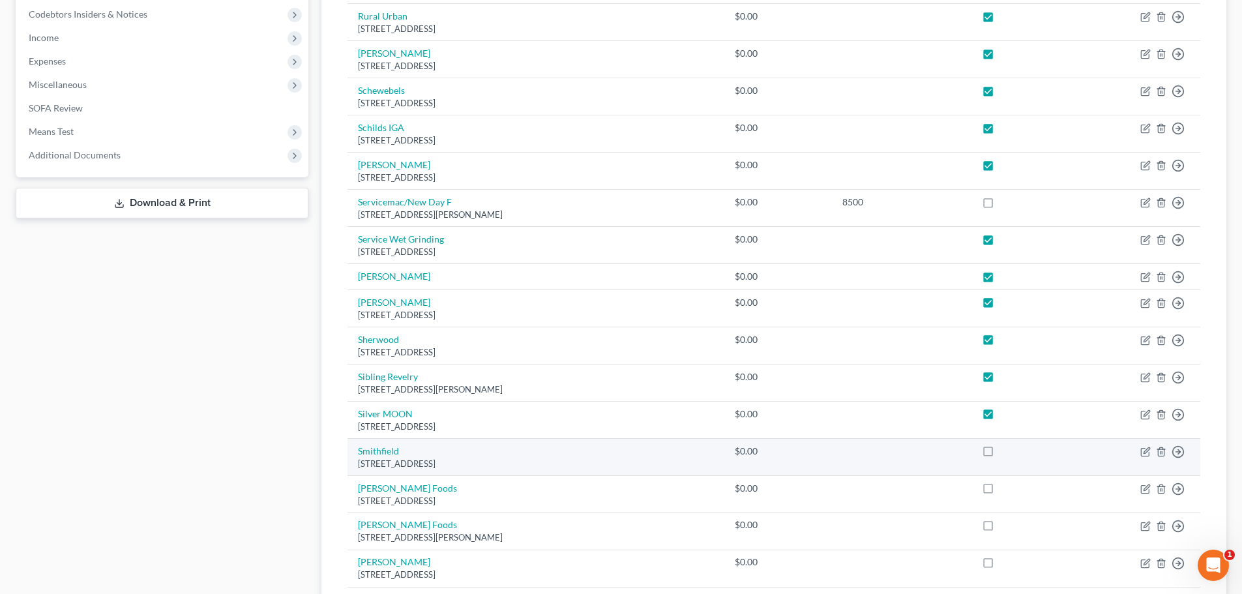
click at [1000, 454] on label at bounding box center [1000, 454] width 0 height 0
click at [1005, 449] on input "checkbox" at bounding box center [1009, 449] width 8 height 8
checkbox input "true"
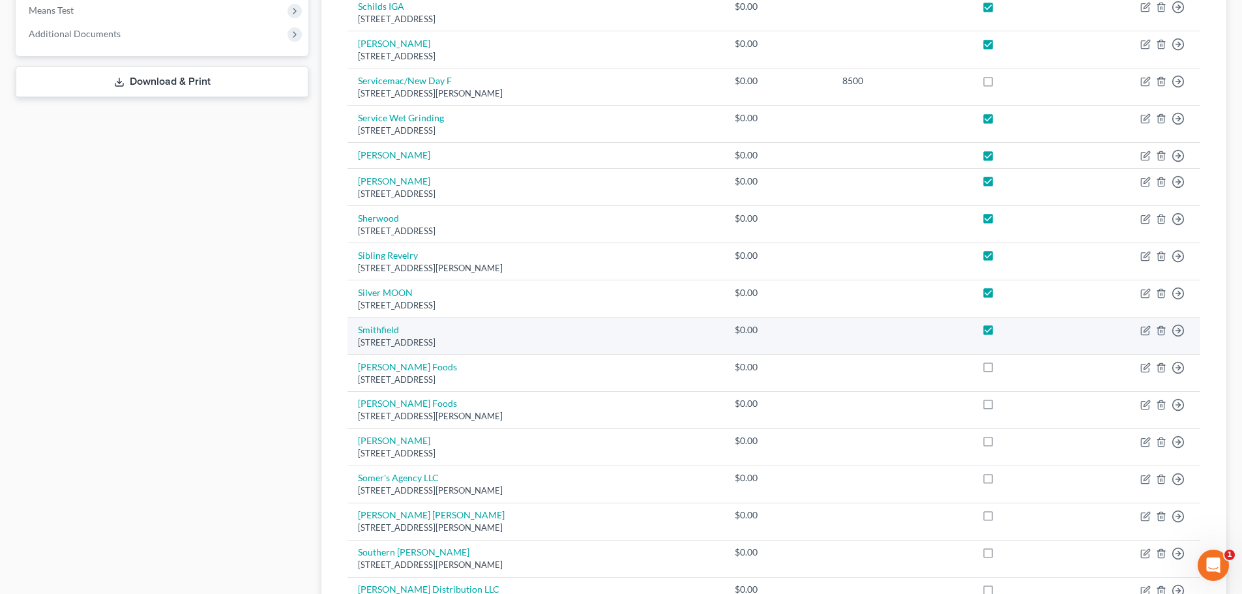
scroll to position [522, 0]
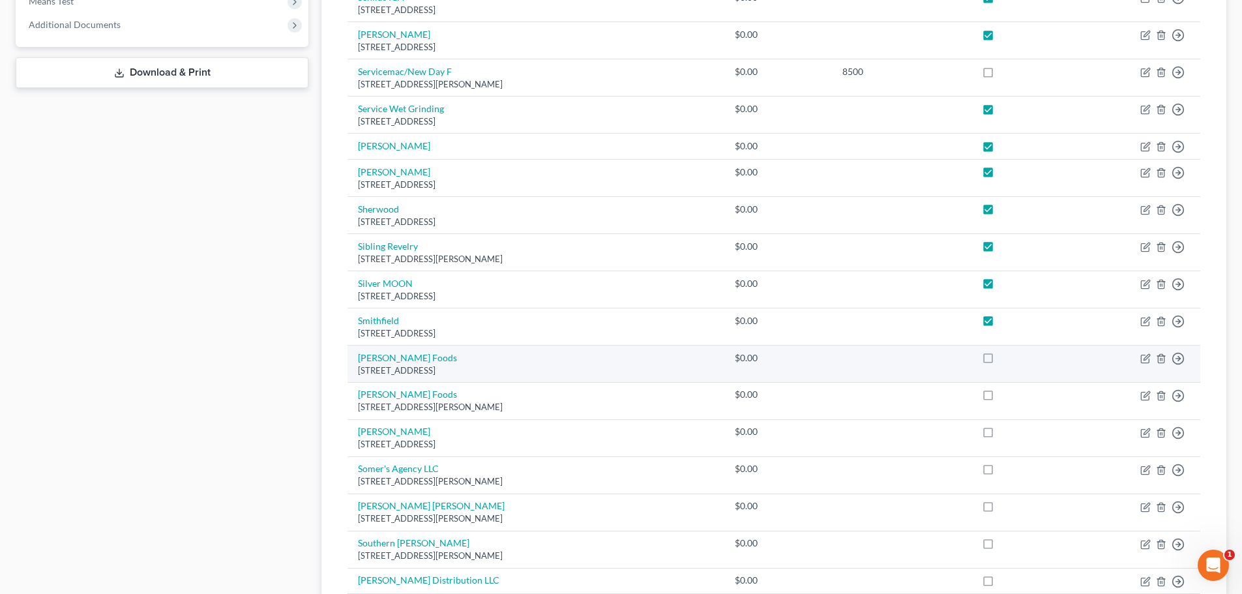
click at [1000, 361] on label at bounding box center [1000, 361] width 0 height 0
click at [1005, 359] on input "checkbox" at bounding box center [1009, 355] width 8 height 8
checkbox input "true"
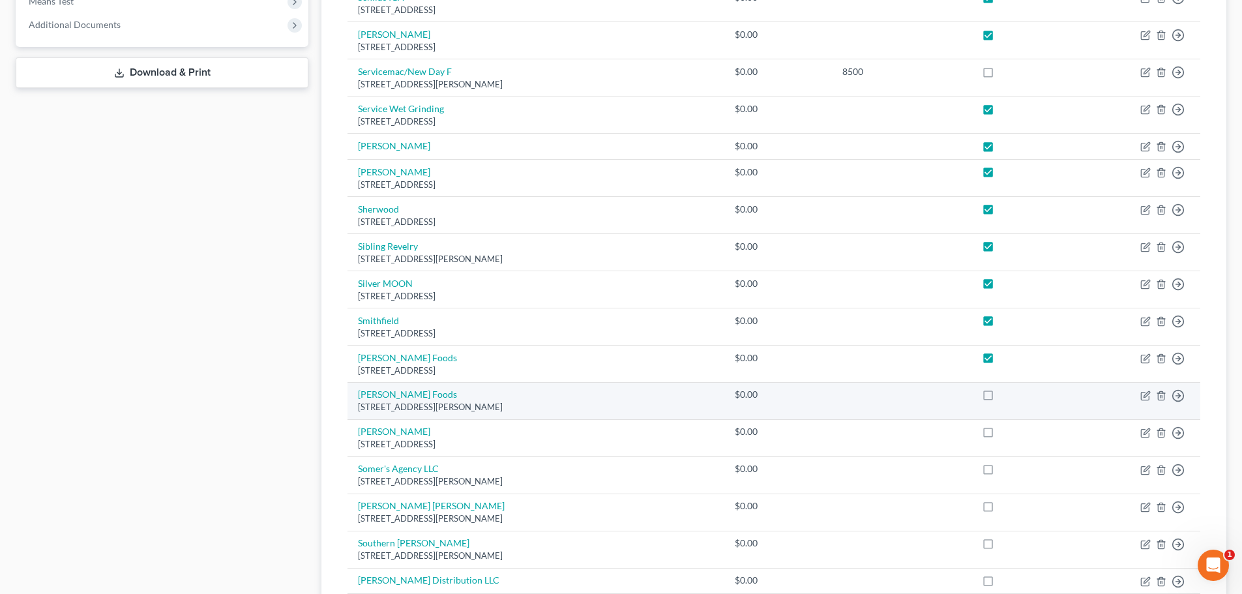
click at [1000, 398] on label at bounding box center [1000, 398] width 0 height 0
click at [1005, 396] on input "checkbox" at bounding box center [1009, 392] width 8 height 8
checkbox input "true"
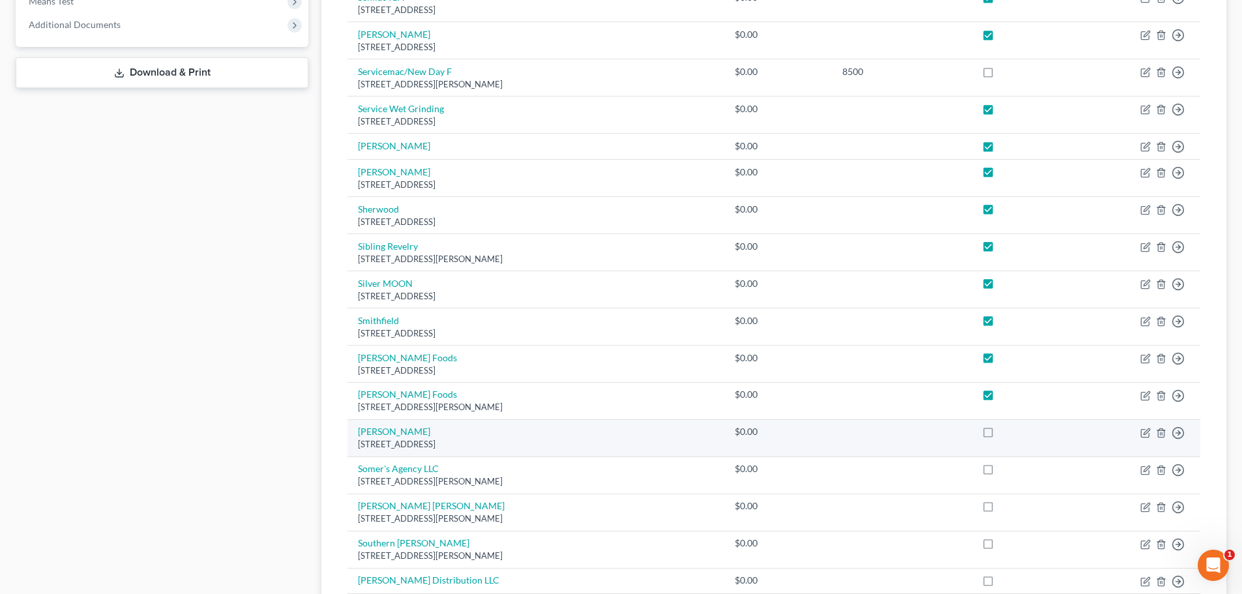
click at [1000, 435] on label at bounding box center [1000, 435] width 0 height 0
click at [1005, 434] on input "checkbox" at bounding box center [1009, 429] width 8 height 8
checkbox input "true"
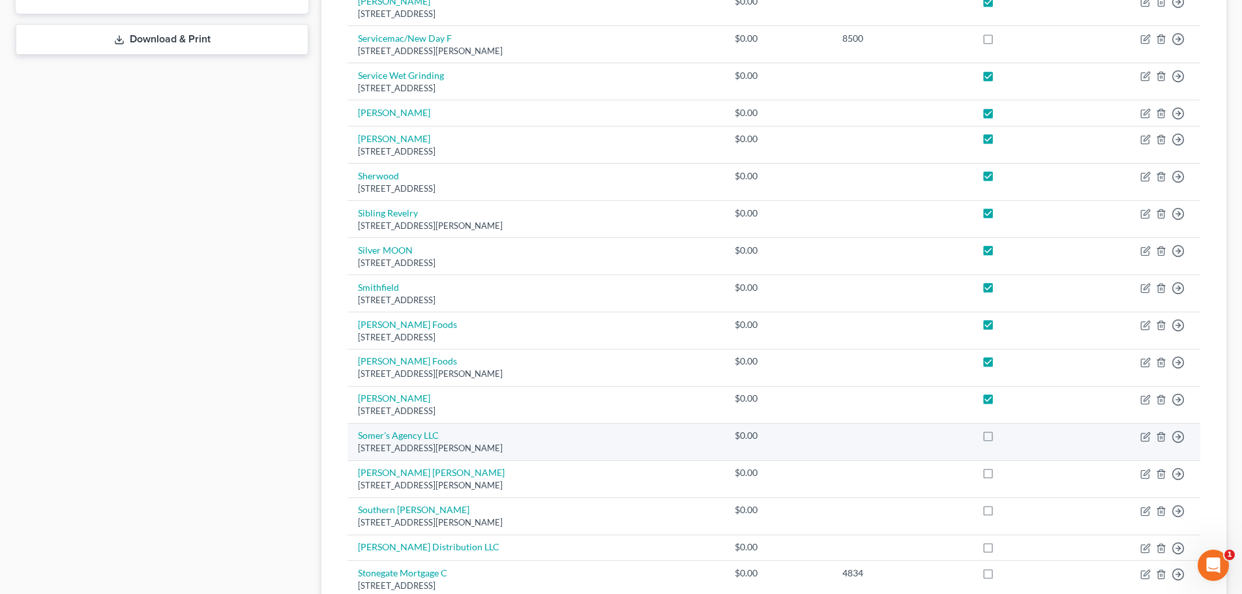
scroll to position [587, 0]
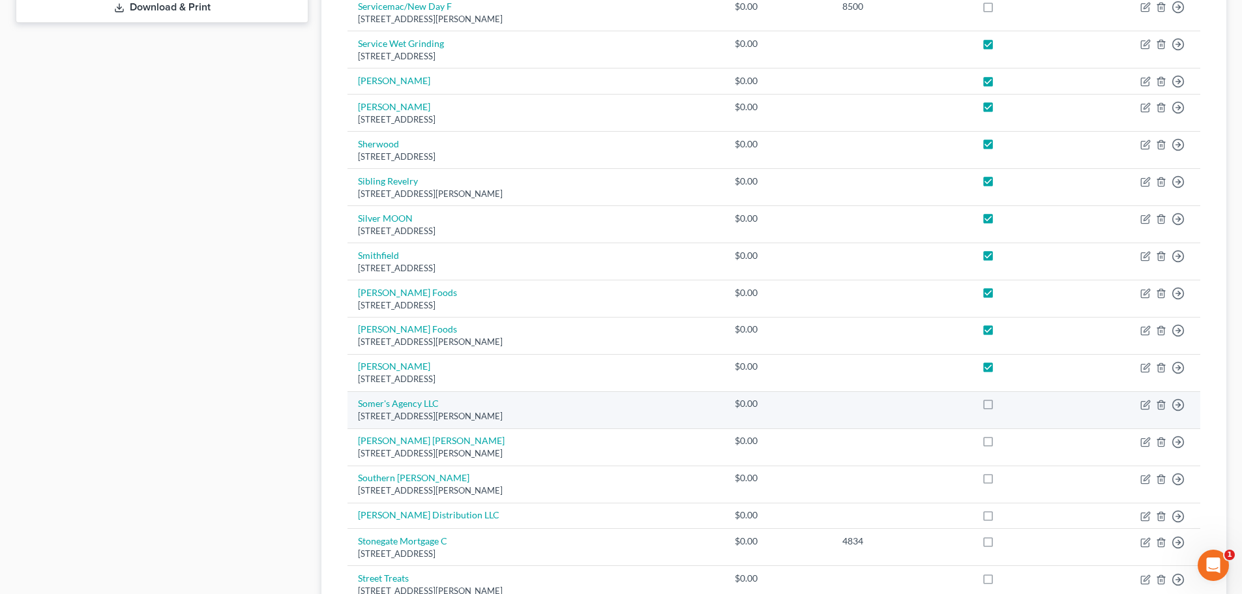
click at [1000, 407] on label at bounding box center [1000, 407] width 0 height 0
click at [1005, 403] on input "checkbox" at bounding box center [1009, 401] width 8 height 8
checkbox input "true"
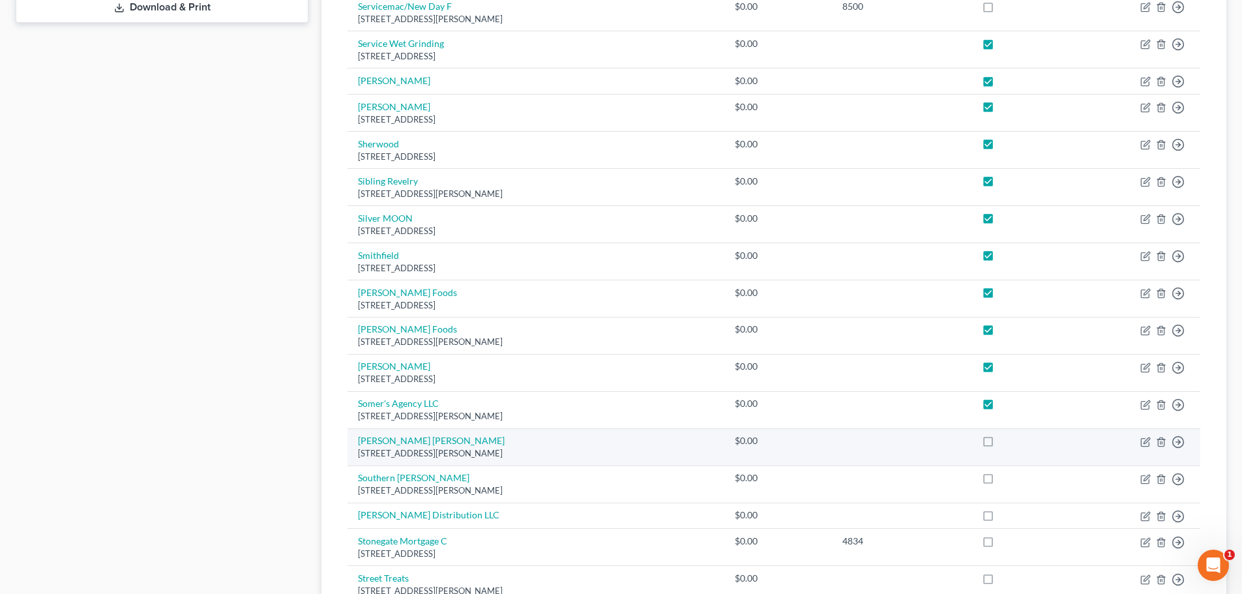
click at [1000, 444] on label at bounding box center [1000, 444] width 0 height 0
click at [1005, 443] on input "checkbox" at bounding box center [1009, 438] width 8 height 8
checkbox input "true"
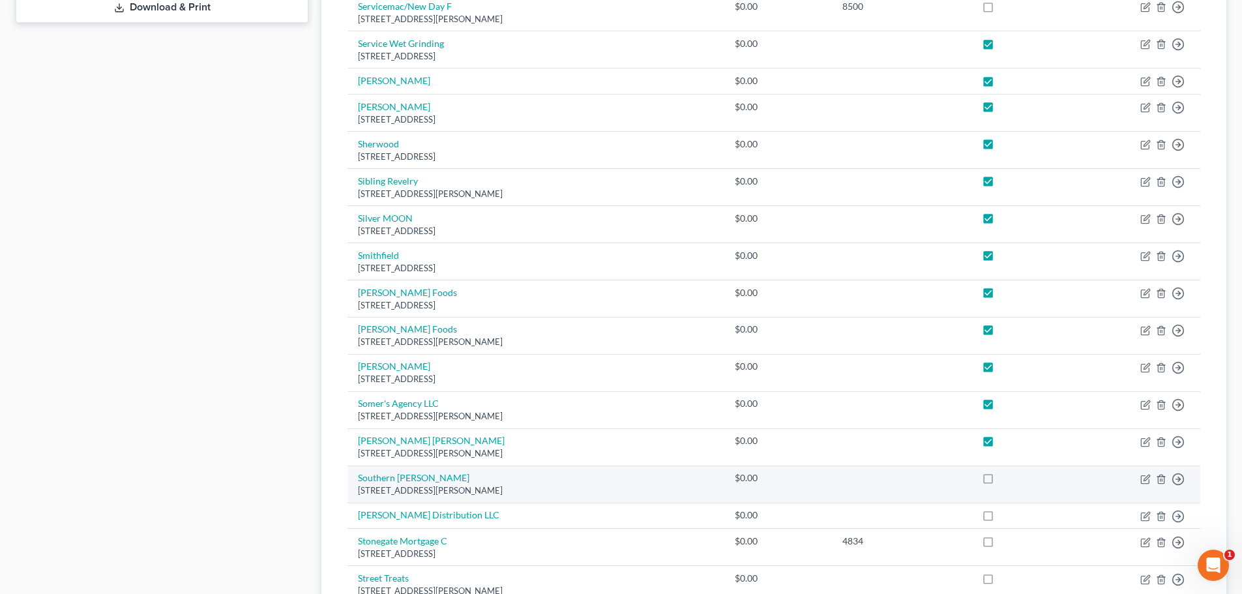
click at [1000, 481] on label at bounding box center [1000, 481] width 0 height 0
click at [1005, 478] on input "checkbox" at bounding box center [1009, 475] width 8 height 8
checkbox input "true"
click at [1000, 518] on label at bounding box center [1000, 518] width 0 height 0
click at [1005, 517] on input "checkbox" at bounding box center [1009, 512] width 8 height 8
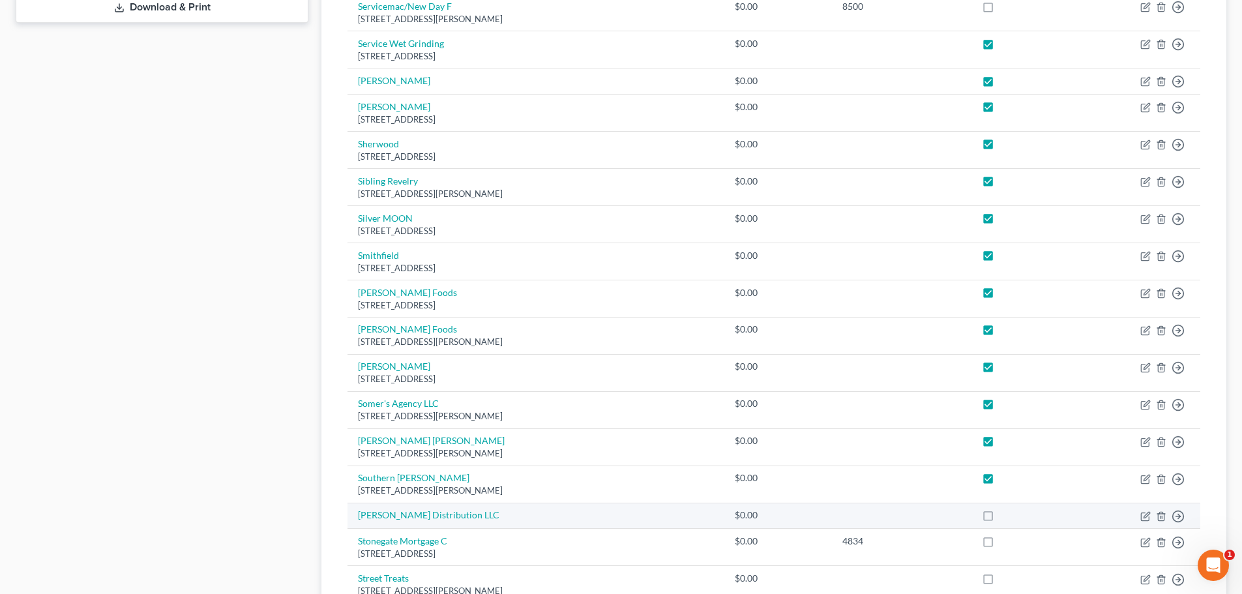
checkbox input "true"
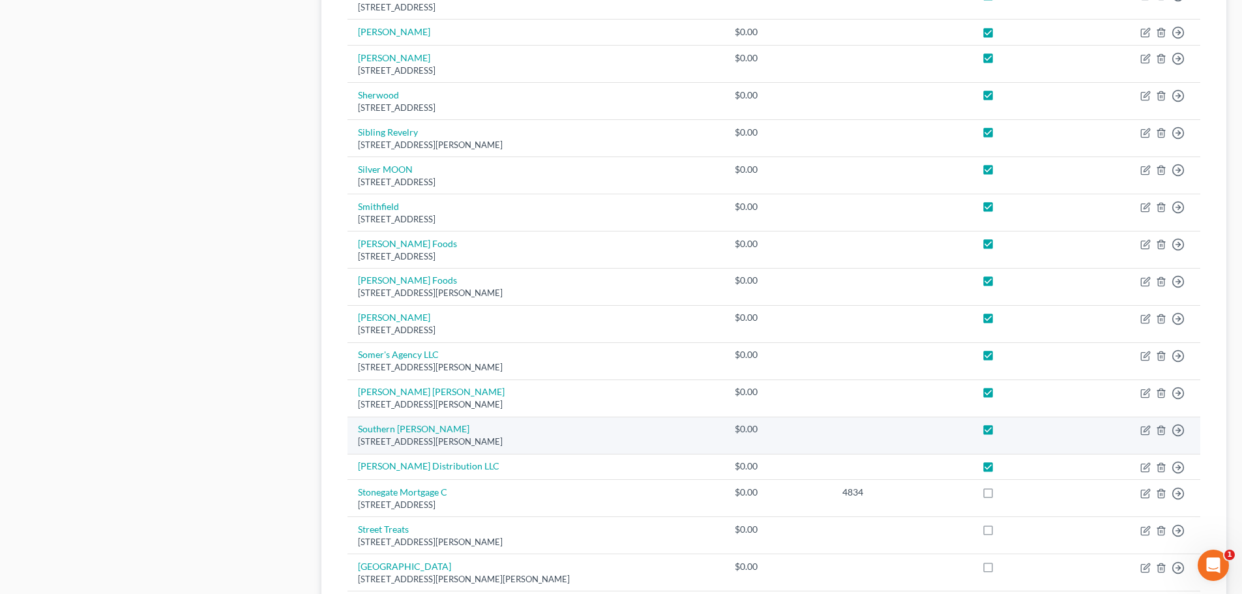
scroll to position [717, 0]
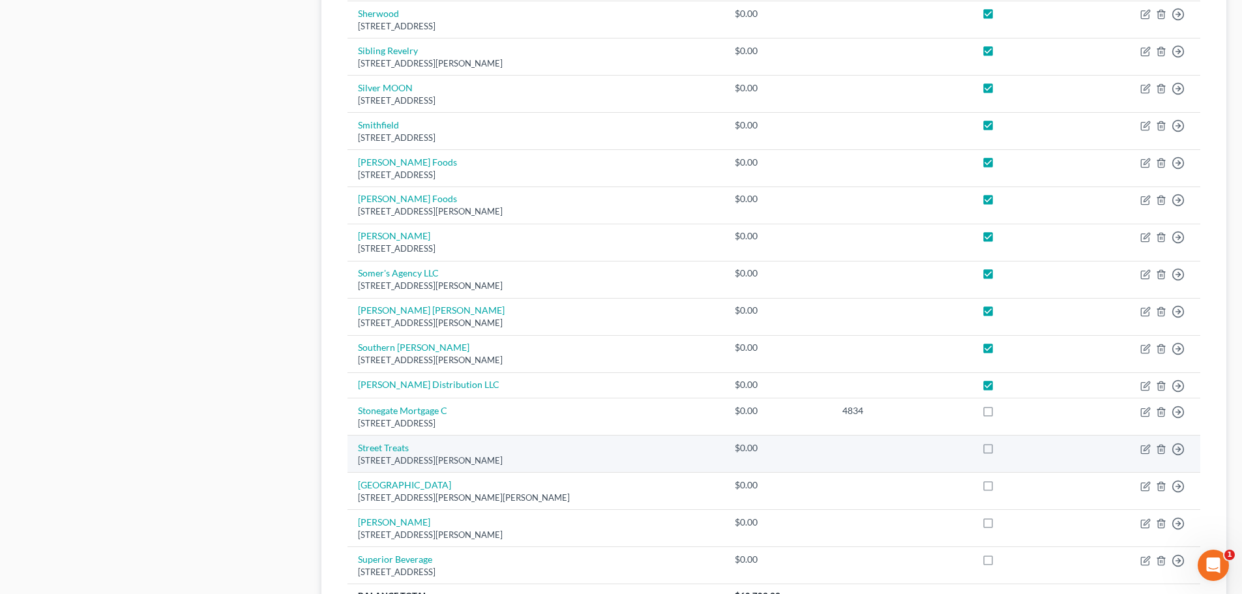
click at [1000, 451] on label at bounding box center [1000, 451] width 0 height 0
click at [1005, 449] on input "checkbox" at bounding box center [1009, 445] width 8 height 8
checkbox input "true"
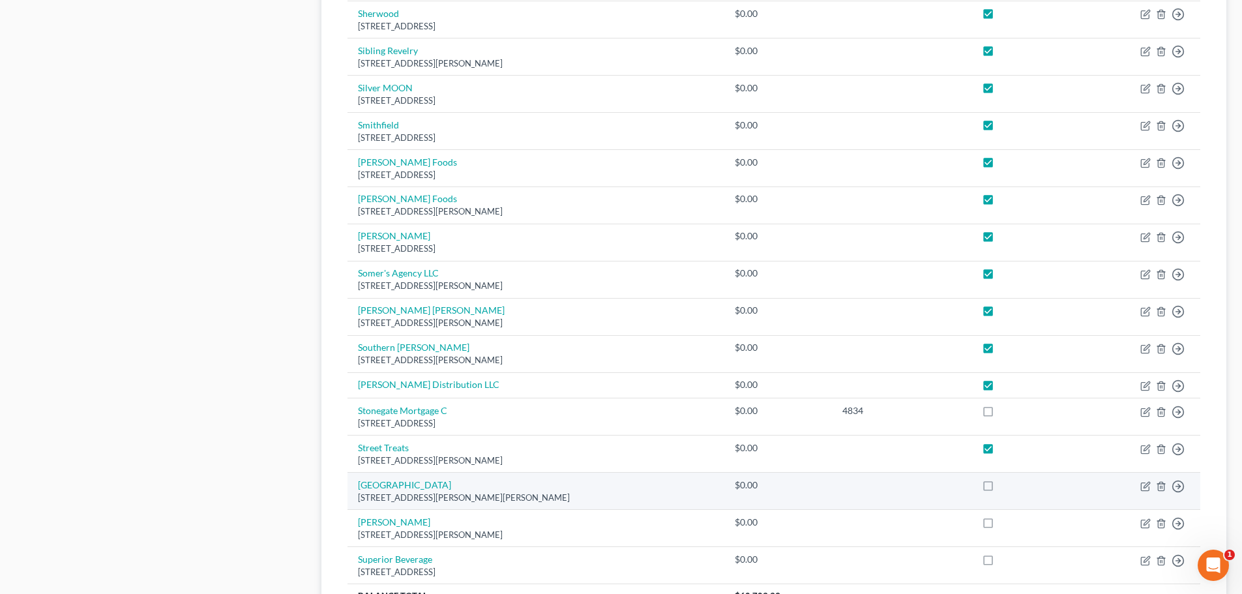
click at [1000, 488] on label at bounding box center [1000, 488] width 0 height 0
click at [1005, 486] on input "checkbox" at bounding box center [1009, 483] width 8 height 8
checkbox input "true"
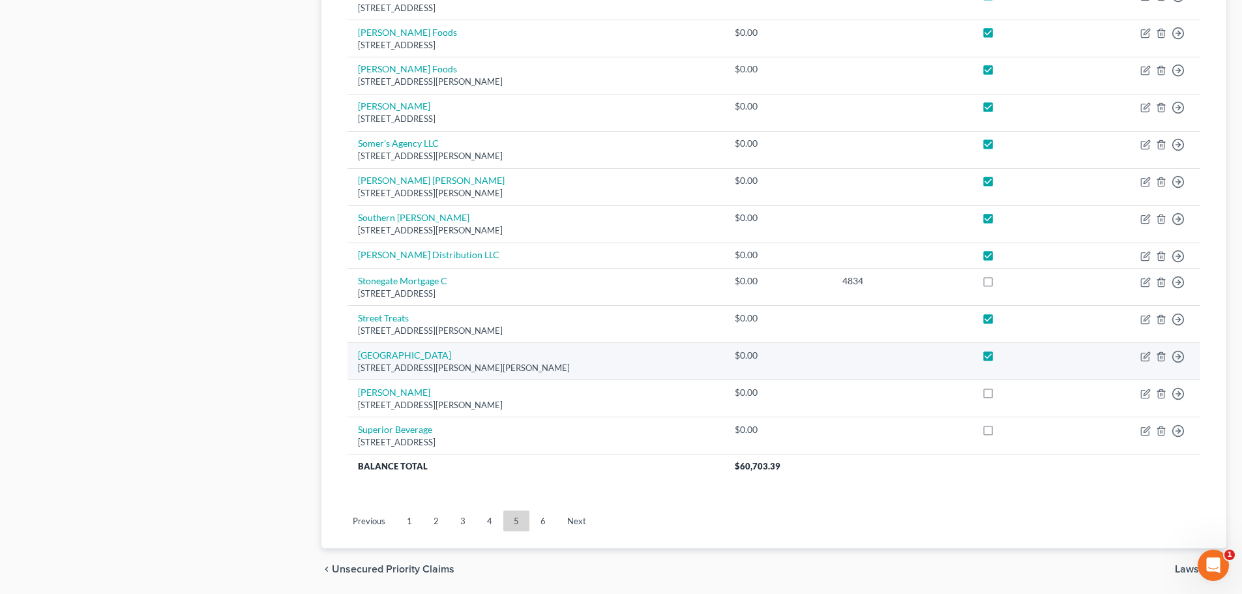
scroll to position [847, 0]
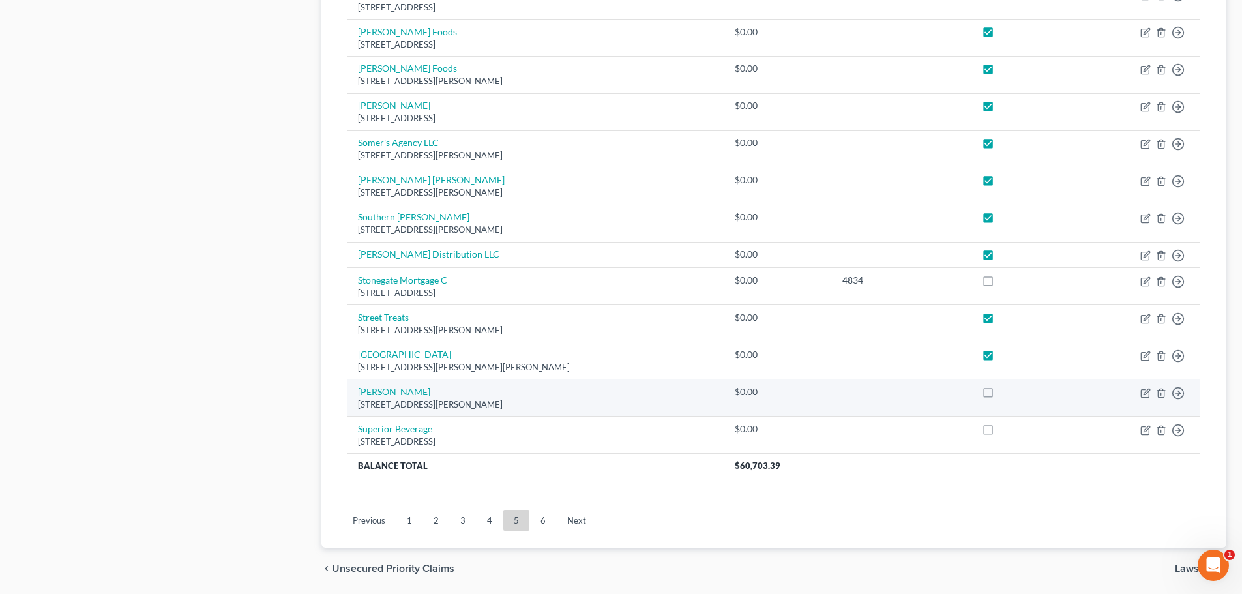
click at [1000, 395] on label at bounding box center [1000, 395] width 0 height 0
click at [1005, 392] on input "checkbox" at bounding box center [1009, 389] width 8 height 8
checkbox input "true"
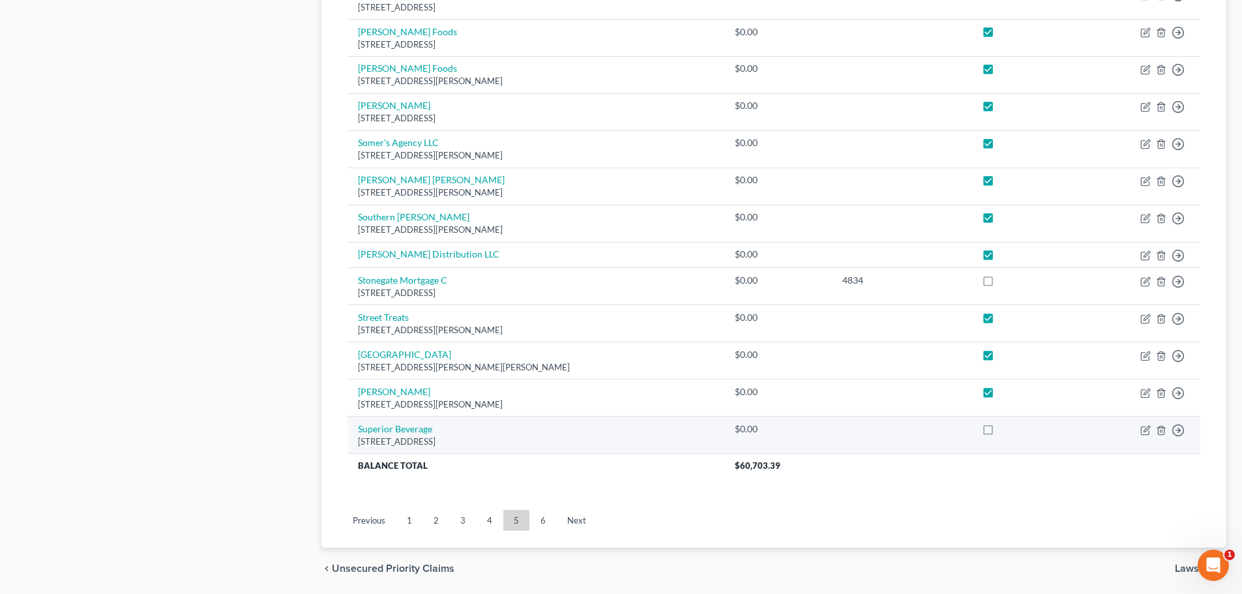
click at [1000, 432] on label at bounding box center [1000, 432] width 0 height 0
click at [1005, 429] on input "checkbox" at bounding box center [1009, 426] width 8 height 8
checkbox input "true"
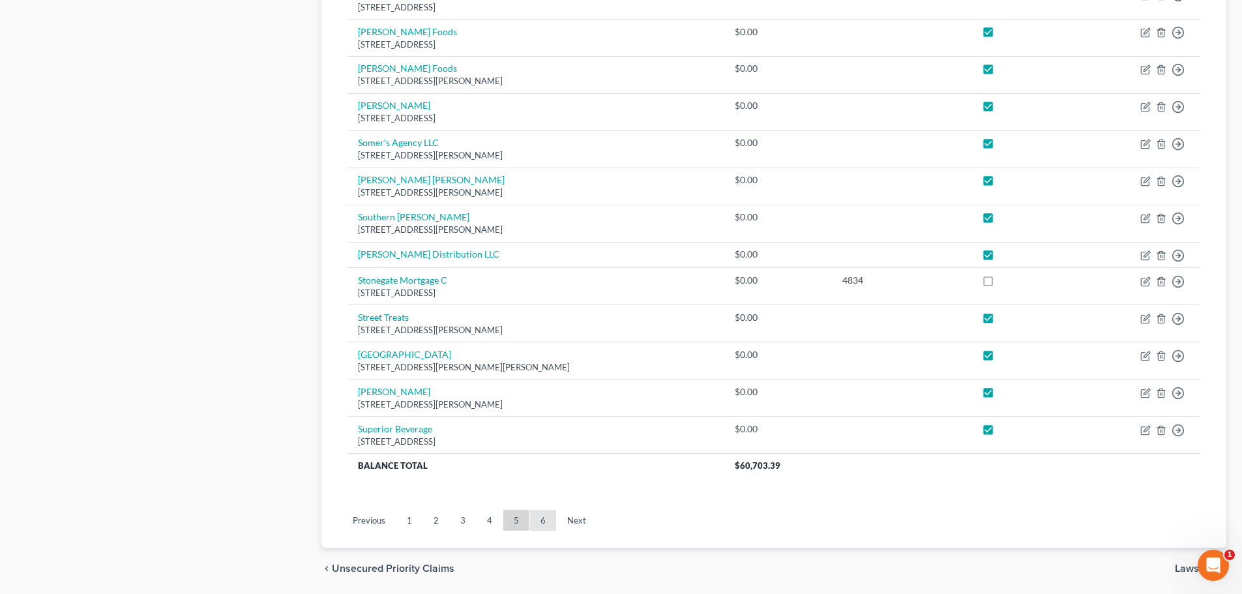
click at [541, 520] on link "6" at bounding box center [543, 520] width 26 height 21
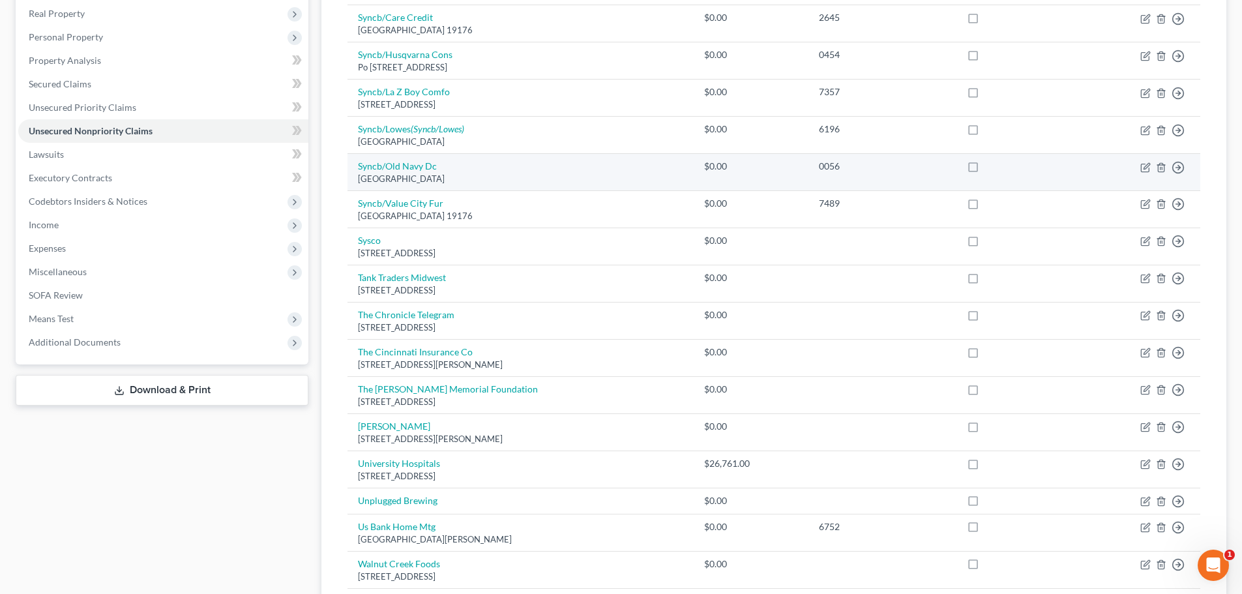
scroll to position [76, 0]
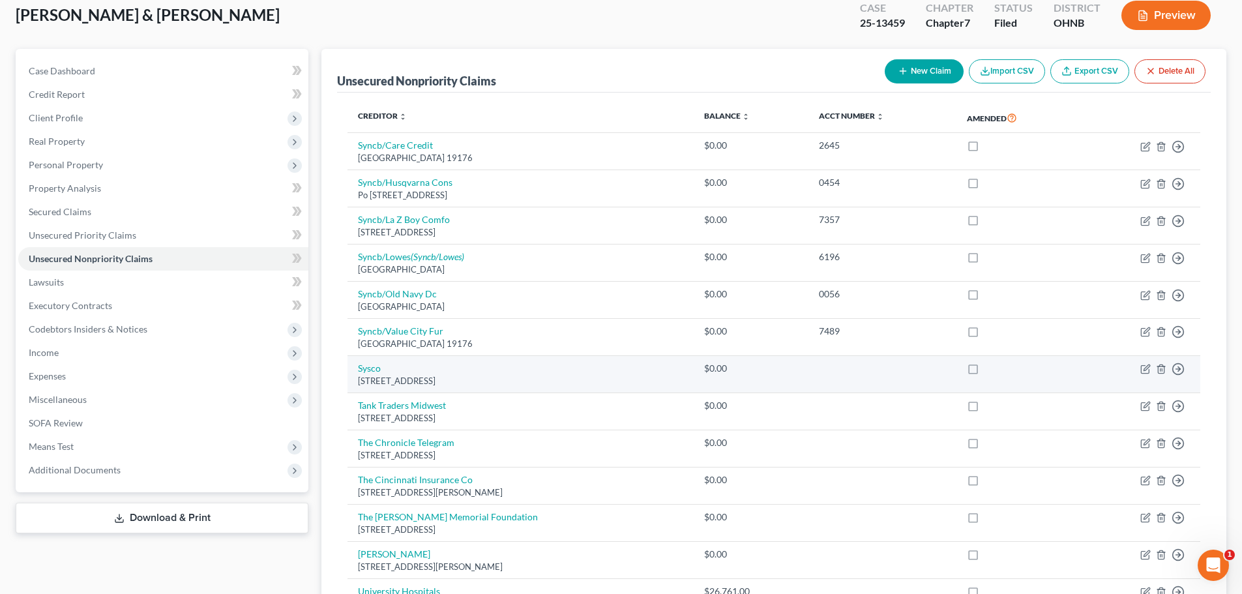
click at [985, 372] on label at bounding box center [985, 372] width 0 height 0
click at [990, 370] on input "checkbox" at bounding box center [994, 366] width 8 height 8
checkbox input "true"
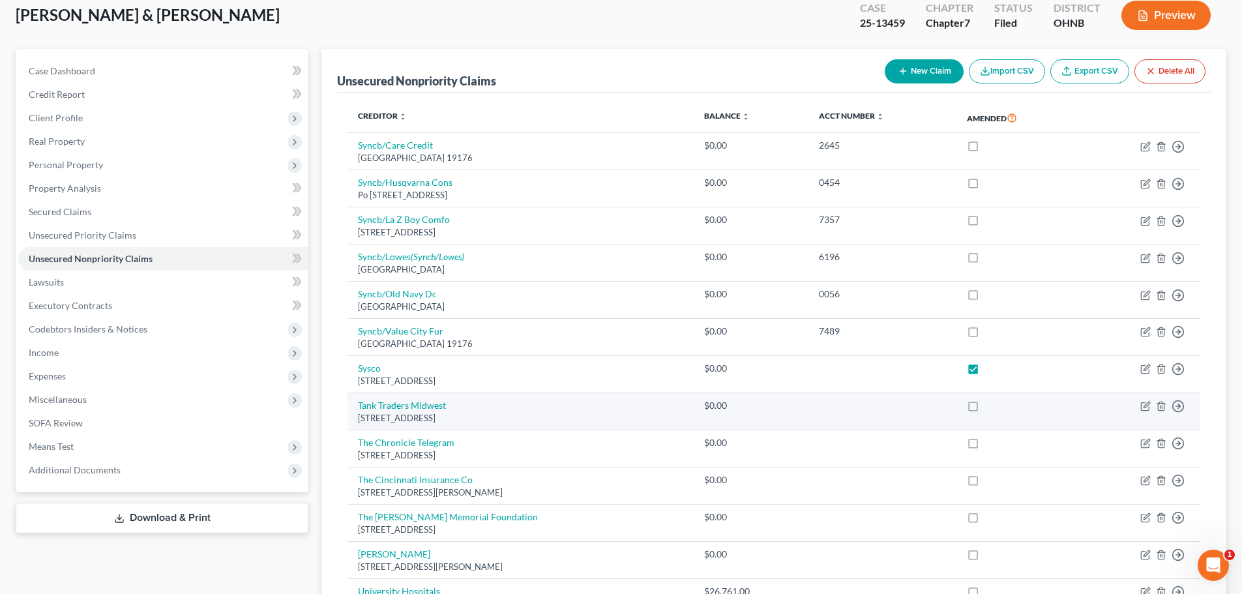
click at [985, 409] on label at bounding box center [985, 409] width 0 height 0
click at [990, 407] on input "checkbox" at bounding box center [994, 403] width 8 height 8
checkbox input "true"
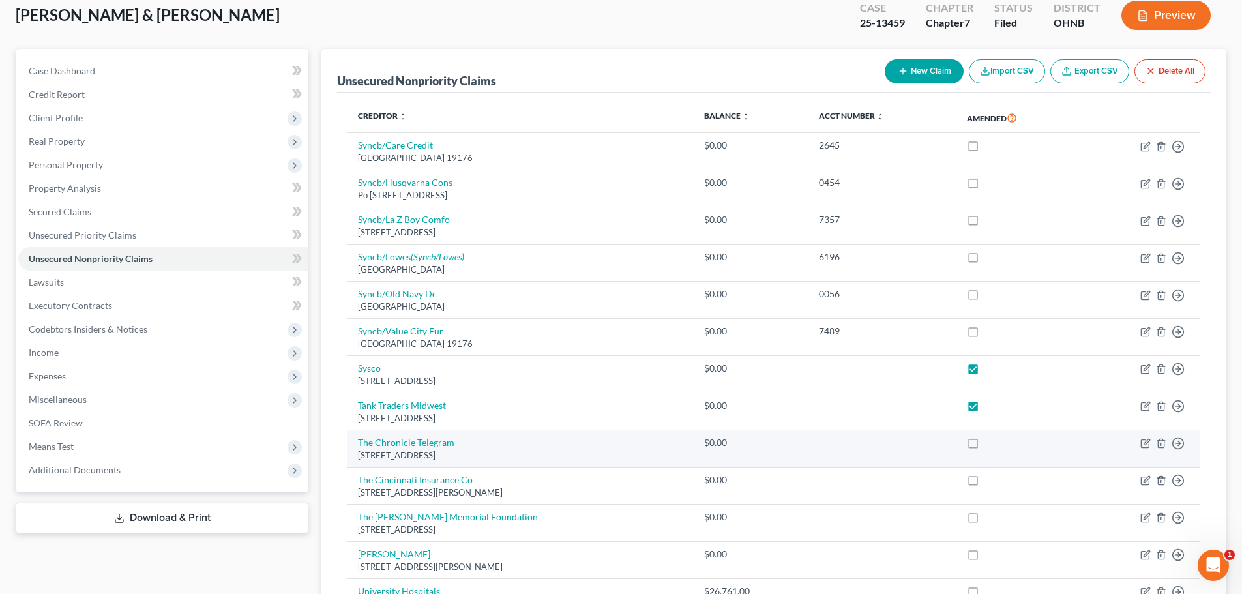
click at [985, 446] on label at bounding box center [985, 446] width 0 height 0
click at [990, 444] on input "checkbox" at bounding box center [994, 440] width 8 height 8
checkbox input "true"
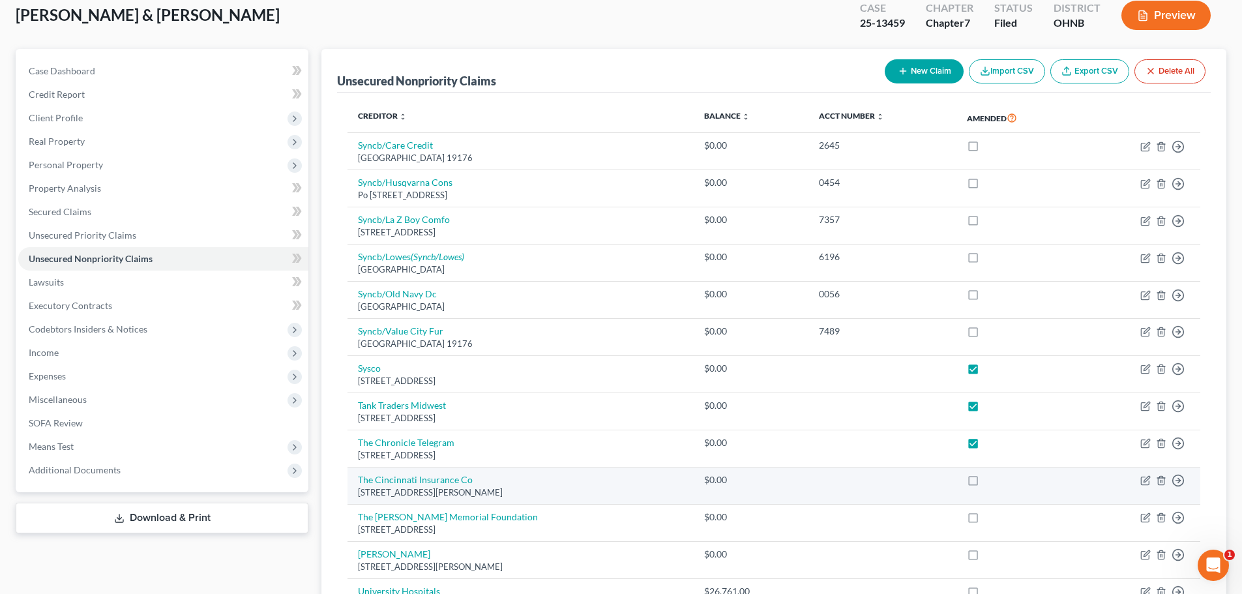
click at [985, 483] on label at bounding box center [985, 483] width 0 height 0
click at [990, 482] on input "checkbox" at bounding box center [994, 477] width 8 height 8
checkbox input "true"
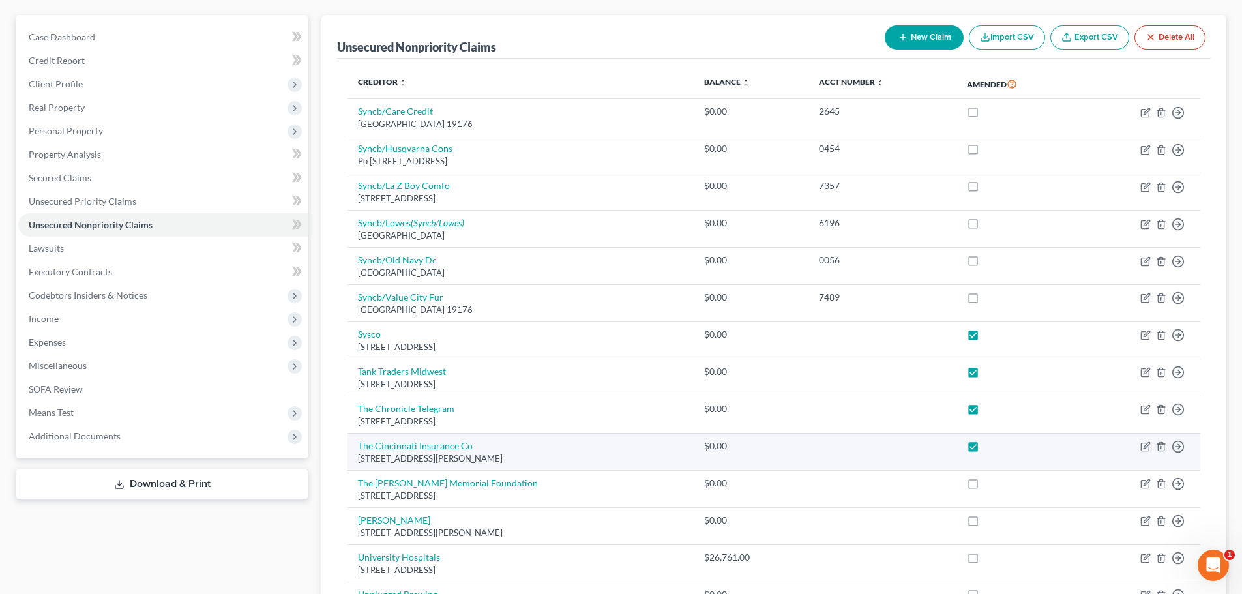
scroll to position [141, 0]
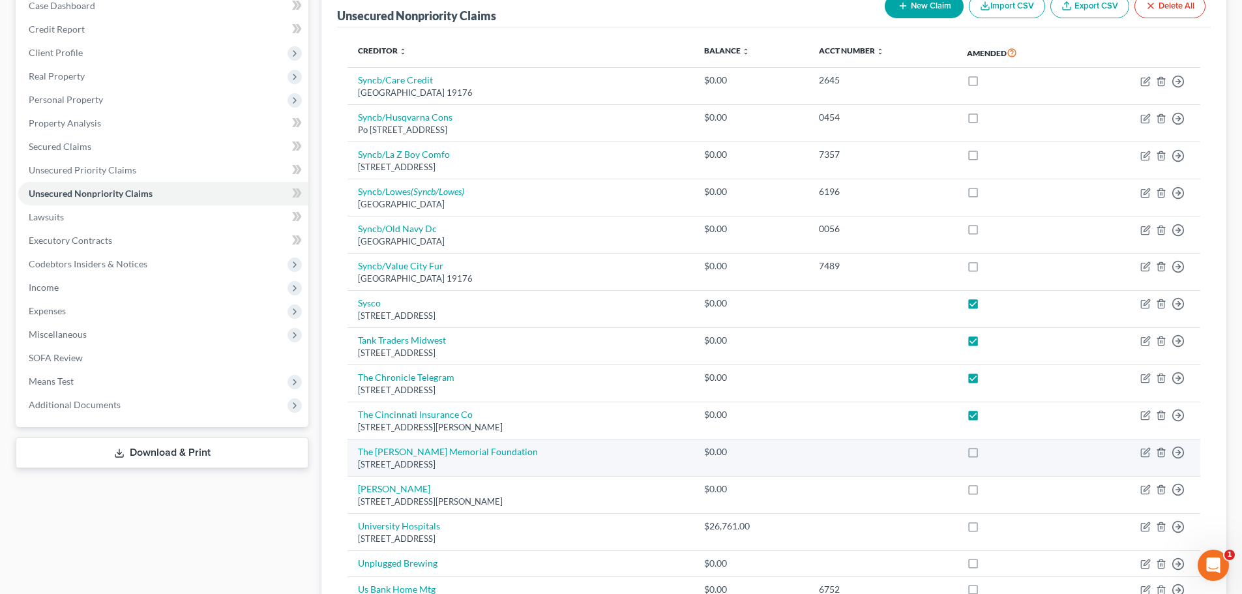
click at [985, 455] on label at bounding box center [985, 455] width 0 height 0
click at [990, 453] on input "checkbox" at bounding box center [994, 449] width 8 height 8
checkbox input "true"
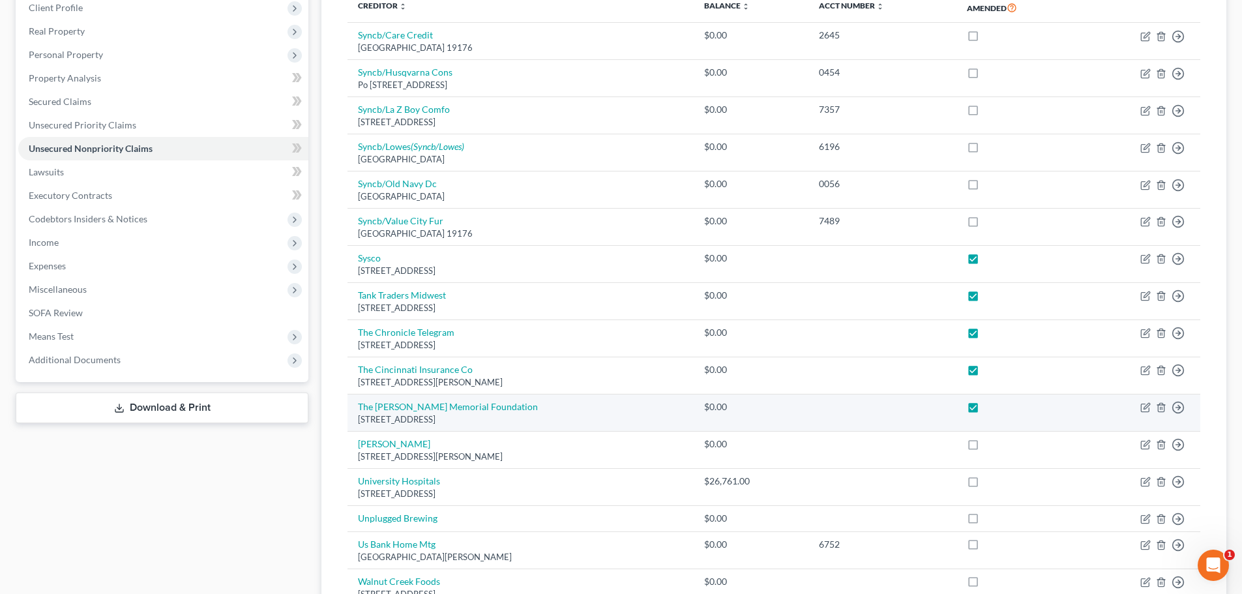
scroll to position [272, 0]
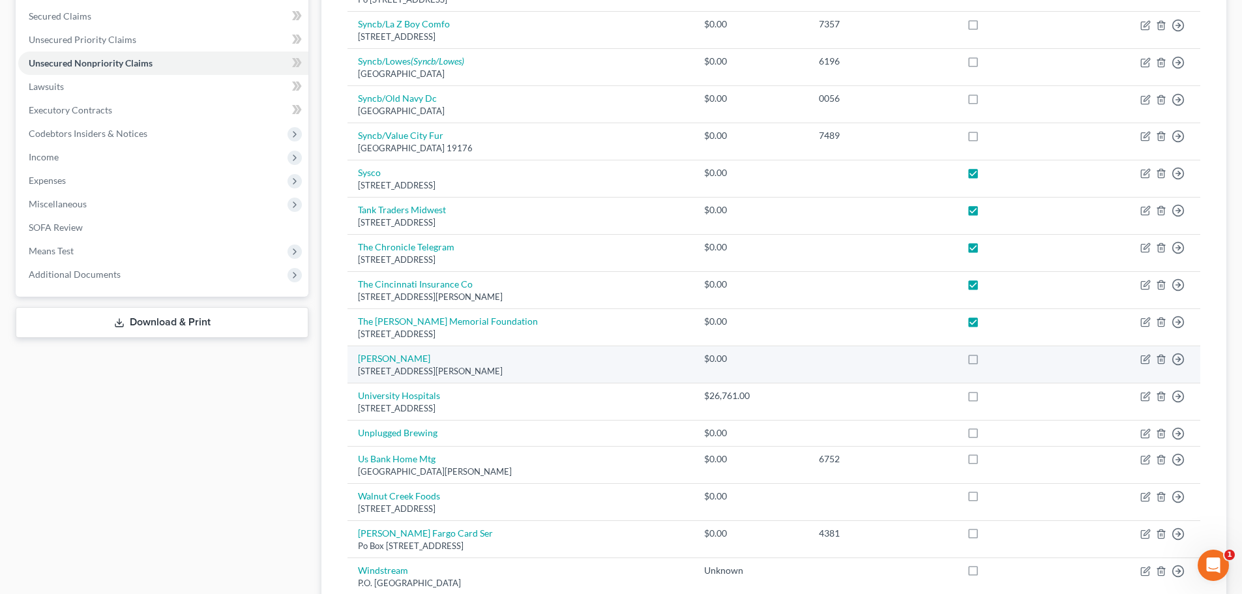
click at [985, 362] on label at bounding box center [985, 362] width 0 height 0
click at [990, 361] on input "checkbox" at bounding box center [994, 356] width 8 height 8
checkbox input "true"
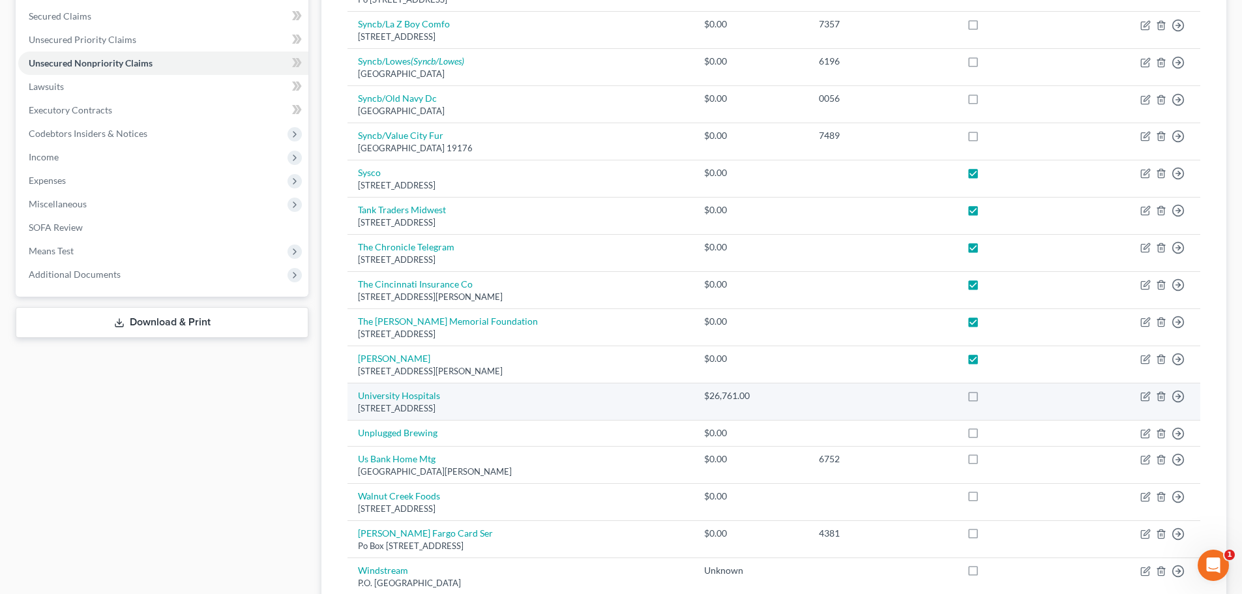
click at [985, 399] on label at bounding box center [985, 399] width 0 height 0
click at [990, 396] on input "checkbox" at bounding box center [994, 393] width 8 height 8
checkbox input "true"
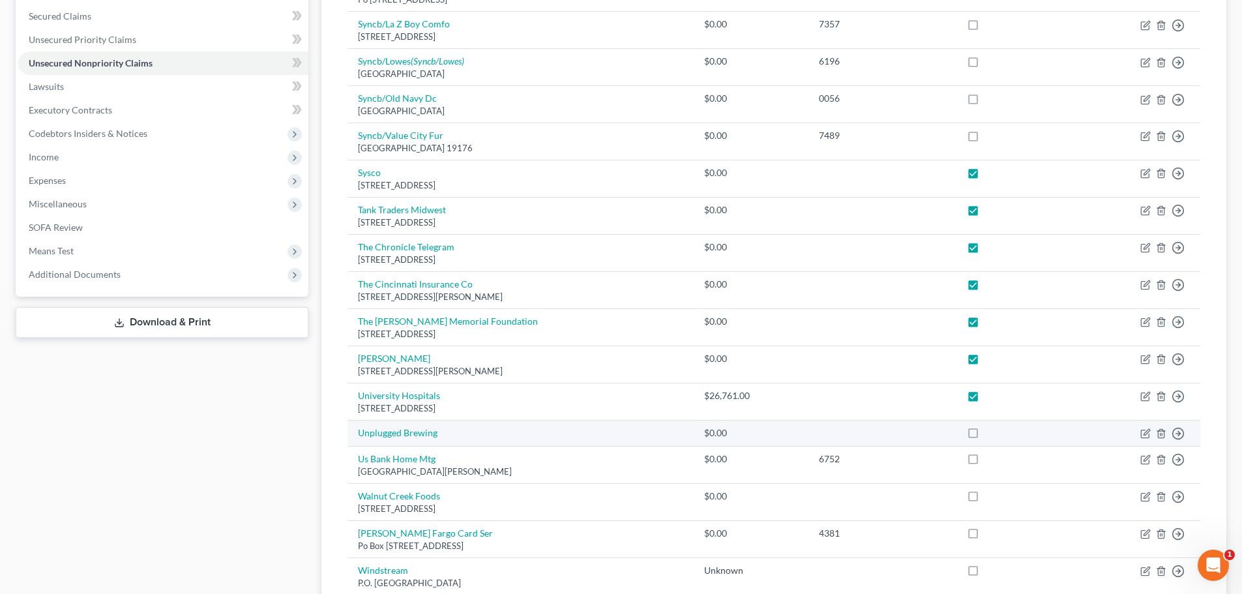
click at [985, 436] on label at bounding box center [985, 436] width 0 height 0
click at [990, 435] on input "checkbox" at bounding box center [994, 430] width 8 height 8
checkbox input "true"
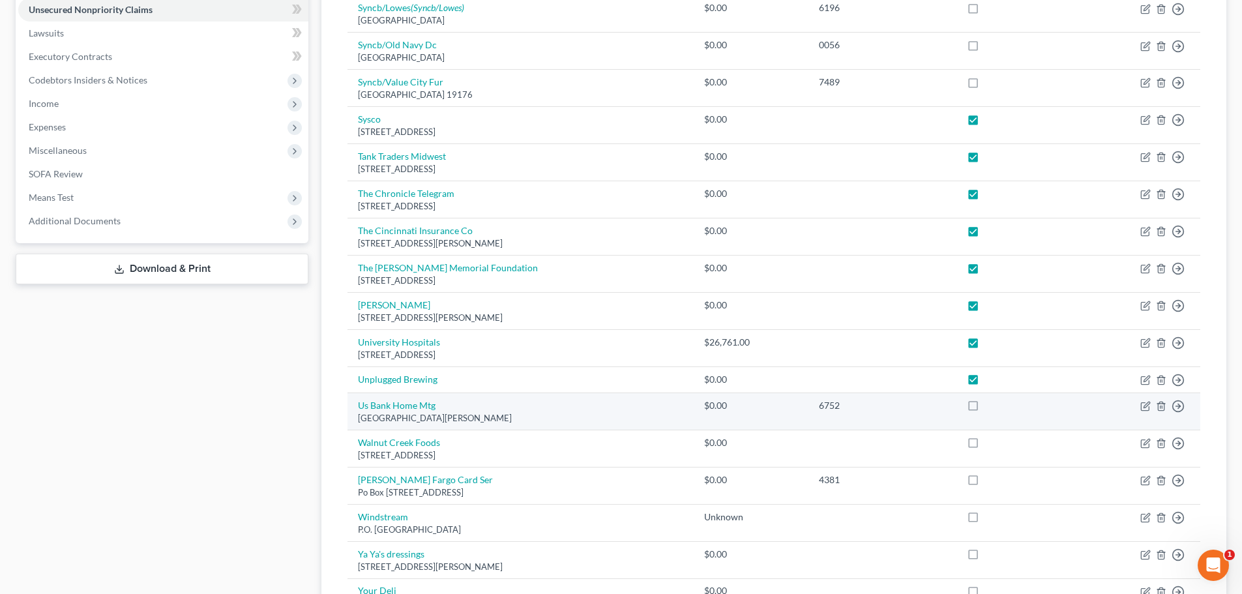
scroll to position [402, 0]
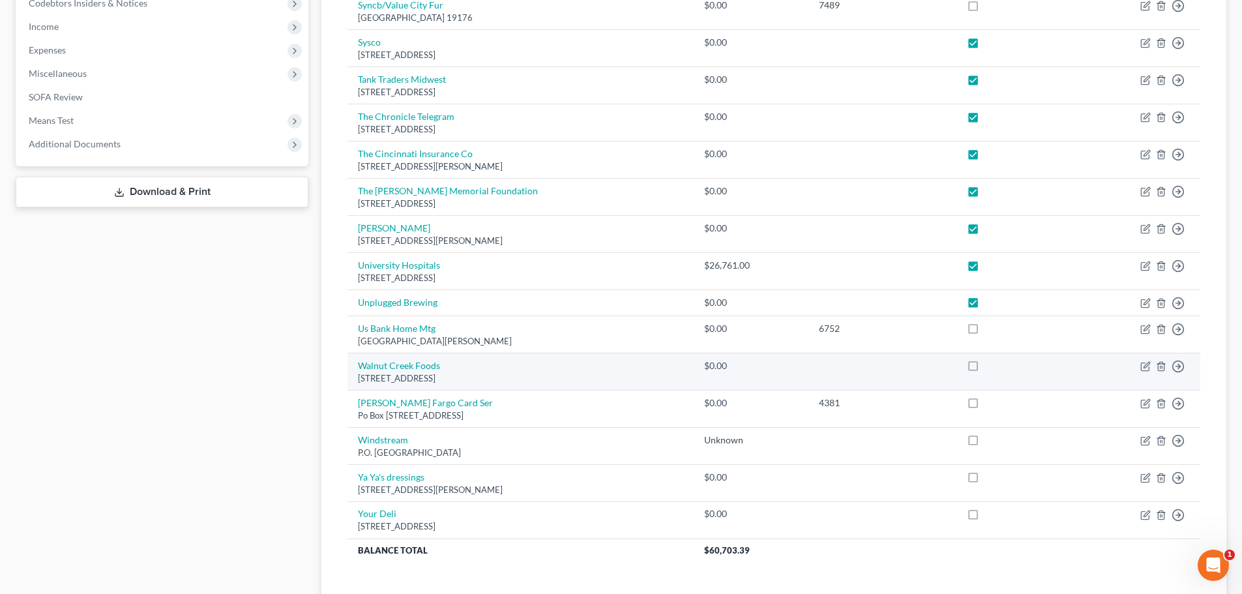
click at [985, 369] on label at bounding box center [985, 369] width 0 height 0
click at [990, 367] on input "checkbox" at bounding box center [994, 363] width 8 height 8
checkbox input "true"
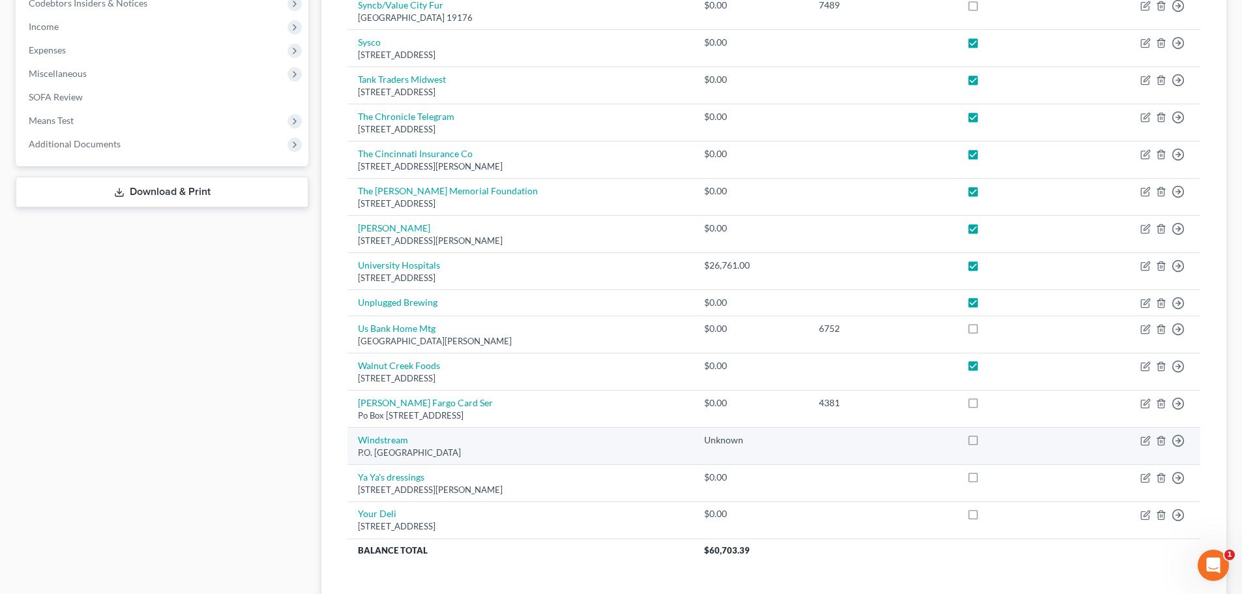
click at [985, 443] on label at bounding box center [985, 443] width 0 height 0
click at [990, 442] on input "checkbox" at bounding box center [994, 438] width 8 height 8
checkbox input "true"
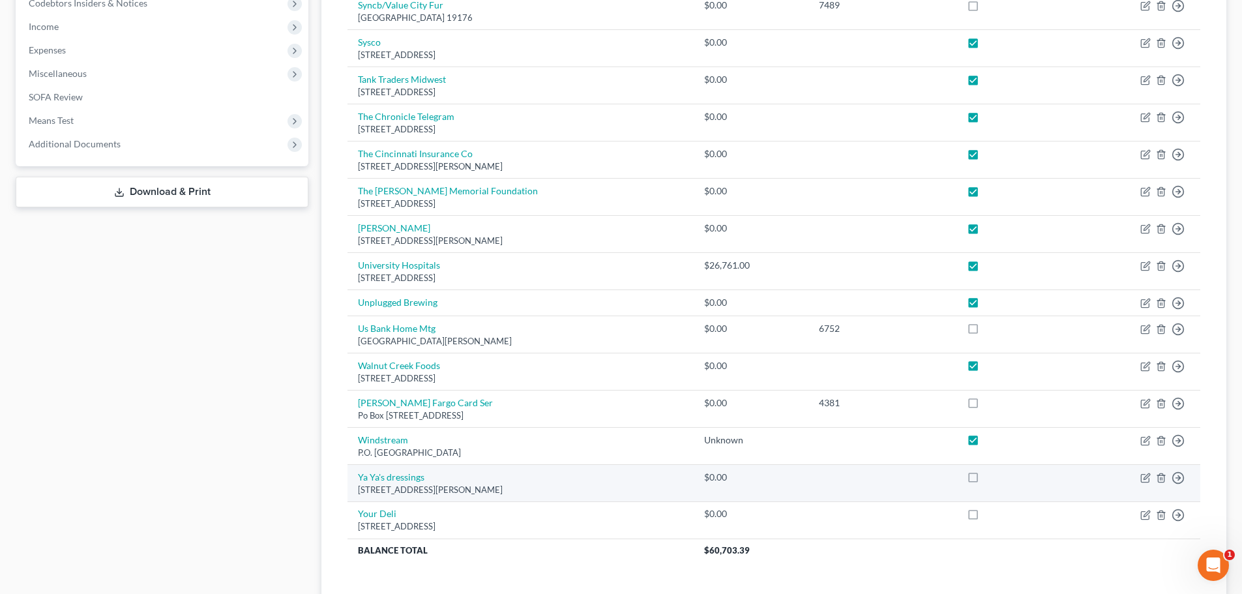
click at [985, 480] on label at bounding box center [985, 480] width 0 height 0
click at [990, 477] on input "checkbox" at bounding box center [994, 475] width 8 height 8
checkbox input "true"
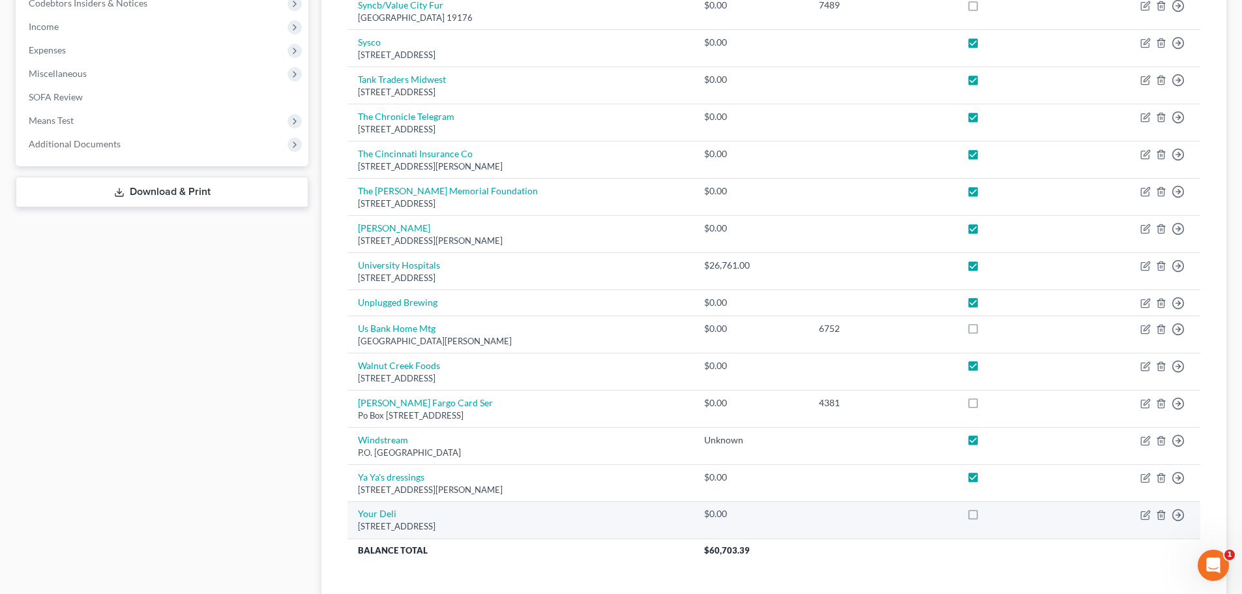
click at [985, 517] on label at bounding box center [985, 517] width 0 height 0
click at [990, 514] on input "checkbox" at bounding box center [994, 511] width 8 height 8
checkbox input "true"
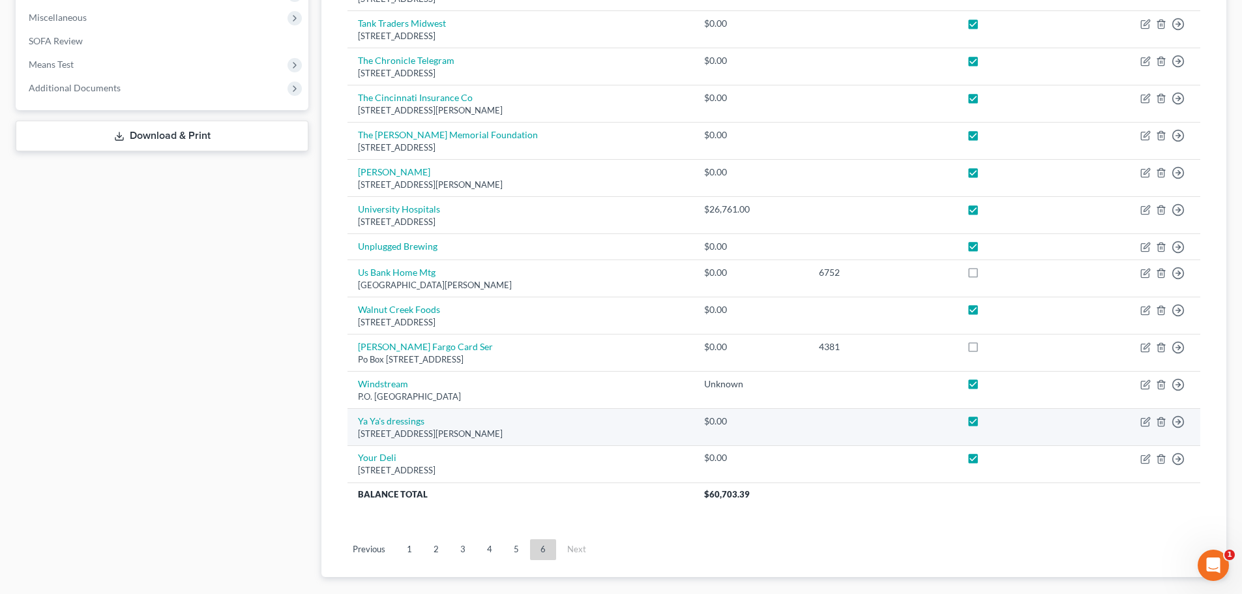
scroll to position [533, 0]
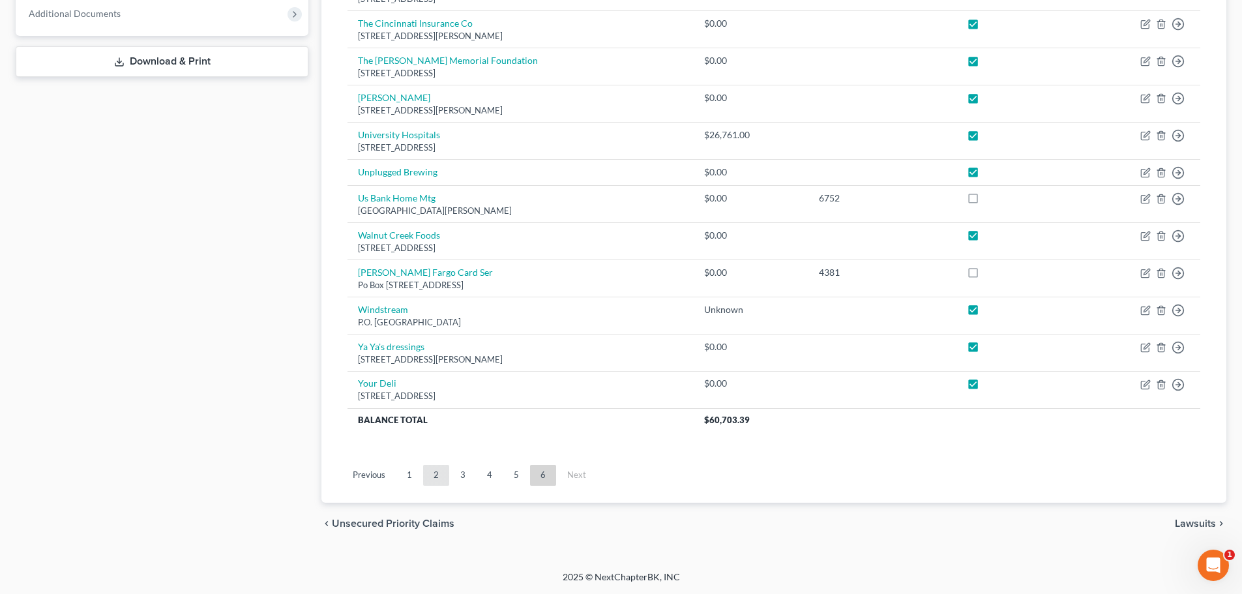
click at [432, 473] on link "2" at bounding box center [436, 475] width 26 height 21
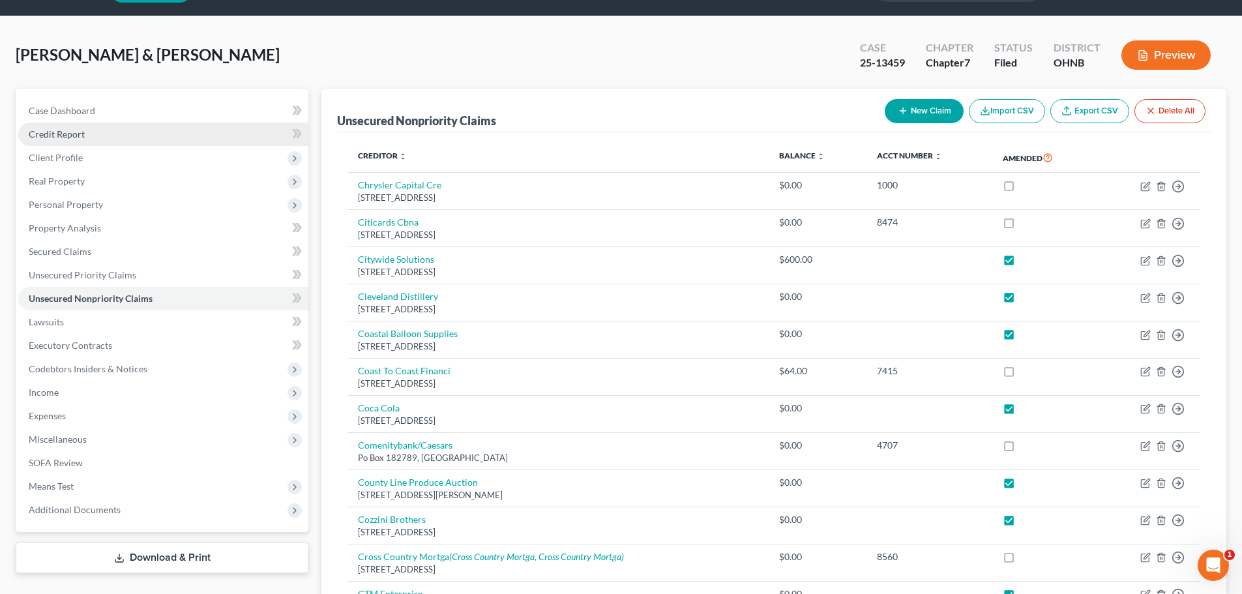
scroll to position [0, 0]
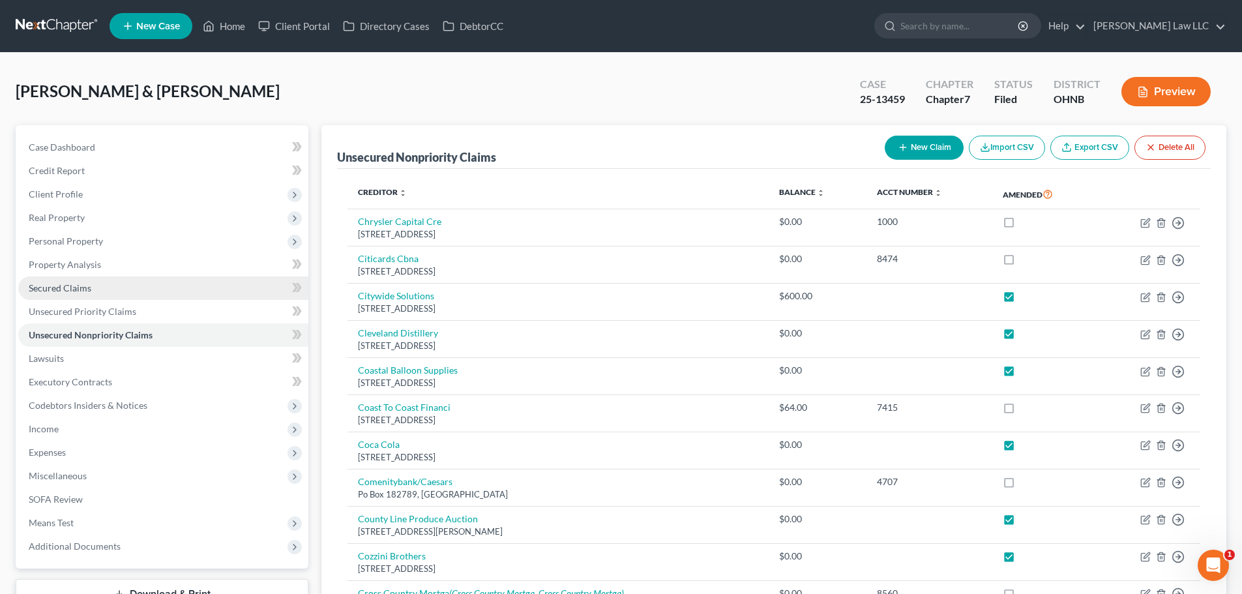
click at [89, 281] on link "Secured Claims" at bounding box center [163, 287] width 290 height 23
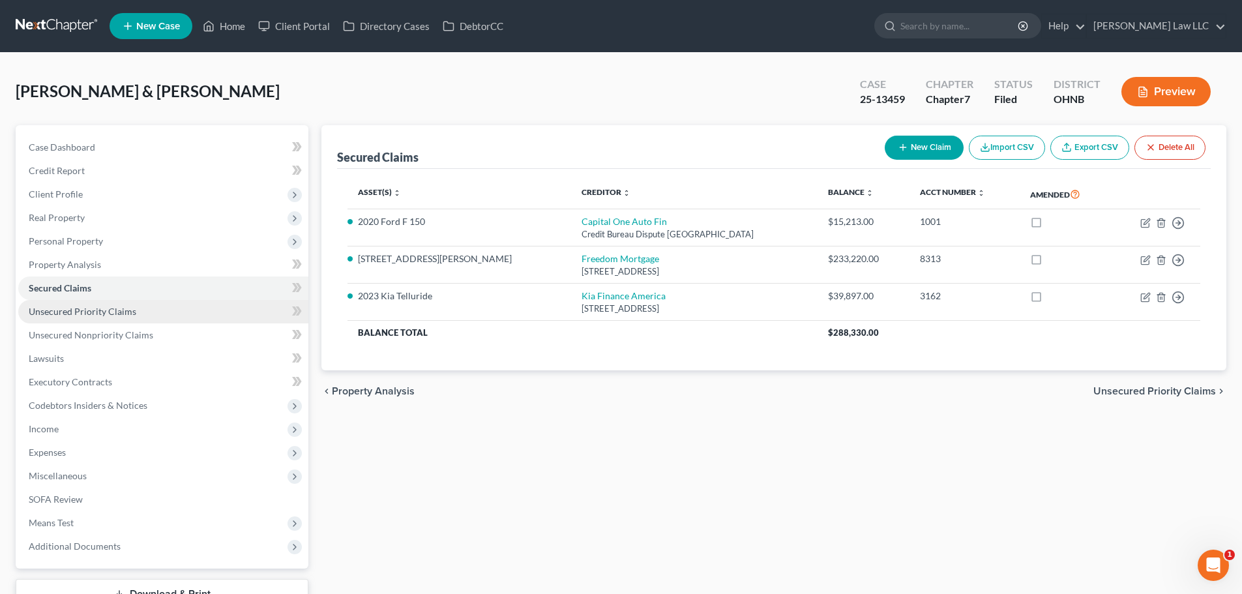
click at [89, 317] on link "Unsecured Priority Claims" at bounding box center [163, 311] width 290 height 23
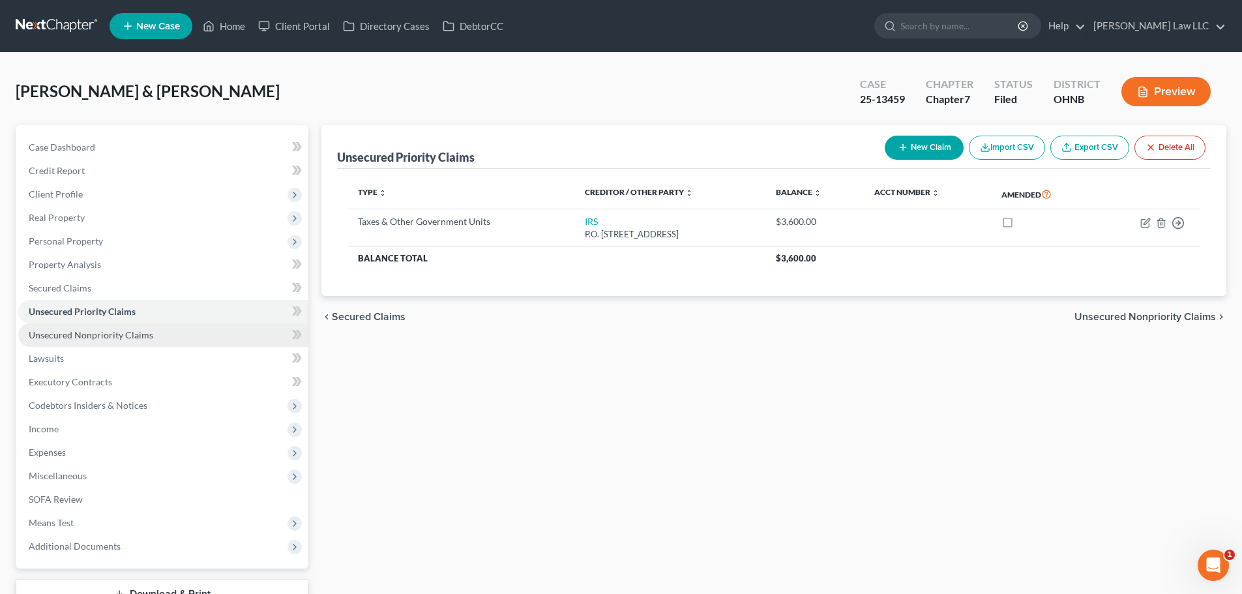
click at [92, 336] on span "Unsecured Nonpriority Claims" at bounding box center [91, 334] width 125 height 11
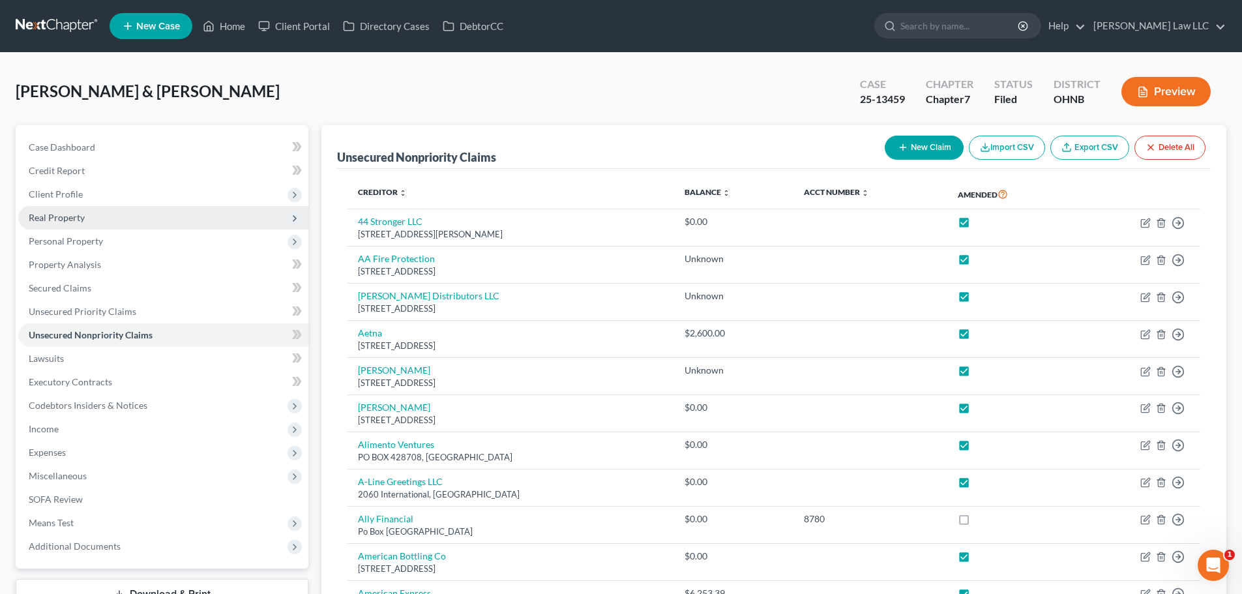
click at [114, 225] on span "Real Property" at bounding box center [163, 217] width 290 height 23
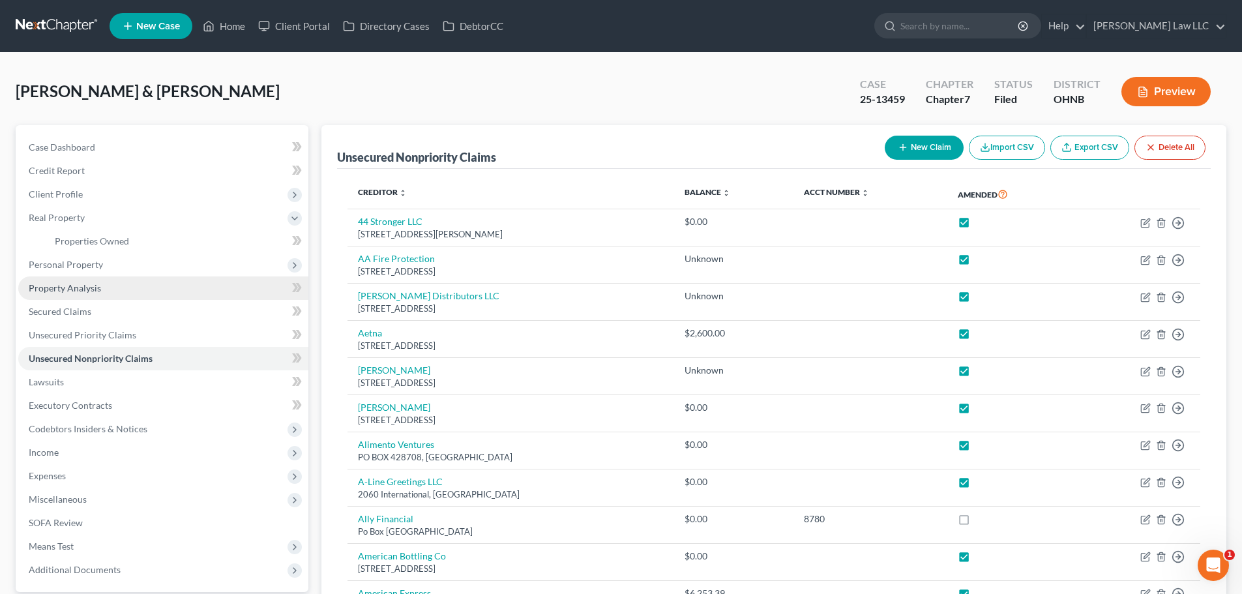
click at [88, 289] on span "Property Analysis" at bounding box center [65, 287] width 72 height 11
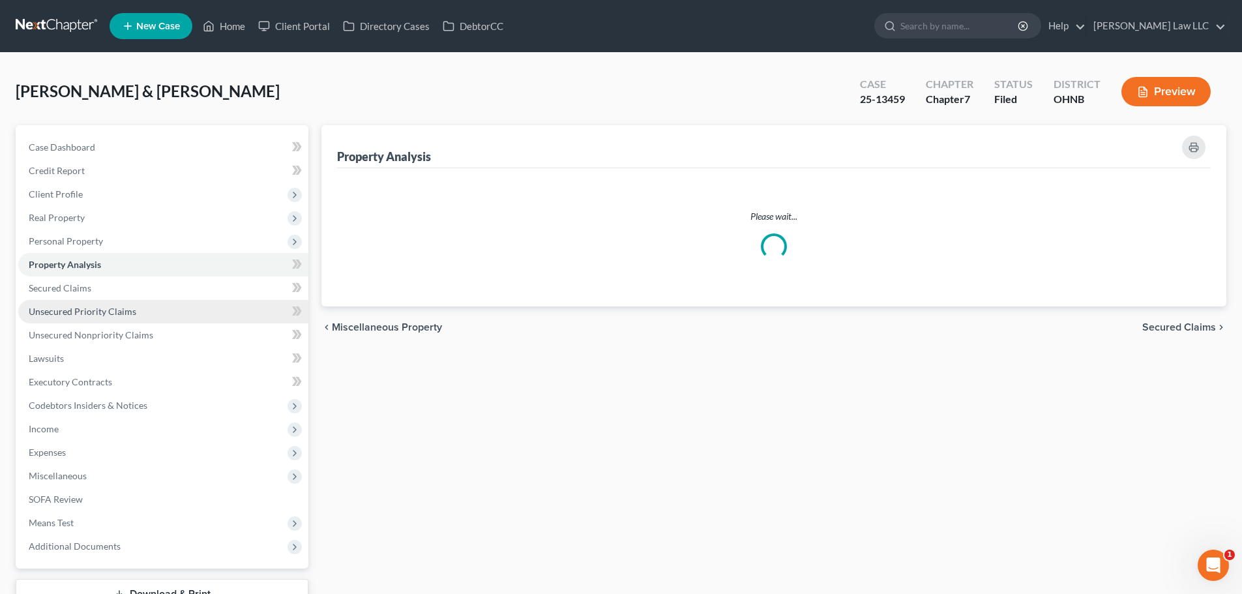
click at [82, 314] on span "Unsecured Priority Claims" at bounding box center [83, 311] width 108 height 11
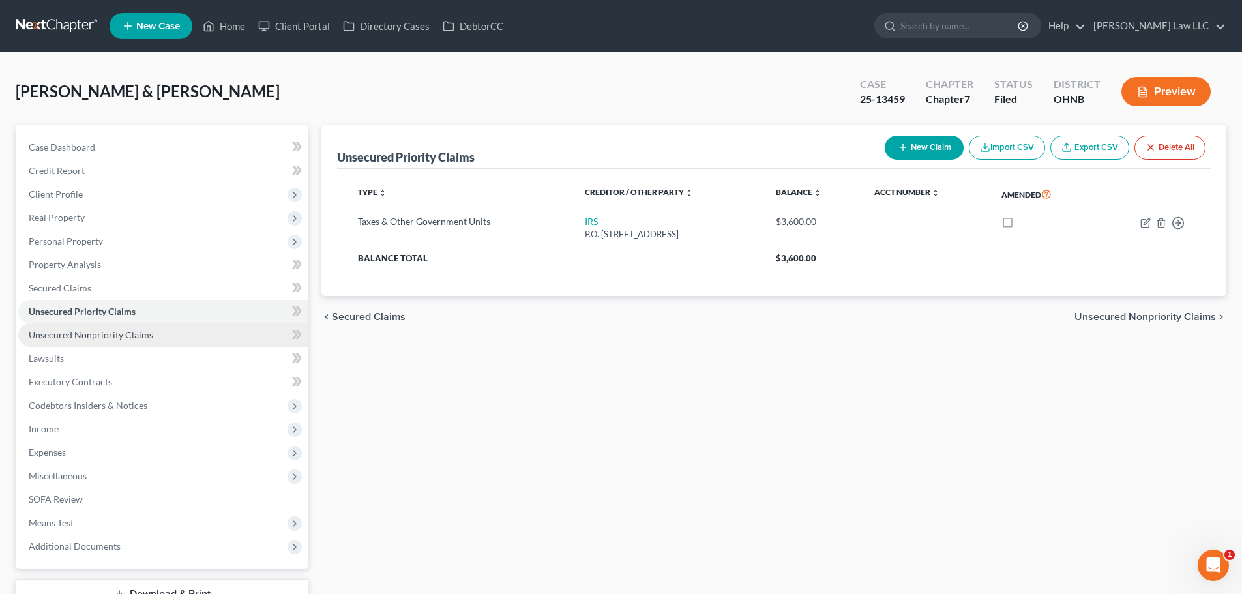
click at [83, 331] on span "Unsecured Nonpriority Claims" at bounding box center [91, 334] width 125 height 11
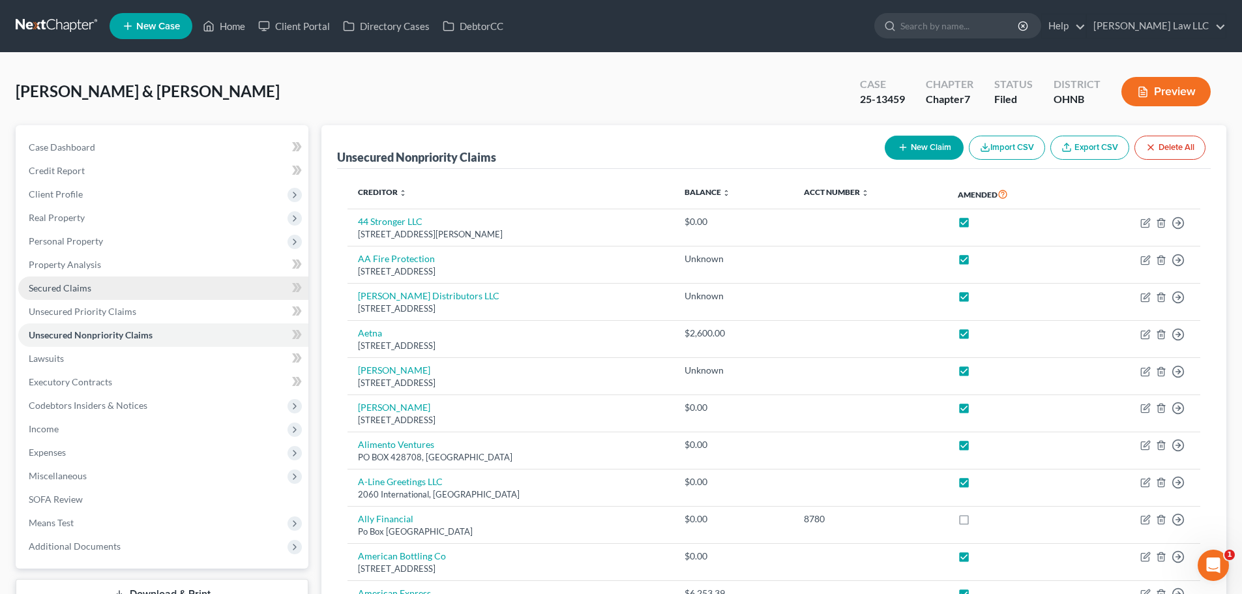
click at [91, 295] on link "Secured Claims" at bounding box center [163, 287] width 290 height 23
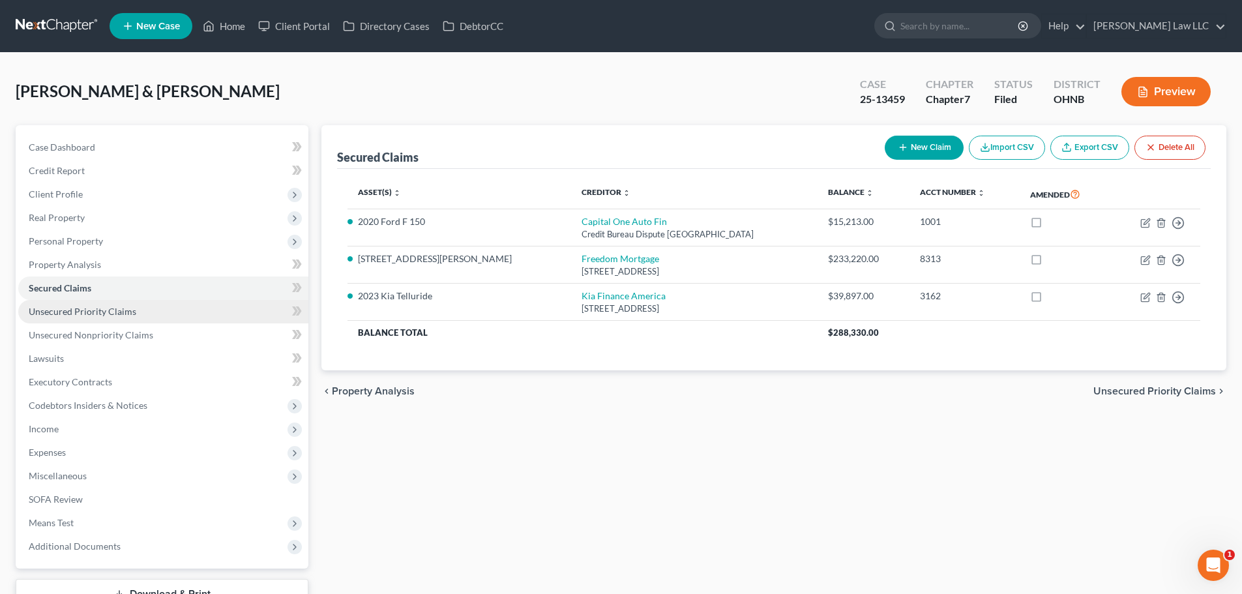
click at [93, 309] on span "Unsecured Priority Claims" at bounding box center [83, 311] width 108 height 11
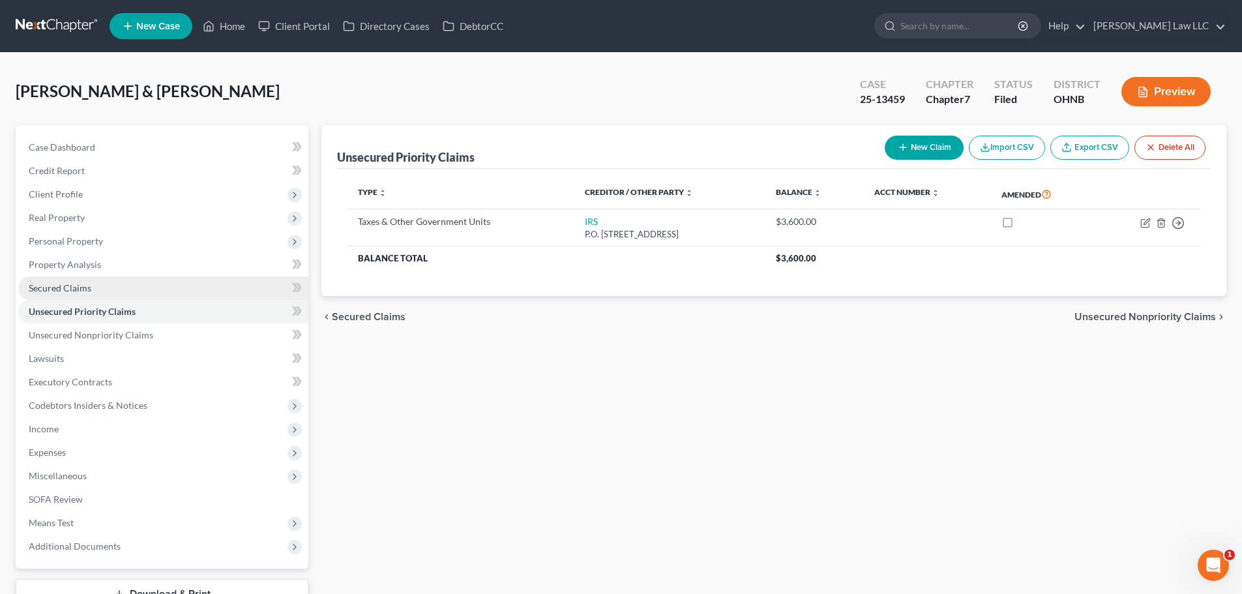
click at [93, 286] on link "Secured Claims" at bounding box center [163, 287] width 290 height 23
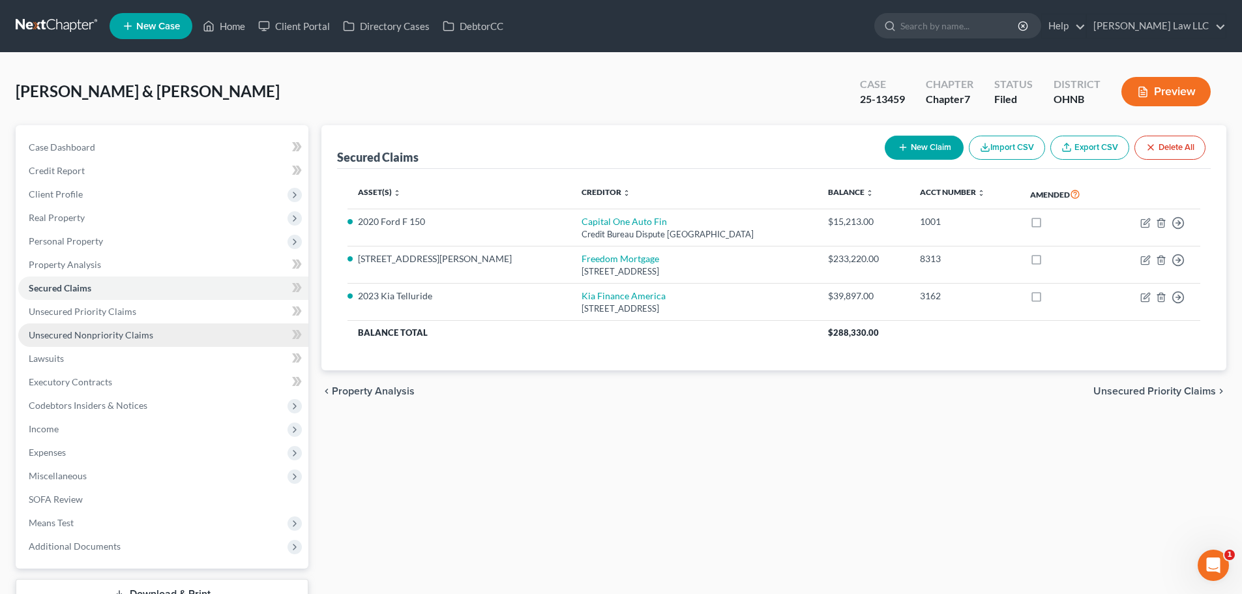
click at [96, 333] on span "Unsecured Nonpriority Claims" at bounding box center [91, 334] width 125 height 11
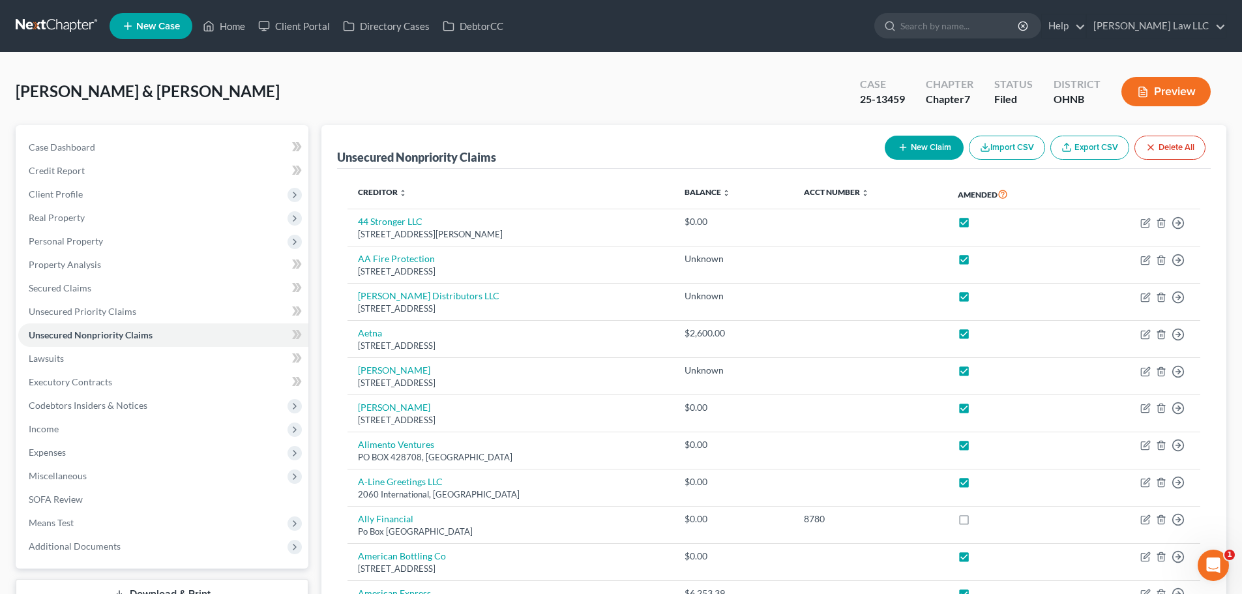
click at [50, 29] on link at bounding box center [57, 25] width 83 height 23
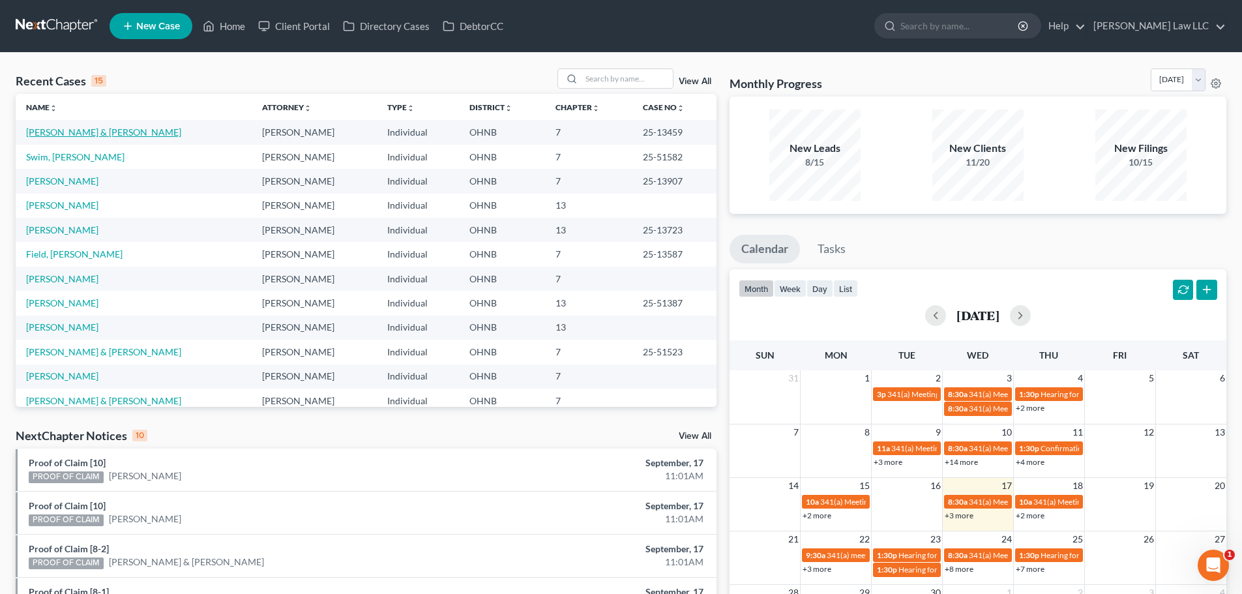
click at [79, 128] on link "[PERSON_NAME] & [PERSON_NAME]" at bounding box center [103, 131] width 155 height 11
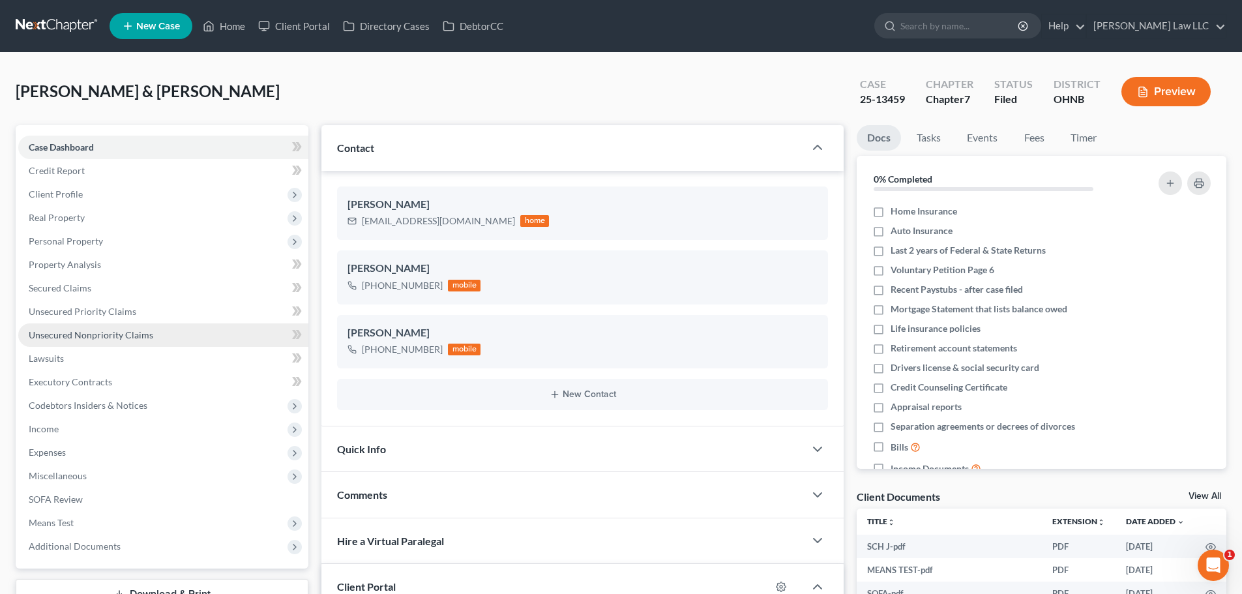
click at [103, 336] on span "Unsecured Nonpriority Claims" at bounding box center [91, 334] width 125 height 11
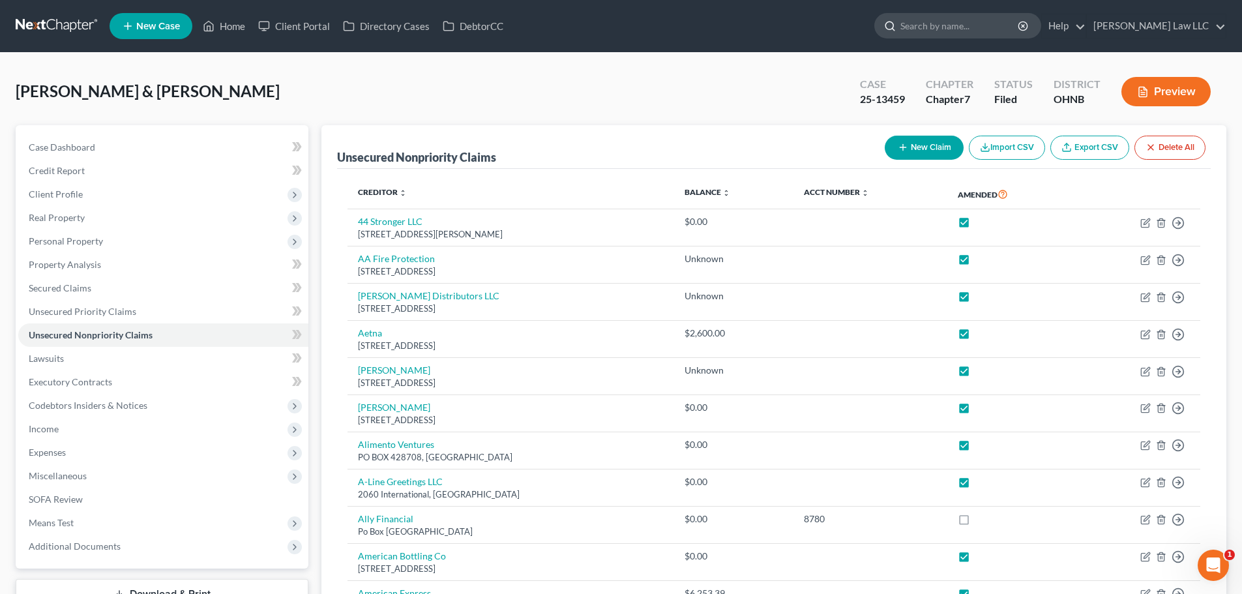
click at [946, 26] on input "search" at bounding box center [959, 26] width 119 height 24
type input "[PERSON_NAME]"
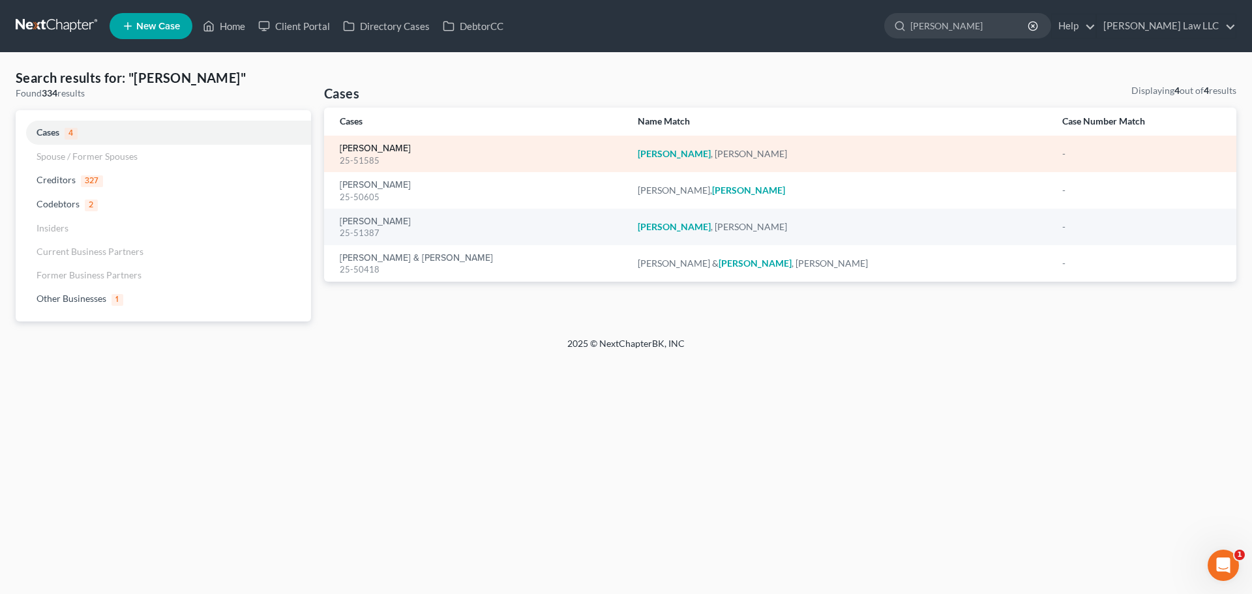
click at [382, 147] on link "[PERSON_NAME]" at bounding box center [375, 148] width 71 height 9
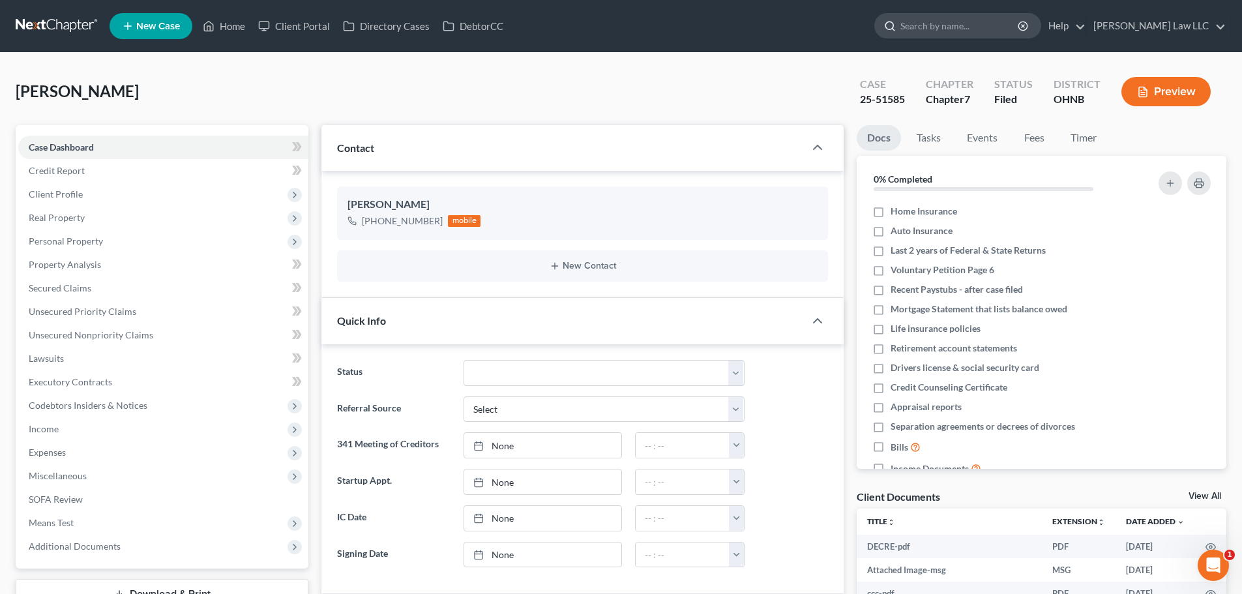
drag, startPoint x: 1002, startPoint y: 25, endPoint x: 999, endPoint y: 35, distance: 10.8
click at [1002, 24] on input "search" at bounding box center [959, 26] width 119 height 24
type input "nank"
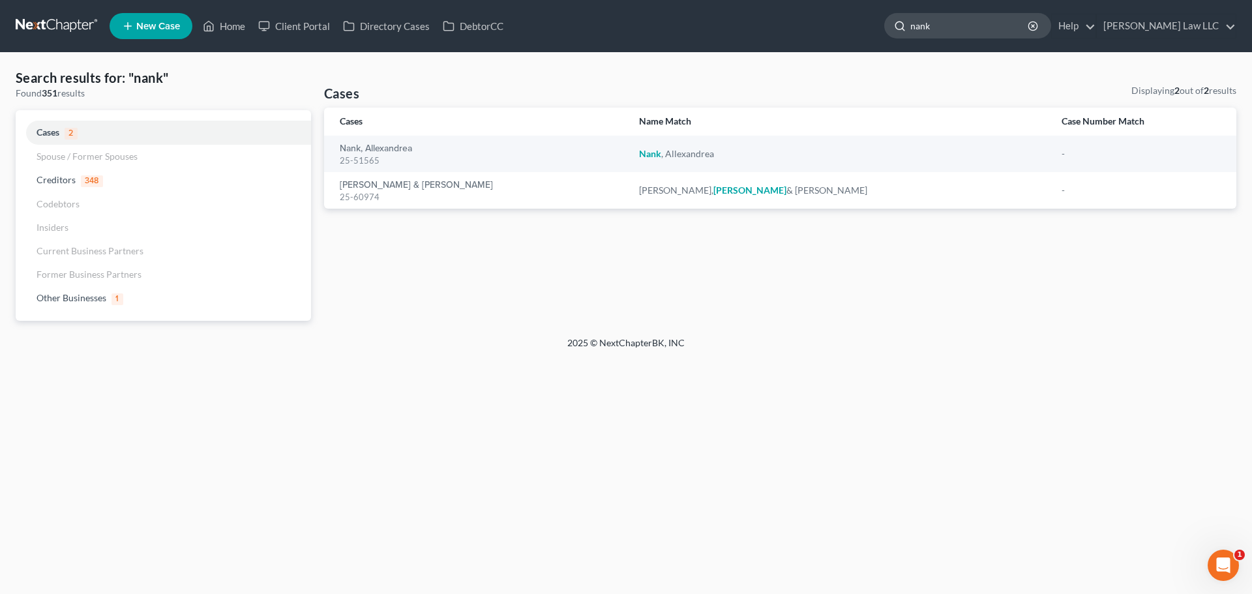
click at [988, 34] on input "nank" at bounding box center [969, 26] width 119 height 24
type input "n"
type input "[PERSON_NAME]"
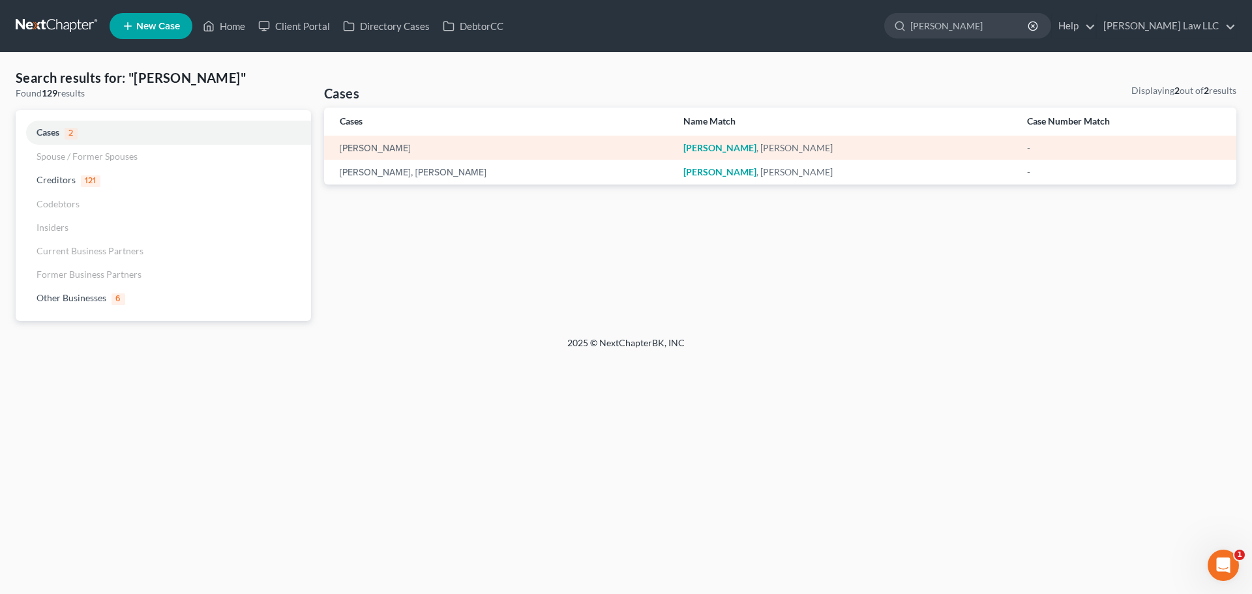
click at [380, 141] on div "[PERSON_NAME]" at bounding box center [501, 147] width 323 height 13
click at [378, 149] on link "[PERSON_NAME]" at bounding box center [375, 148] width 71 height 9
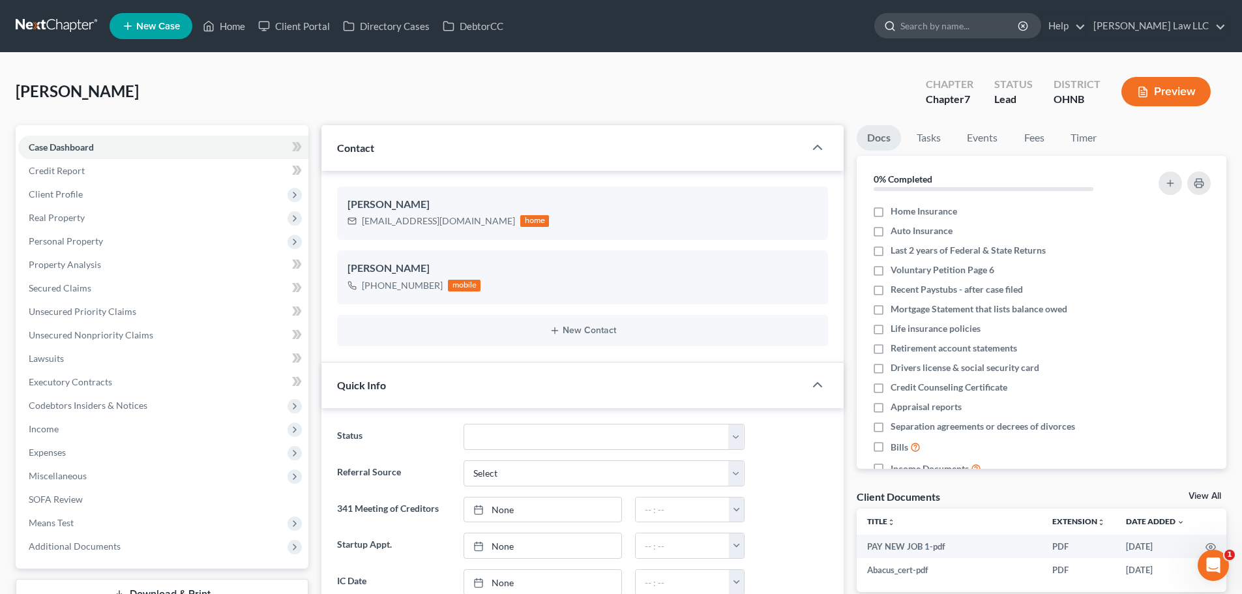
click at [983, 23] on input "search" at bounding box center [959, 26] width 119 height 24
type input "[PERSON_NAME]"
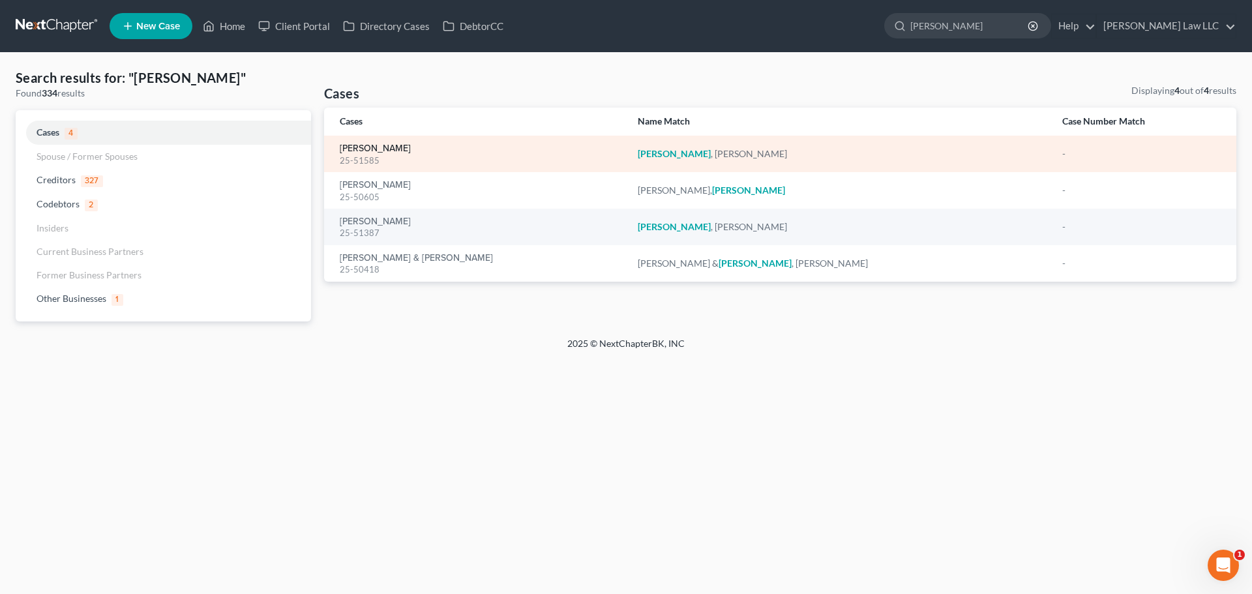
click at [394, 153] on link "[PERSON_NAME]" at bounding box center [375, 148] width 71 height 9
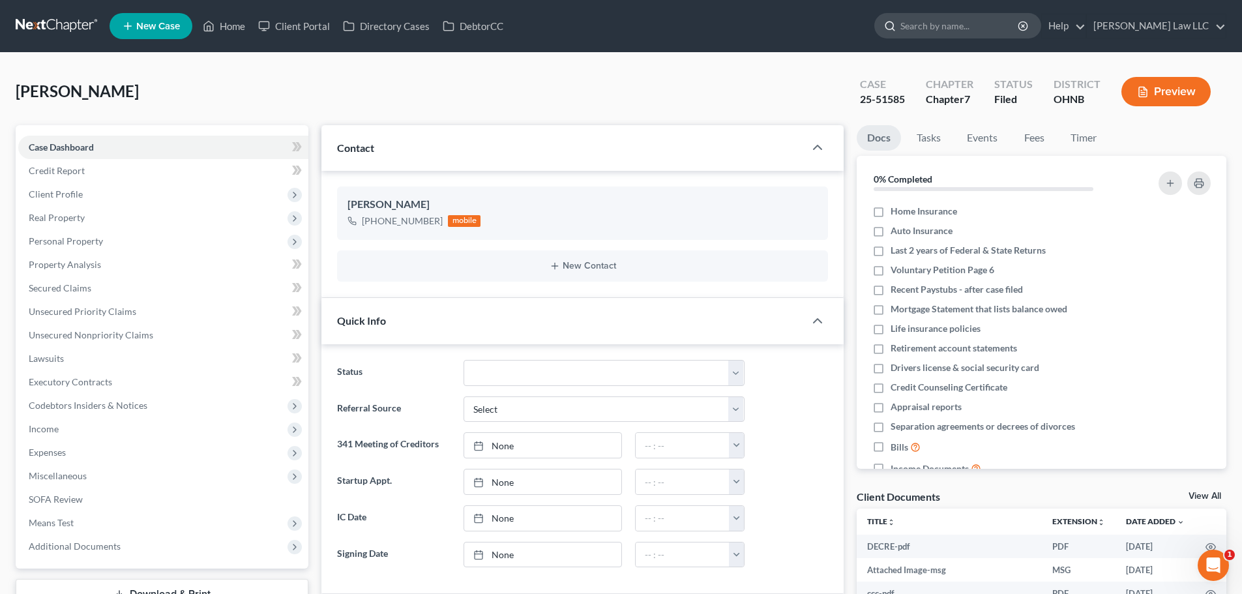
click at [960, 23] on input "search" at bounding box center [959, 26] width 119 height 24
type input "[PERSON_NAME]"
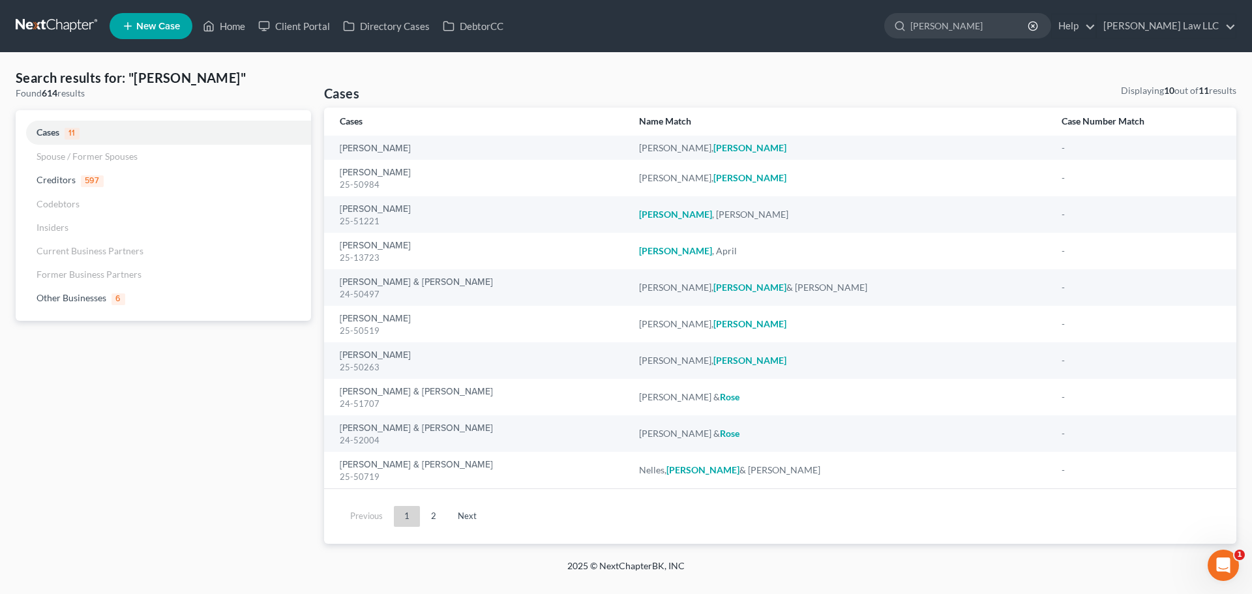
click at [444, 65] on div "Search results for: "[PERSON_NAME]" Found 614 results Cases 11 Spouse / Former …" at bounding box center [626, 306] width 1252 height 507
click at [990, 26] on input "[PERSON_NAME]" at bounding box center [969, 26] width 119 height 24
drag, startPoint x: 977, startPoint y: 25, endPoint x: 861, endPoint y: 35, distance: 116.5
click at [863, 35] on ul "New Case Home Client Portal Directory Cases DebtorCC [PERSON_NAME] - No Result …" at bounding box center [673, 26] width 1127 height 34
click at [1008, 22] on input "[PERSON_NAME]" at bounding box center [969, 26] width 119 height 24
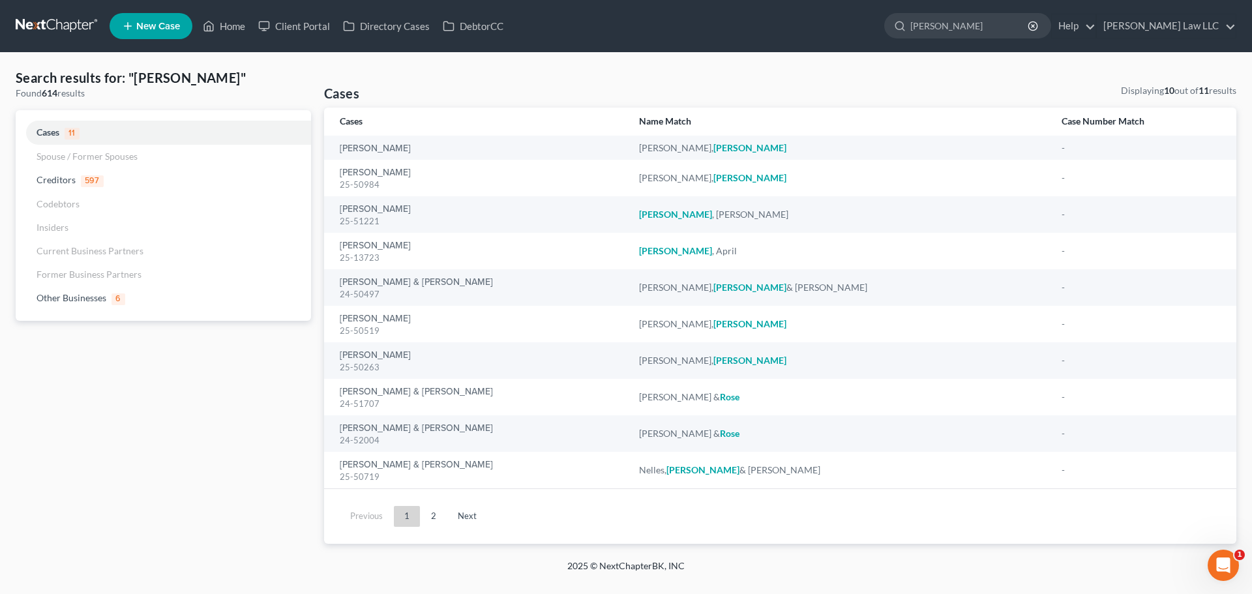
click at [442, 80] on div "Search results for: "[PERSON_NAME]" Found 614 results Cases 11 Spouse / Former …" at bounding box center [625, 305] width 1233 height 475
click at [215, 416] on div "Search results for: "[PERSON_NAME]" Found 614 results Cases 11 Spouse / Former …" at bounding box center [163, 305] width 308 height 475
click at [67, 31] on link at bounding box center [57, 25] width 83 height 23
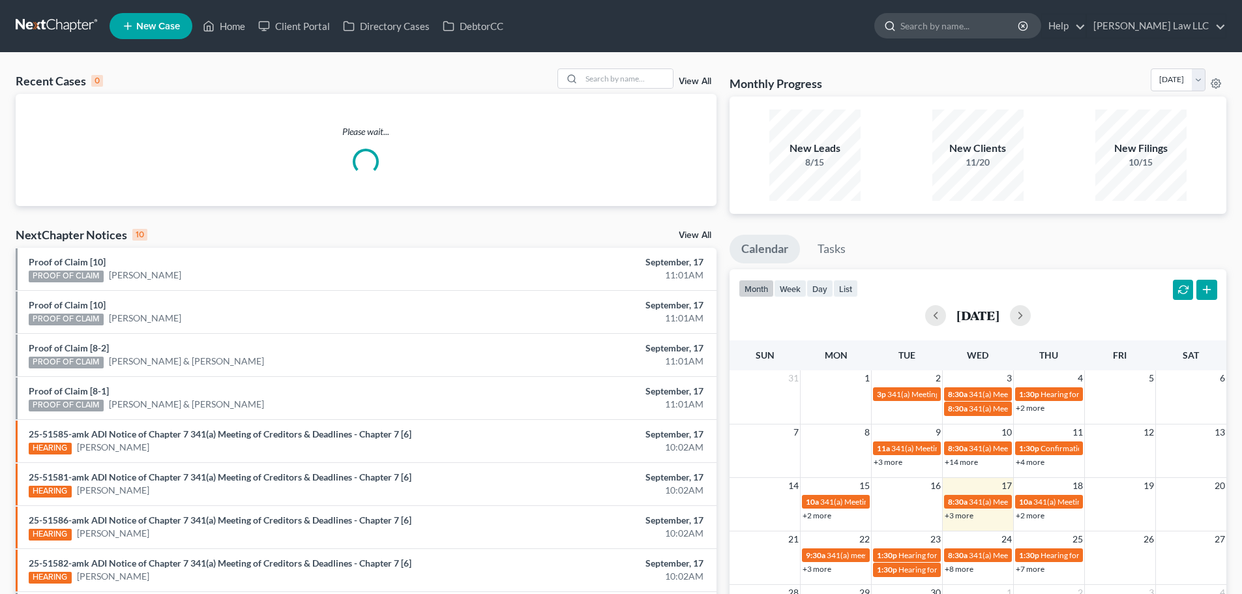
click at [963, 29] on input "search" at bounding box center [959, 26] width 119 height 24
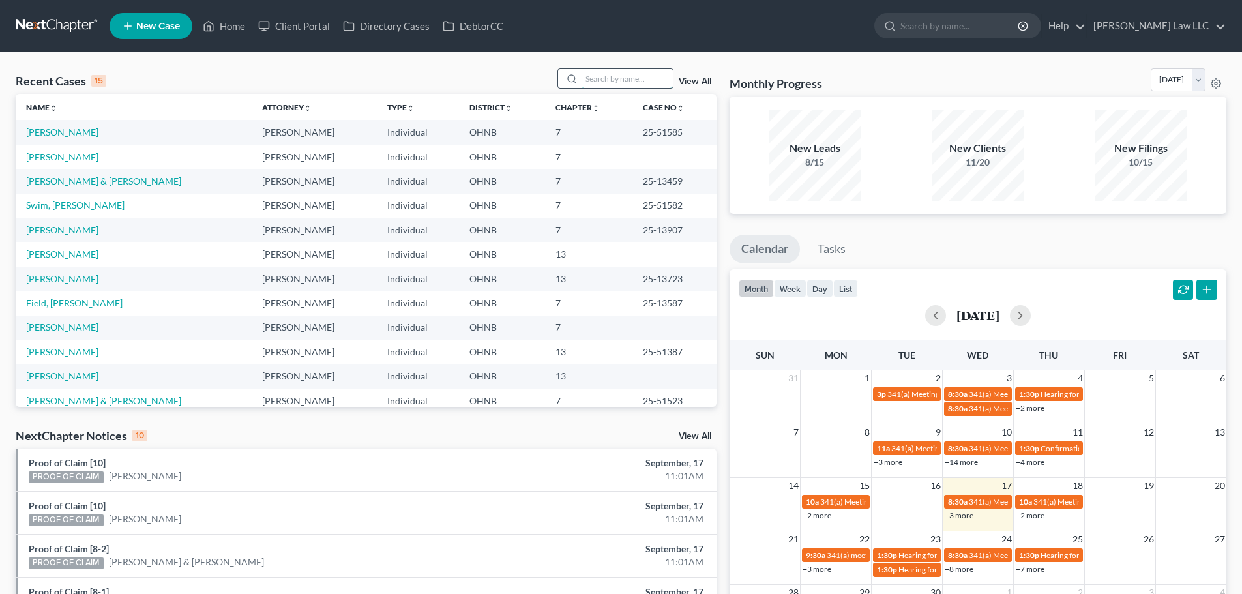
click at [613, 76] on input "search" at bounding box center [627, 78] width 91 height 19
type input "domec"
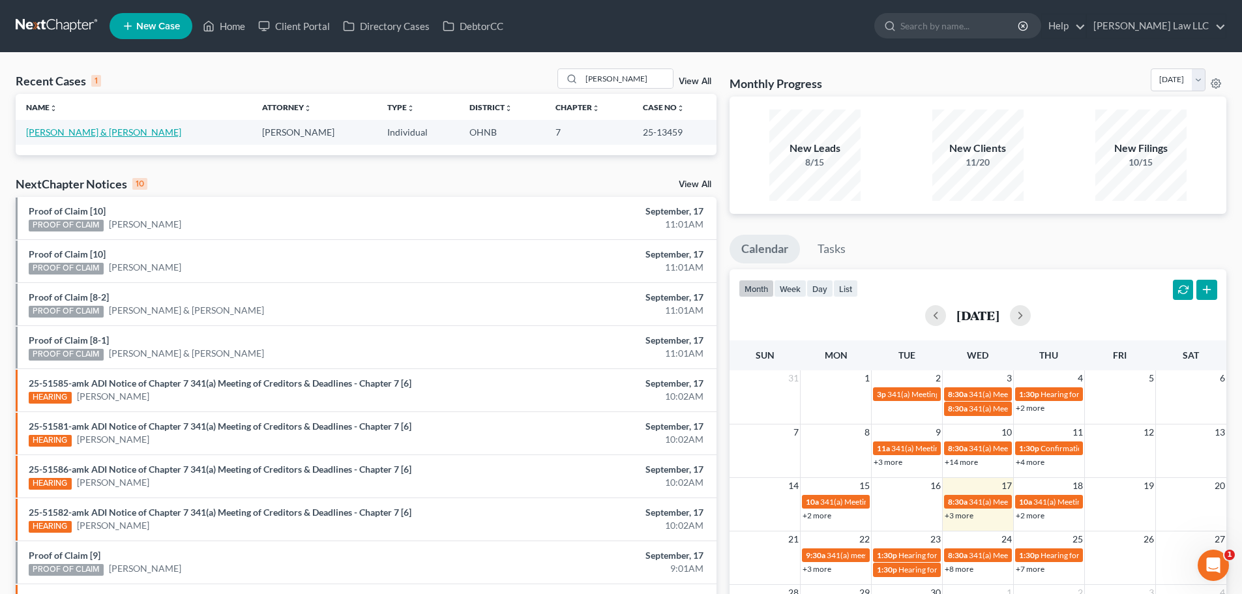
click at [108, 136] on link "[PERSON_NAME] & [PERSON_NAME]" at bounding box center [103, 131] width 155 height 11
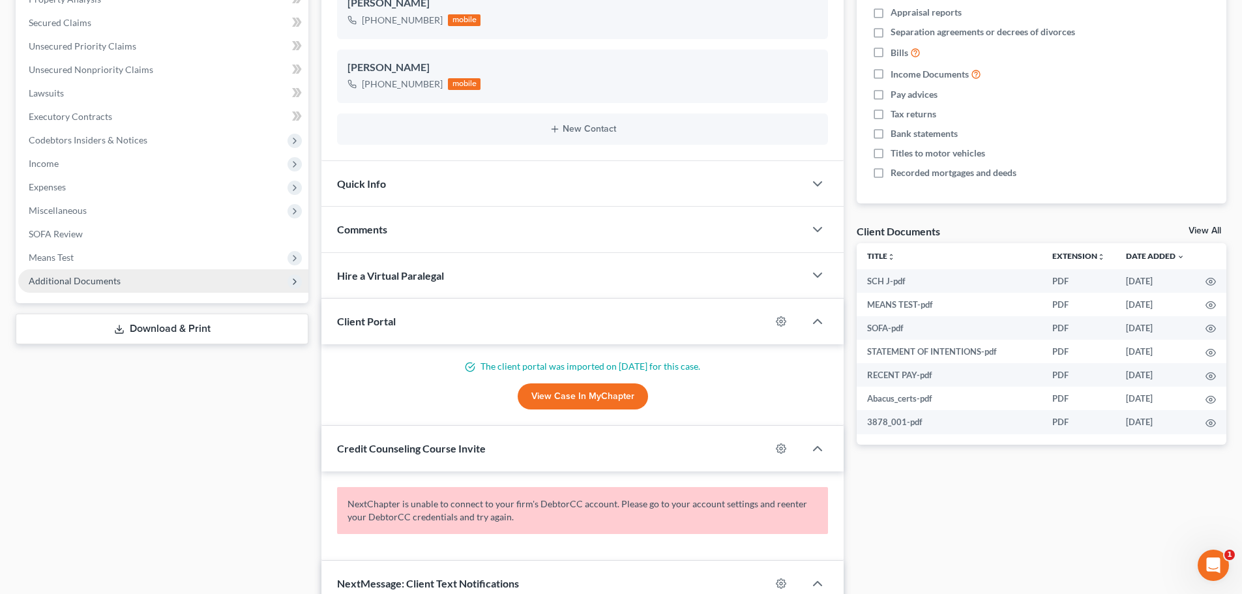
scroll to position [261, 0]
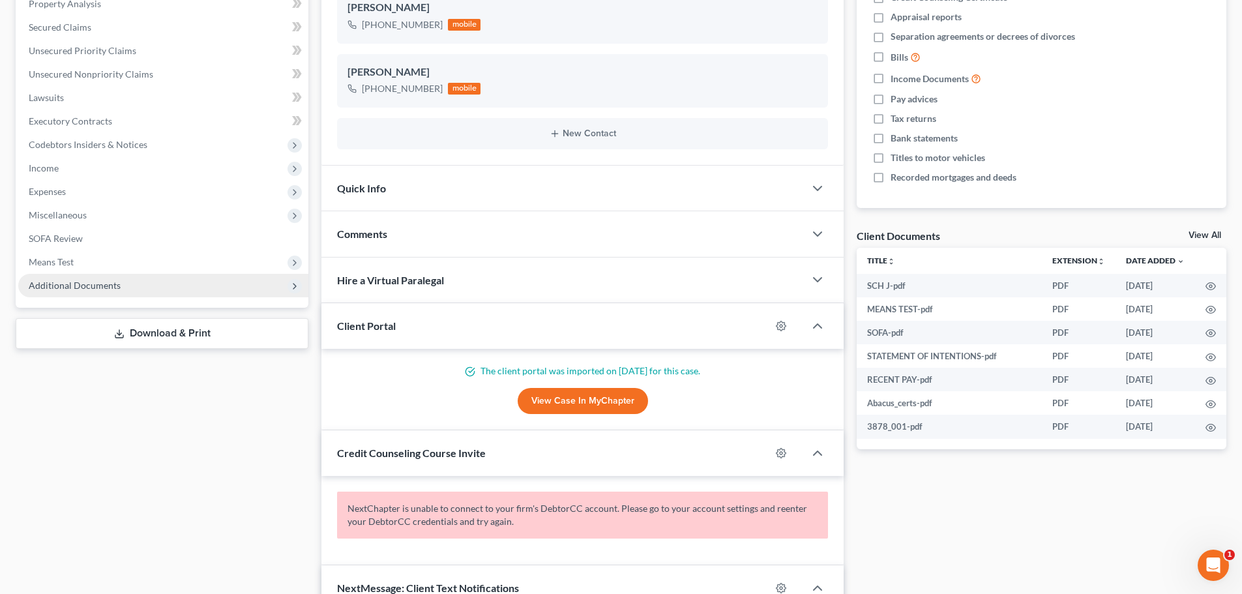
click at [87, 287] on span "Additional Documents" at bounding box center [75, 285] width 92 height 11
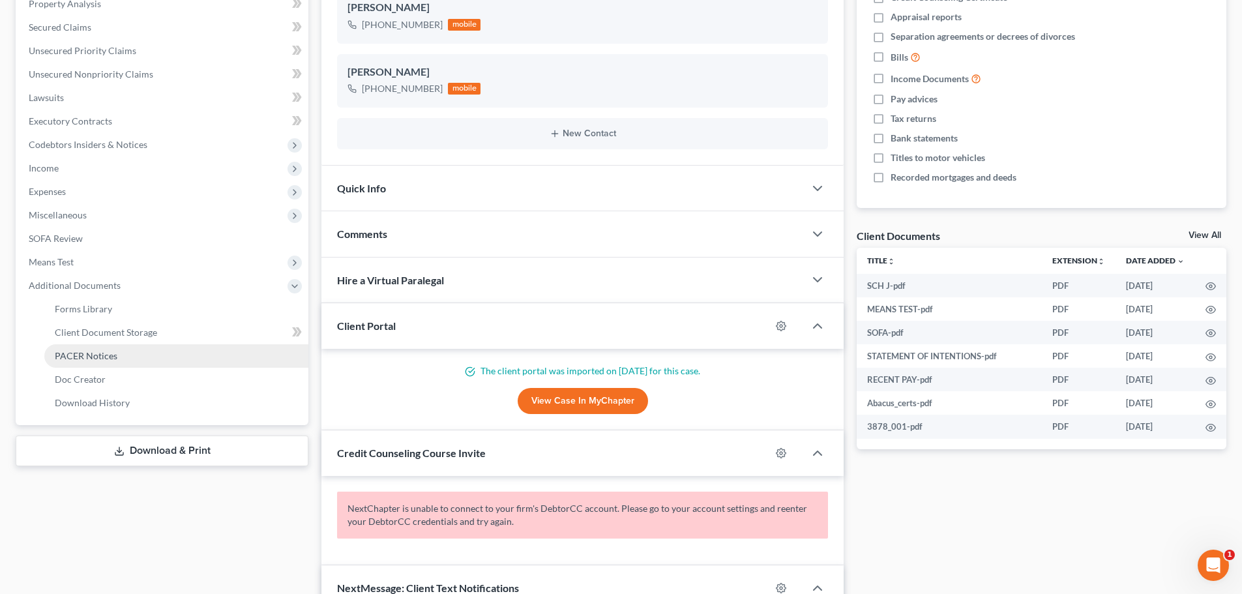
click at [138, 365] on link "PACER Notices" at bounding box center [176, 355] width 264 height 23
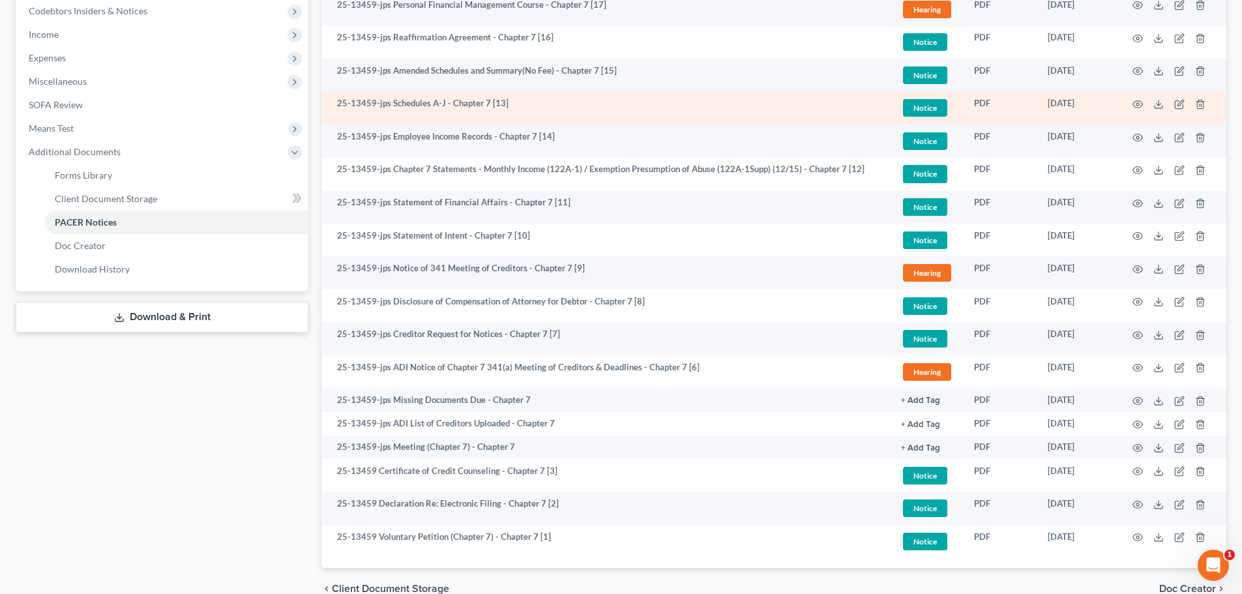
scroll to position [460, 0]
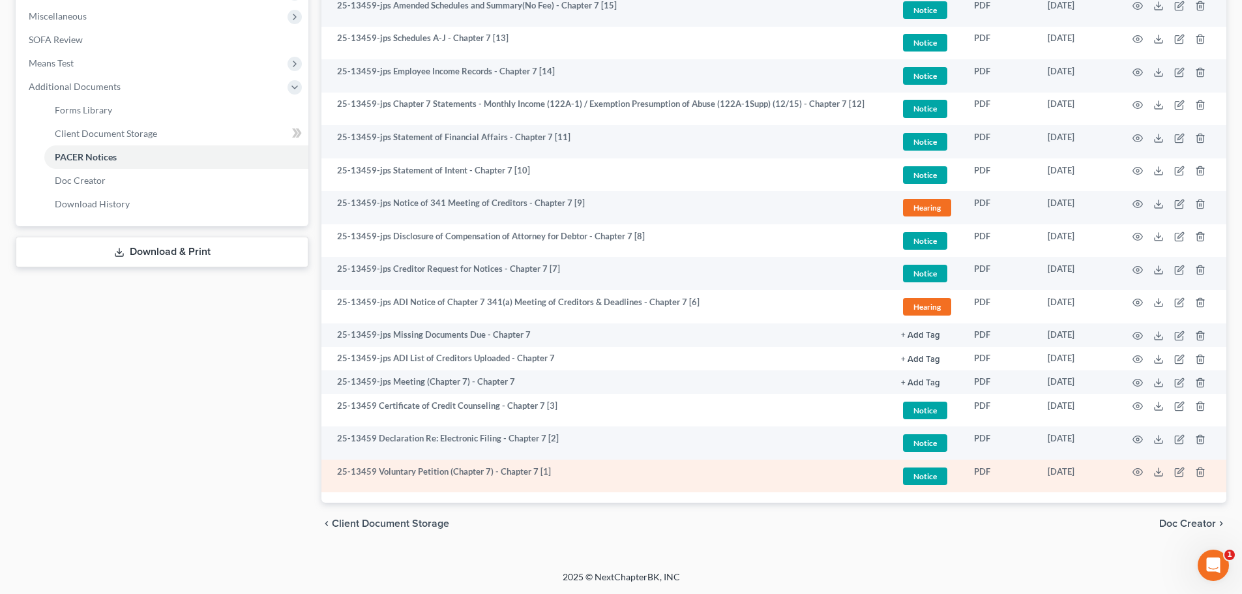
click at [524, 470] on td "25-13459 Voluntary Petition (Chapter 7) - Chapter 7 [1]" at bounding box center [605, 476] width 569 height 33
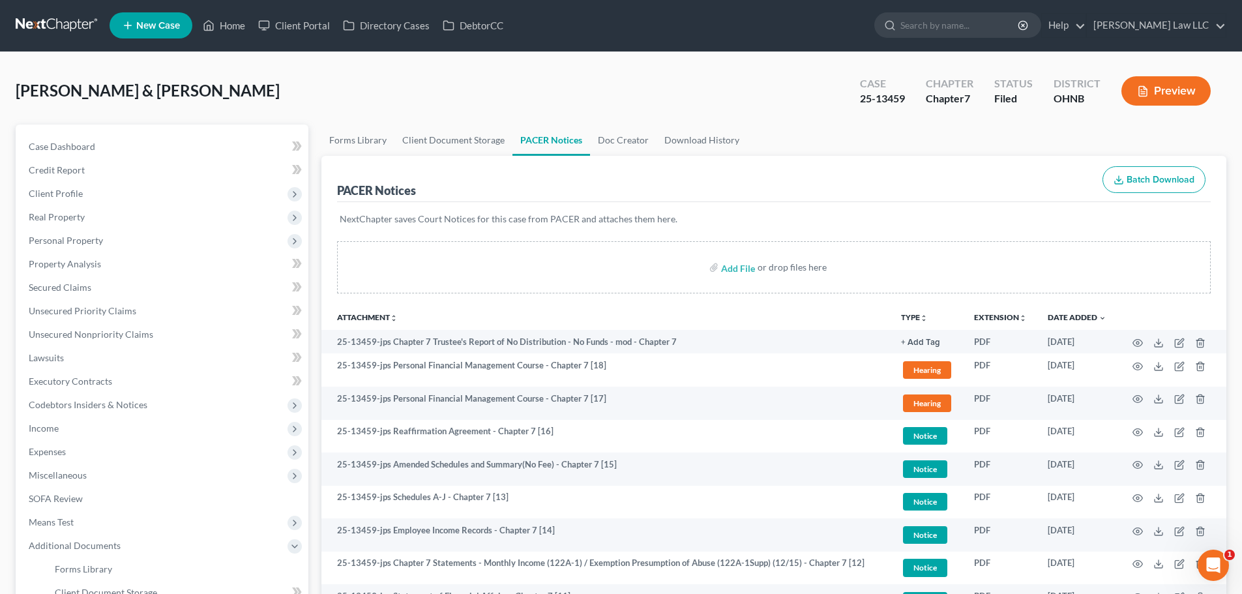
scroll to position [0, 0]
click at [879, 96] on div "25-13459" at bounding box center [882, 99] width 45 height 15
copy div "25-13459"
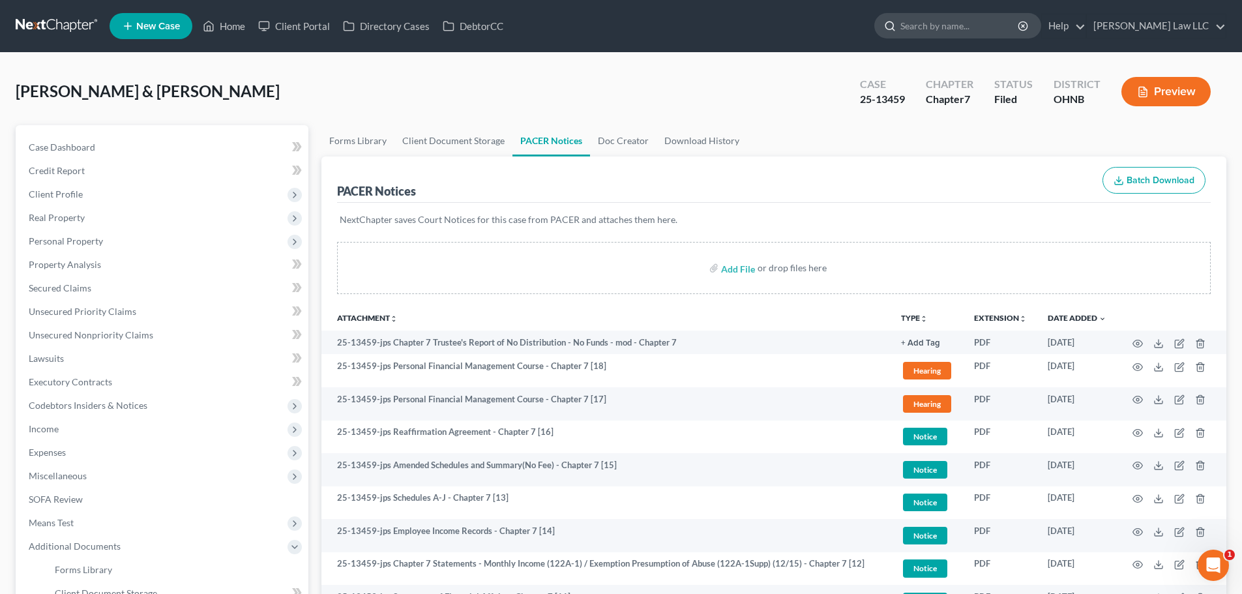
click at [958, 35] on input "search" at bounding box center [959, 26] width 119 height 24
type input "marlow"
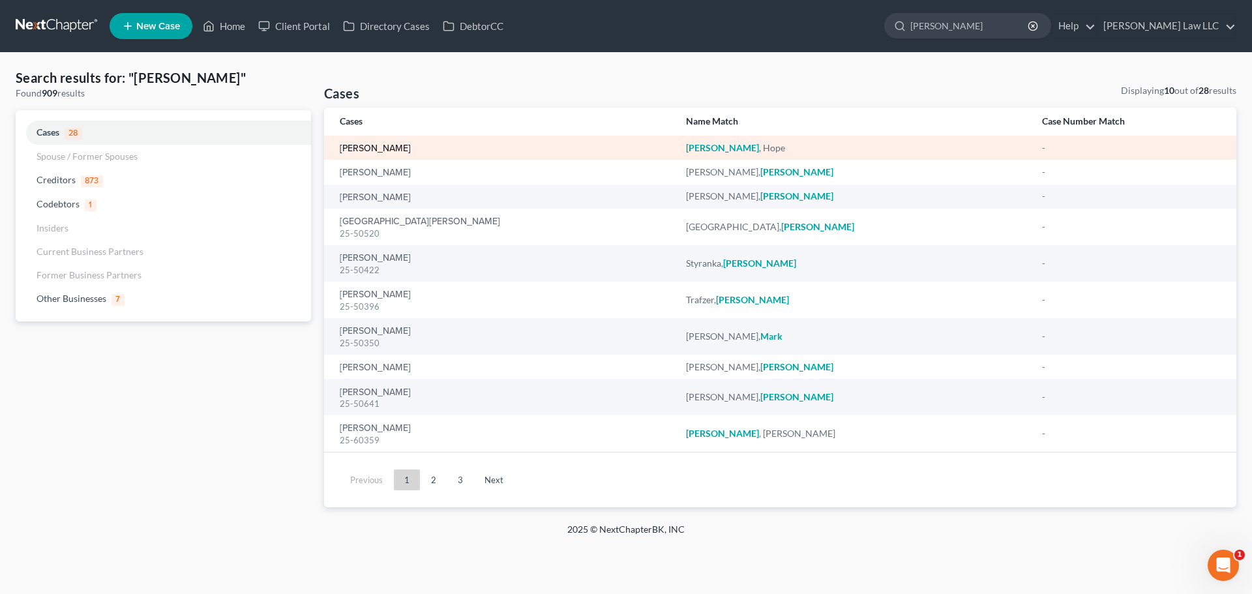
click at [371, 147] on link "[PERSON_NAME]" at bounding box center [375, 148] width 71 height 9
